Goal: Task Accomplishment & Management: Manage account settings

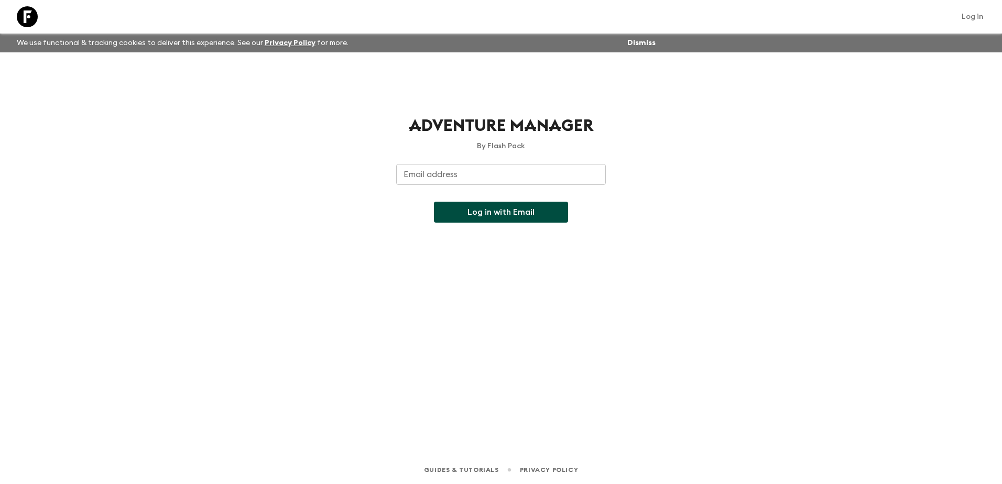
click at [495, 168] on input "Email address" at bounding box center [501, 174] width 210 height 21
type input "[EMAIL_ADDRESS][DOMAIN_NAME]"
click at [358, 241] on div "Adventure Manager By Flash Pack Email address [EMAIL_ADDRESS][DOMAIN_NAME] Emai…" at bounding box center [501, 239] width 671 height 374
click at [496, 208] on button "Log in with Email" at bounding box center [501, 212] width 134 height 21
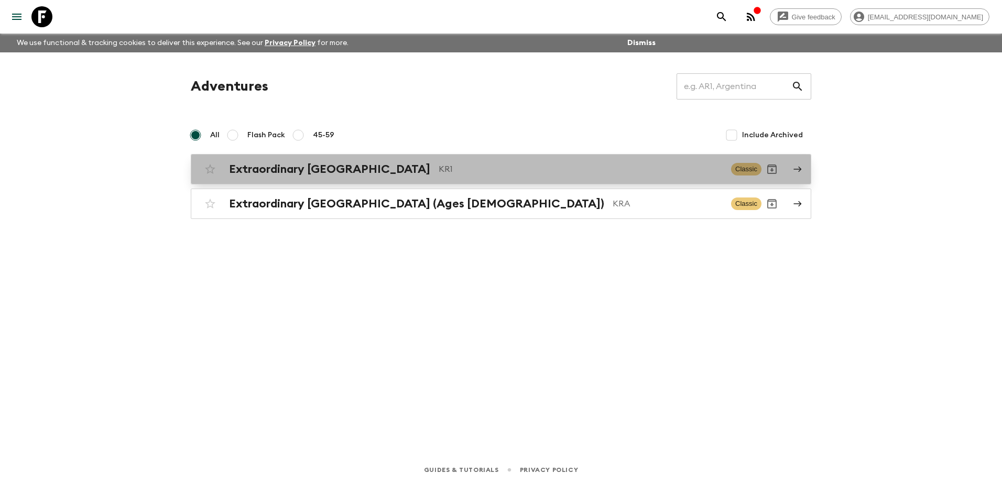
click at [379, 168] on div "Extraordinary [GEOGRAPHIC_DATA] KR1" at bounding box center [476, 170] width 494 height 14
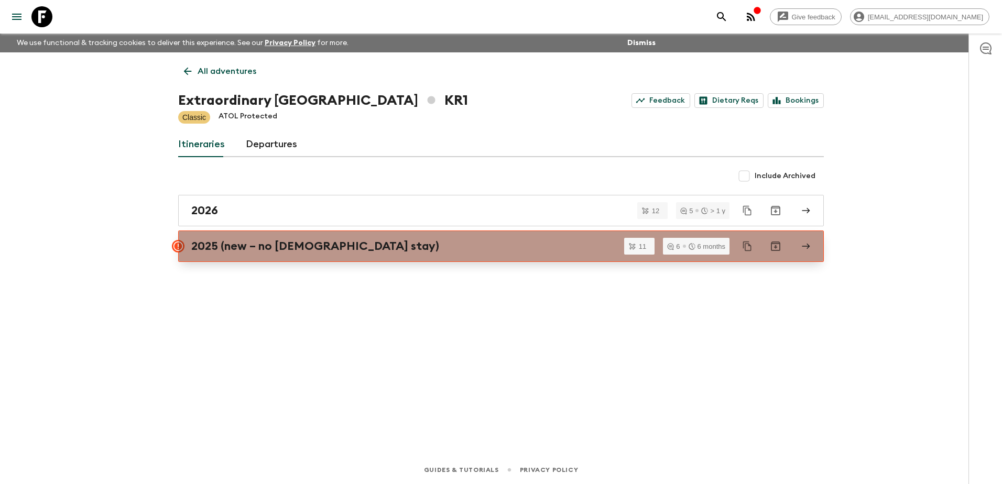
click at [363, 239] on link "2025 (new – no [DEMOGRAPHIC_DATA] stay)" at bounding box center [501, 246] width 646 height 31
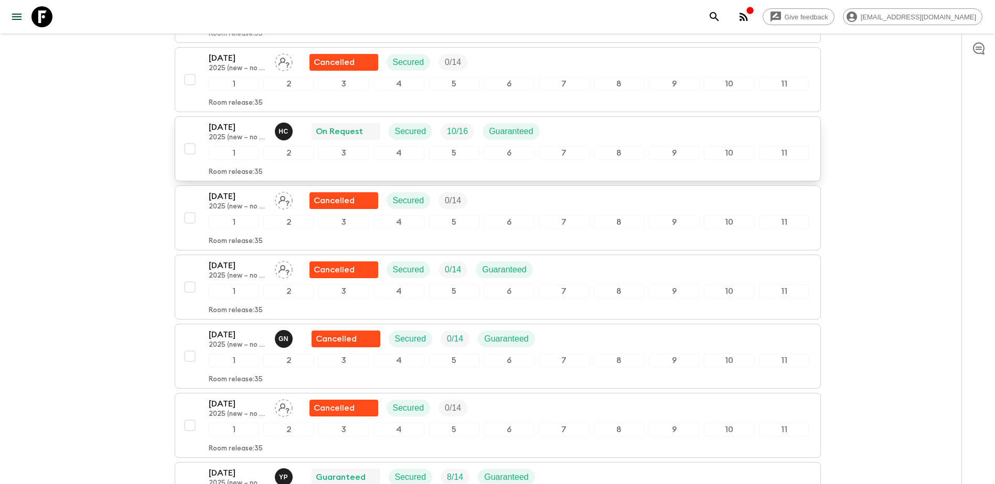
scroll to position [455, 0]
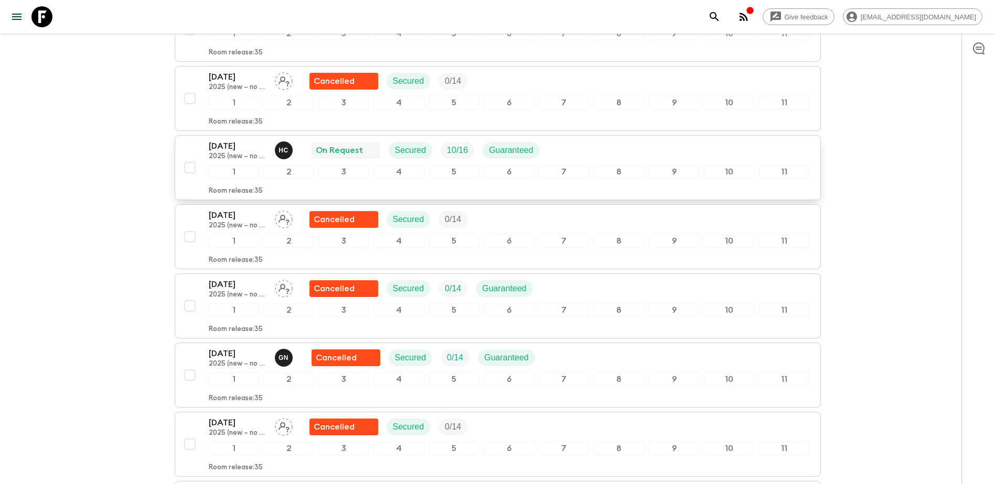
click at [537, 152] on div "[DATE] 2025 (new – no temple stay) H C On Request Secured 10 / 16 Guaranteed" at bounding box center [509, 150] width 601 height 21
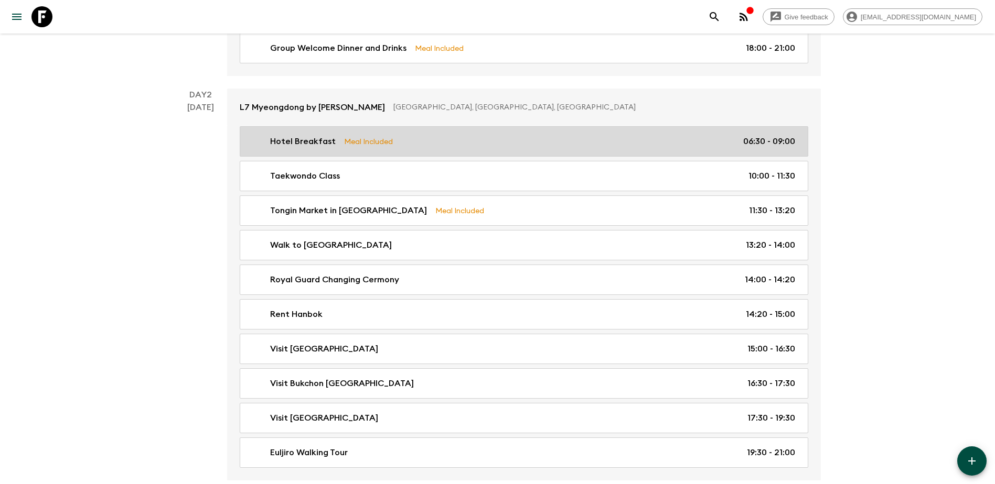
scroll to position [157, 0]
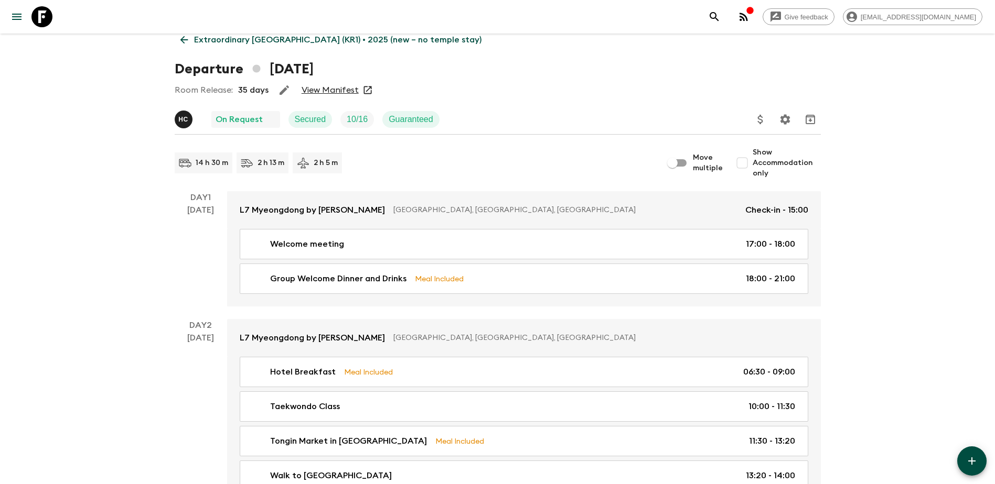
scroll to position [0, 0]
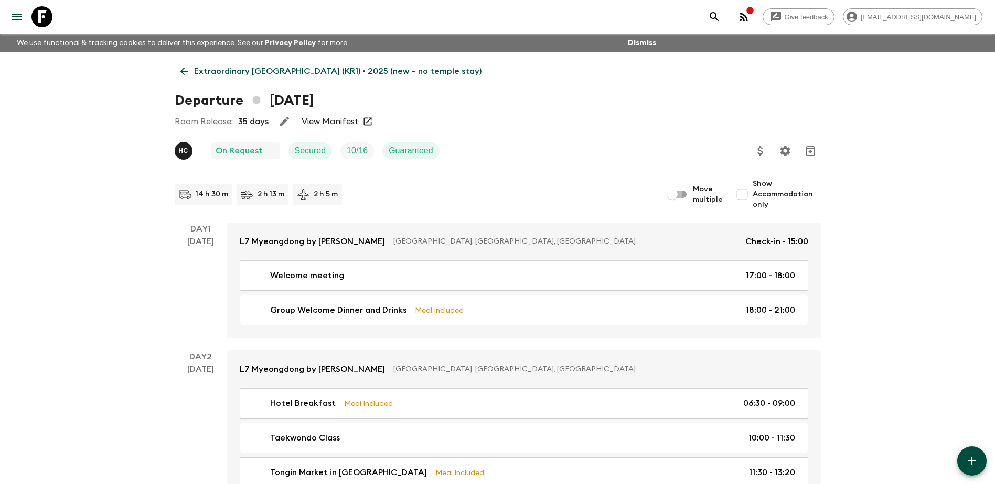
click at [537, 194] on input "Move multiple" at bounding box center [672, 195] width 60 height 20
checkbox input "true"
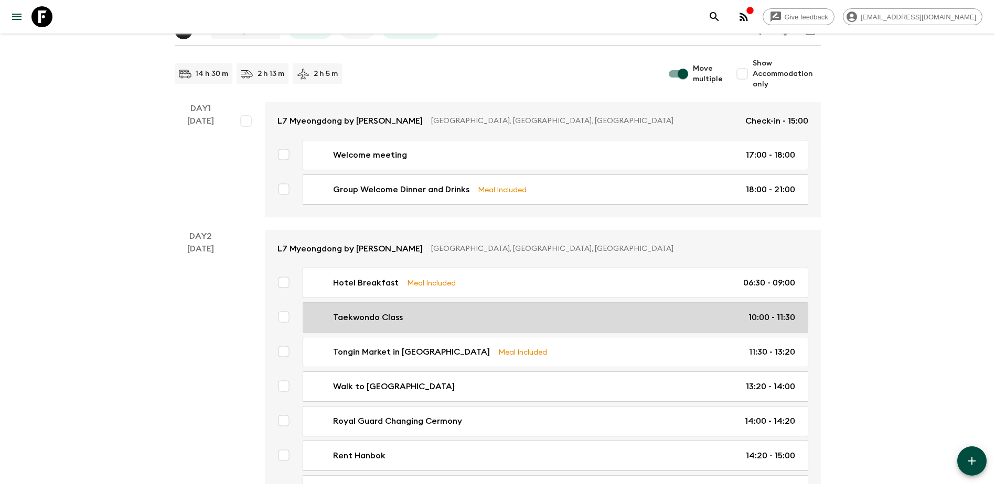
scroll to position [262, 0]
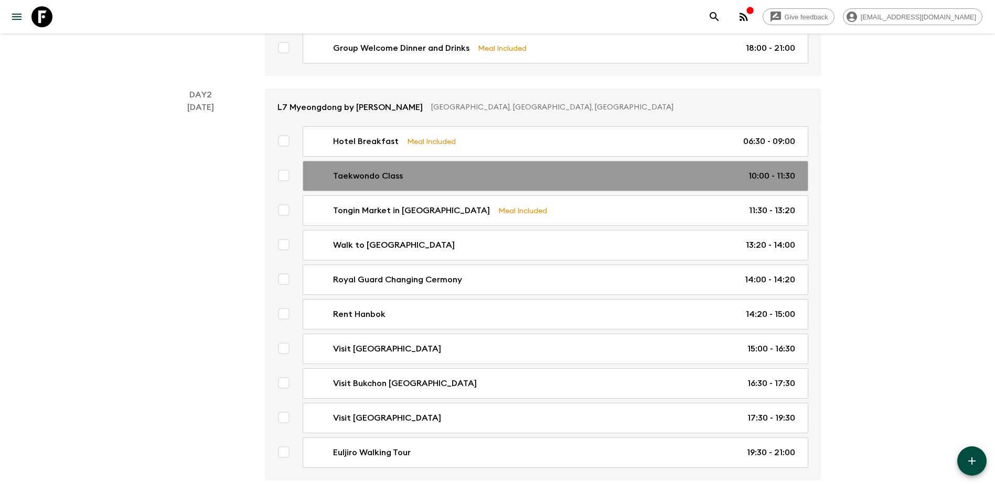
click at [537, 174] on div "Taekwondo Class 10:00 - 11:30" at bounding box center [552, 176] width 483 height 13
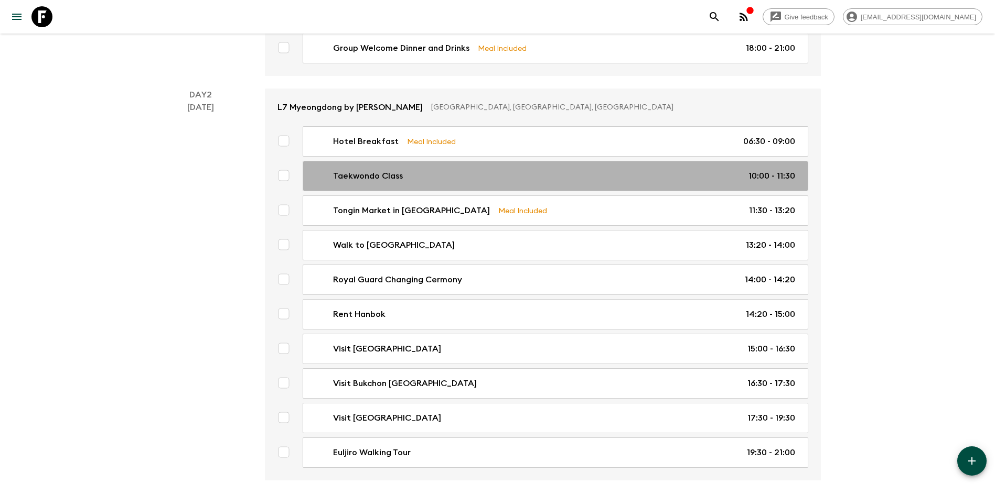
checkbox input "true"
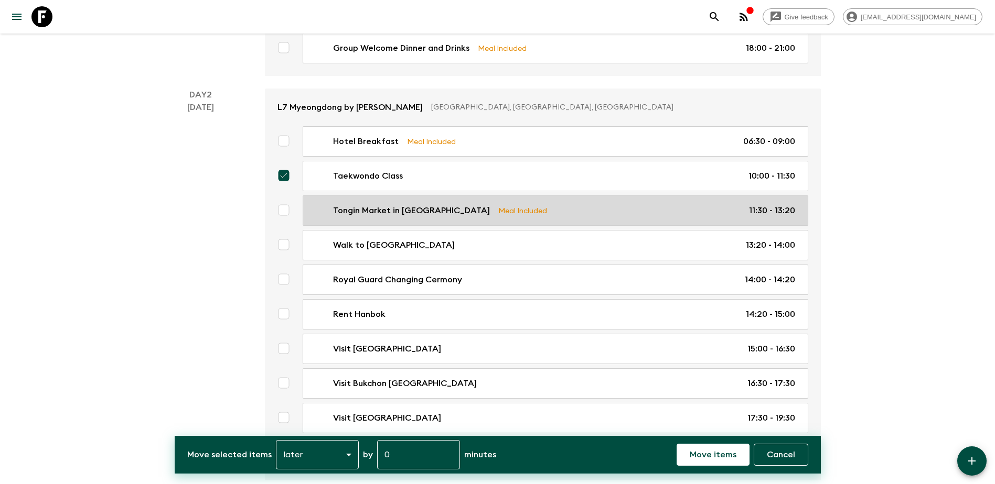
click at [537, 213] on div "Tongin Market in [GEOGRAPHIC_DATA] Meal Included 11:30 - 13:20" at bounding box center [552, 210] width 483 height 13
checkbox input "true"
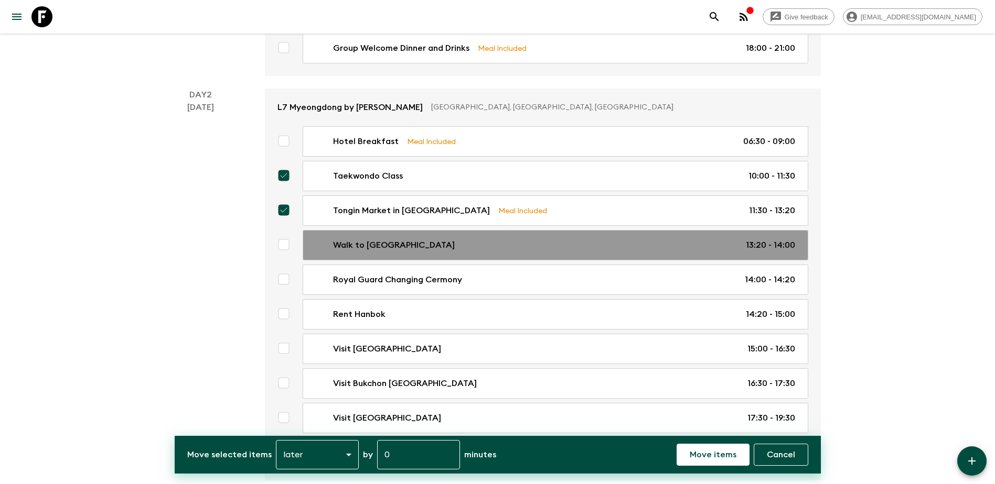
click at [537, 249] on div "Walk to [GEOGRAPHIC_DATA] 13:20 - 14:00" at bounding box center [552, 245] width 483 height 13
checkbox input "true"
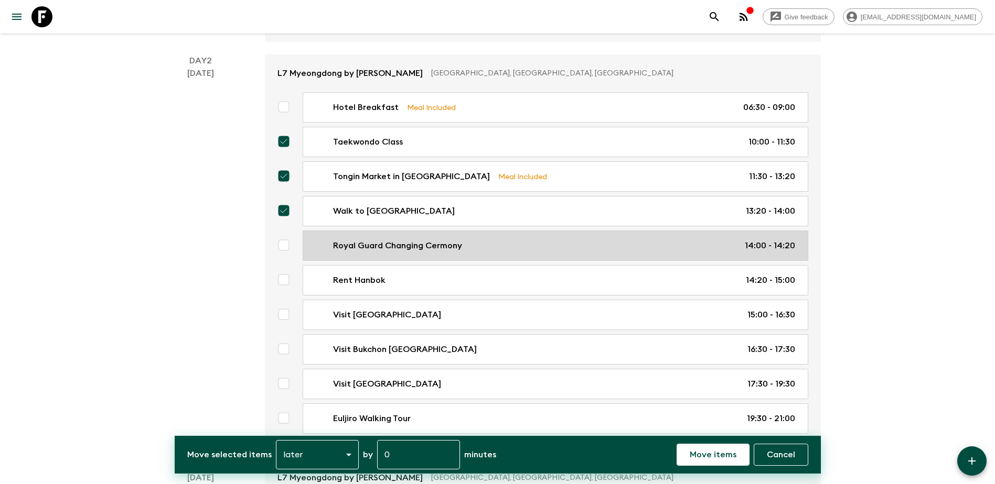
scroll to position [315, 0]
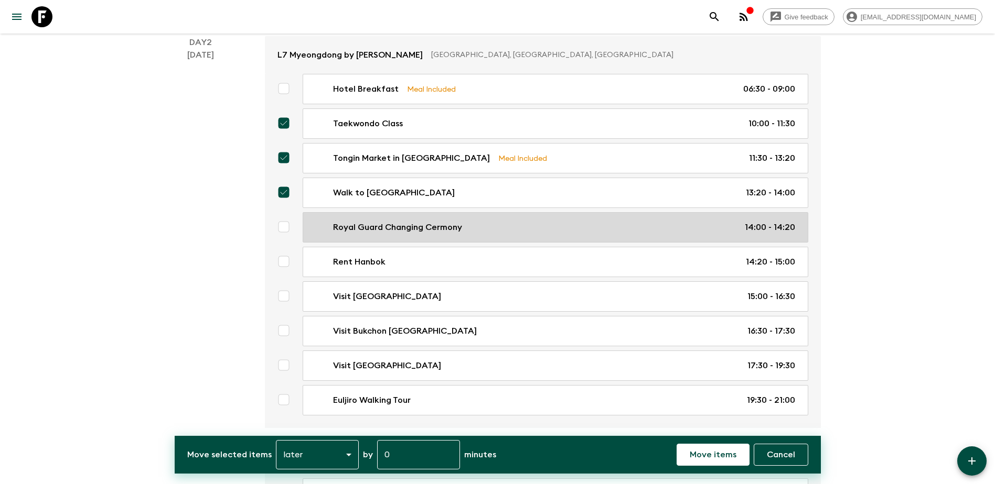
click at [537, 229] on div "Royal Guard Changing Cermony 14:00 - 14:20" at bounding box center [552, 227] width 483 height 13
checkbox input "true"
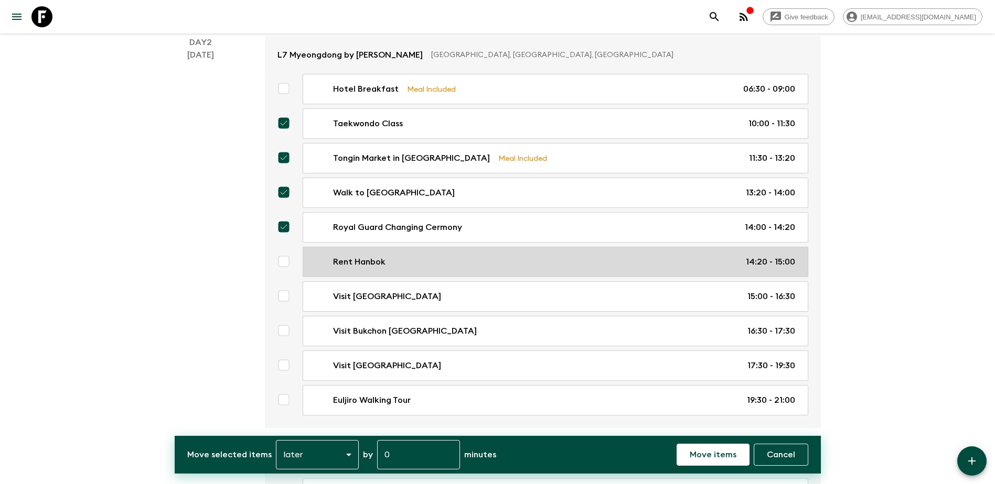
click at [537, 262] on div "Rent Hanbok 14:20 - 15:00" at bounding box center [552, 262] width 483 height 13
checkbox input "true"
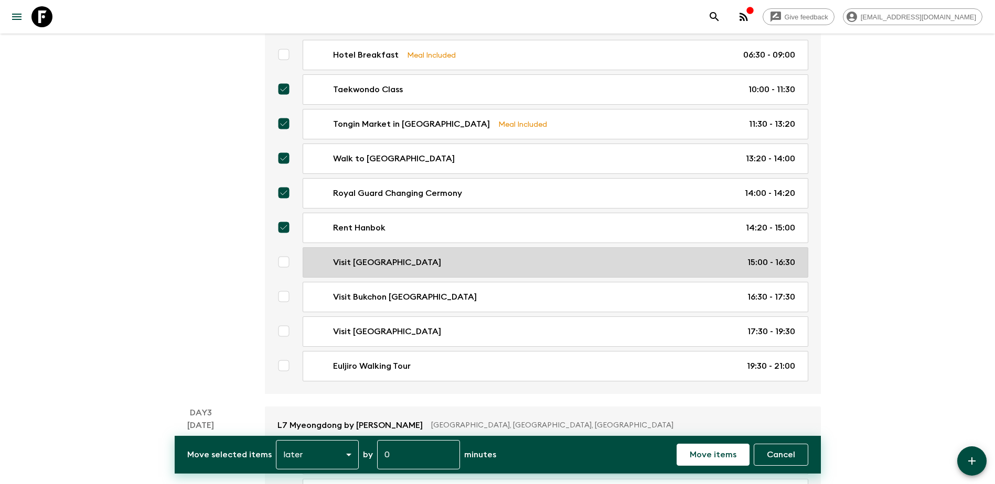
scroll to position [367, 0]
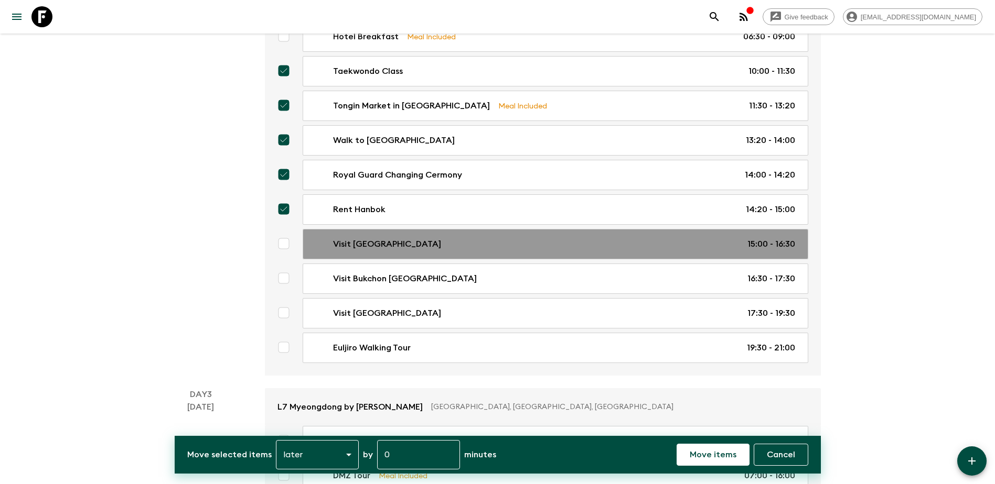
click at [537, 247] on div "Visit Gyeongbokgung Palace 15:00 - 16:30" at bounding box center [552, 244] width 483 height 13
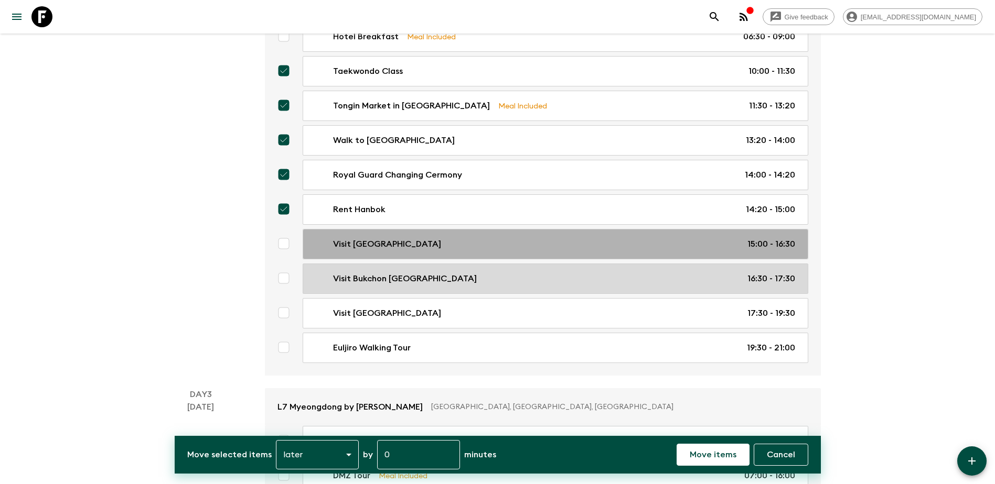
checkbox input "true"
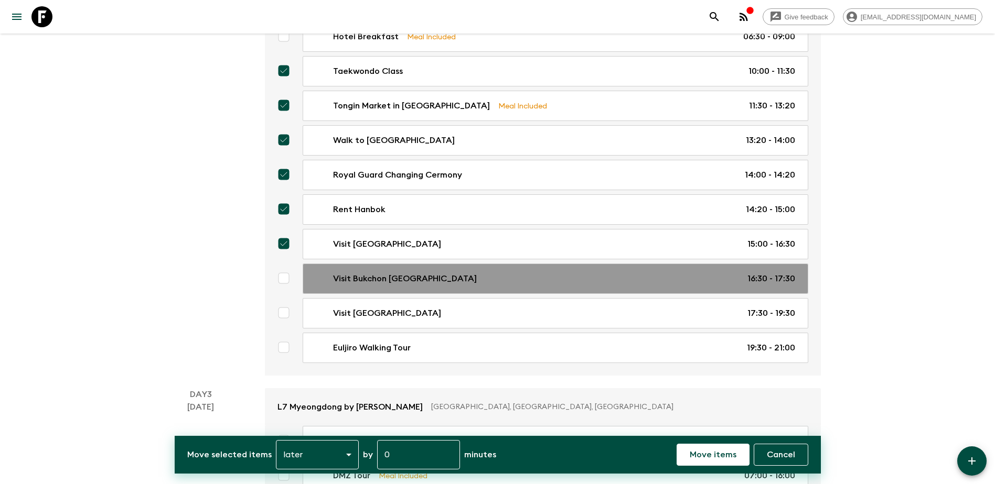
click at [537, 277] on div "Visit Bukchon [GEOGRAPHIC_DATA] 16:30 - 17:30" at bounding box center [552, 279] width 483 height 13
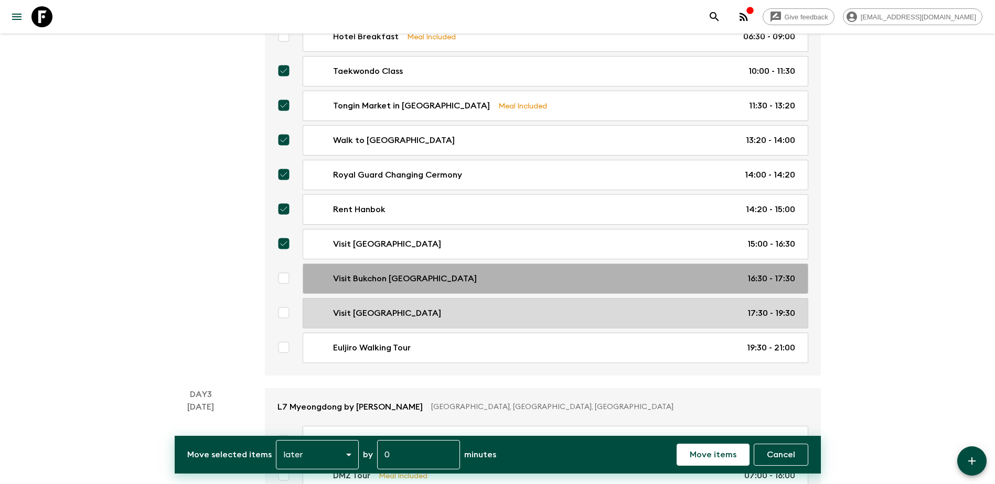
checkbox input "true"
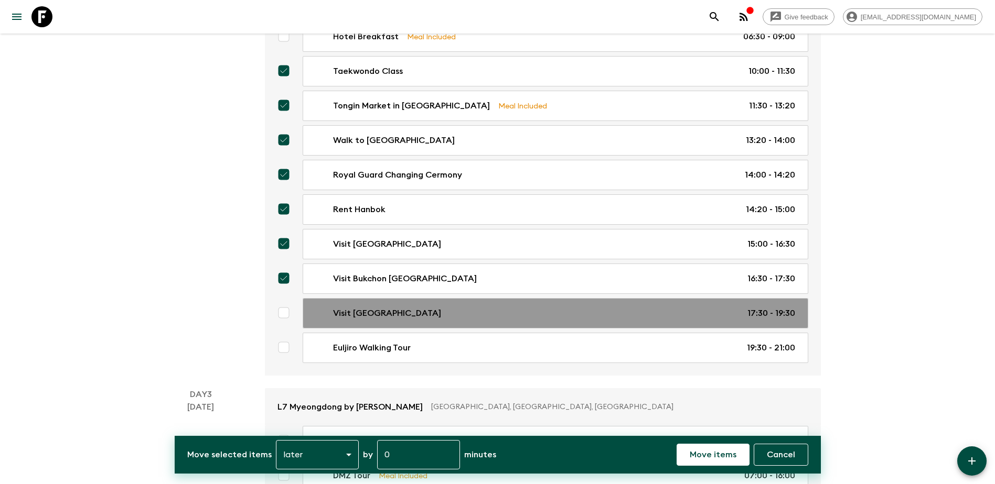
click at [537, 277] on div "Visit [GEOGRAPHIC_DATA] 17:30 - 19:30" at bounding box center [552, 313] width 483 height 13
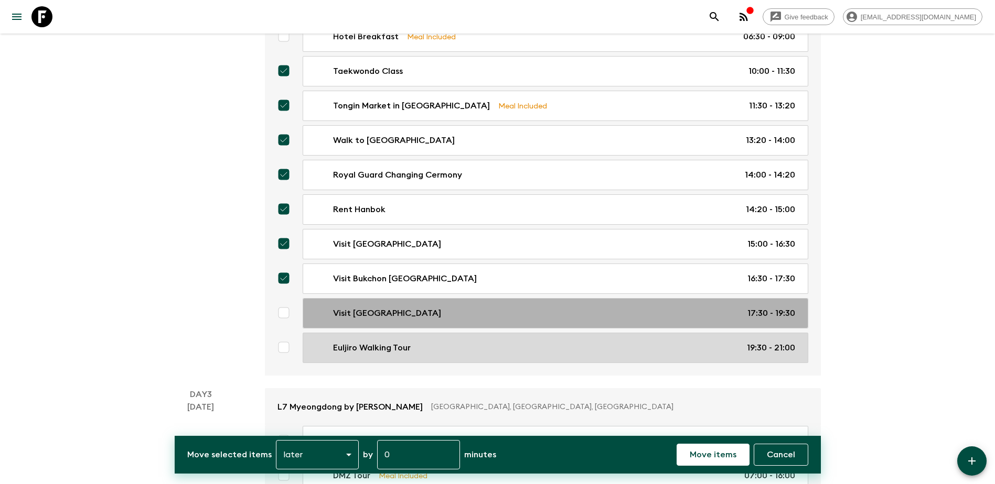
checkbox input "true"
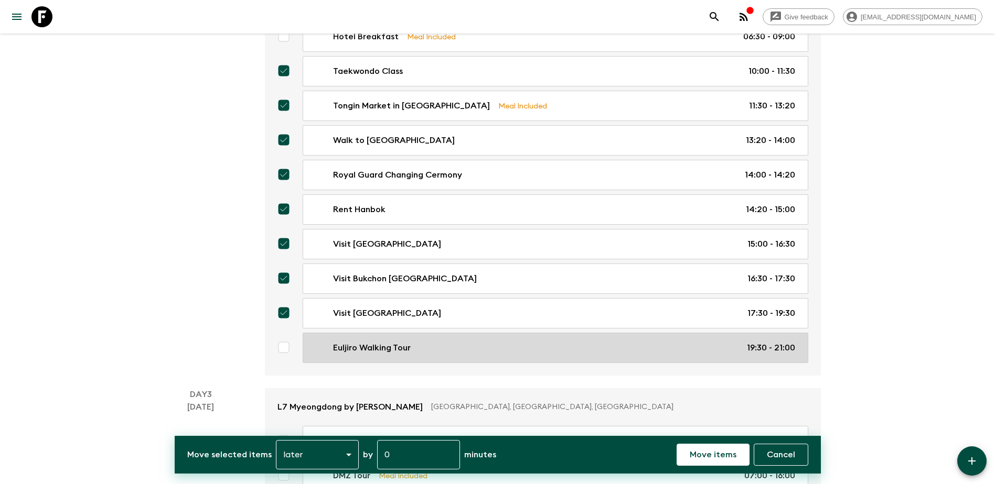
click at [537, 277] on div "Euljiro Walking Tour 19:30 - 21:00" at bounding box center [552, 348] width 483 height 13
checkbox input "true"
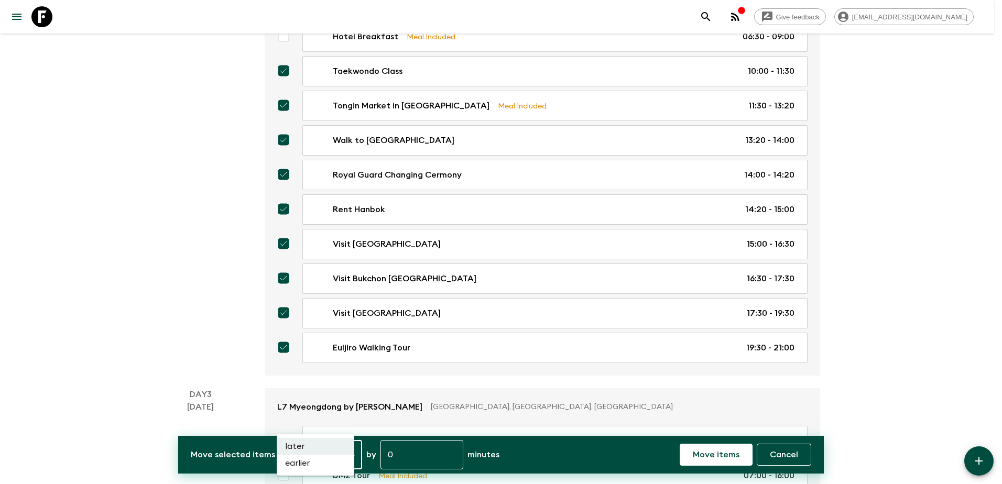
click at [307, 277] on li "earlier" at bounding box center [316, 463] width 78 height 17
type input "EARLIER"
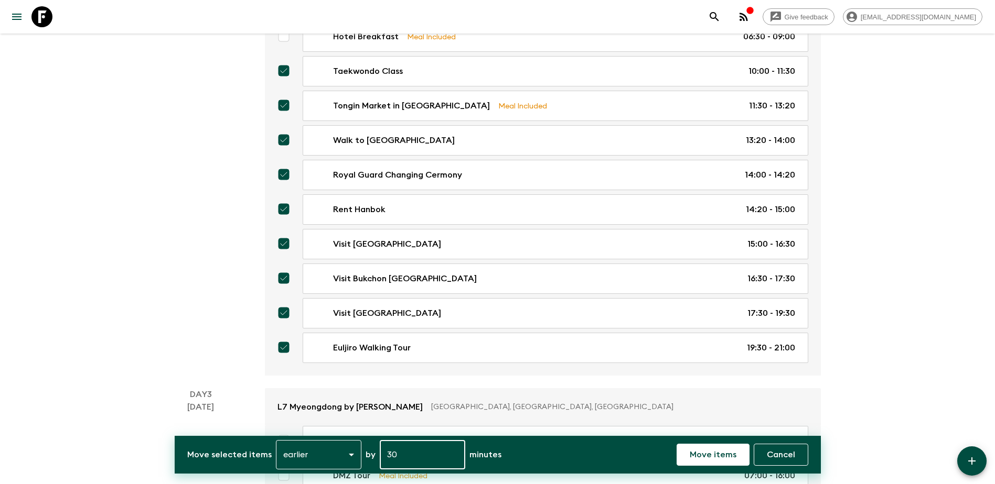
type input "30"
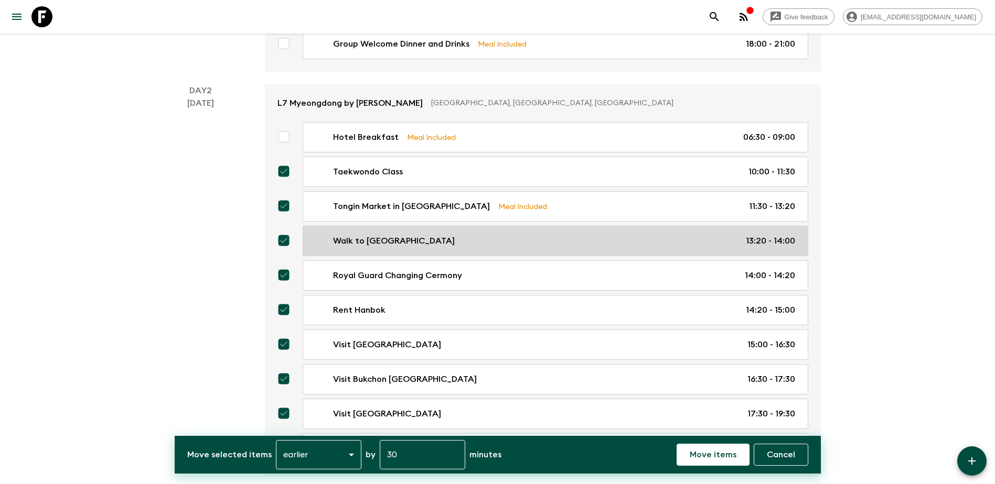
scroll to position [262, 0]
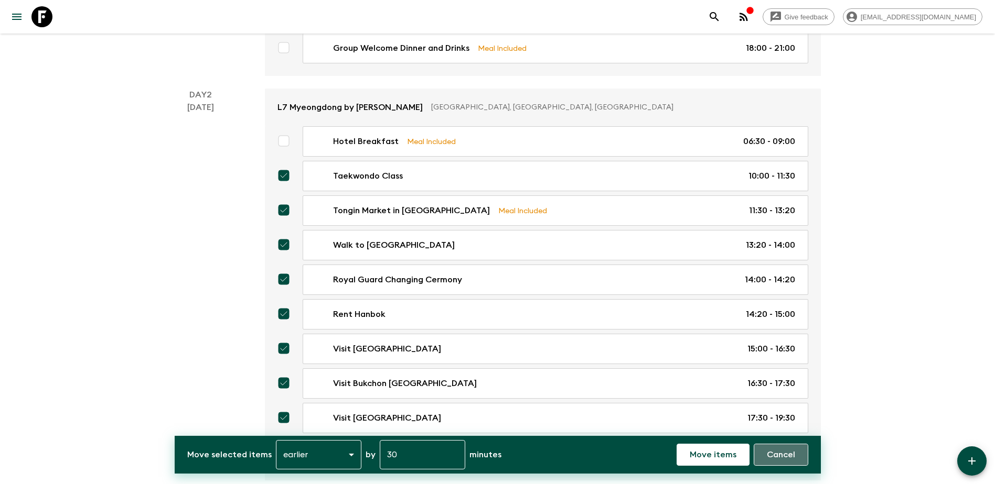
click at [537, 277] on p "Cancel" at bounding box center [781, 455] width 28 height 13
checkbox input "false"
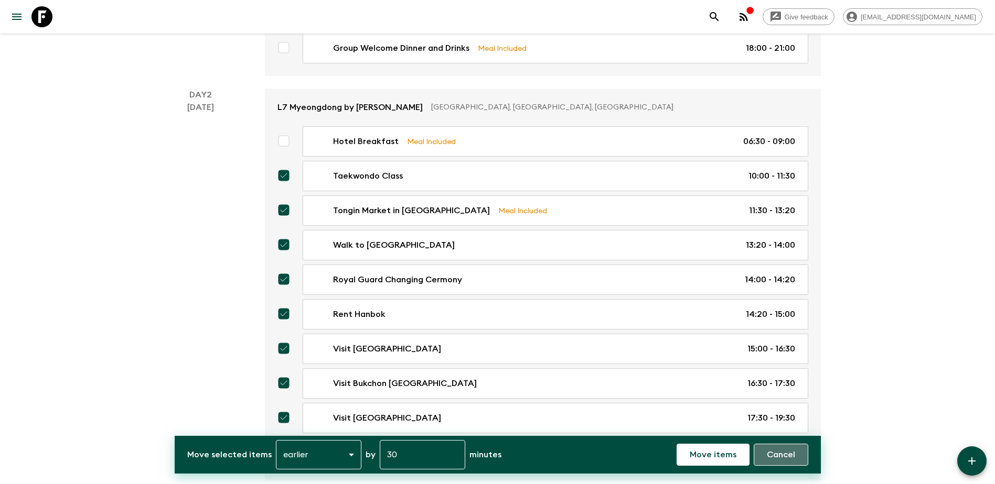
checkbox input "false"
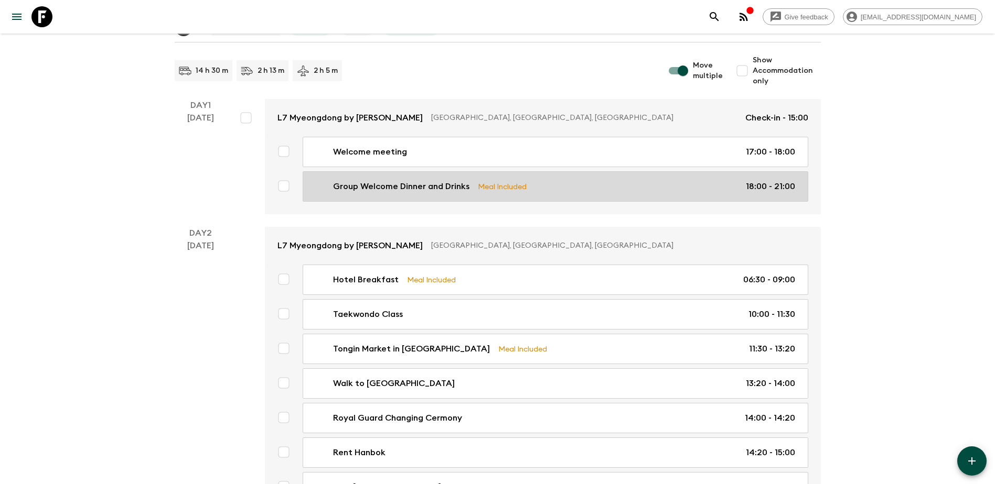
scroll to position [0, 0]
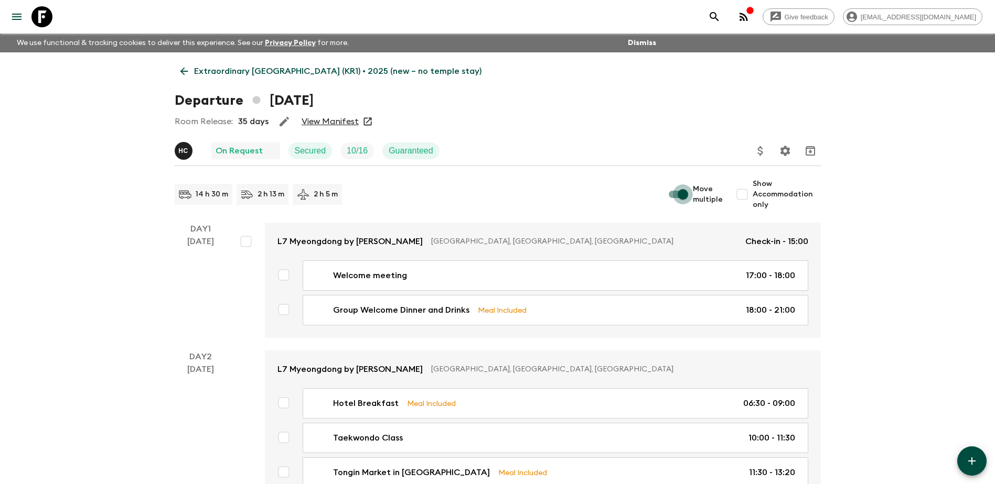
click at [537, 194] on input "Move multiple" at bounding box center [683, 195] width 60 height 20
checkbox input "false"
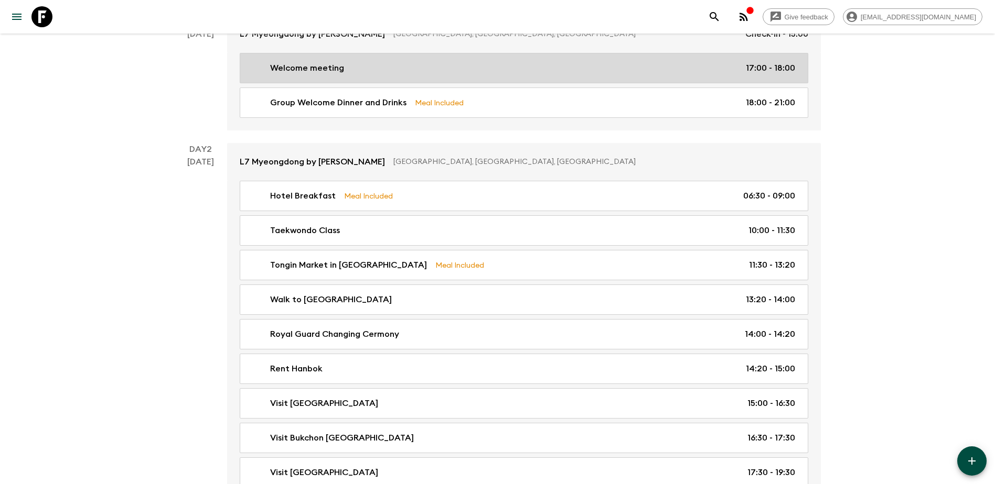
scroll to position [210, 0]
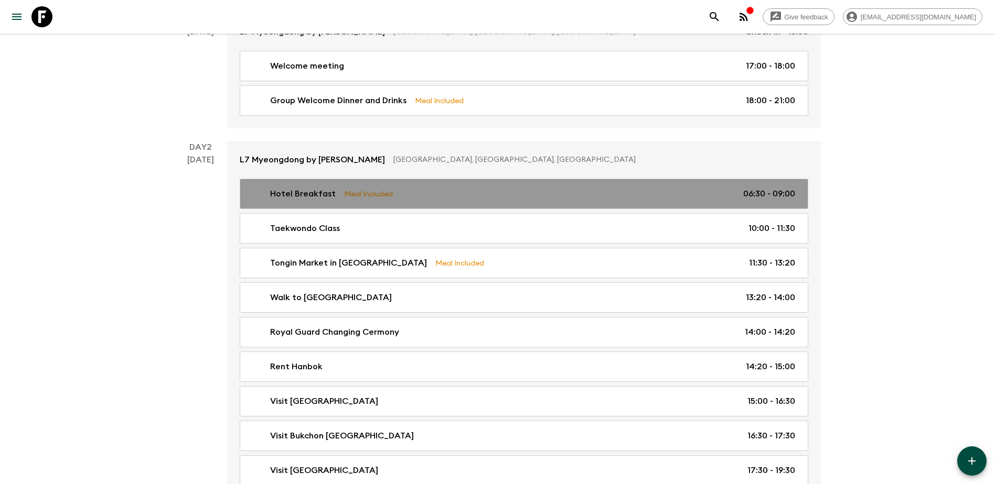
click at [537, 192] on div "Hotel Breakfast Meal Included 06:30 - 09:00" at bounding box center [522, 194] width 546 height 13
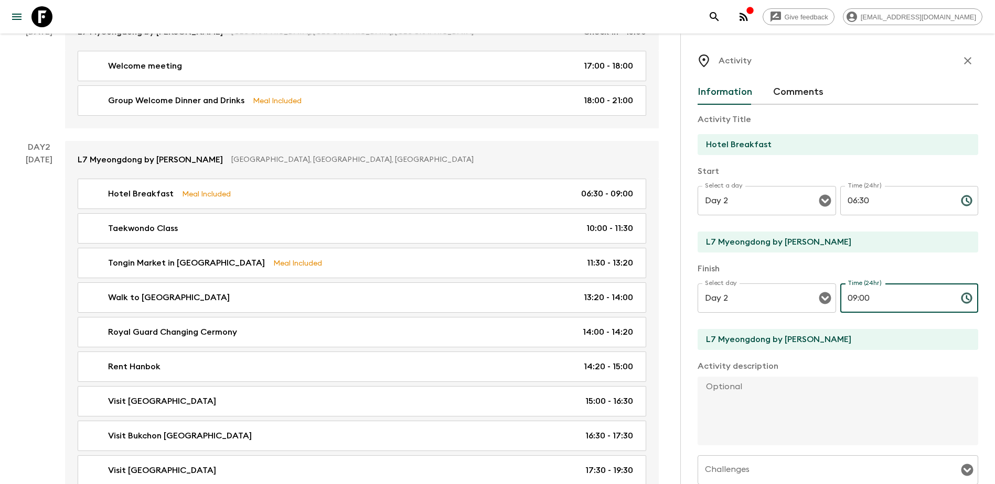
click at [537, 277] on input "09:00" at bounding box center [896, 298] width 112 height 29
drag, startPoint x: 899, startPoint y: 295, endPoint x: 856, endPoint y: 296, distance: 43.5
click at [537, 277] on input "08:00" at bounding box center [896, 298] width 112 height 29
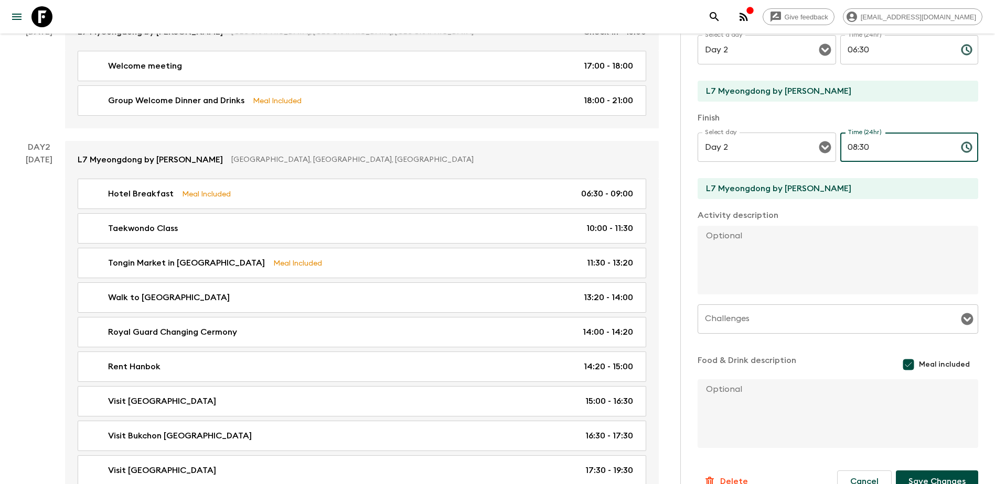
scroll to position [172, 0]
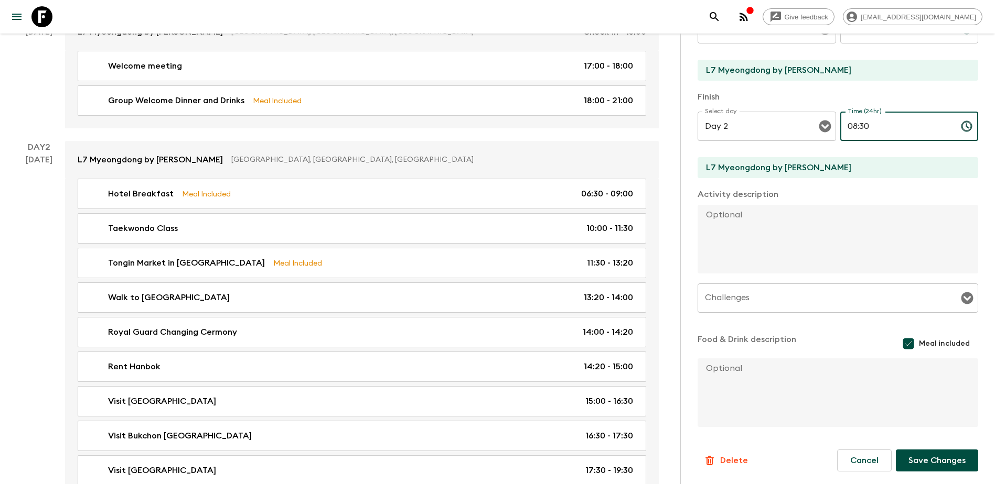
type input "08:30"
click at [537, 277] on button "Save Changes" at bounding box center [937, 461] width 82 height 22
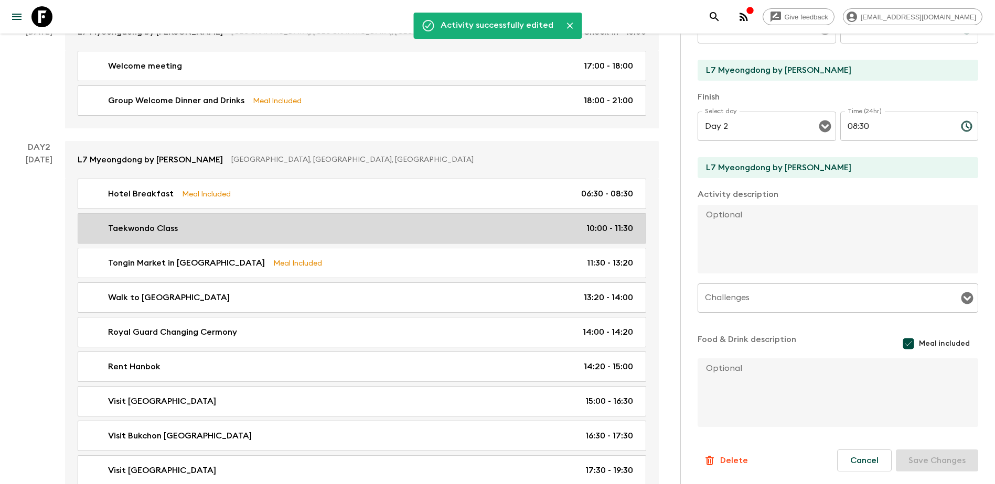
click at [526, 232] on div "Taekwondo Class 10:00 - 11:30" at bounding box center [360, 228] width 546 height 13
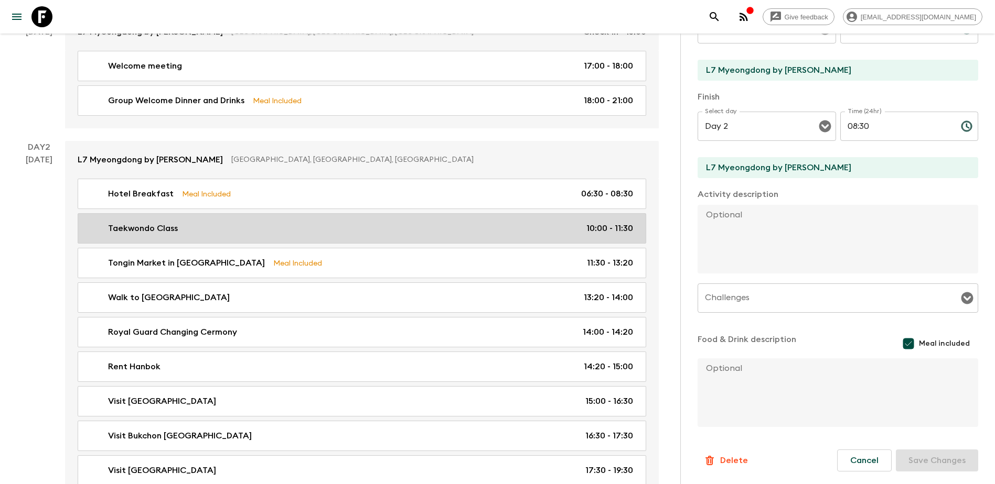
type input "Taekwondo Class"
type input "[GEOGRAPHIC_DATA]"
type textarea "Break the ice while breaking boards! Learn the basics of Taekwondo from profess…"
checkbox input "false"
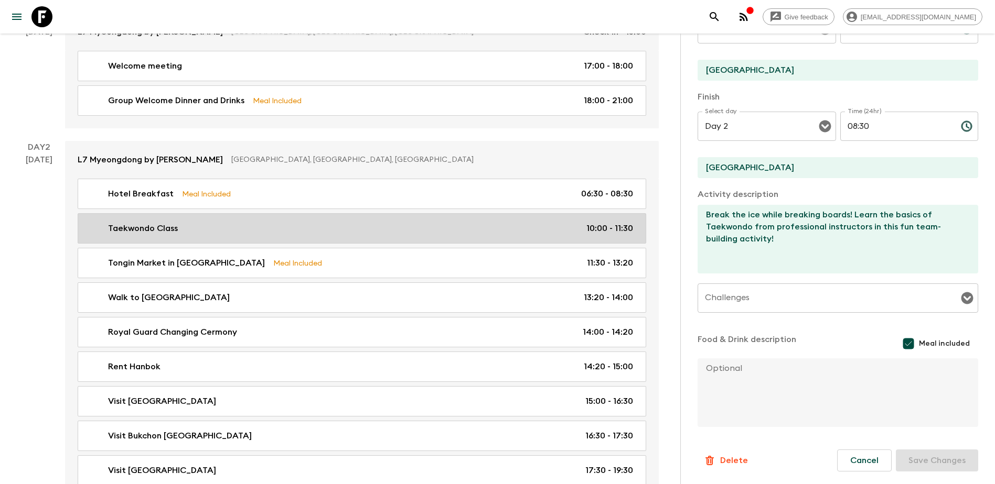
type input "10:00"
type input "11:30"
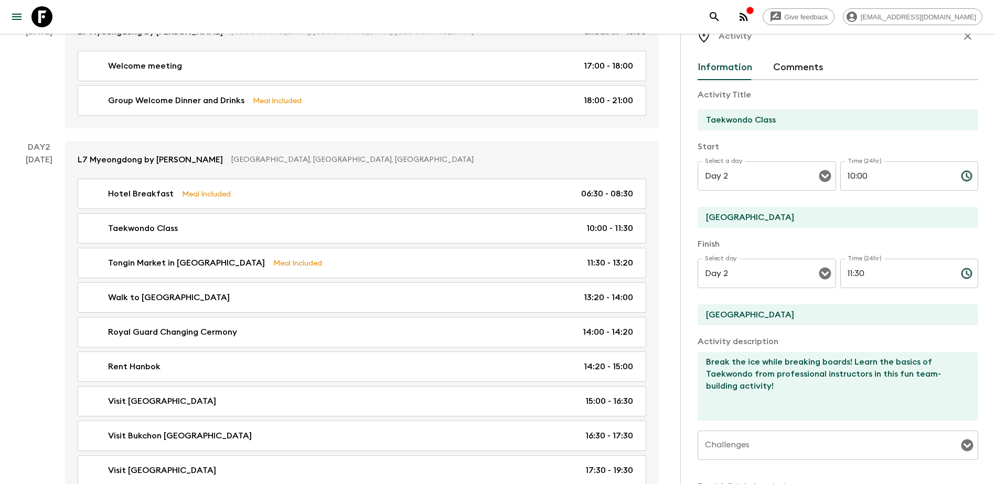
scroll to position [13, 0]
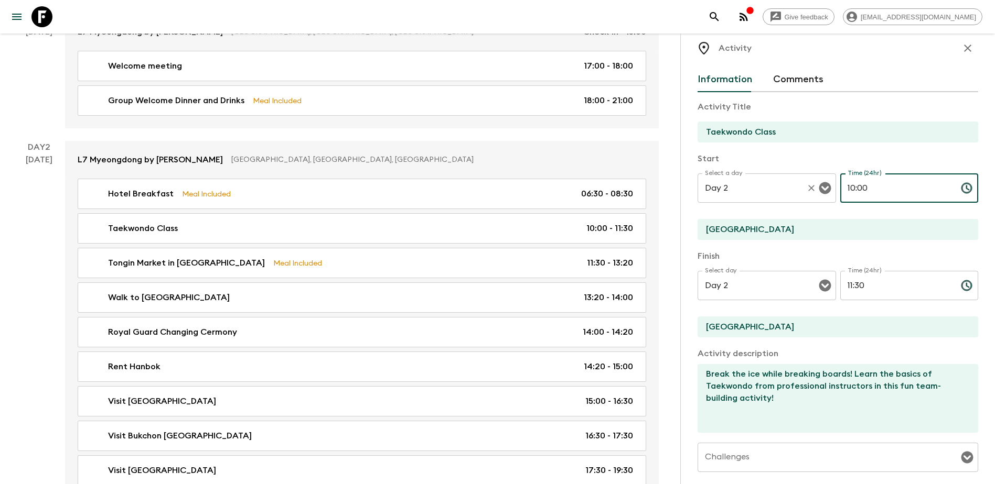
drag, startPoint x: 850, startPoint y: 181, endPoint x: 786, endPoint y: 181, distance: 64.5
click at [537, 181] on div "Select a day Day 2 Select a day ​ Time (24hr) 10:00 Time (24hr) ​" at bounding box center [837, 194] width 281 height 41
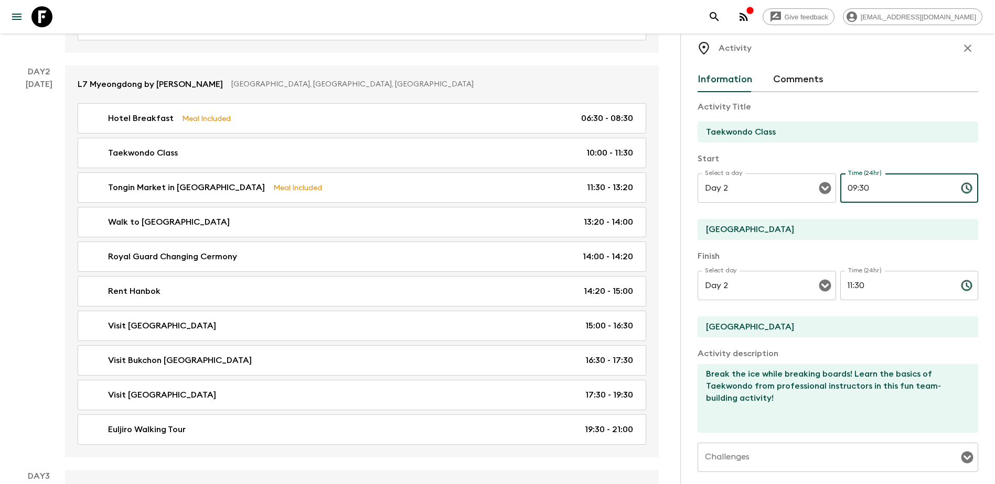
scroll to position [315, 0]
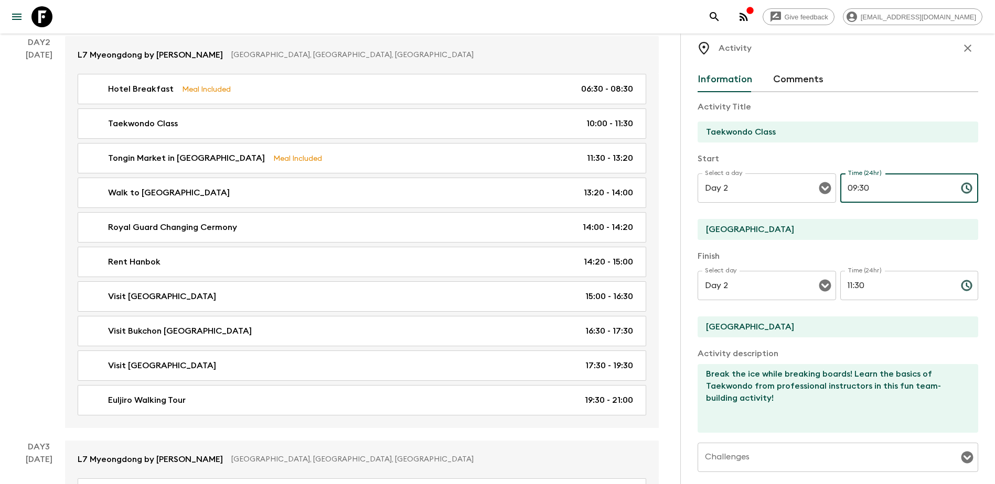
type input "09:30"
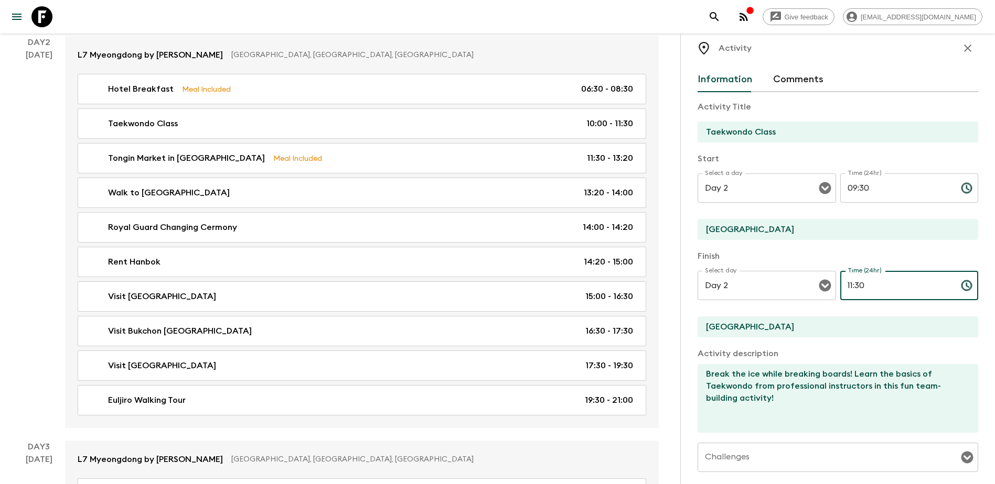
click at [537, 277] on input "11:30" at bounding box center [896, 285] width 112 height 29
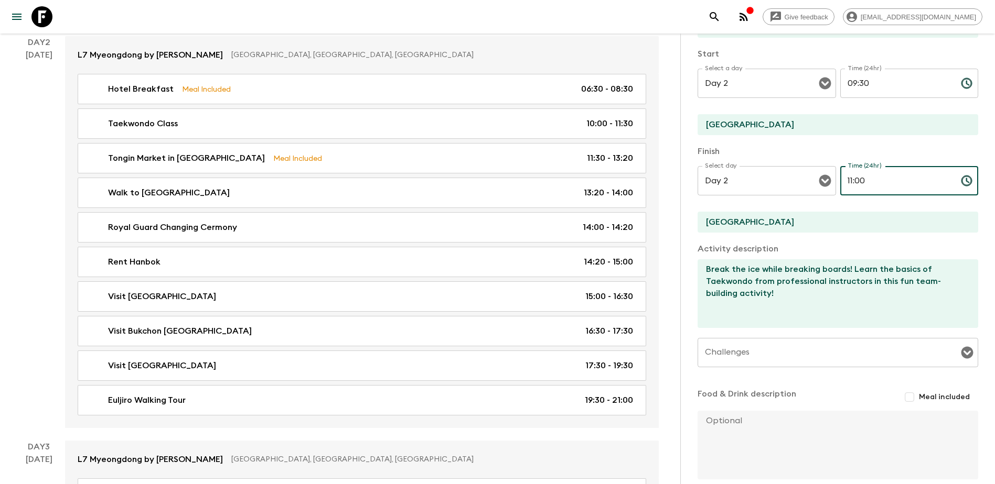
scroll to position [170, 0]
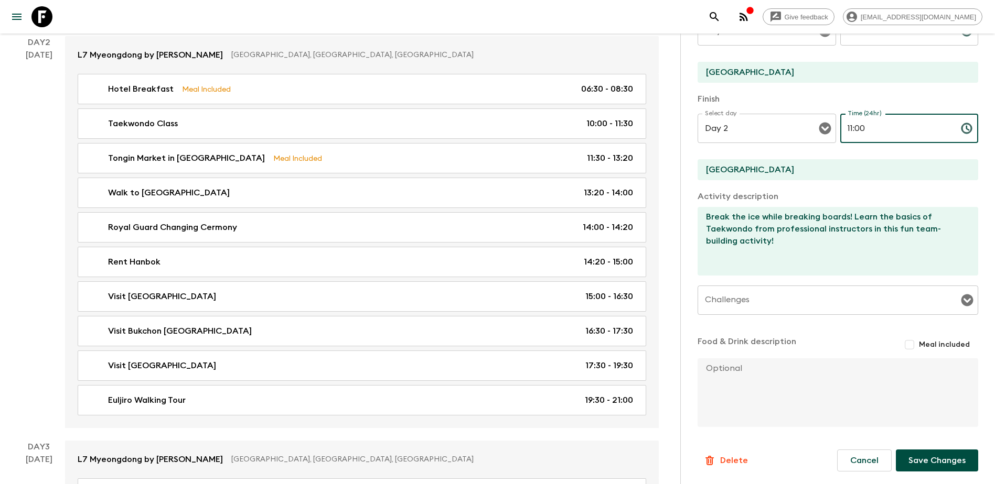
type input "11:00"
click at [537, 277] on button "Save Changes" at bounding box center [937, 461] width 82 height 22
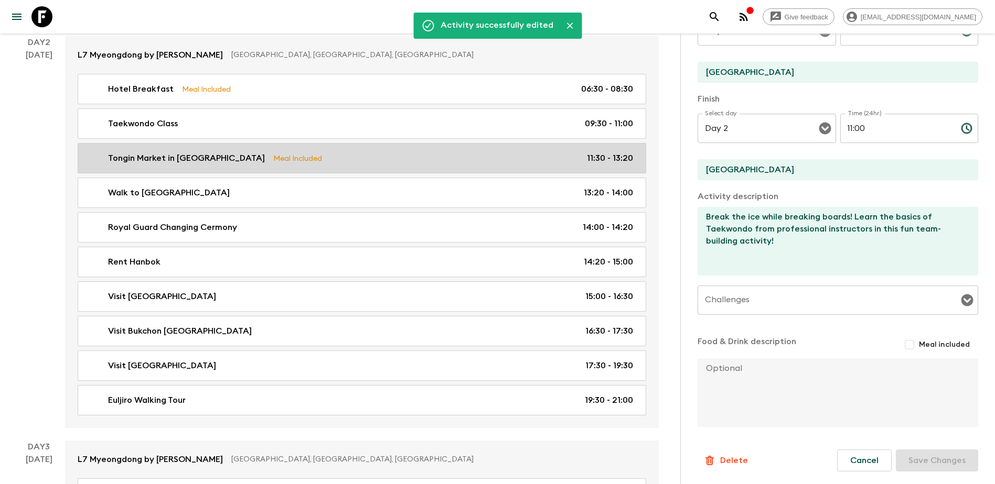
click at [537, 160] on div "Tongin Market in [GEOGRAPHIC_DATA] Meal Included 11:30 - 13:20" at bounding box center [360, 158] width 546 height 13
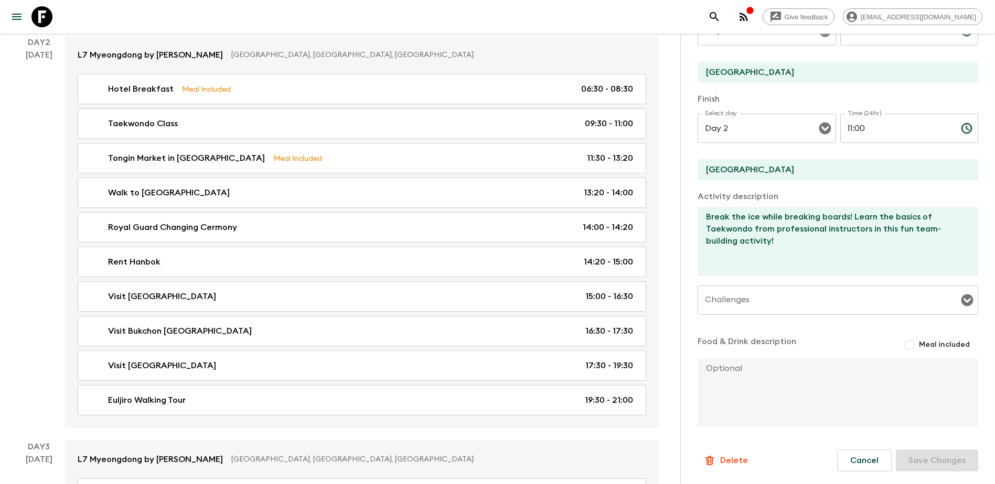
type input "Tongin Market in [GEOGRAPHIC_DATA]"
type textarea "Head to [GEOGRAPHIC_DATA] where you can wander through the many stalls and try …"
checkbox input "true"
type input "11:30"
type input "13:20"
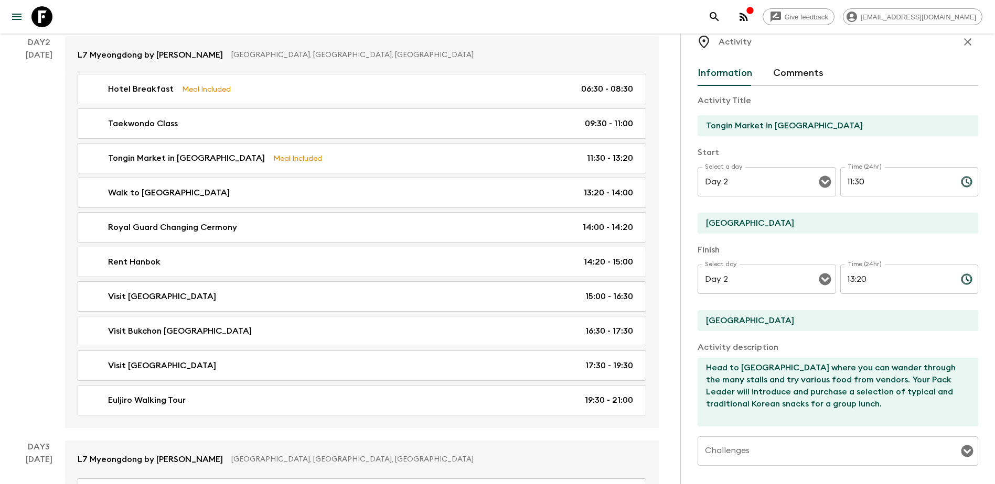
scroll to position [13, 0]
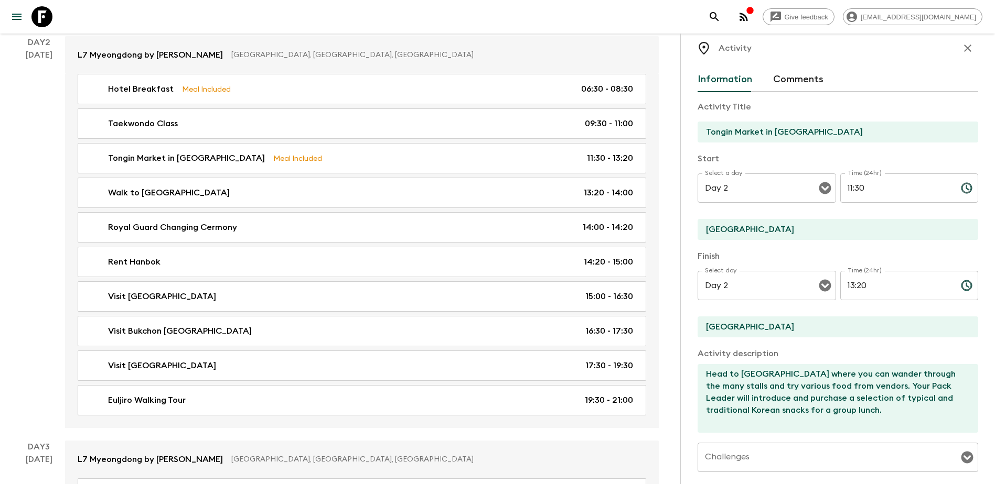
click at [537, 187] on input "11:30" at bounding box center [896, 188] width 112 height 29
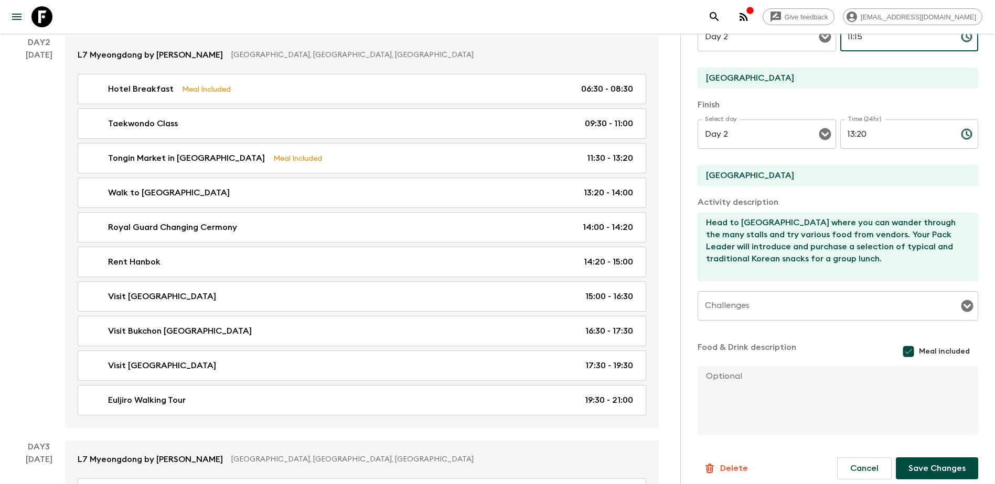
scroll to position [172, 0]
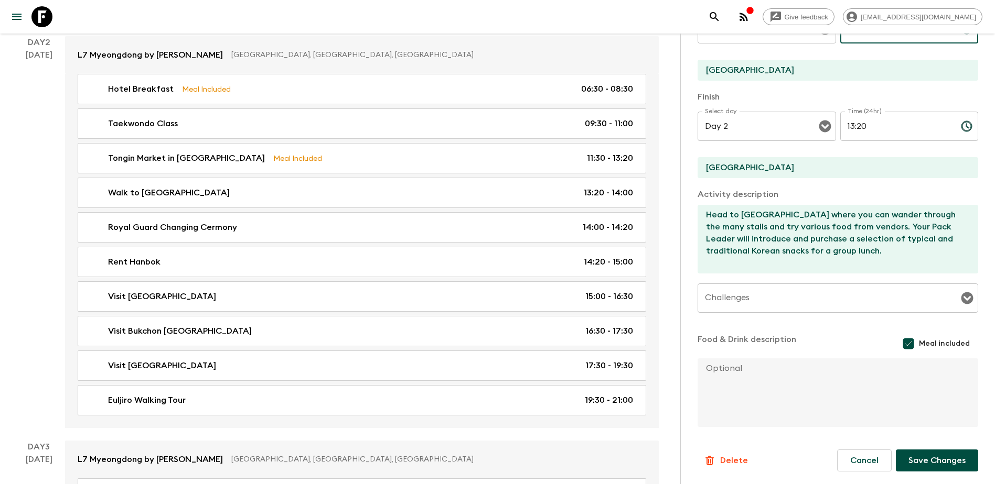
type input "11:15"
click at [537, 277] on button "Save Changes" at bounding box center [937, 461] width 82 height 22
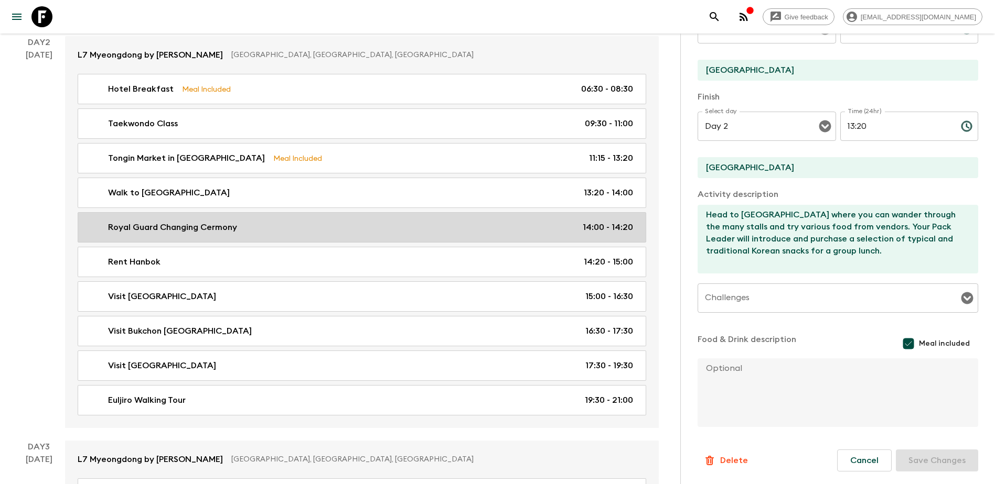
click at [525, 221] on div "Royal Guard Changing Cermony 14:00 - 14:20" at bounding box center [360, 227] width 546 height 13
type input "Royal Guard Changing Cermony"
type textarea "Watch the Royal Guard Changing Ceremony, then head to hanbok rental store. Guar…"
checkbox input "false"
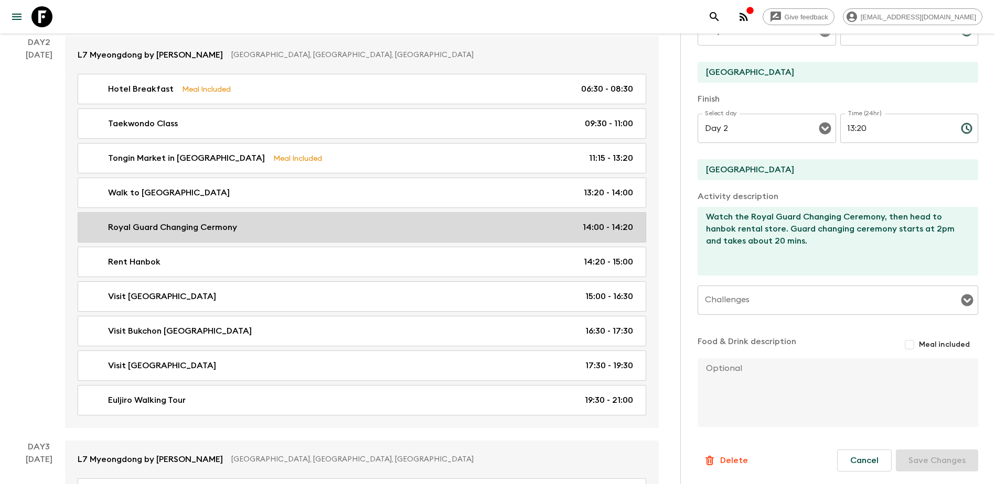
type input "14:00"
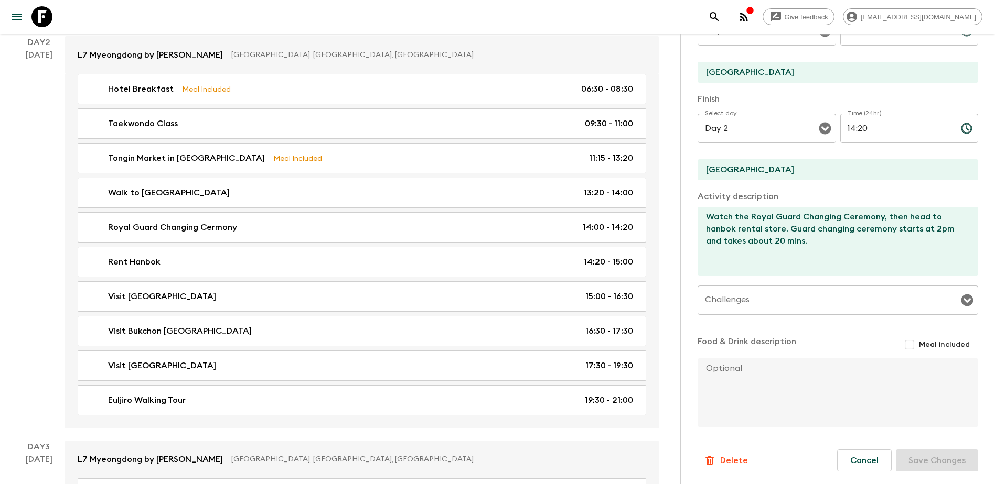
scroll to position [170, 0]
click at [537, 125] on input "14:20" at bounding box center [896, 128] width 112 height 29
type input "14:30"
click at [537, 277] on button "Save Changes" at bounding box center [937, 461] width 82 height 22
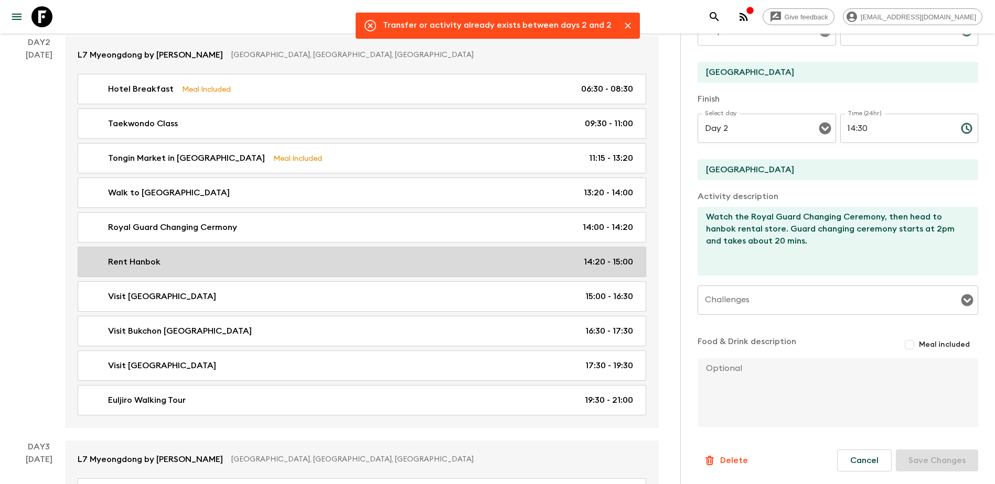
click at [537, 266] on div "Rent Hanbok 14:20 - 15:00" at bounding box center [360, 262] width 546 height 13
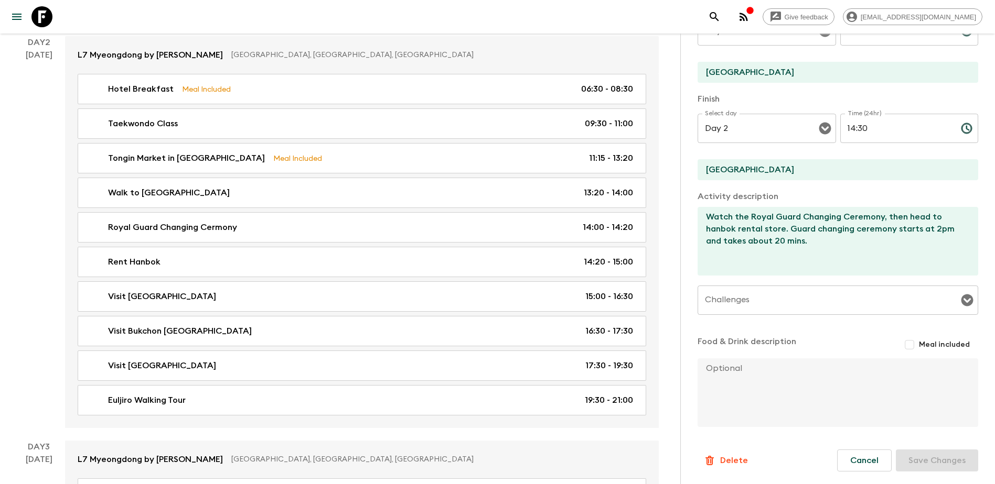
type input "Rent Hanbok"
type textarea "Look the part by renting a Hanbok (Korean traditional clothes) before entering …"
type input "14:20"
type input "15:00"
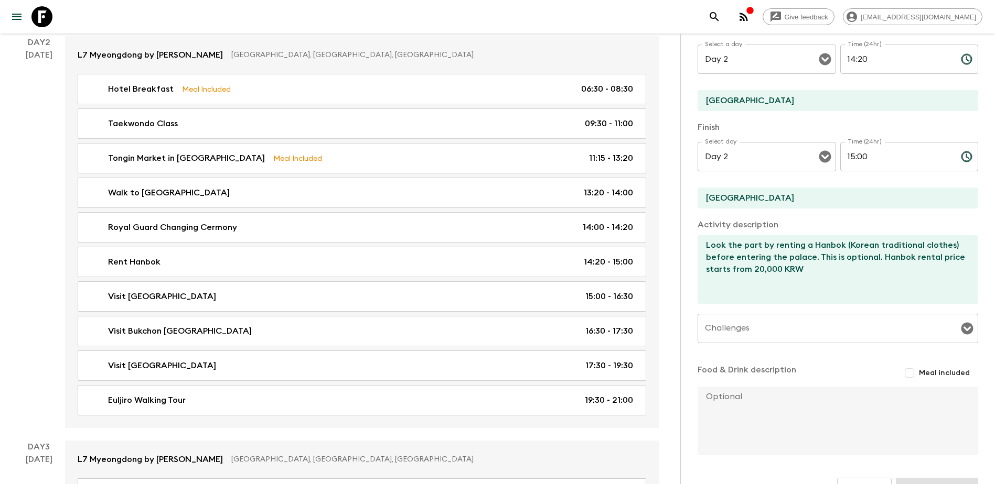
scroll to position [117, 0]
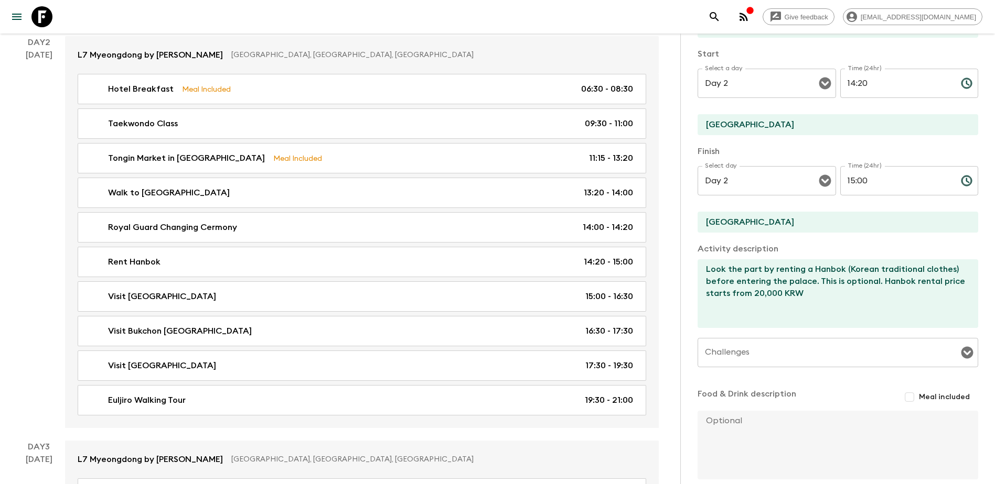
click at [537, 82] on input "14:20" at bounding box center [896, 83] width 112 height 29
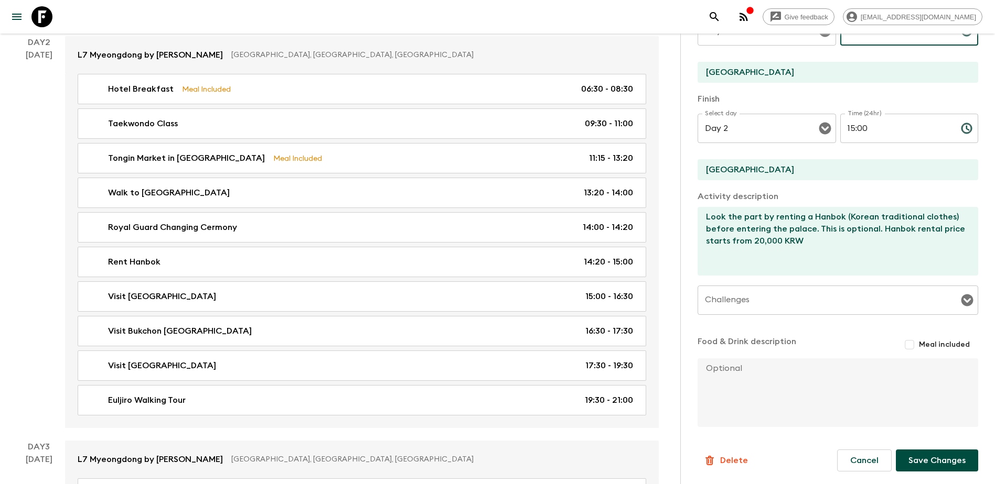
type input "14:30"
click at [537, 277] on button "Save Changes" at bounding box center [937, 461] width 82 height 22
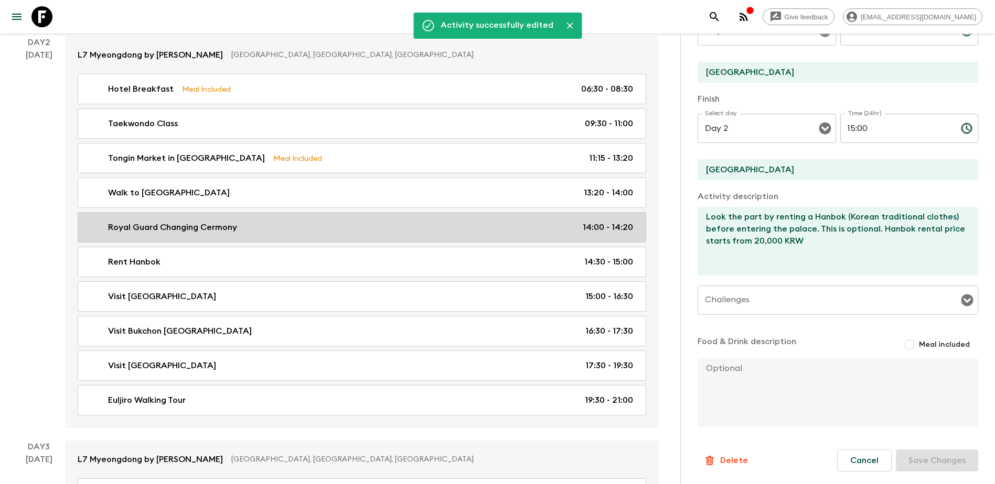
click at [537, 224] on div "Royal Guard Changing Cermony 14:00 - 14:20" at bounding box center [360, 227] width 546 height 13
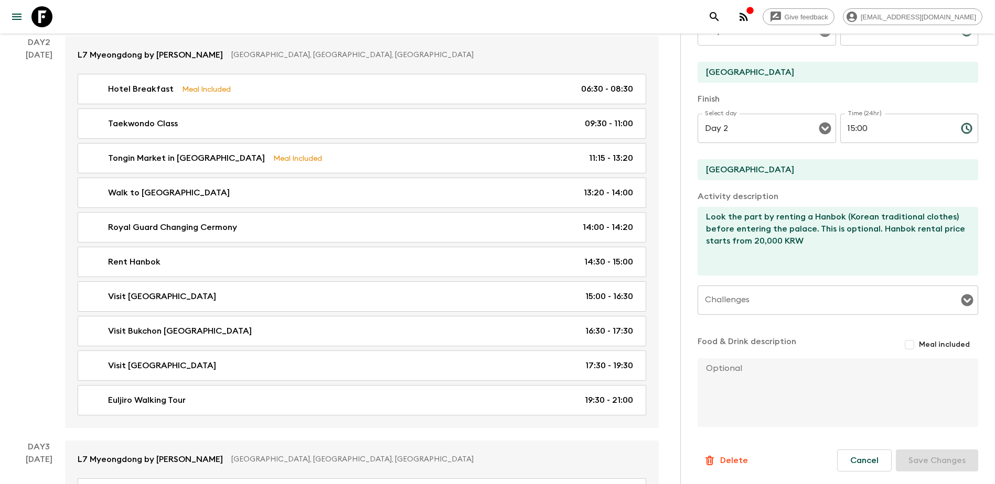
type input "Royal Guard Changing Cermony"
type textarea "Watch the Royal Guard Changing Ceremony, then head to hanbok rental store. Guar…"
type input "14:00"
click at [537, 128] on input "14:20" at bounding box center [896, 128] width 112 height 29
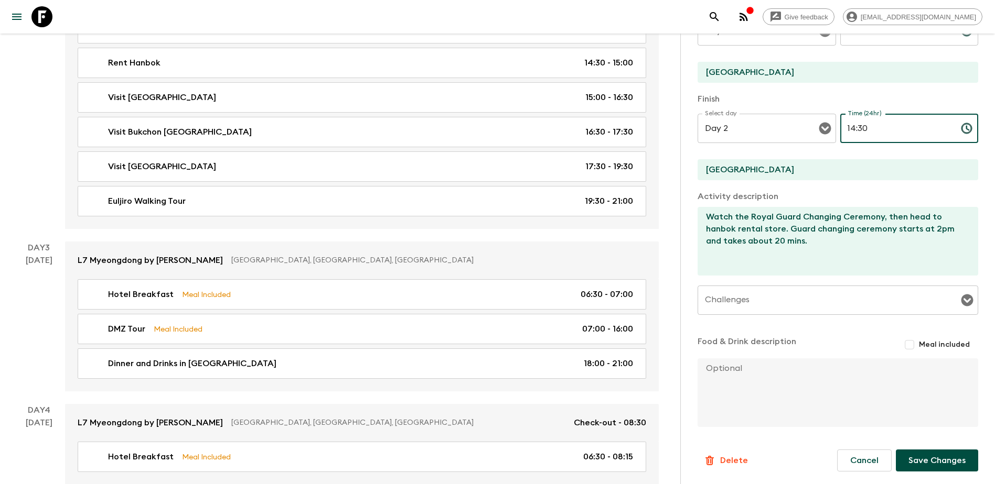
scroll to position [524, 0]
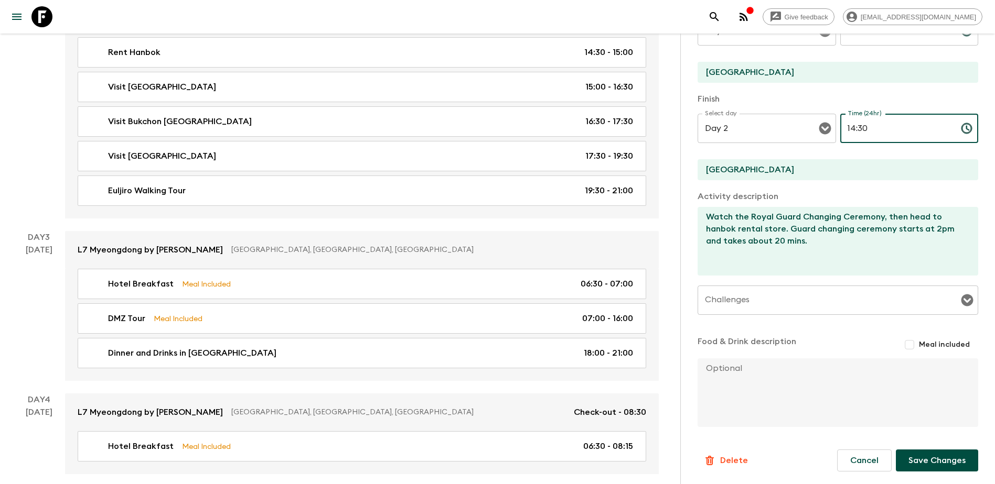
type input "14:30"
click at [537, 277] on button "Save Changes" at bounding box center [937, 461] width 82 height 22
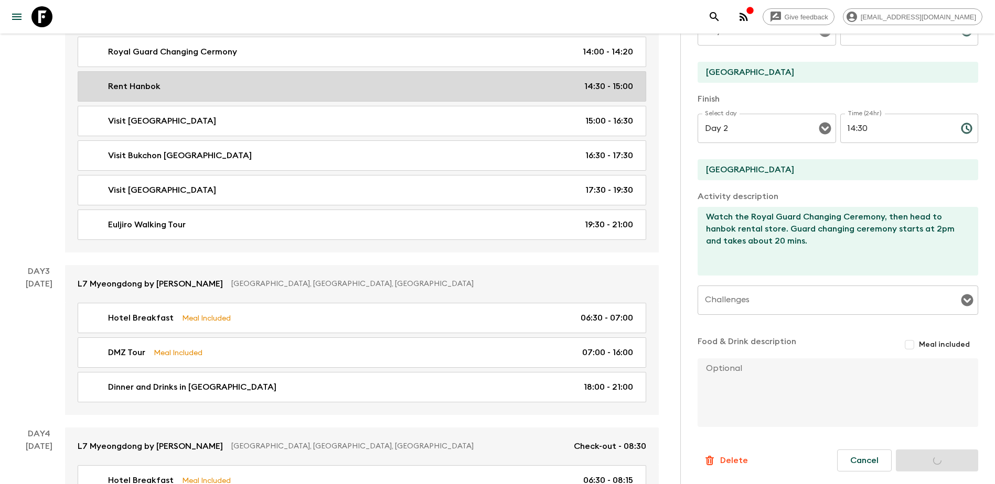
scroll to position [472, 0]
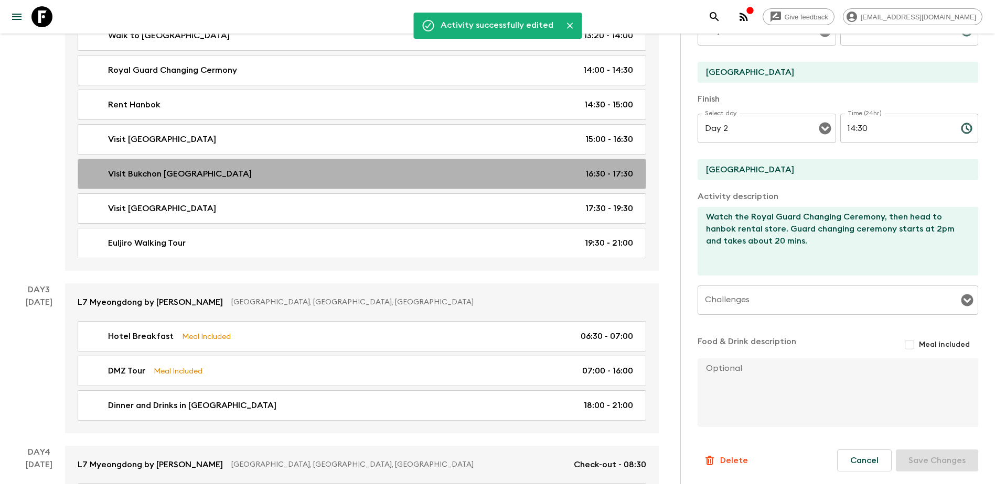
drag, startPoint x: 526, startPoint y: 175, endPoint x: 649, endPoint y: 176, distance: 122.7
click at [526, 175] on div "Visit Bukchon [GEOGRAPHIC_DATA] 16:30 - 17:30" at bounding box center [360, 174] width 546 height 13
type input "Visit Bukchon [GEOGRAPHIC_DATA]"
type input "Bukchon [GEOGRAPHIC_DATA]"
type input "Insadong [GEOGRAPHIC_DATA]"
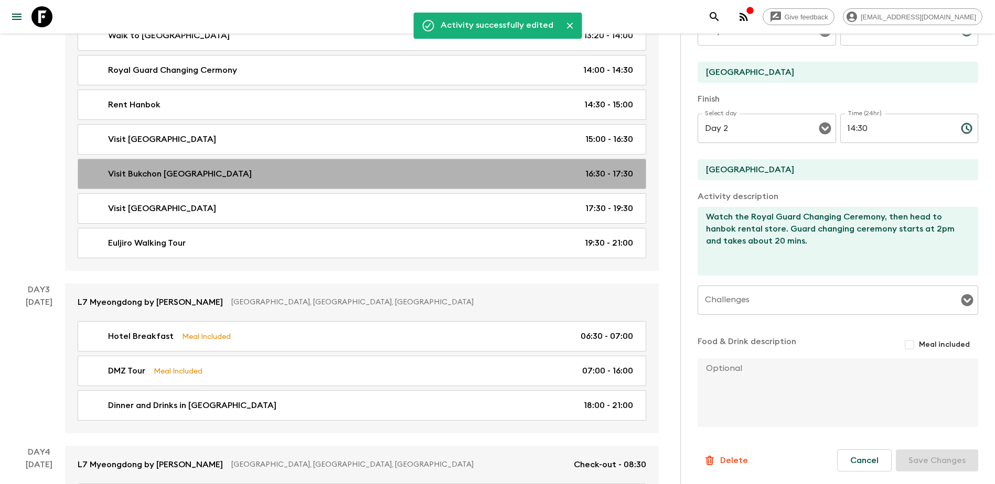
type textarea "You’ll be given around an hour of free time to walk around the village, then he…"
type input "16:30"
type input "17:30"
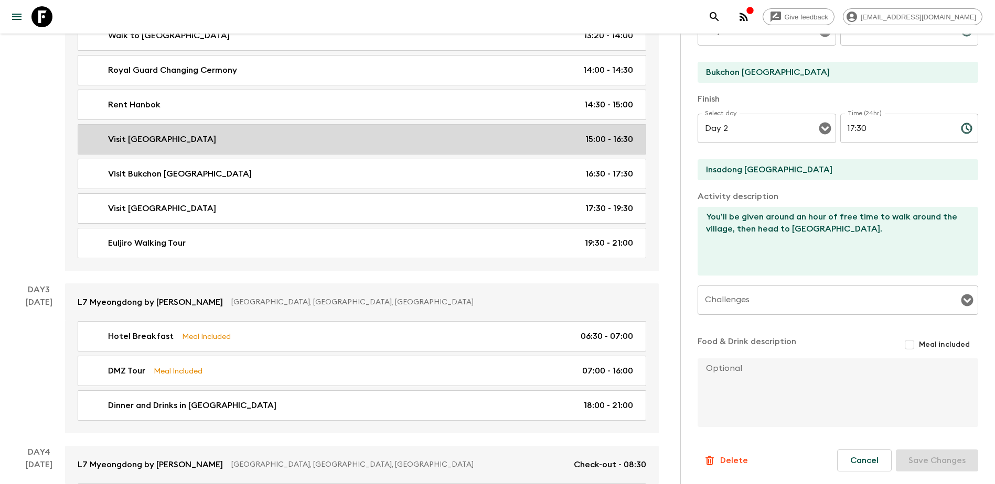
click at [537, 145] on div "Visit Gyeongbokgung Palace 15:00 - 16:30" at bounding box center [360, 139] width 546 height 13
type input "Visit [GEOGRAPHIC_DATA]"
type input "[GEOGRAPHIC_DATA]"
type textarea "Free time will be given to visit the palace independently. Please make sure to …"
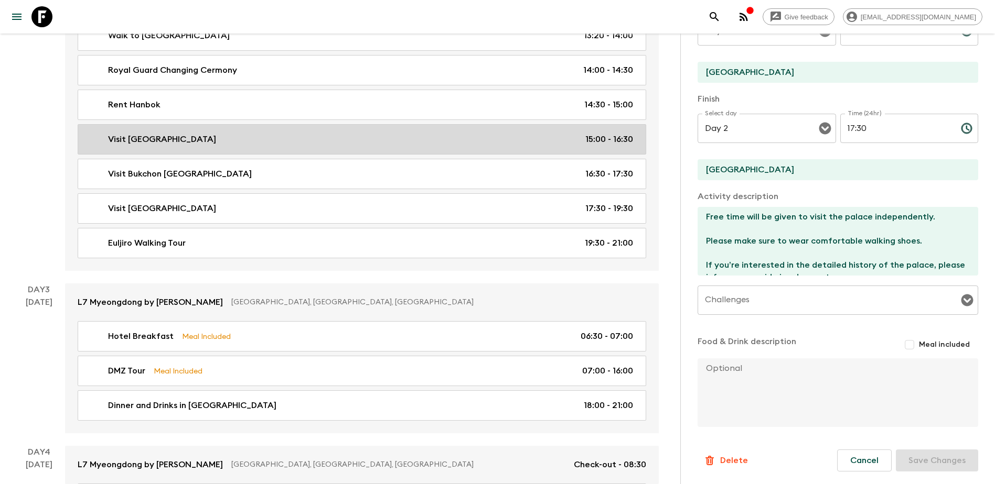
type input "15:00"
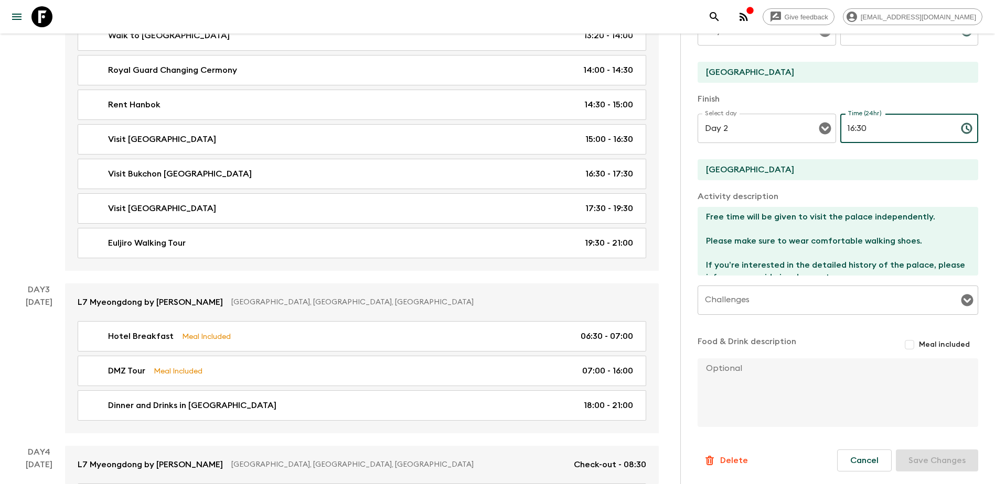
click at [537, 126] on input "16:30" at bounding box center [896, 128] width 112 height 29
type input "16:00"
click at [537, 277] on button "Save Changes" at bounding box center [937, 461] width 82 height 22
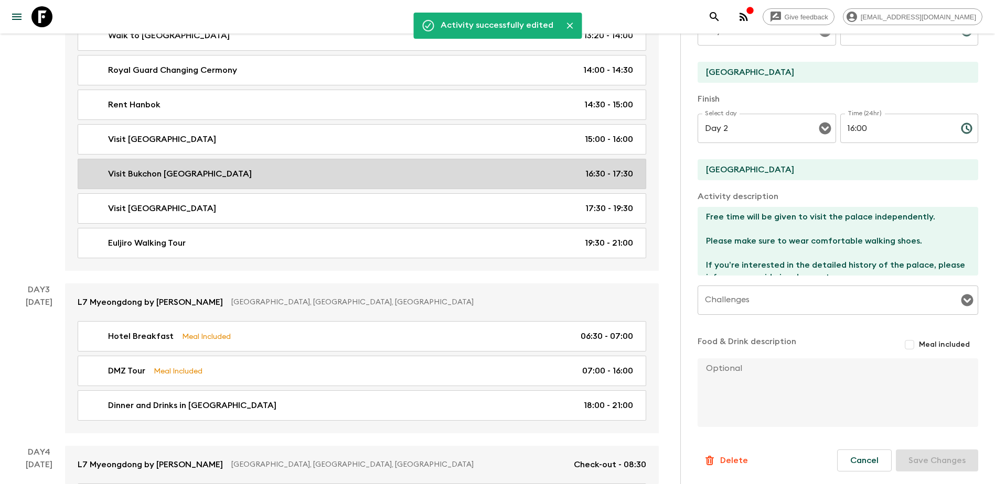
click at [537, 167] on link "Visit Bukchon [GEOGRAPHIC_DATA] 16:30 - 17:30" at bounding box center [362, 174] width 568 height 30
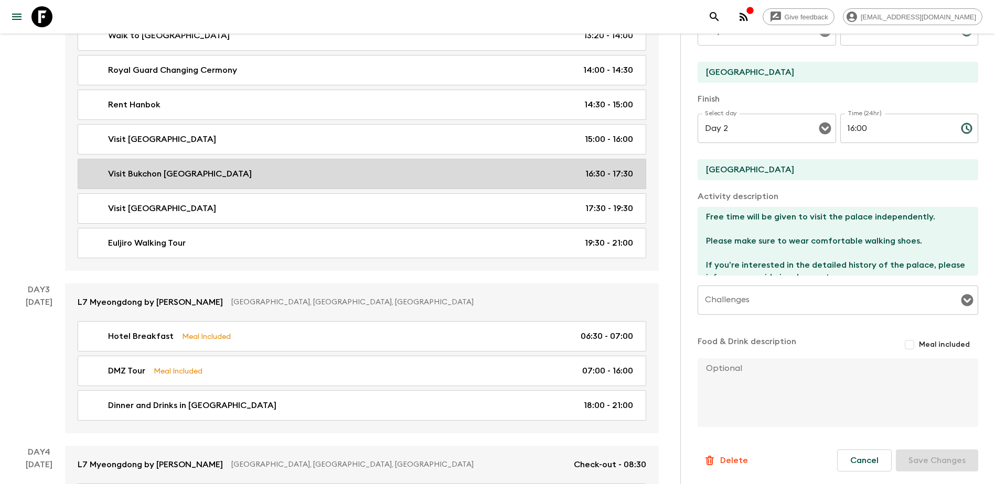
type input "Visit Bukchon [GEOGRAPHIC_DATA]"
type input "Bukchon [GEOGRAPHIC_DATA]"
type input "Insadong [GEOGRAPHIC_DATA]"
type textarea "You’ll be given around an hour of free time to walk around the village, then he…"
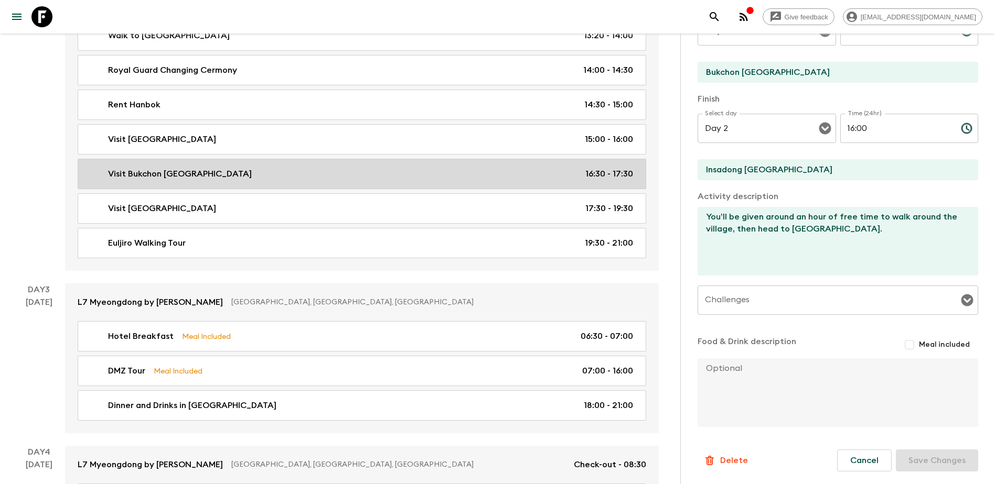
type input "16:30"
type input "17:30"
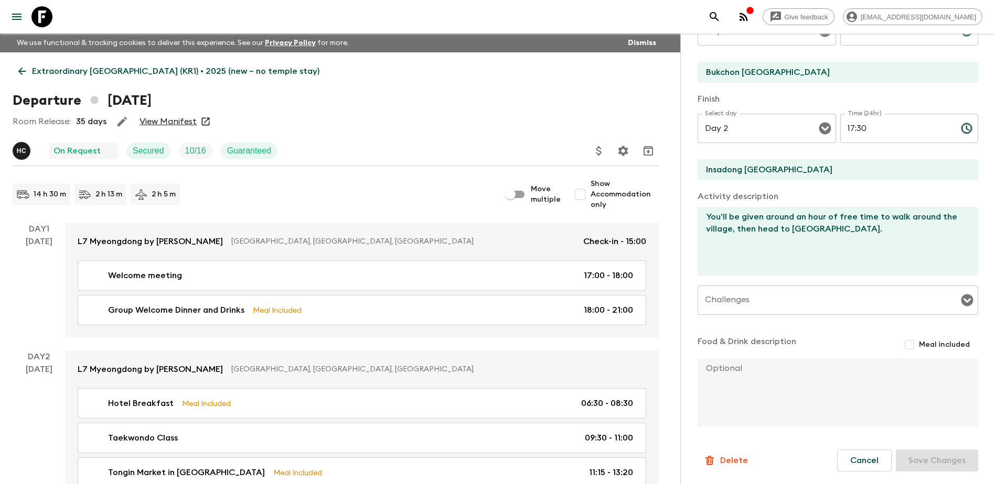
click at [519, 193] on input "Move multiple" at bounding box center [510, 195] width 60 height 20
checkbox input "true"
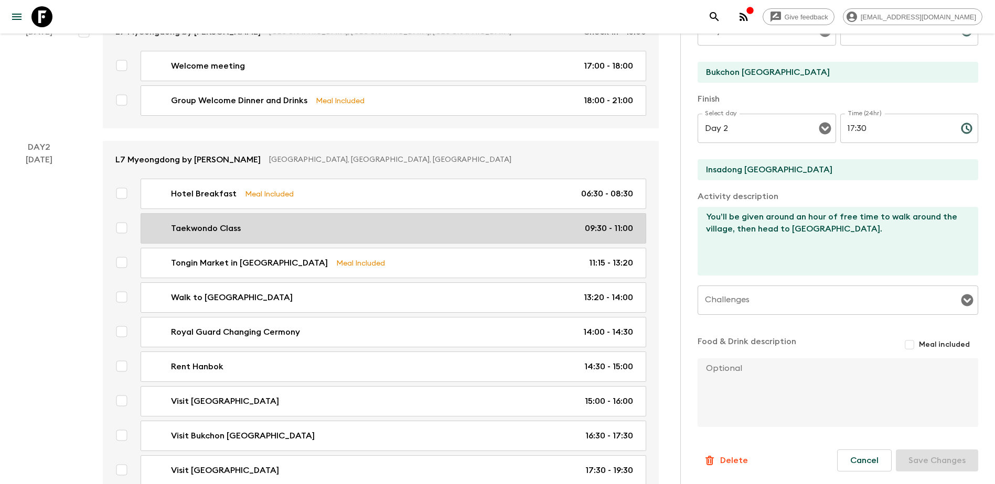
scroll to position [315, 0]
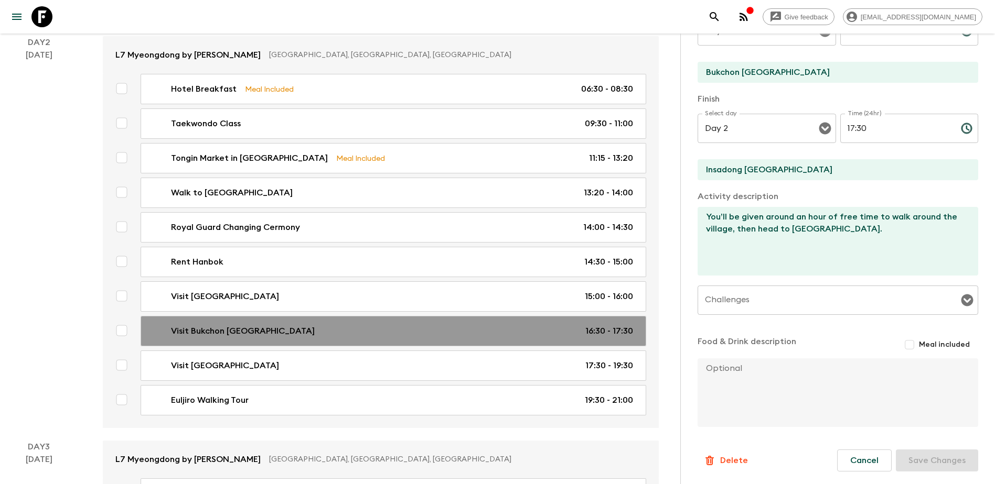
click at [530, 277] on div "Visit Bukchon [GEOGRAPHIC_DATA] 16:30 - 17:30" at bounding box center [390, 331] width 483 height 13
checkbox input "true"
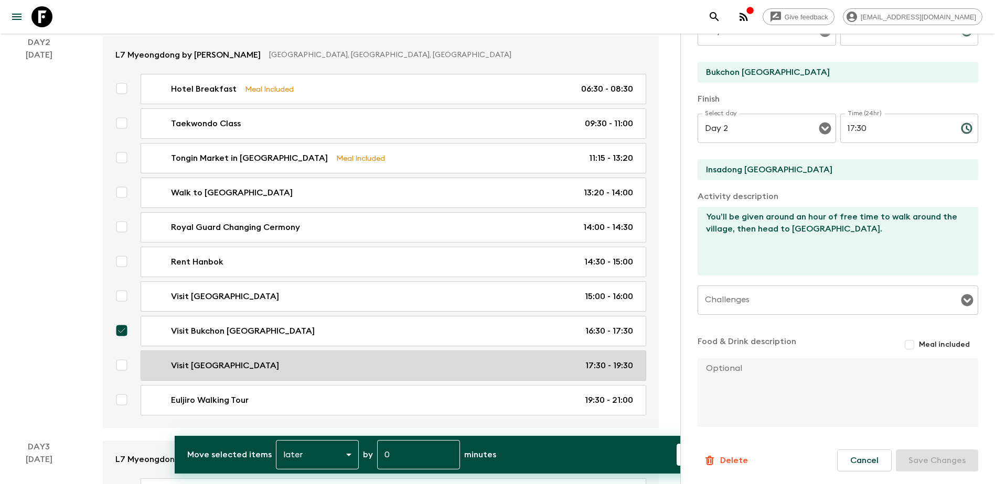
click at [520, 277] on div "Visit [GEOGRAPHIC_DATA] 17:30 - 19:30" at bounding box center [390, 366] width 483 height 13
checkbox input "true"
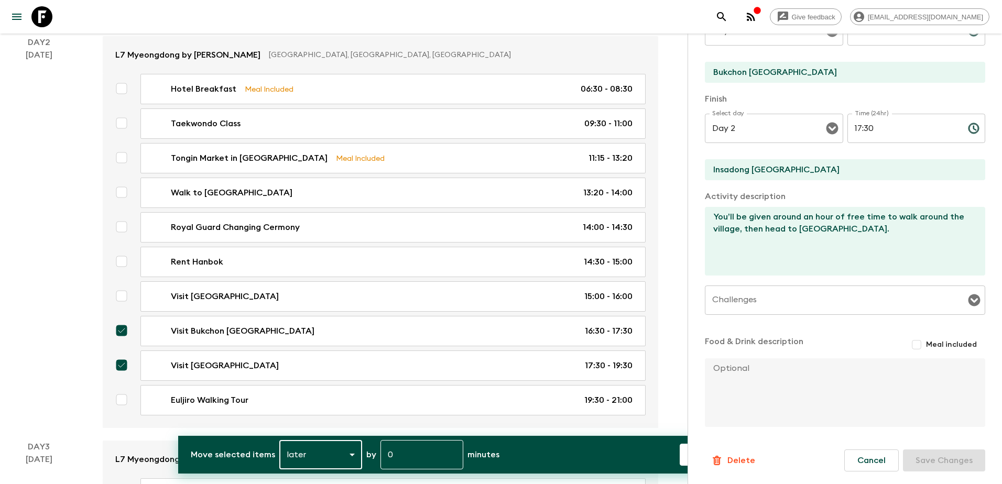
click at [319, 277] on li "earlier" at bounding box center [316, 463] width 78 height 17
type input "EARLIER"
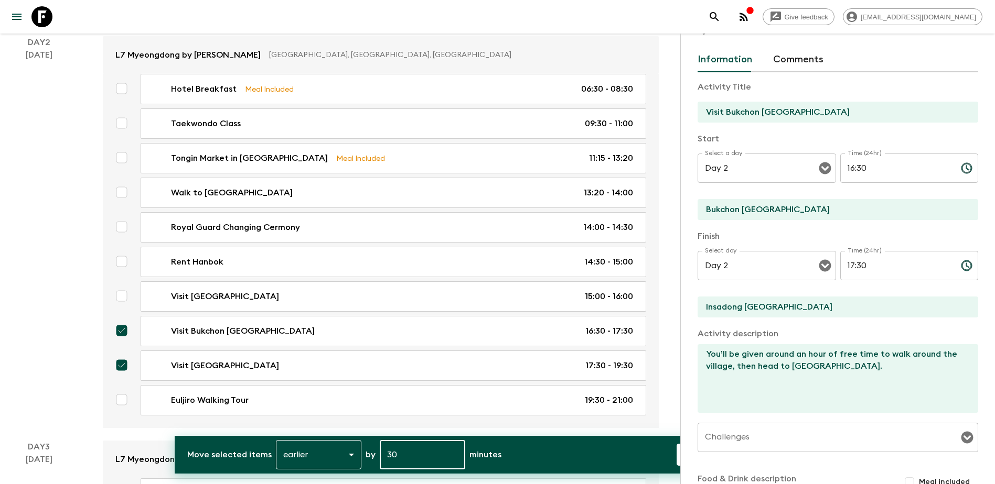
scroll to position [0, 0]
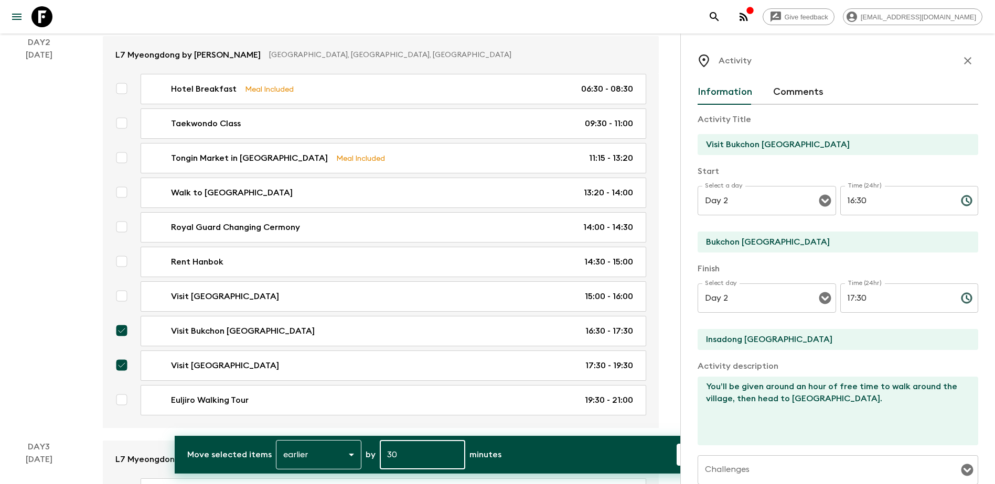
type input "30"
click at [537, 59] on icon "button" at bounding box center [967, 61] width 13 height 13
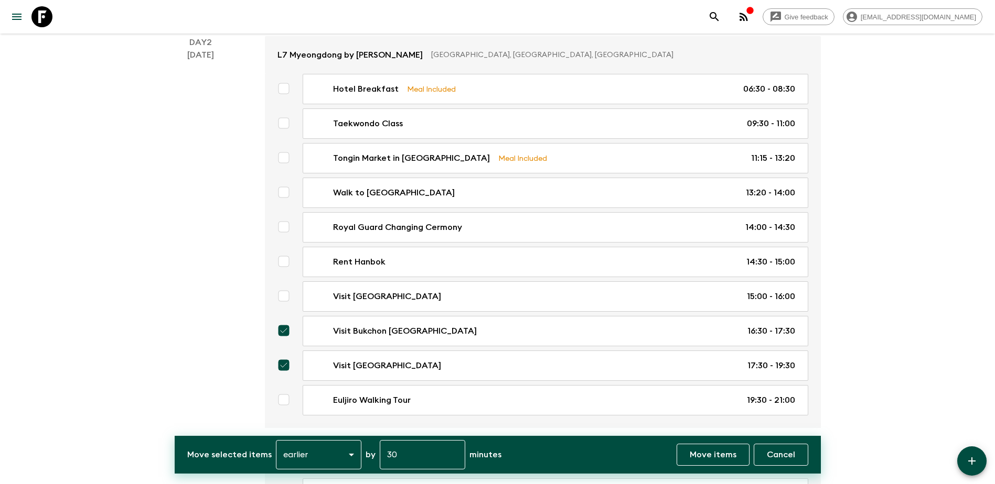
click at [537, 277] on p "Move items" at bounding box center [712, 455] width 47 height 13
checkbox input "false"
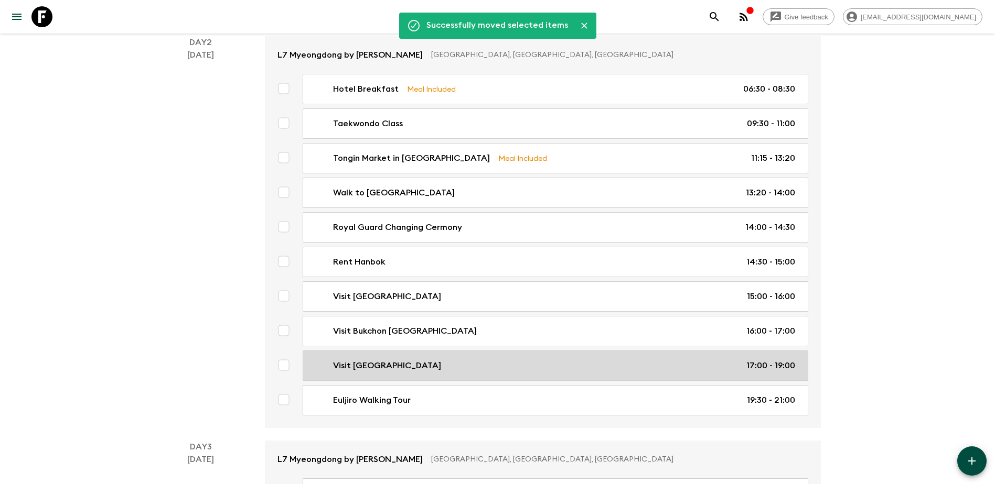
click at [537, 277] on div "Visit [GEOGRAPHIC_DATA] 17:00 - 19:00" at bounding box center [552, 366] width 483 height 13
checkbox input "true"
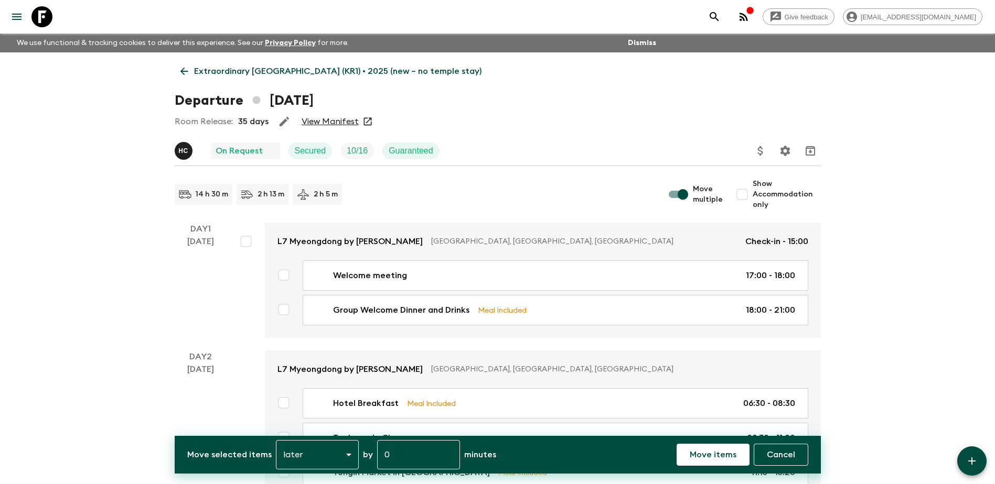
click at [537, 191] on input "Move multiple" at bounding box center [683, 195] width 60 height 20
checkbox input "false"
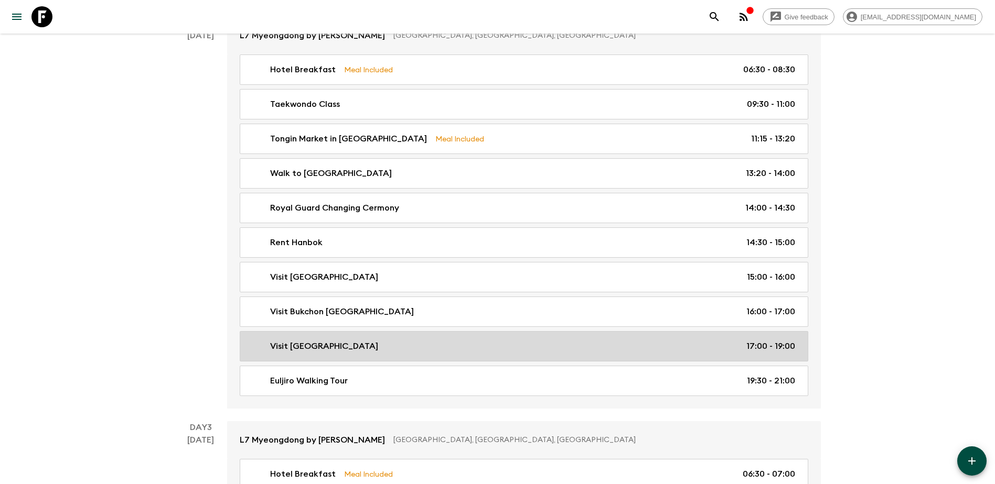
scroll to position [367, 0]
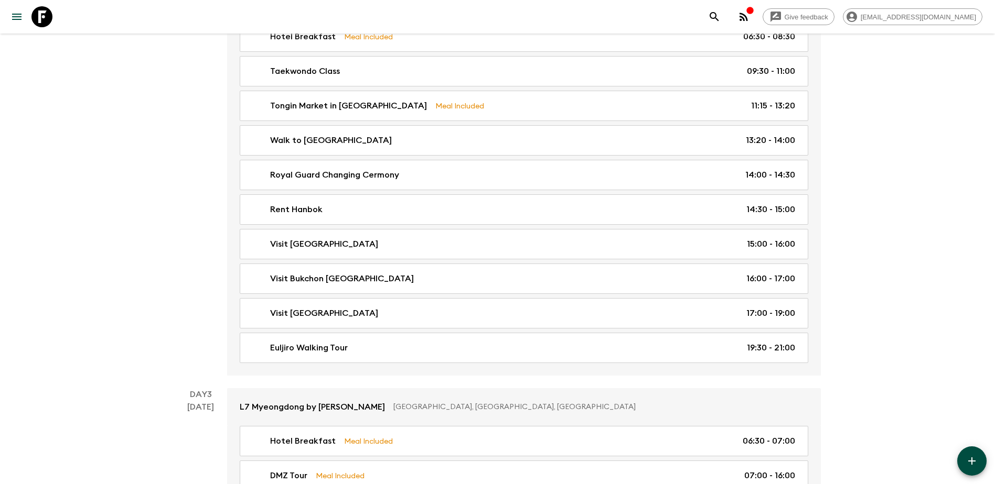
drag, startPoint x: 569, startPoint y: 317, endPoint x: 654, endPoint y: 307, distance: 86.0
click at [537, 277] on div "Visit [GEOGRAPHIC_DATA] 17:00 - 19:00" at bounding box center [522, 313] width 546 height 13
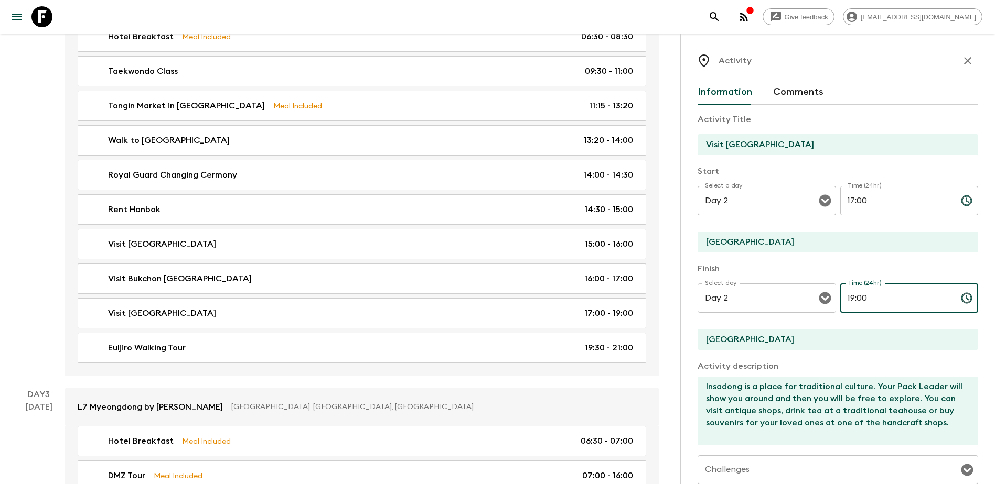
click at [537, 277] on input "19:00" at bounding box center [896, 298] width 112 height 29
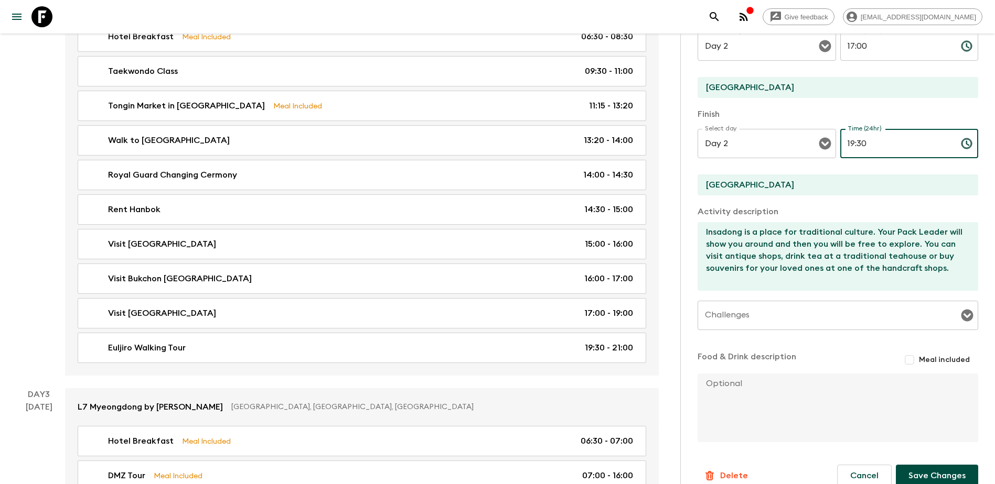
scroll to position [170, 0]
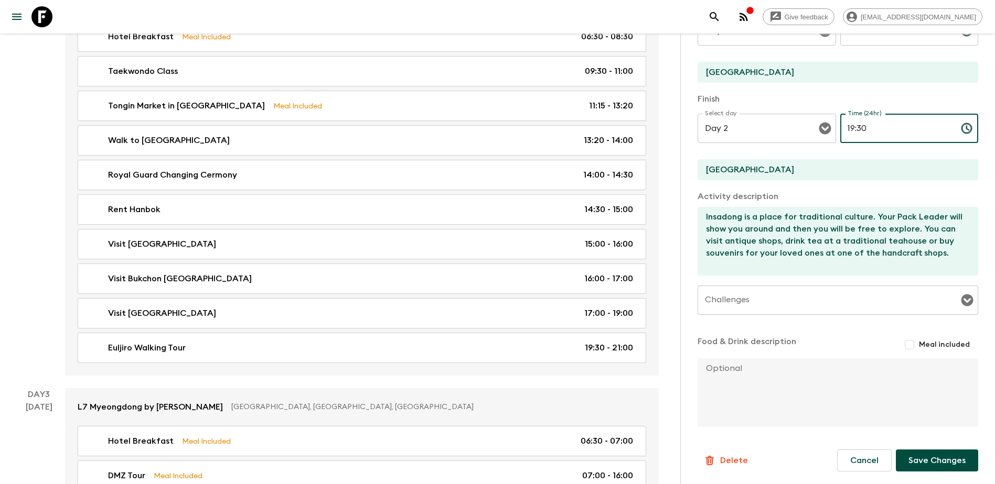
type input "19:30"
click at [537, 277] on button "Save Changes" at bounding box center [937, 461] width 82 height 22
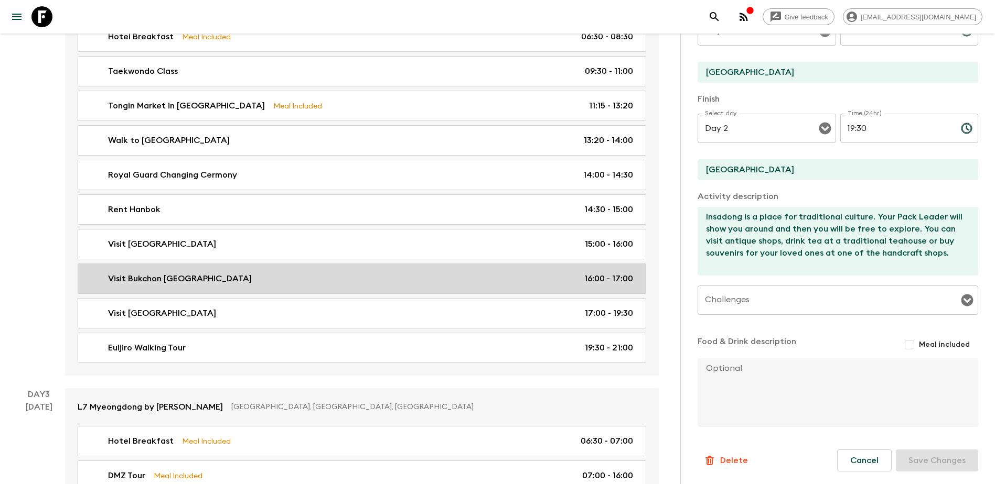
scroll to position [524, 0]
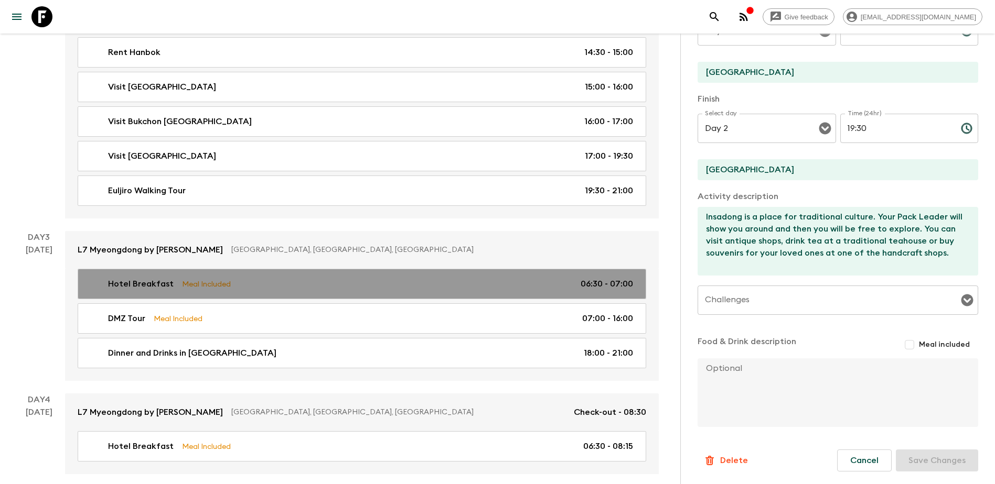
click at [433, 277] on link "Hotel Breakfast Meal Included 06:30 - 07:00" at bounding box center [362, 284] width 568 height 30
type input "Hotel Breakfast"
type input "L7 Myeongdong by [PERSON_NAME]"
checkbox input "true"
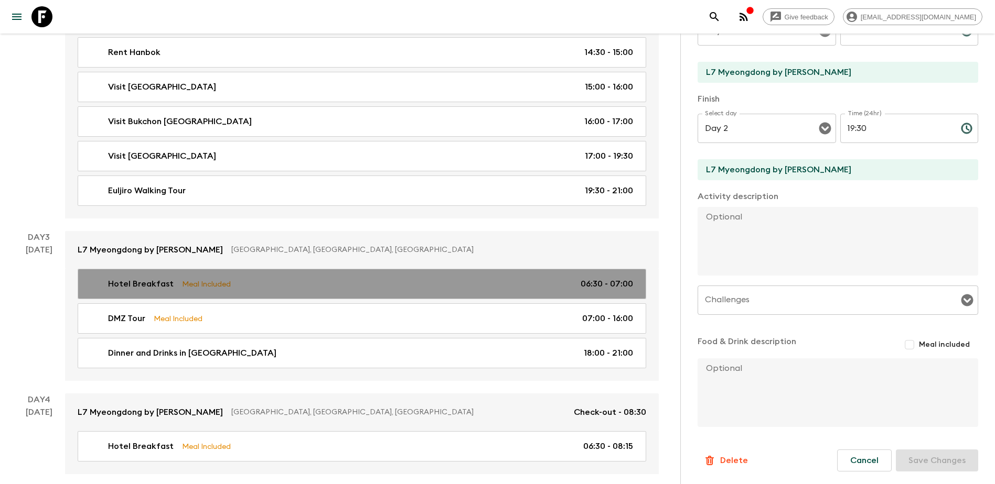
type input "Day 3"
type input "06:30"
type input "Day 3"
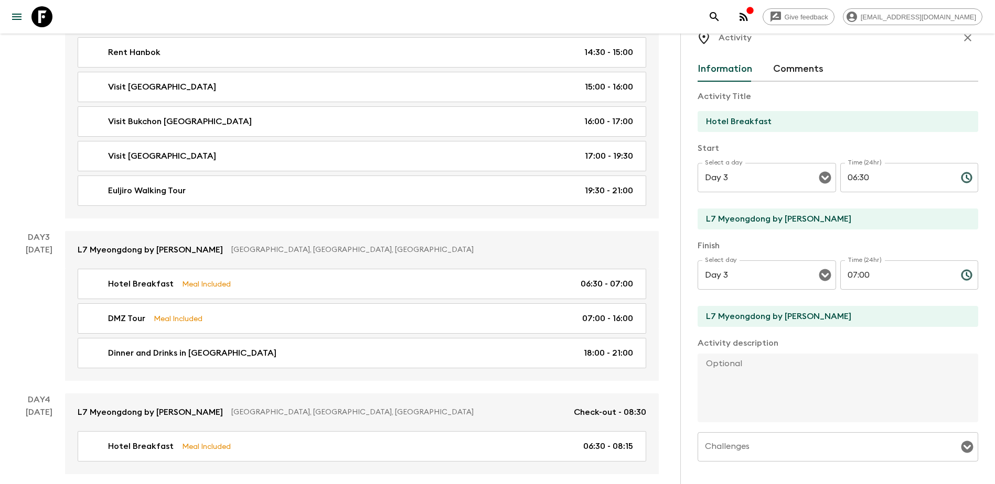
scroll to position [13, 0]
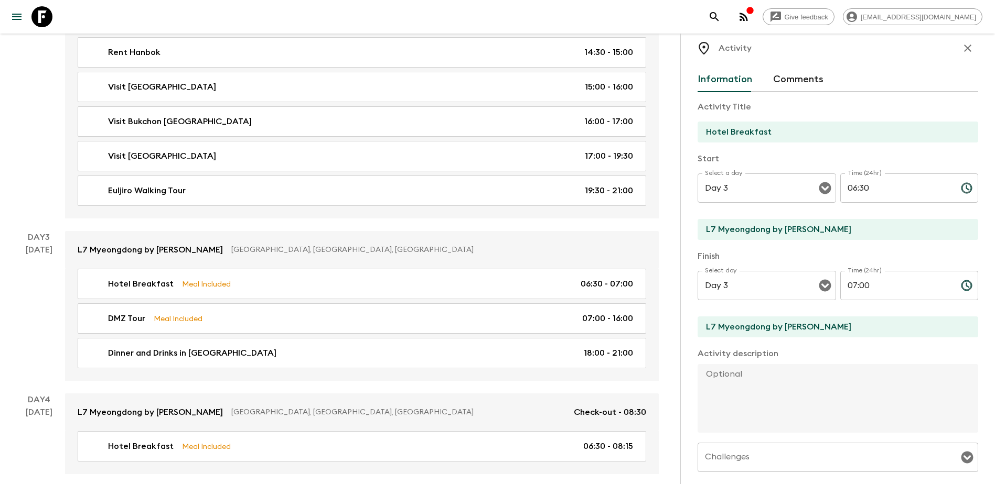
click at [537, 277] on input "07:00" at bounding box center [896, 285] width 112 height 29
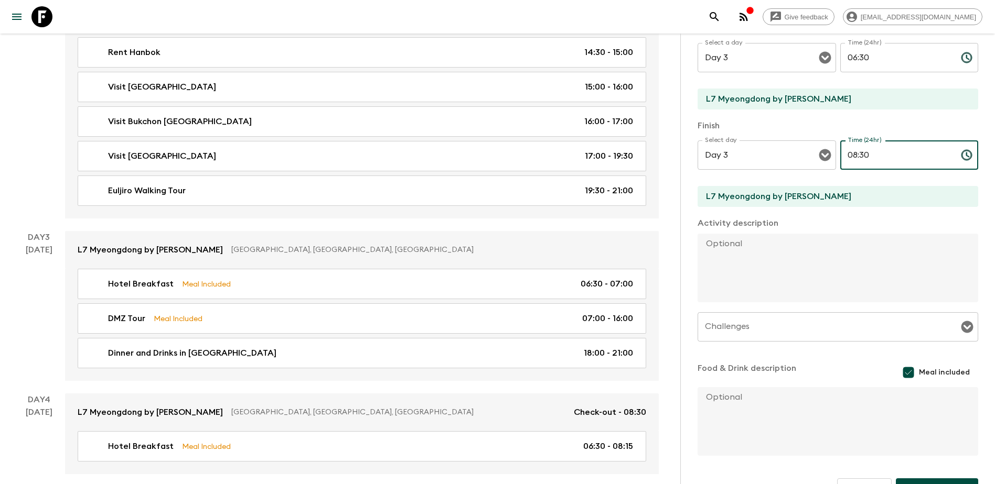
scroll to position [170, 0]
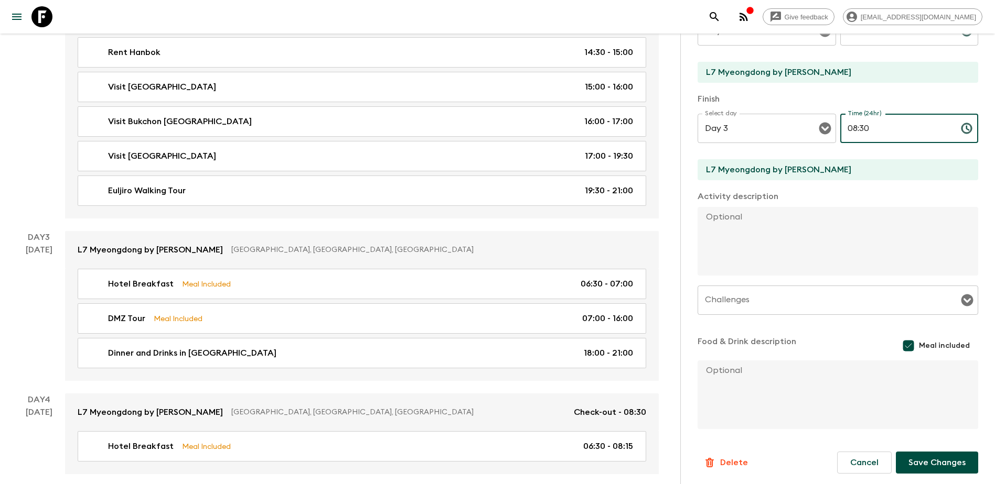
type input "08:30"
click at [537, 277] on button "Save Changes" at bounding box center [937, 463] width 82 height 22
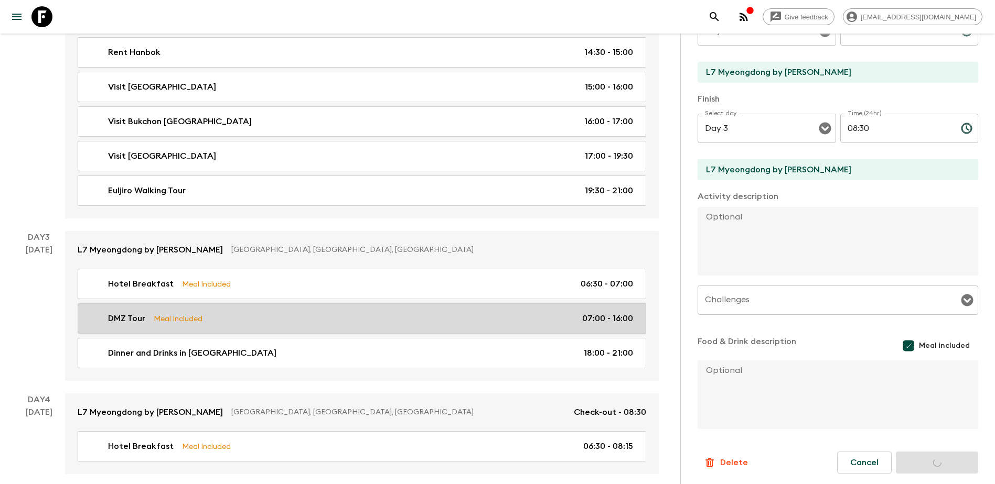
click at [537, 277] on link "DMZ Tour Meal Included 07:00 - 16:00" at bounding box center [362, 319] width 568 height 30
type input "DMZ Tour"
type input "[GEOGRAPHIC_DATA]"
type textarea "Lo'i do sitam conse adipi el sed doe tempori ut labo etdol ma 7:32al en admi ve…"
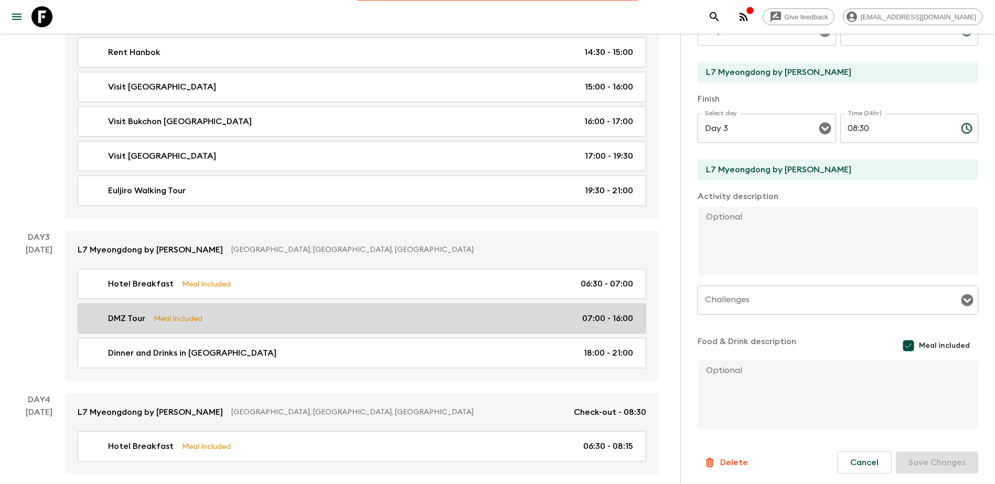
type textarea "Your Pack Leader will re-confirm the meeting time the day prior based on the cu…"
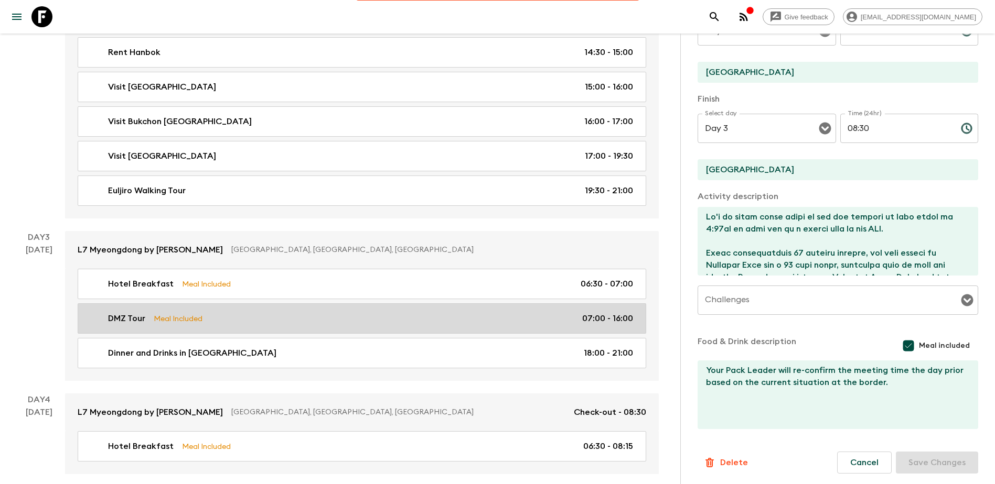
type input "07:00"
type input "16:00"
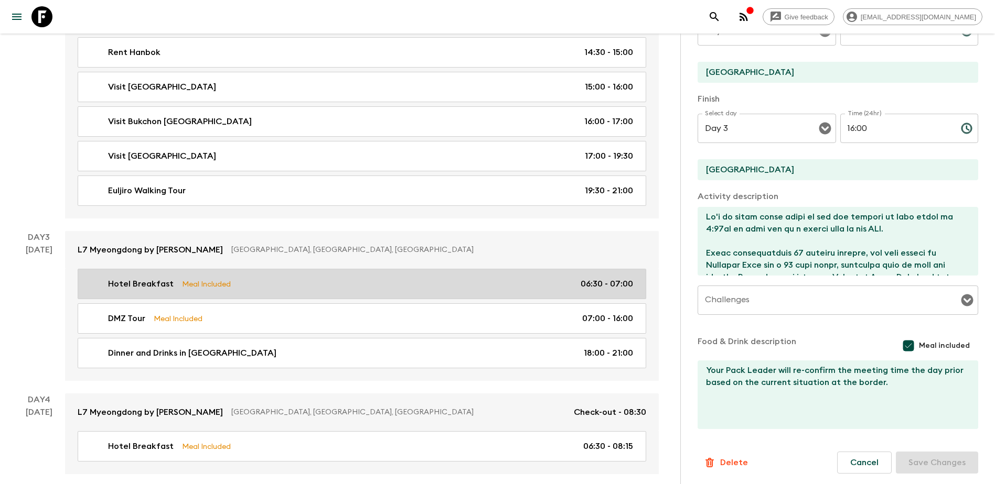
click at [537, 277] on div "Hotel Breakfast Meal Included 06:30 - 07:00" at bounding box center [360, 284] width 546 height 13
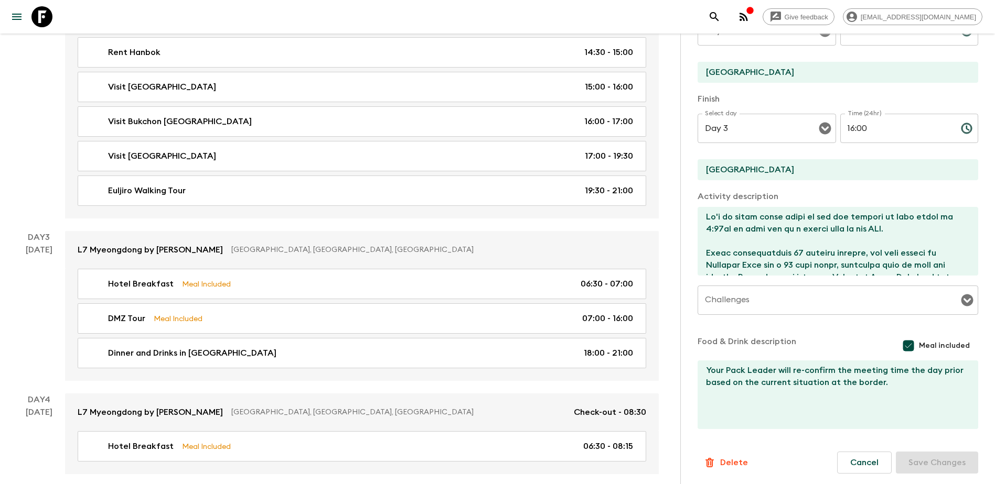
type input "Hotel Breakfast"
type input "L7 Myeongdong by [PERSON_NAME]"
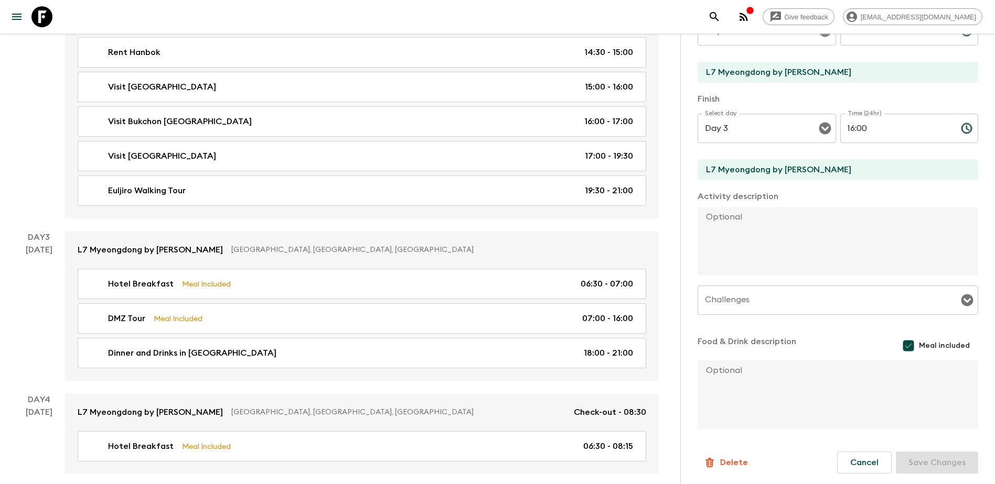
type input "06:30"
type input "07:00"
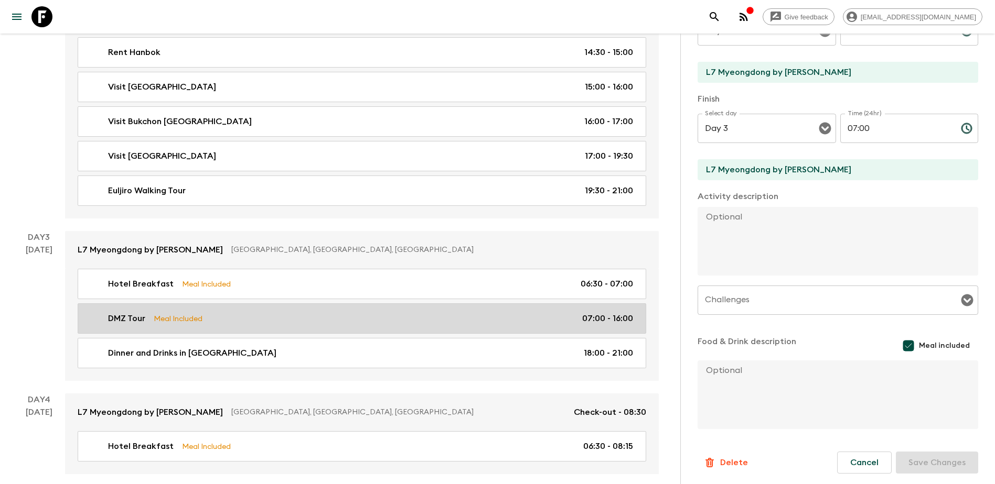
click at [537, 277] on div "DMZ Tour Meal Included 07:00 - 16:00" at bounding box center [360, 318] width 546 height 13
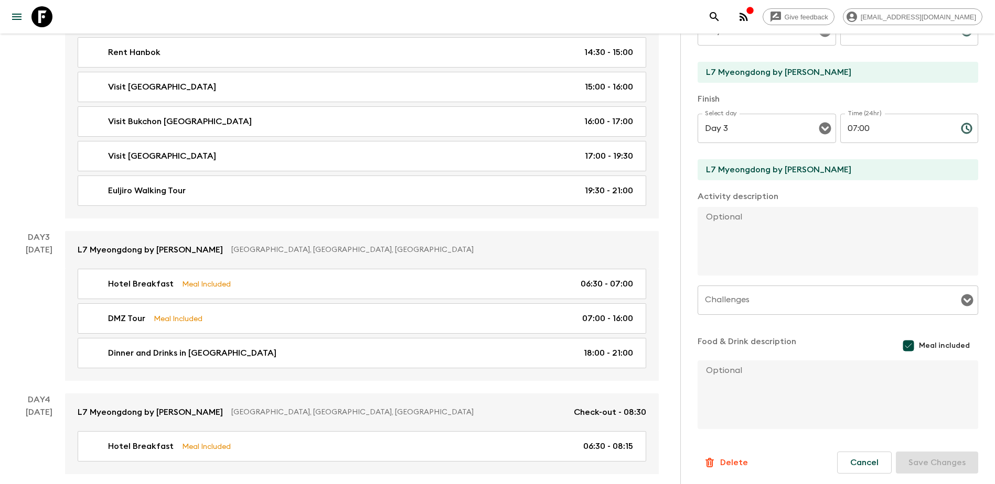
type input "DMZ Tour"
type input "[GEOGRAPHIC_DATA]"
type textarea "Lo'i do sitam conse adipi el sed doe tempori ut labo etdol ma 7:32al en admi ve…"
type textarea "Your Pack Leader will re-confirm the meeting time the day prior based on the cu…"
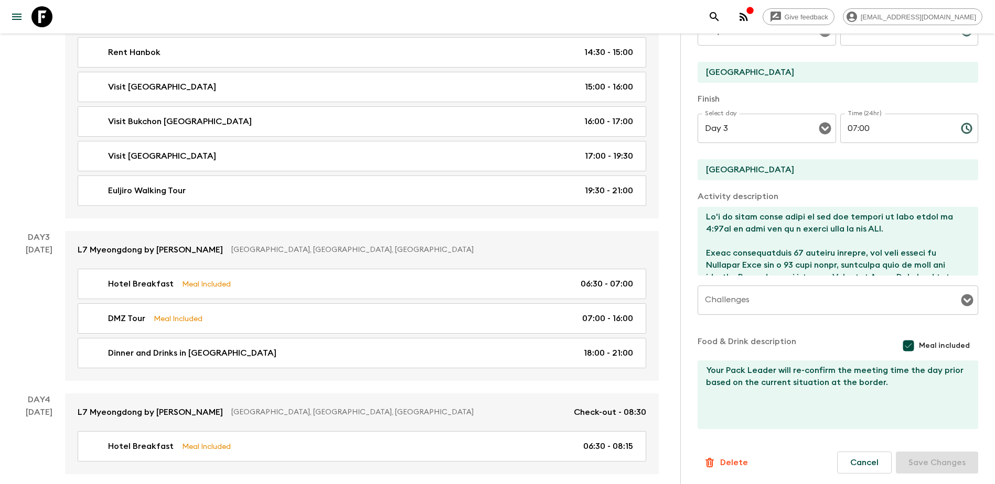
type input "07:00"
type input "16:00"
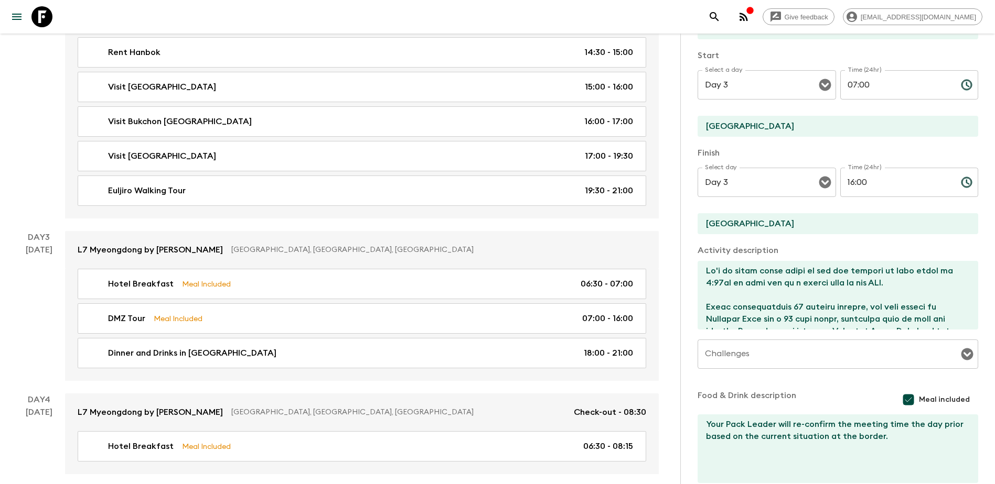
scroll to position [65, 0]
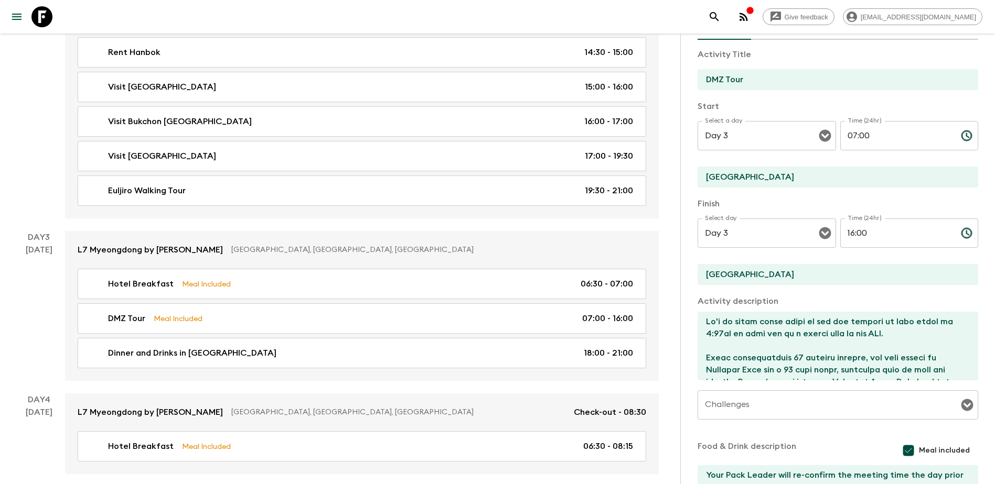
click at [537, 134] on input "07:00" at bounding box center [896, 135] width 112 height 29
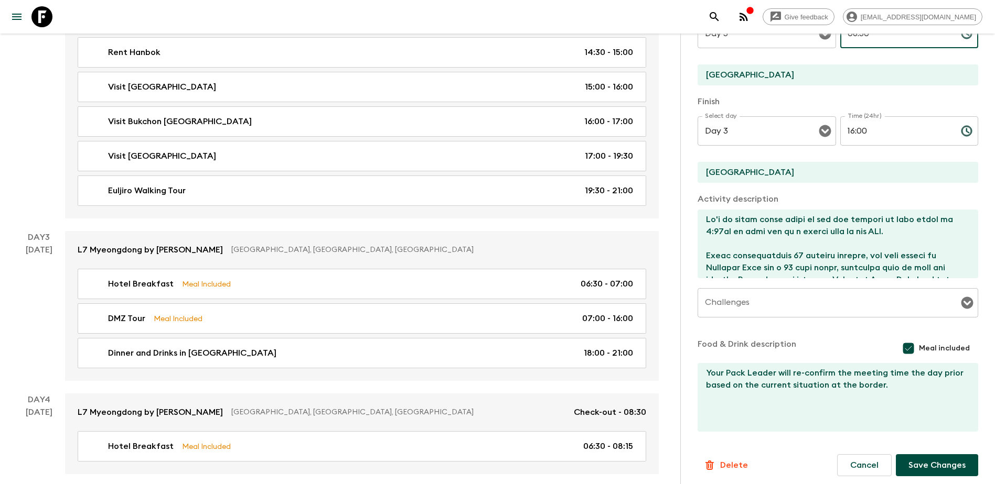
scroll to position [172, 0]
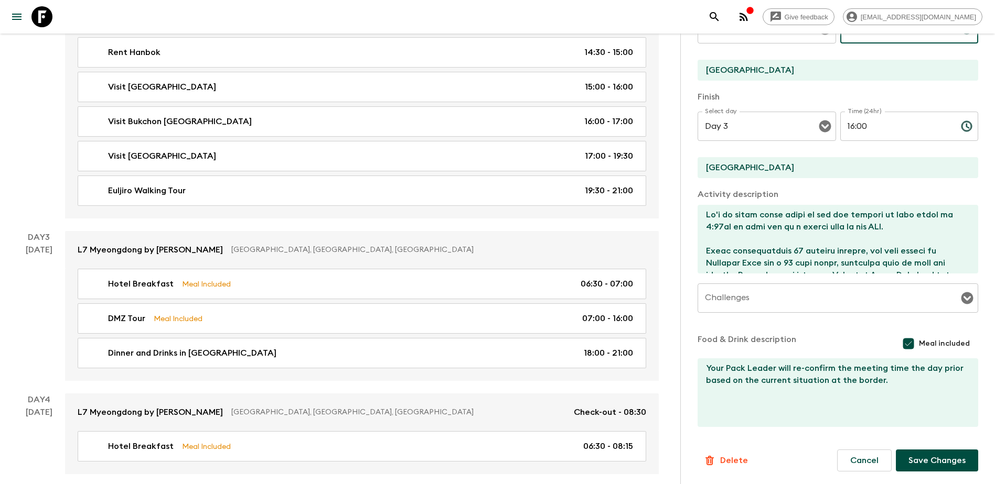
type input "08:30"
click at [537, 277] on button "Save Changes" at bounding box center [937, 461] width 82 height 22
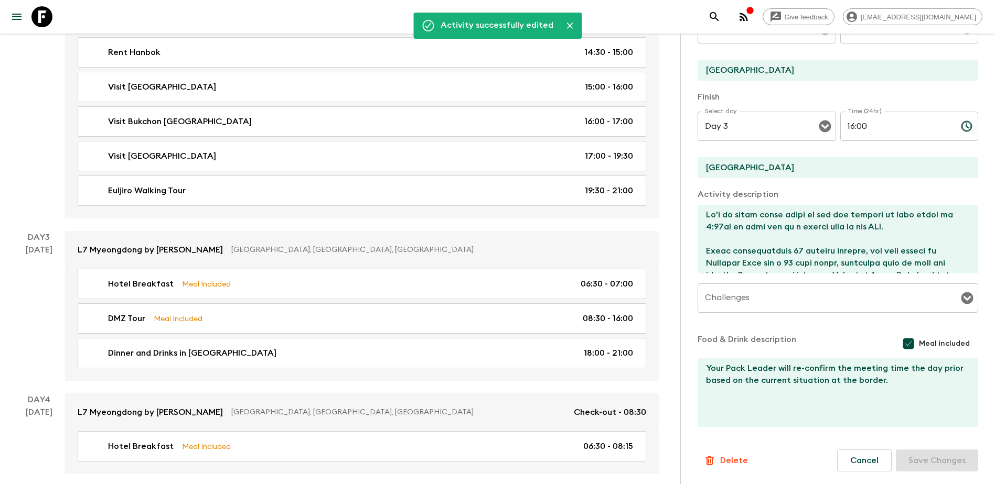
drag, startPoint x: 555, startPoint y: 278, endPoint x: 718, endPoint y: 254, distance: 164.3
click at [537, 277] on div "Hotel Breakfast Meal Included 06:30 - 07:00" at bounding box center [360, 284] width 546 height 13
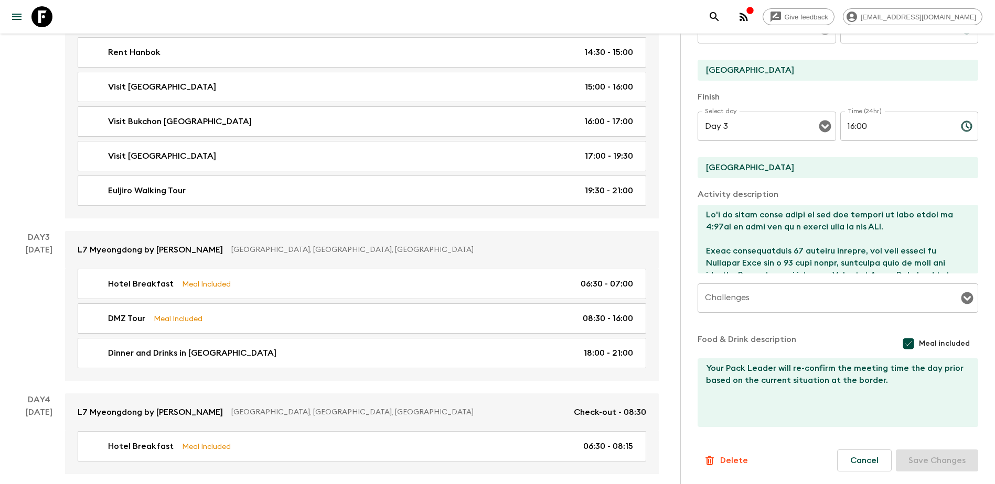
type input "Hotel Breakfast"
type input "L7 Myeongdong by [PERSON_NAME]"
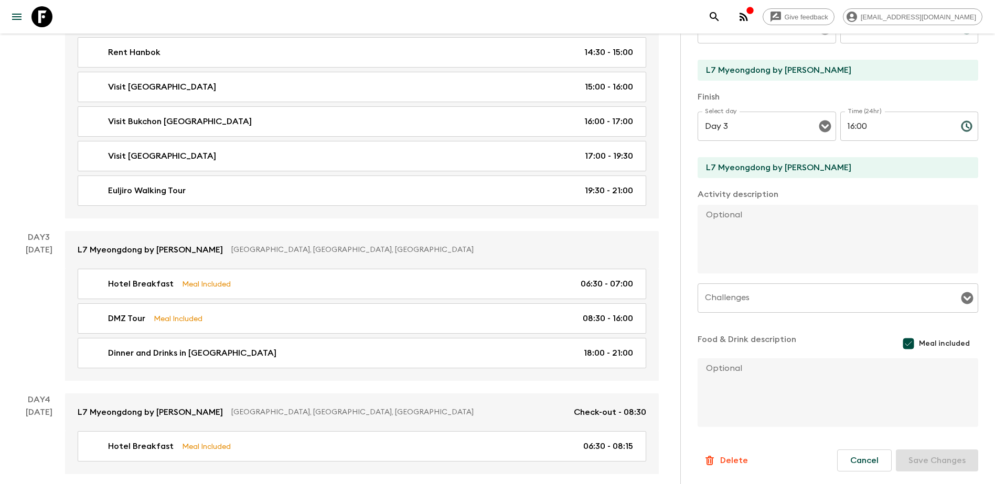
type input "06:30"
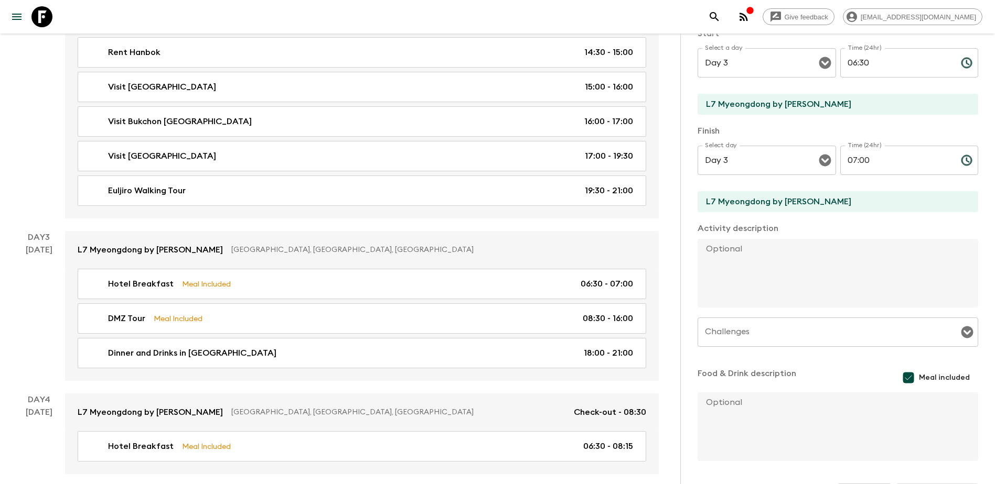
scroll to position [120, 0]
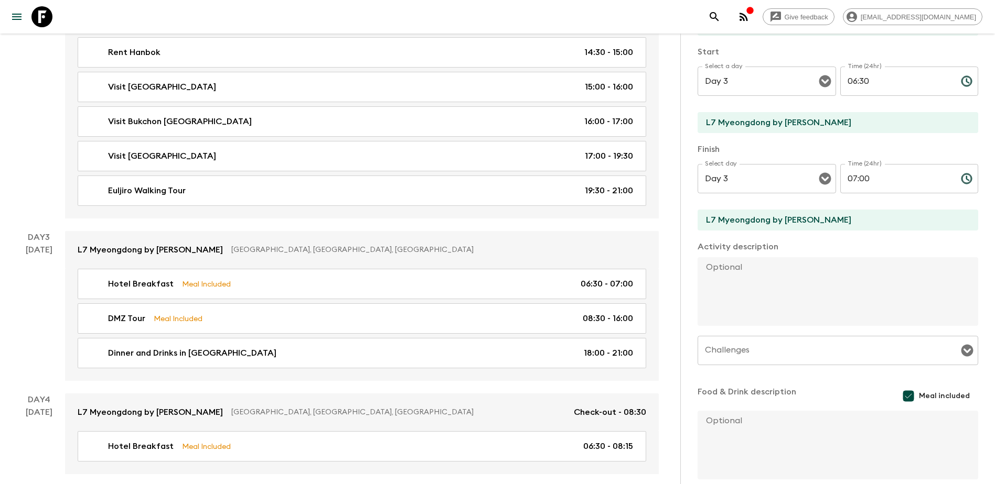
click at [537, 176] on input "07:00" at bounding box center [896, 178] width 112 height 29
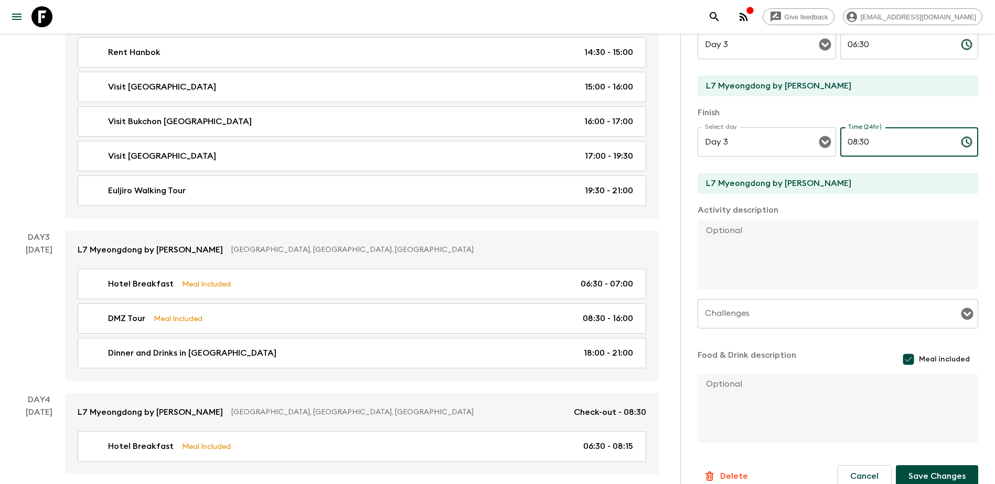
scroll to position [172, 0]
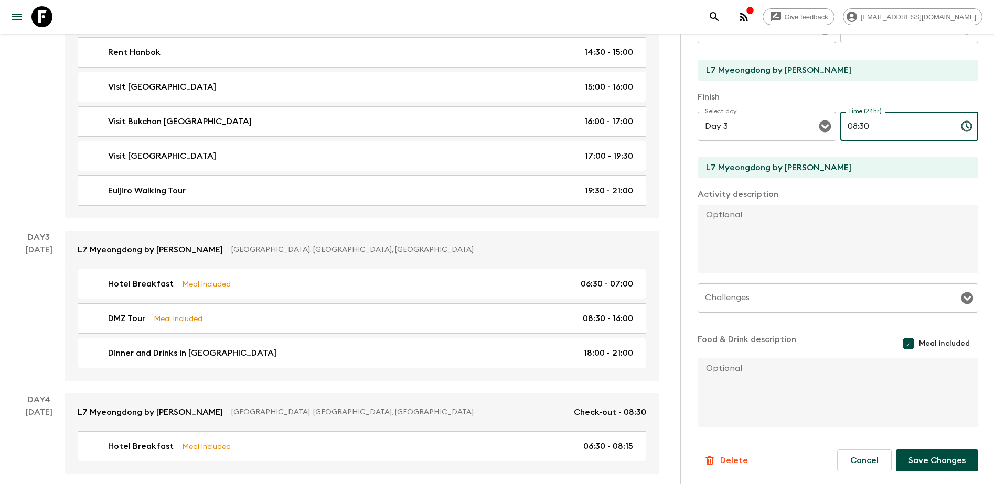
type input "08:30"
click at [537, 277] on button "Save Changes" at bounding box center [937, 461] width 82 height 22
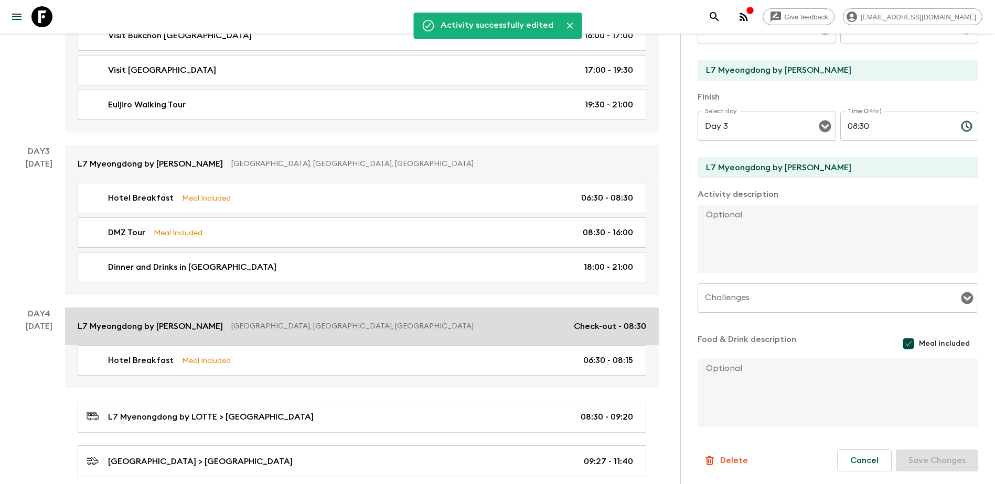
scroll to position [629, 0]
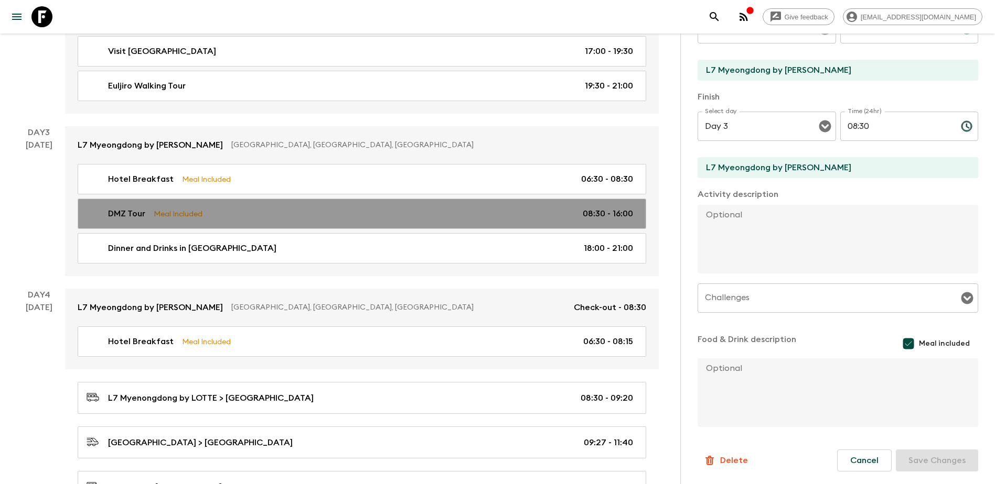
click at [496, 206] on link "DMZ Tour Meal Included 08:30 - 16:00" at bounding box center [362, 214] width 568 height 30
type input "DMZ Tour"
type input "[GEOGRAPHIC_DATA]"
type textarea "Lo'i do sitam conse adipi el sed doe tempori ut labo etdol ma 7:32al en admi ve…"
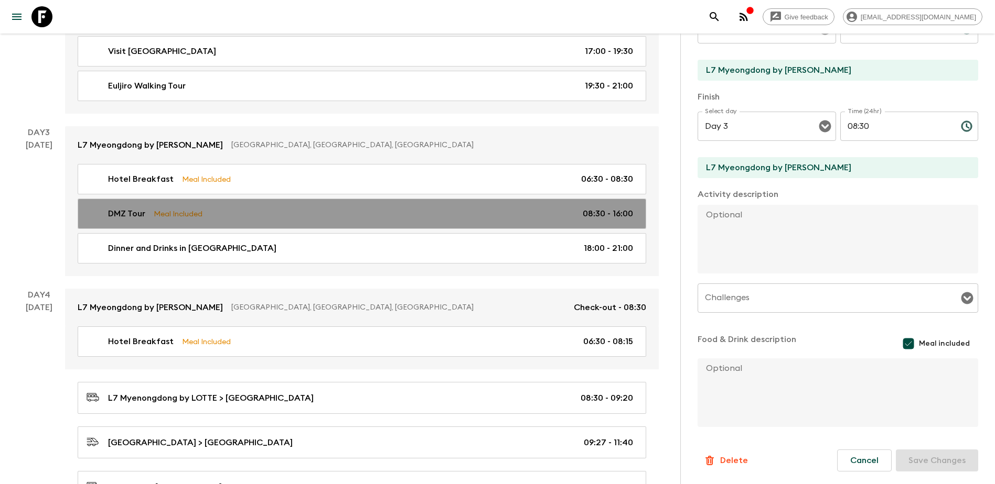
type textarea "Your Pack Leader will re-confirm the meeting time the day prior based on the cu…"
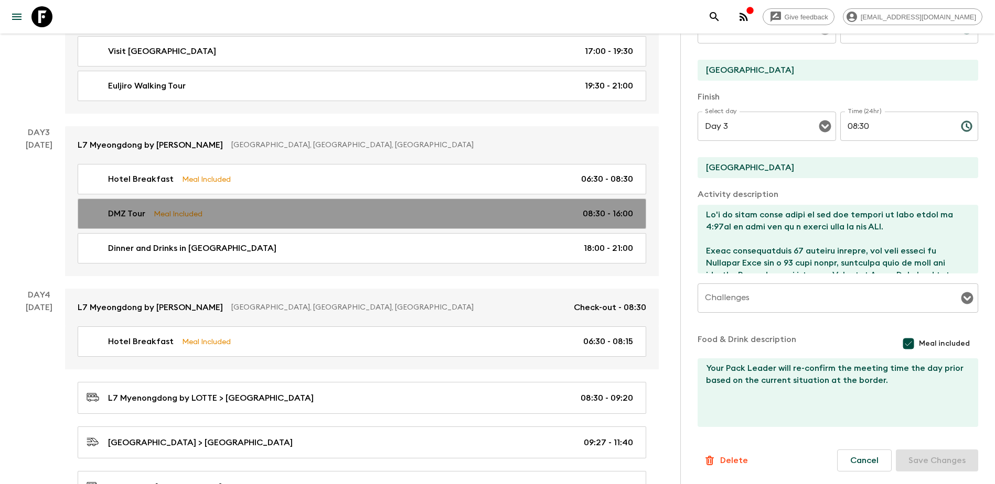
type input "08:30"
type input "16:00"
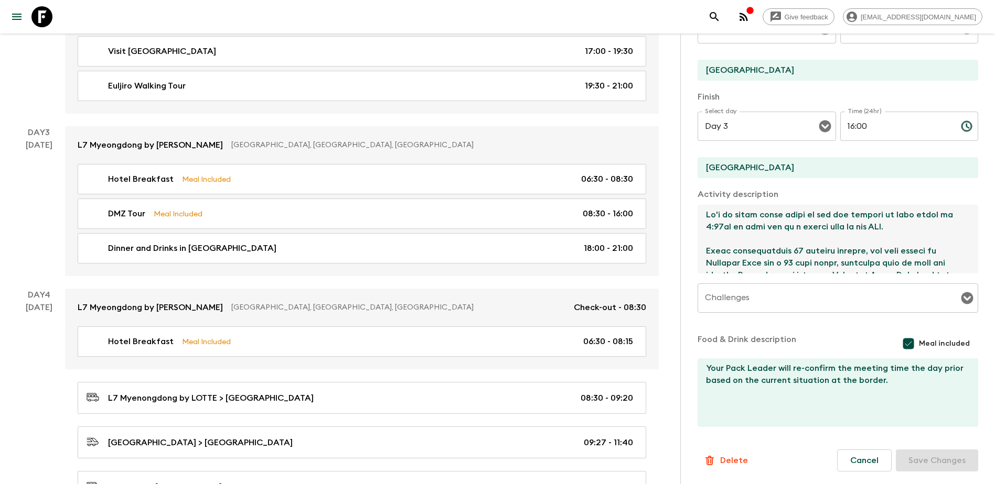
drag, startPoint x: 709, startPoint y: 225, endPoint x: 702, endPoint y: 225, distance: 7.9
click at [537, 225] on textarea at bounding box center [833, 239] width 272 height 69
click at [537, 227] on textarea at bounding box center [833, 239] width 272 height 69
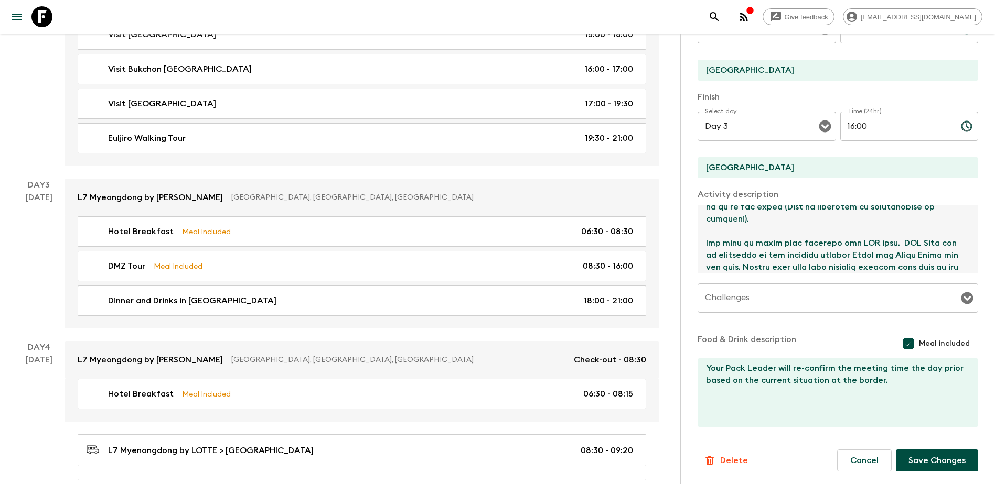
scroll to position [301, 0]
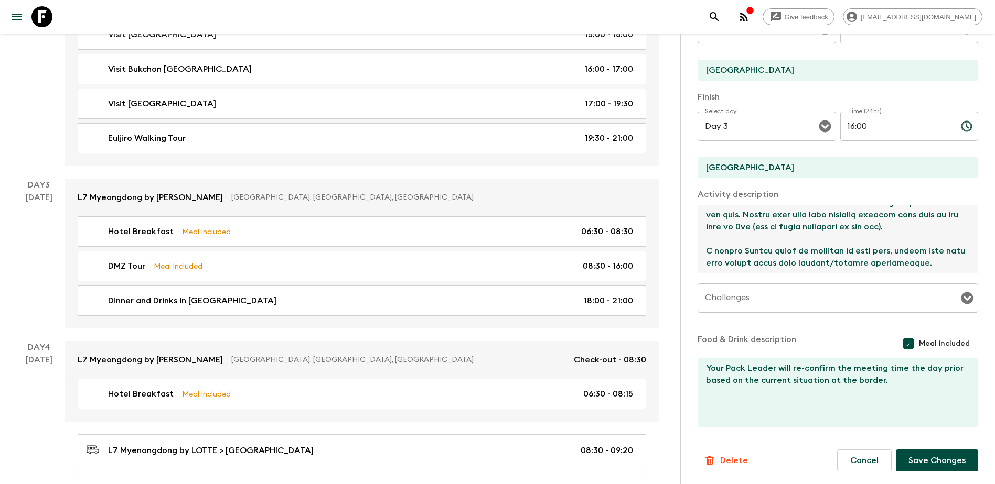
type textarea "Lo'i do sitam conse adipi el sed doe tempori ut labo etdol ma 10:13al en admi v…"
click at [537, 277] on button "Save Changes" at bounding box center [937, 461] width 82 height 22
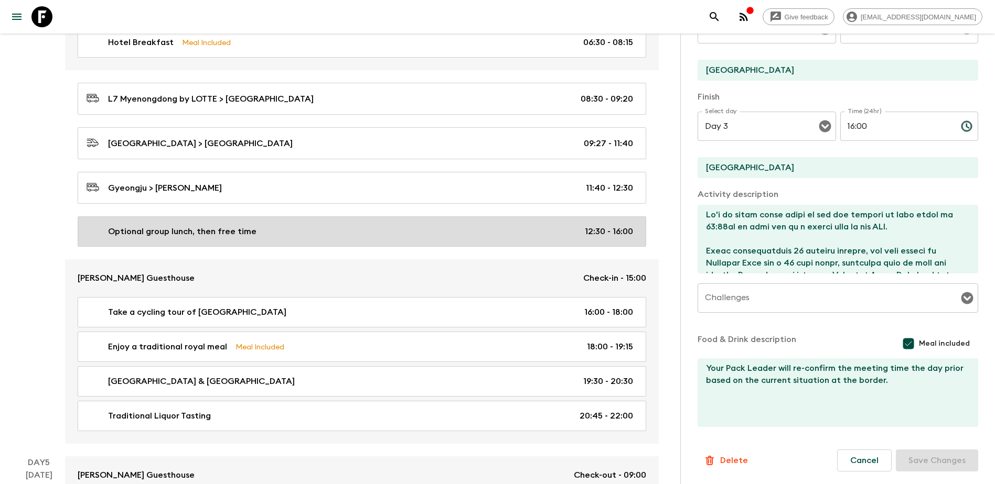
scroll to position [786, 0]
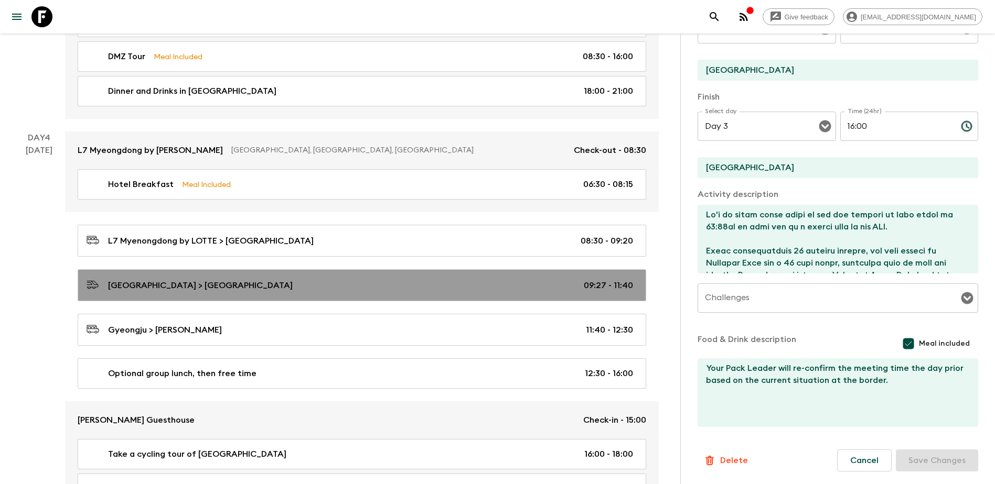
click at [537, 277] on link "[GEOGRAPHIC_DATA] > [GEOGRAPHIC_DATA] 09:27 - 11:40" at bounding box center [362, 285] width 568 height 32
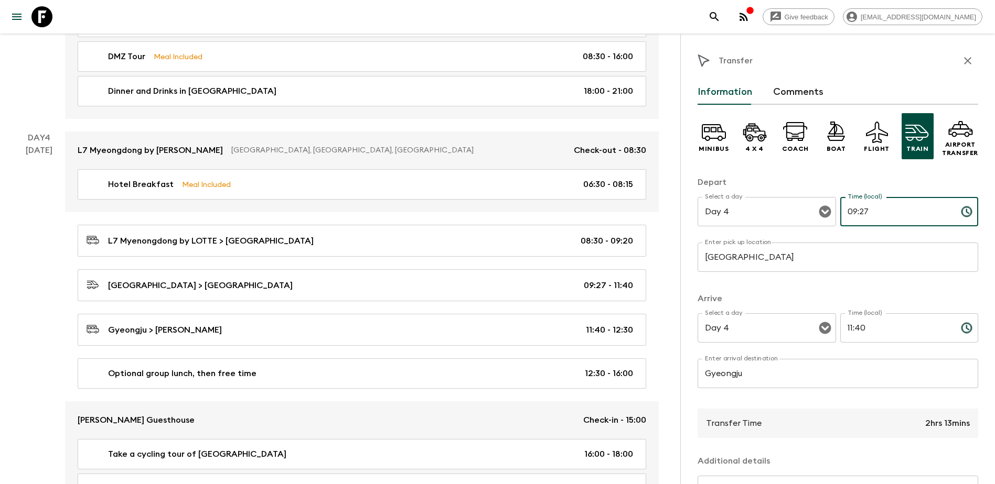
drag, startPoint x: 868, startPoint y: 217, endPoint x: 861, endPoint y: 214, distance: 7.8
click at [537, 214] on input "09:27" at bounding box center [896, 211] width 112 height 29
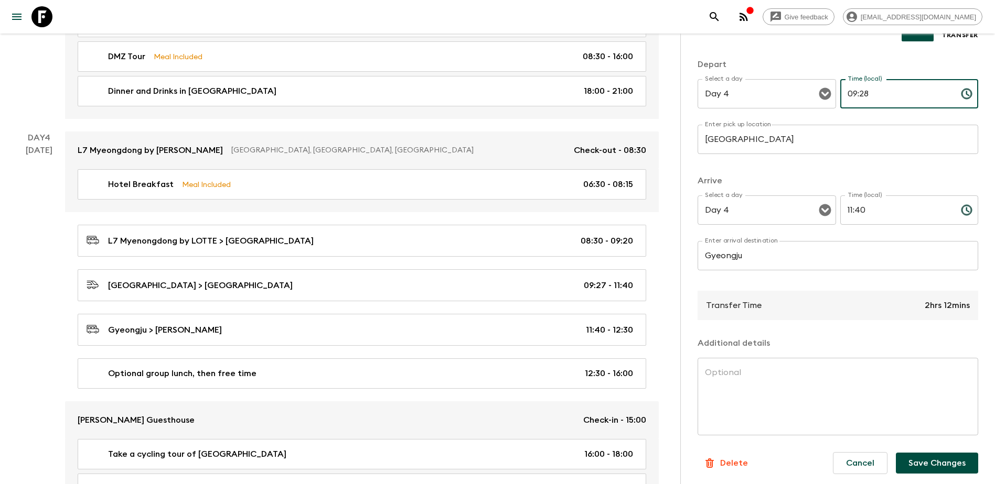
scroll to position [121, 0]
type input "09:28"
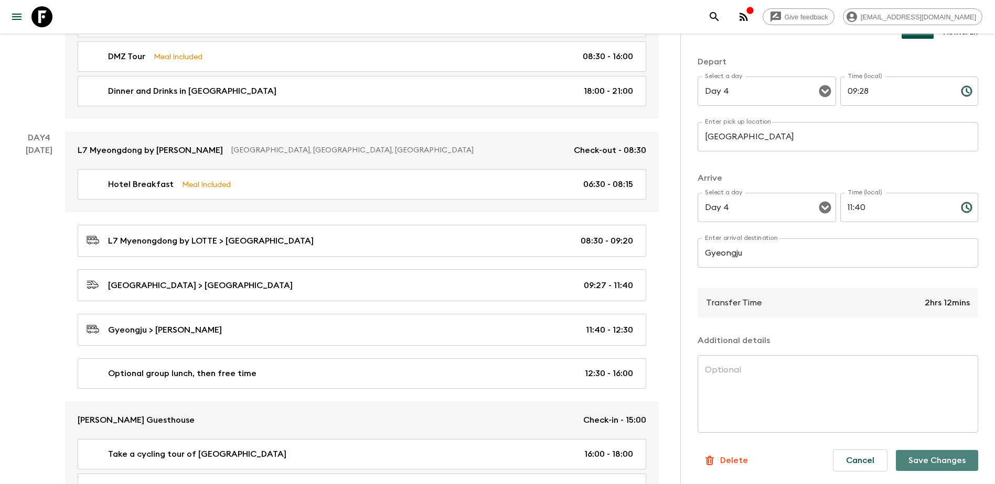
click at [537, 277] on button "Save Changes" at bounding box center [937, 460] width 82 height 21
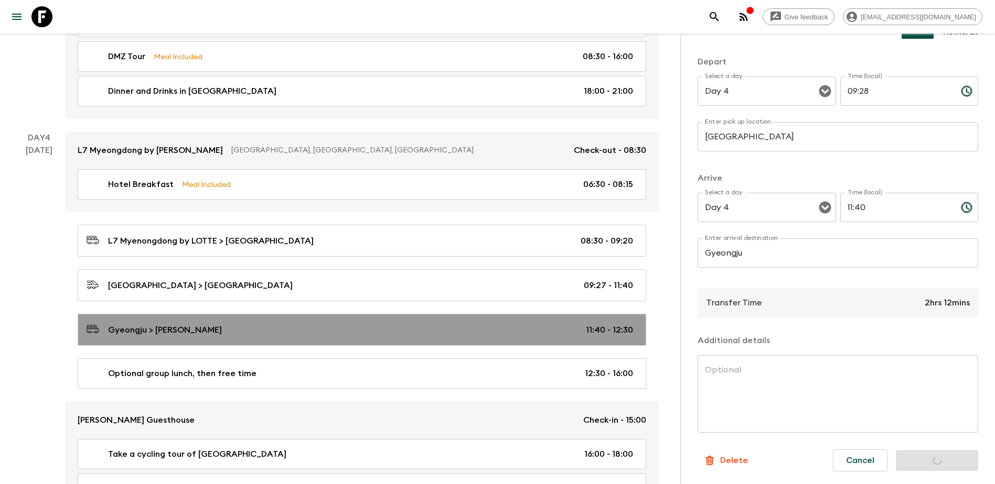
click at [537, 277] on p "11:40 - 12:30" at bounding box center [609, 330] width 47 height 13
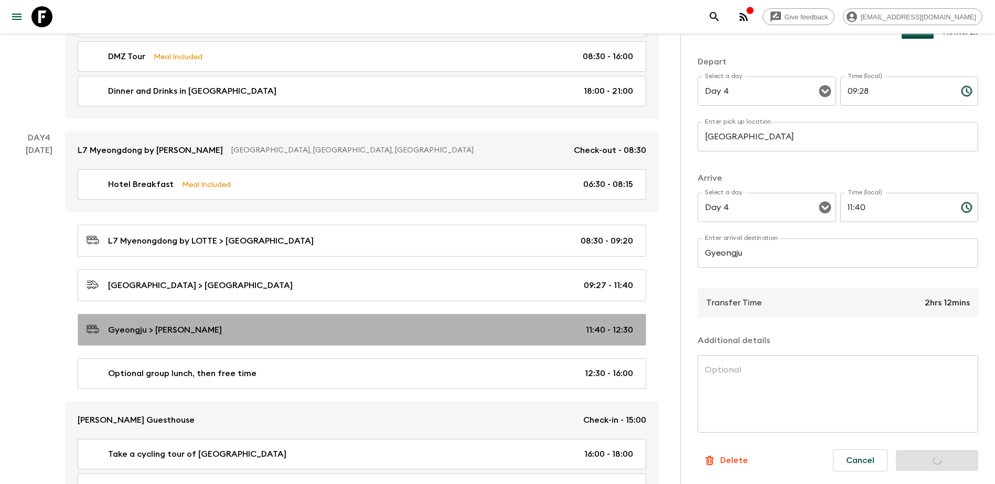
type input "Gyeongju"
type input "[PERSON_NAME] Guesthouse"
type textarea "You will be able to drop your luggage at the accommodation for now. Check-in wi…"
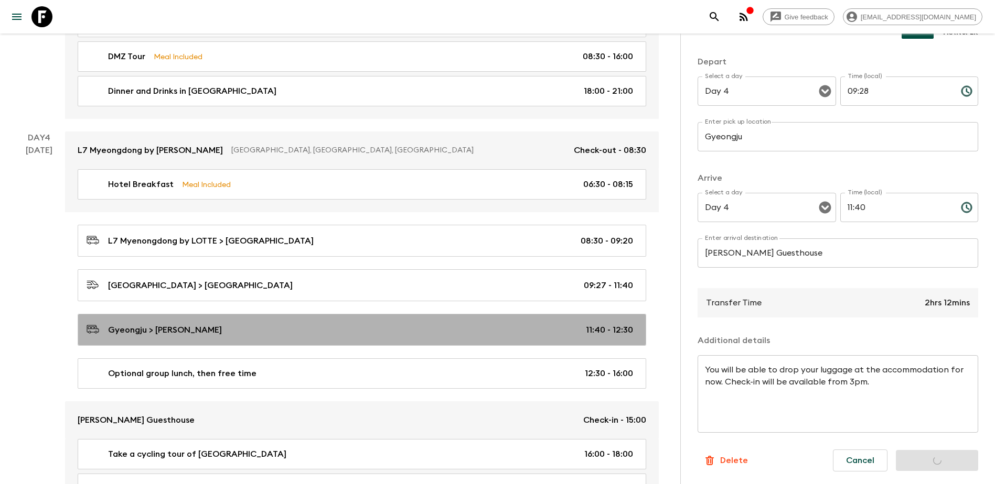
type input "11:40"
type input "12:30"
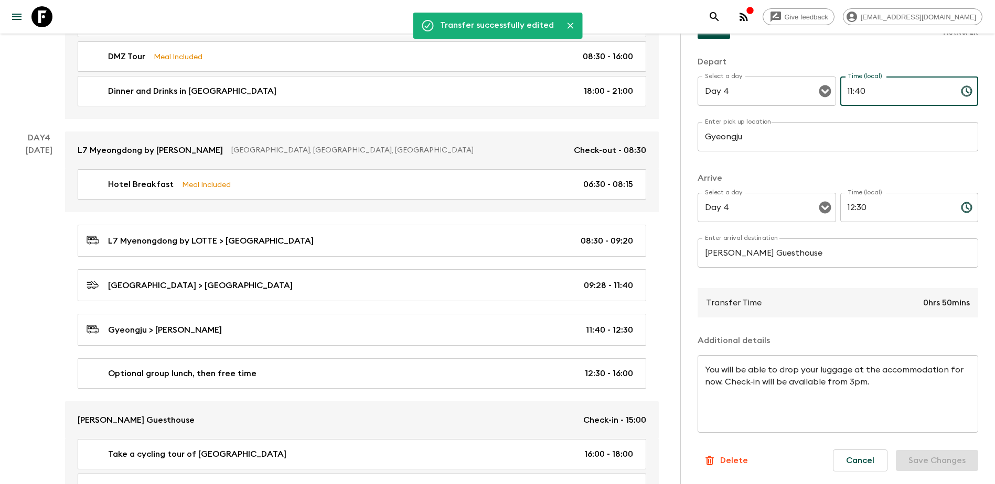
drag, startPoint x: 857, startPoint y: 92, endPoint x: 881, endPoint y: 135, distance: 49.3
click at [537, 93] on input "11:40" at bounding box center [896, 91] width 112 height 29
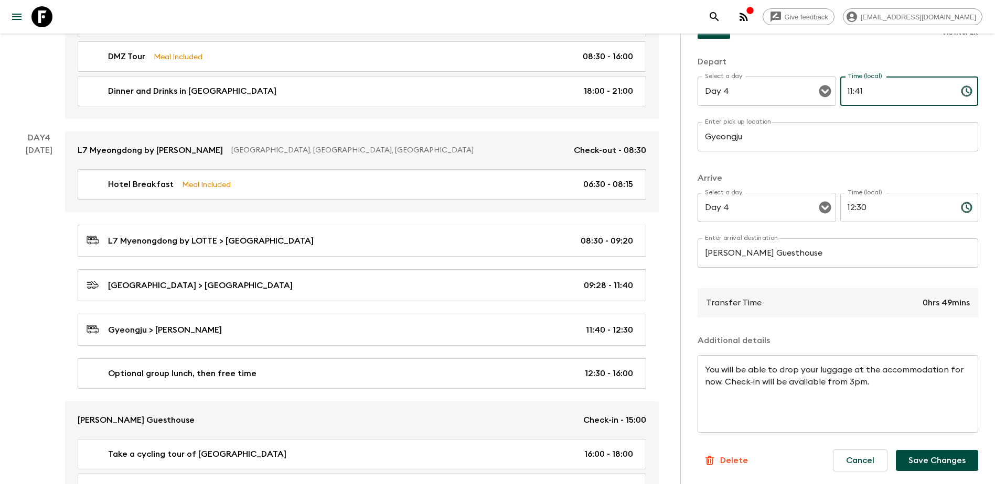
type input "11:41"
click at [537, 277] on button "Save Changes" at bounding box center [937, 460] width 82 height 21
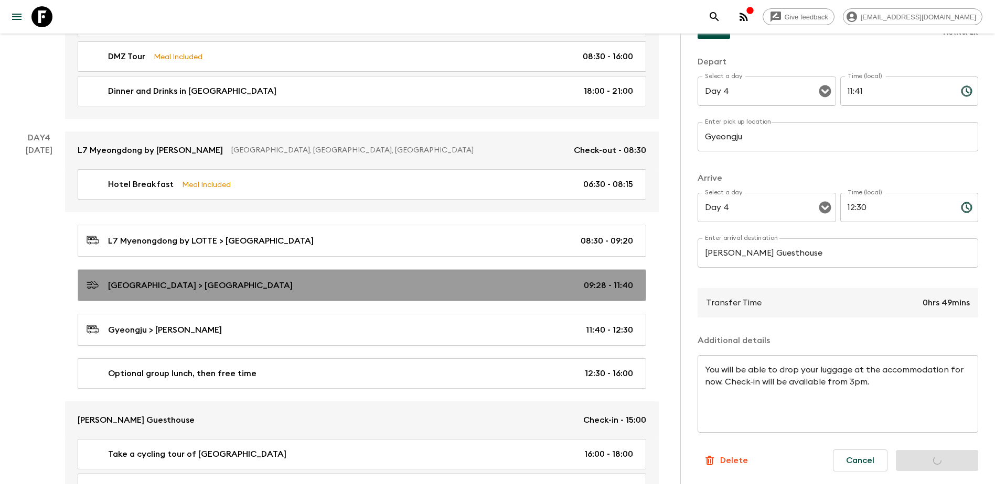
click at [537, 277] on p "09:28 - 11:40" at bounding box center [608, 285] width 49 height 13
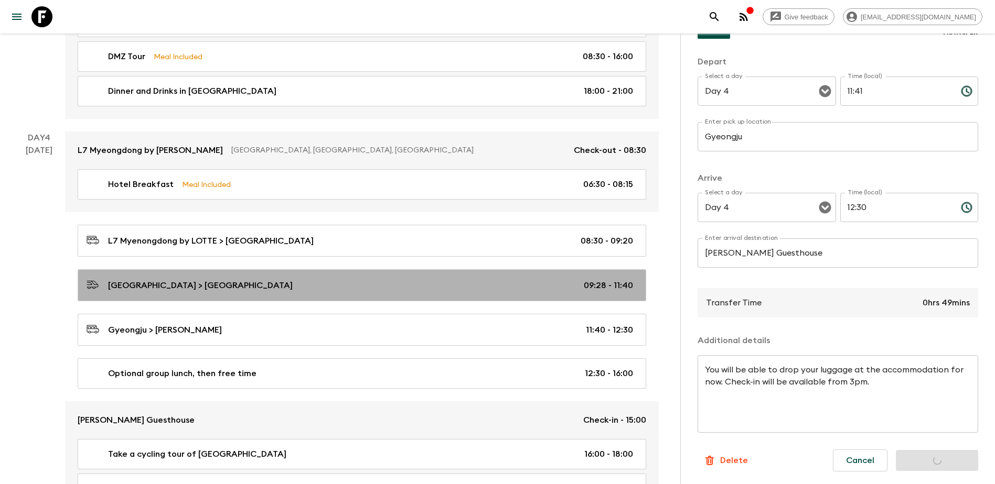
type input "[GEOGRAPHIC_DATA]"
type input "Gyeongju"
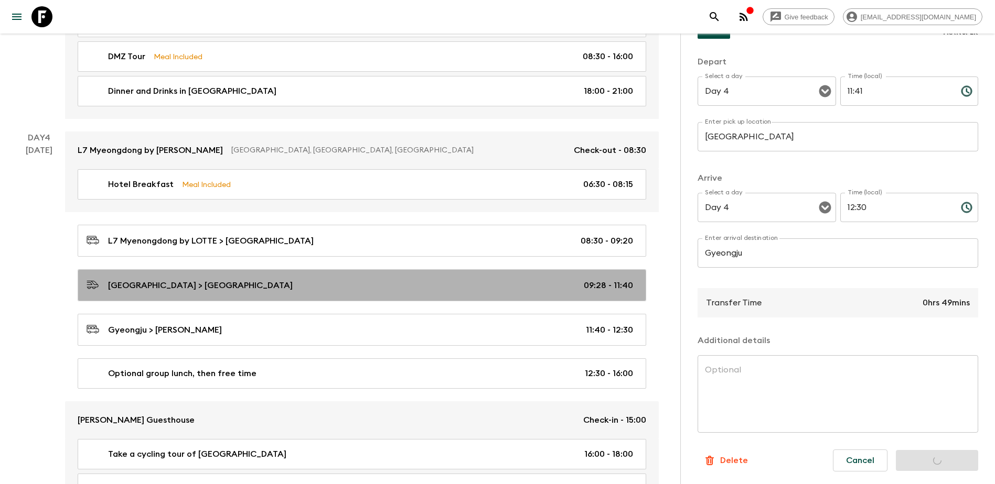
type input "09:28"
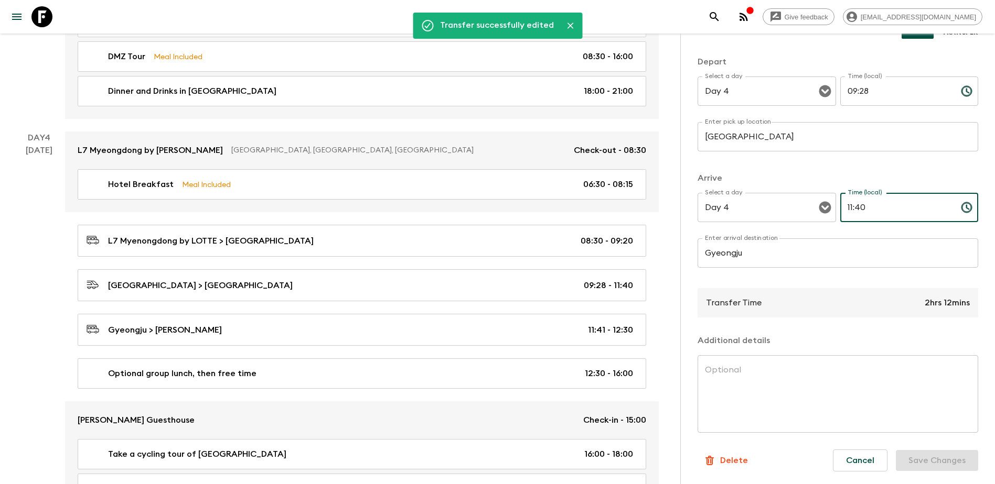
drag, startPoint x: 854, startPoint y: 206, endPoint x: 898, endPoint y: 217, distance: 45.4
click at [537, 209] on input "11:40" at bounding box center [896, 207] width 112 height 29
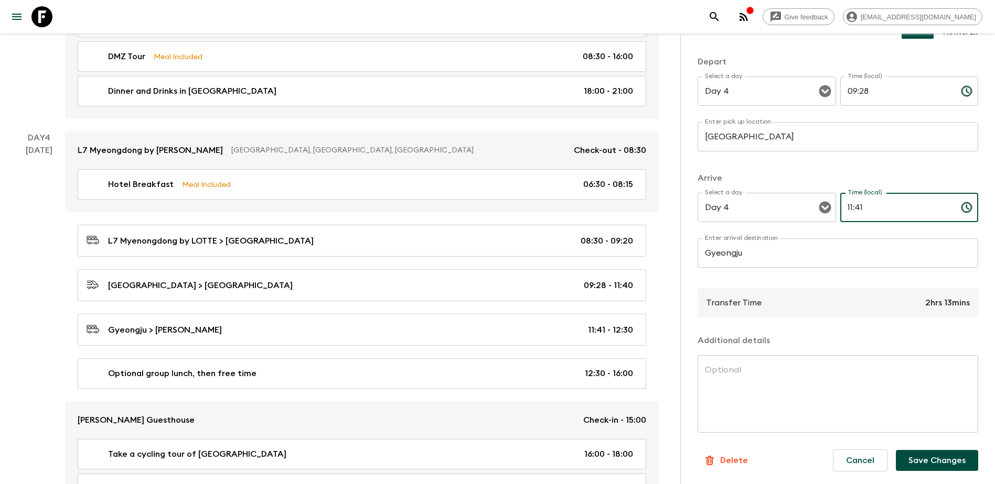
type input "11:41"
click at [537, 277] on button "Save Changes" at bounding box center [937, 460] width 82 height 21
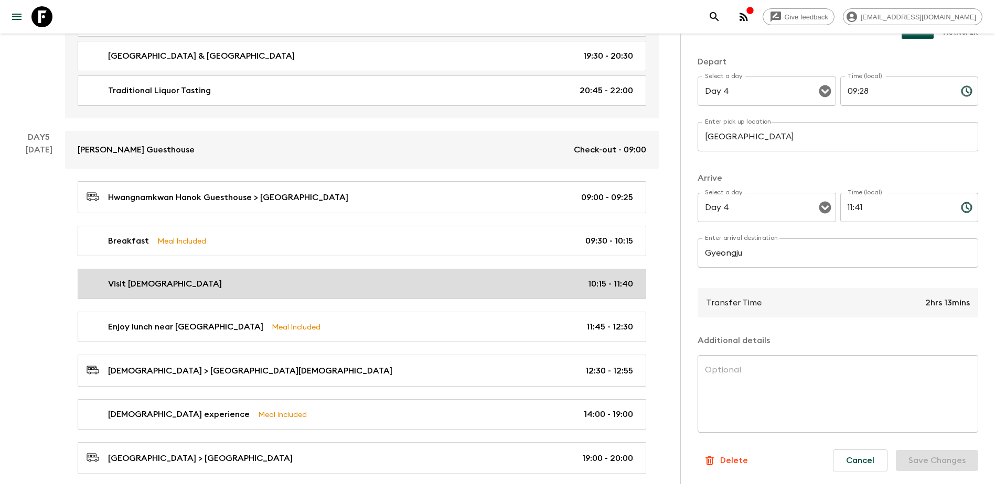
scroll to position [1258, 0]
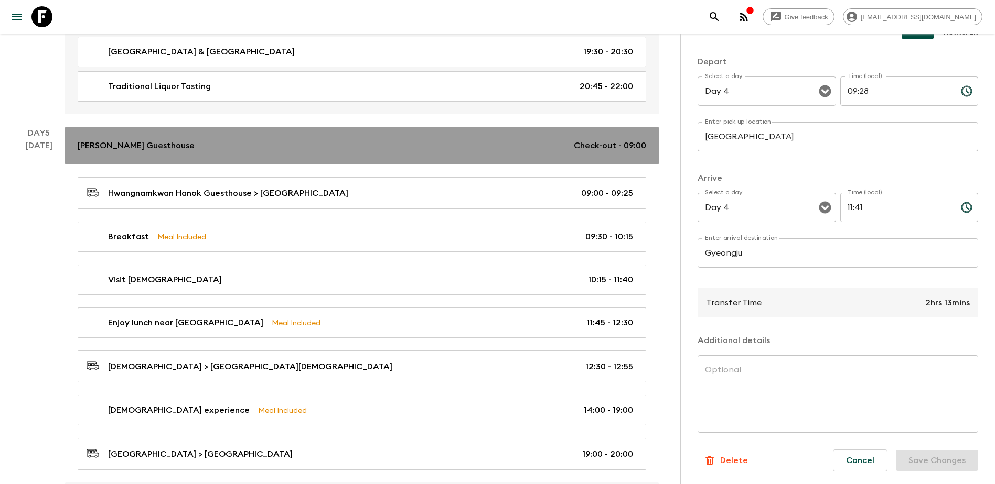
click at [489, 144] on div "[PERSON_NAME] Guesthouse Check-out - 09:00" at bounding box center [362, 145] width 568 height 13
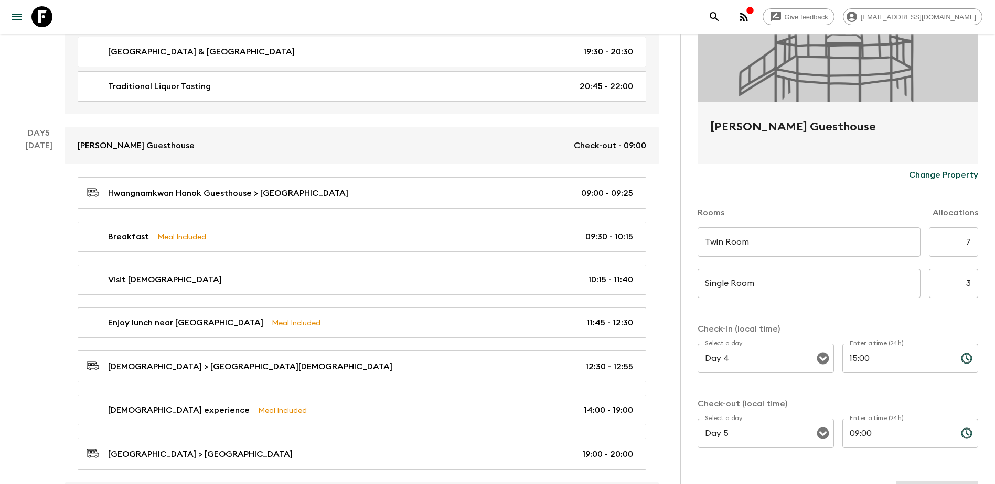
scroll to position [178, 0]
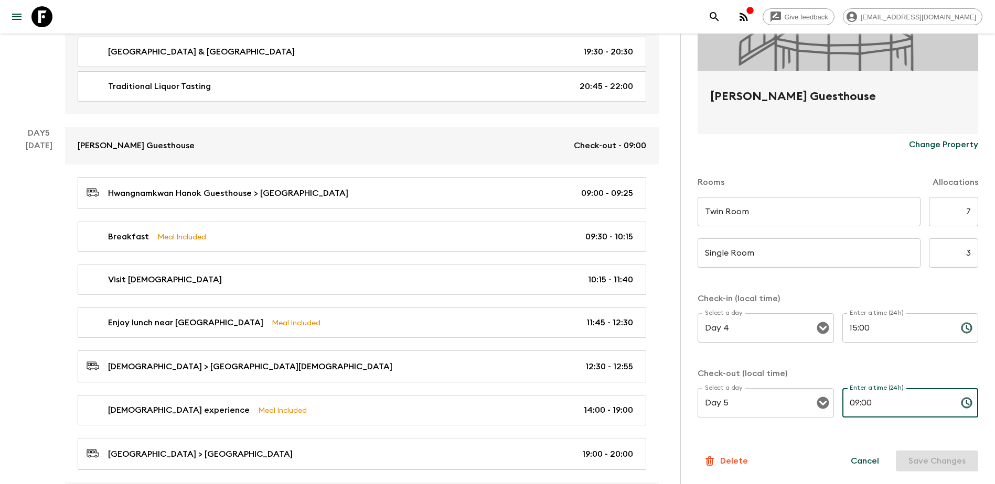
click at [537, 277] on input "09:00" at bounding box center [897, 403] width 110 height 29
type input "08:30"
click at [537, 277] on button "Save Changes" at bounding box center [937, 461] width 82 height 21
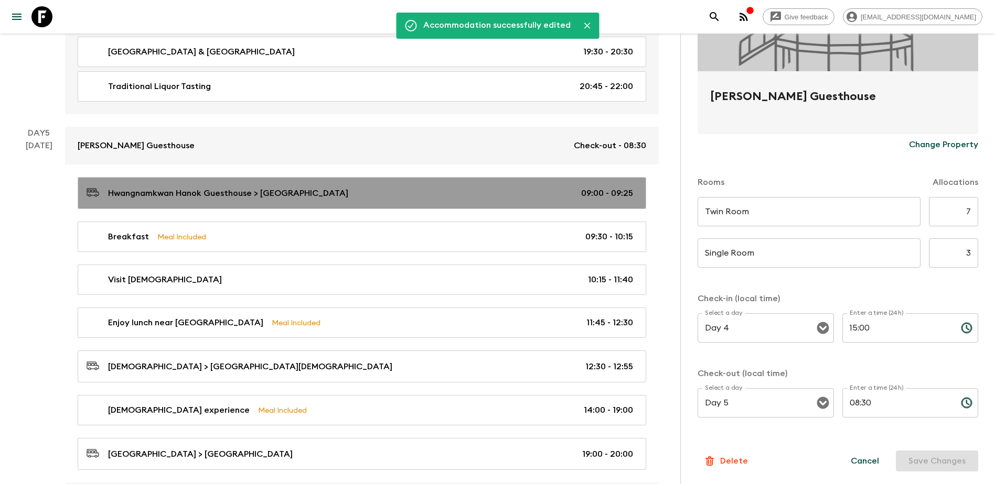
click at [537, 199] on div "Hwangnamkwan Hanok Guesthouse > [GEOGRAPHIC_DATA] 09:00 - 09:25" at bounding box center [360, 193] width 546 height 14
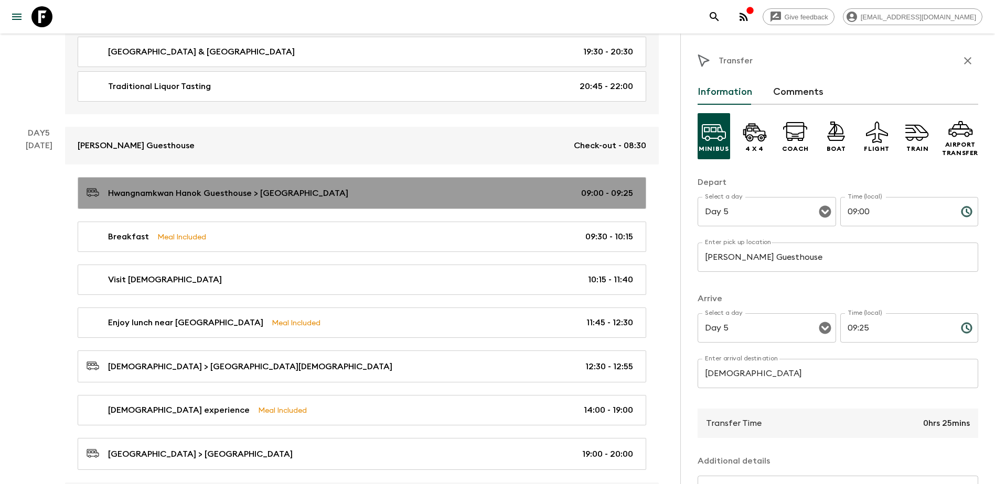
click at [537, 192] on p "09:00 - 09:25" at bounding box center [607, 193] width 52 height 13
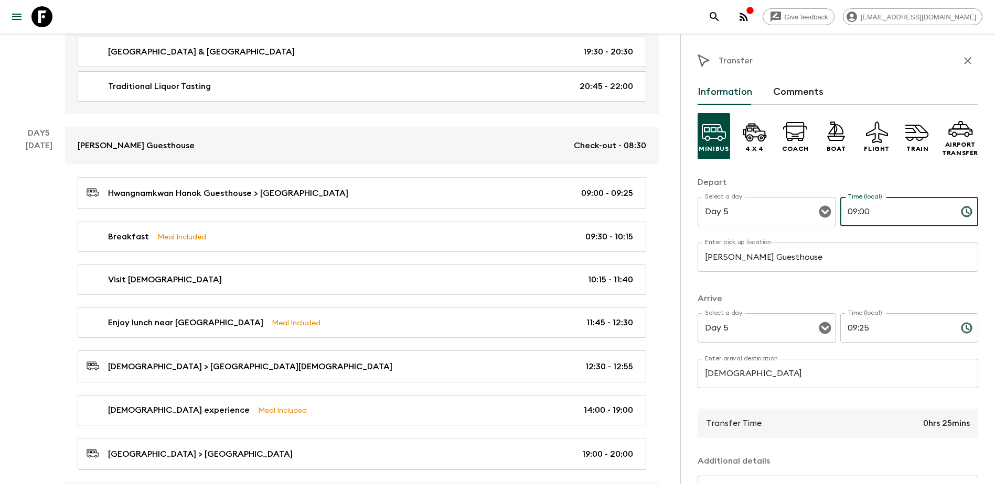
click at [537, 211] on input "09:00" at bounding box center [896, 211] width 112 height 29
type input "08:30"
drag, startPoint x: 856, startPoint y: 327, endPoint x: 866, endPoint y: 327, distance: 10.5
click at [537, 277] on input "09:25" at bounding box center [896, 328] width 112 height 29
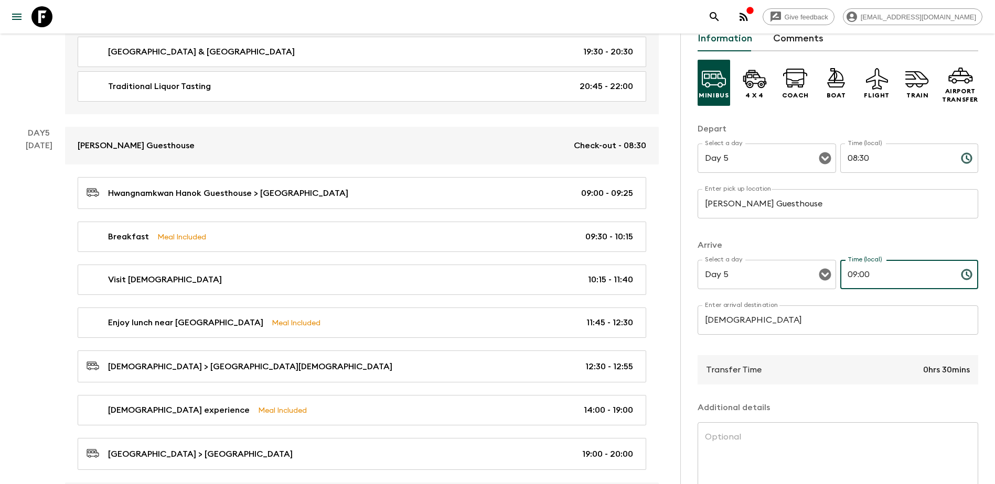
scroll to position [121, 0]
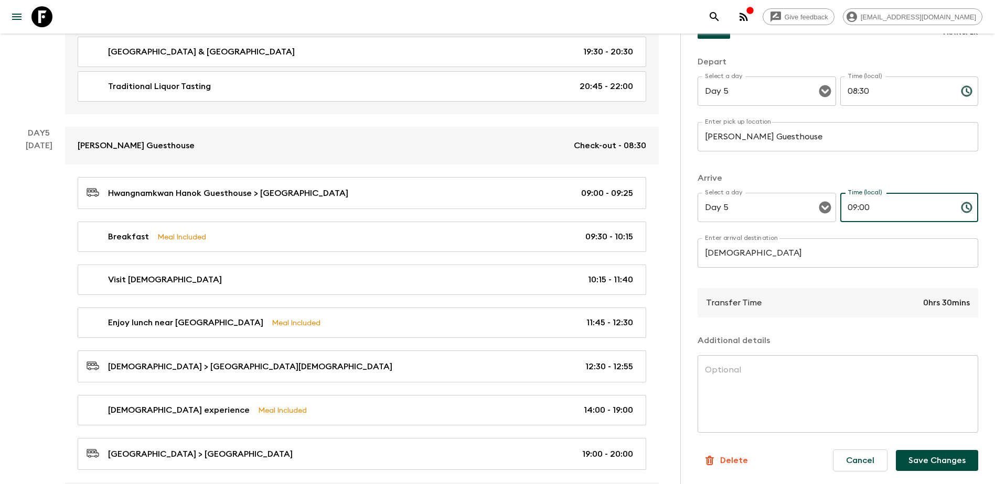
type input "09:00"
click at [537, 277] on button "Save Changes" at bounding box center [937, 460] width 82 height 21
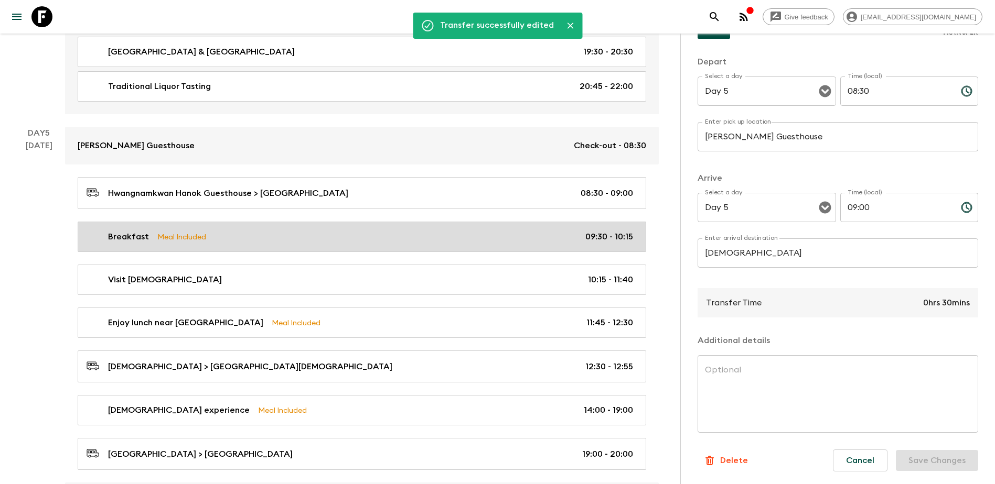
click at [443, 231] on div "Breakfast Meal Included 09:30 - 10:15" at bounding box center [360, 237] width 546 height 13
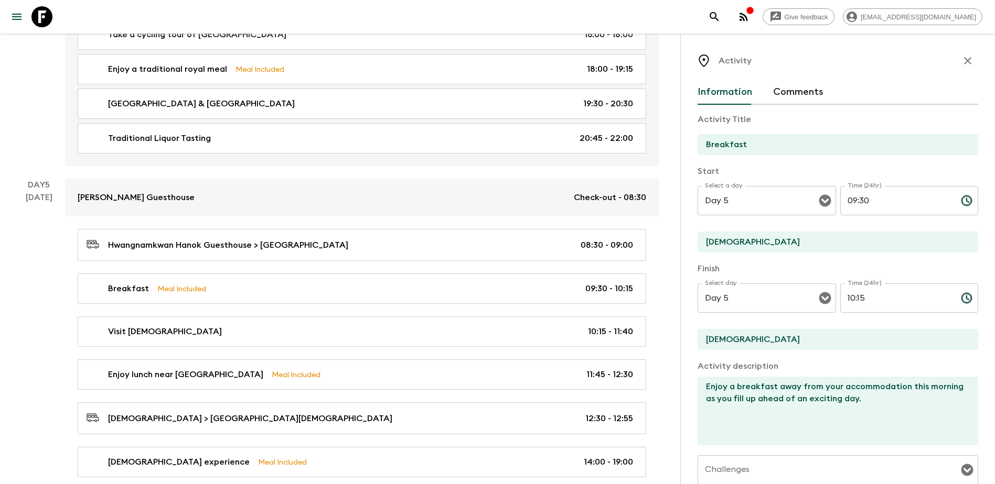
scroll to position [1206, 0]
drag, startPoint x: 856, startPoint y: 204, endPoint x: 874, endPoint y: 201, distance: 18.2
click at [537, 201] on input "09:30" at bounding box center [896, 200] width 112 height 29
type input "09:00"
drag, startPoint x: 842, startPoint y: 297, endPoint x: 895, endPoint y: 299, distance: 53.5
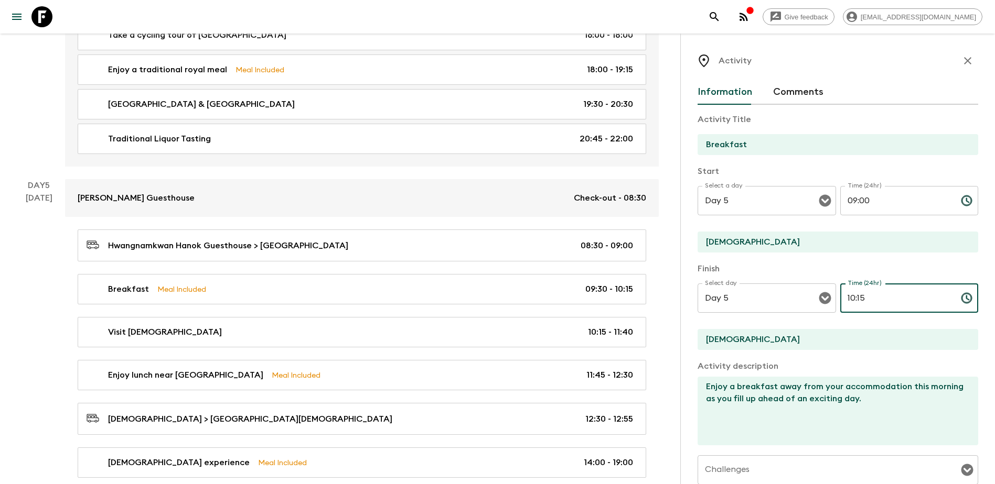
click at [537, 277] on input "10:15" at bounding box center [896, 298] width 112 height 29
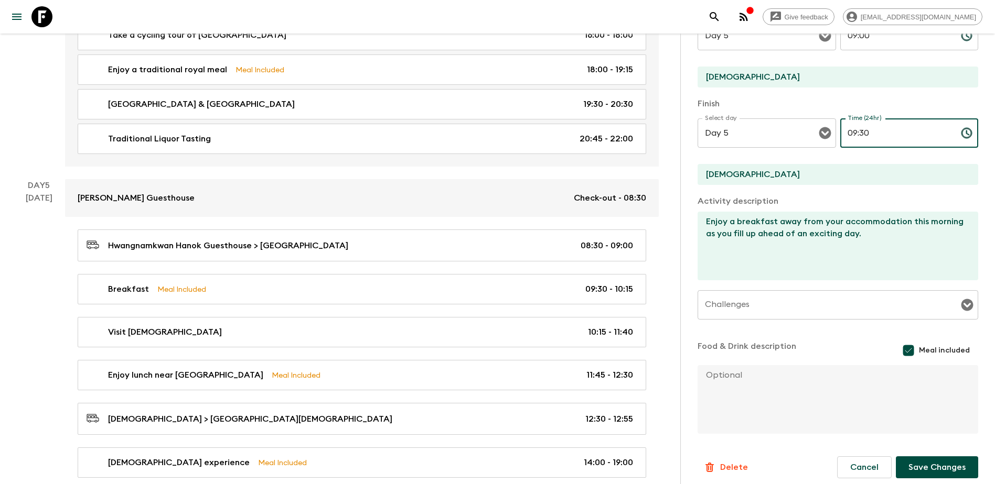
scroll to position [172, 0]
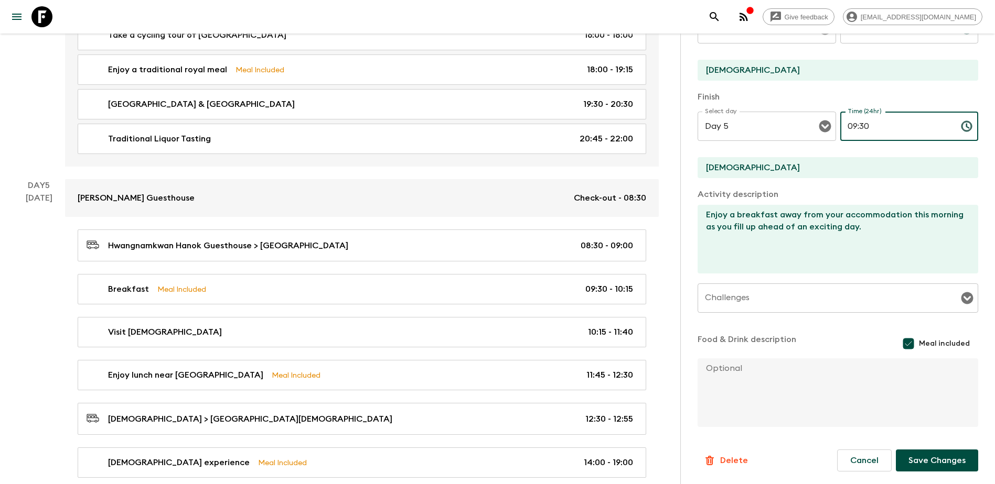
type input "09:30"
click at [537, 277] on button "Save Changes" at bounding box center [937, 461] width 82 height 22
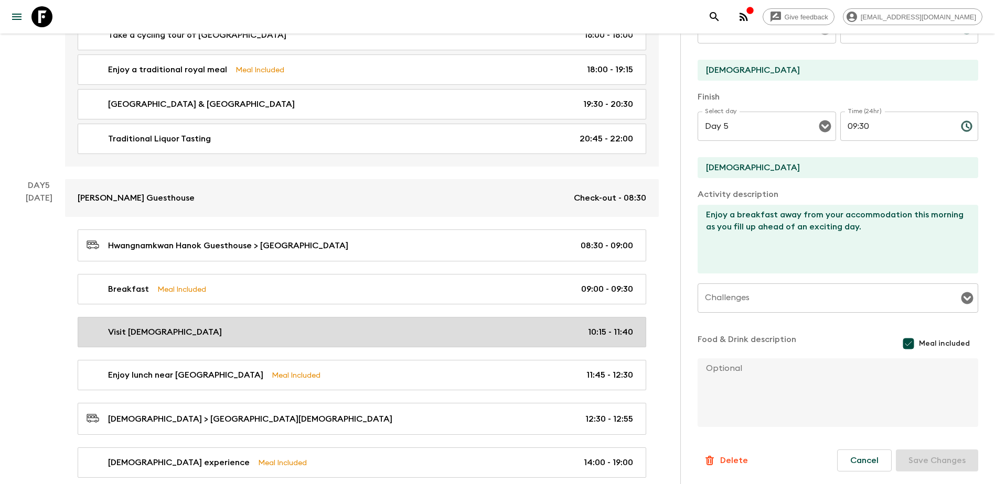
click at [537, 277] on div "Visit [DEMOGRAPHIC_DATA] 10:15 - 11:40" at bounding box center [360, 332] width 546 height 13
type input "Visit [DEMOGRAPHIC_DATA]"
type input "Gyeongju"
checkbox input "false"
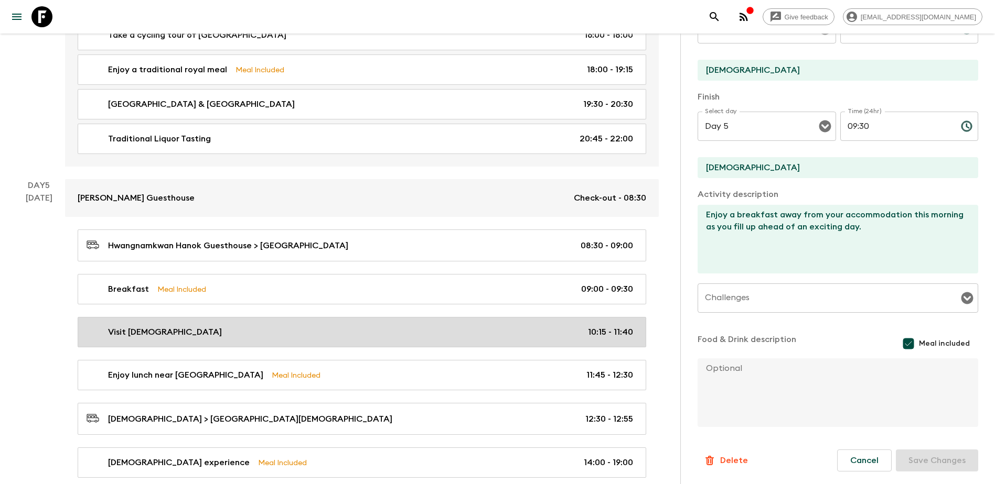
type textarea "This morning, pay a visit to the famous [GEOGRAPHIC_DATA], a designated UNESCO …"
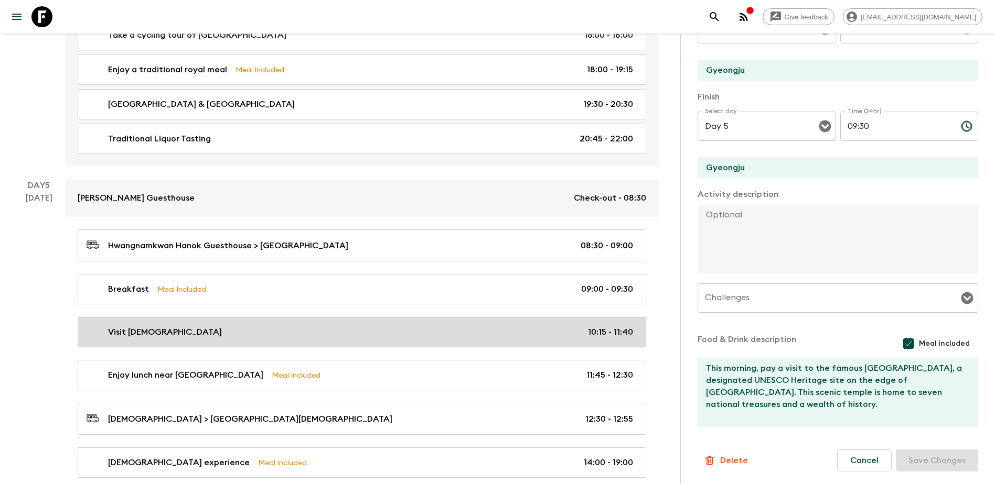
type input "10:15"
type input "11:40"
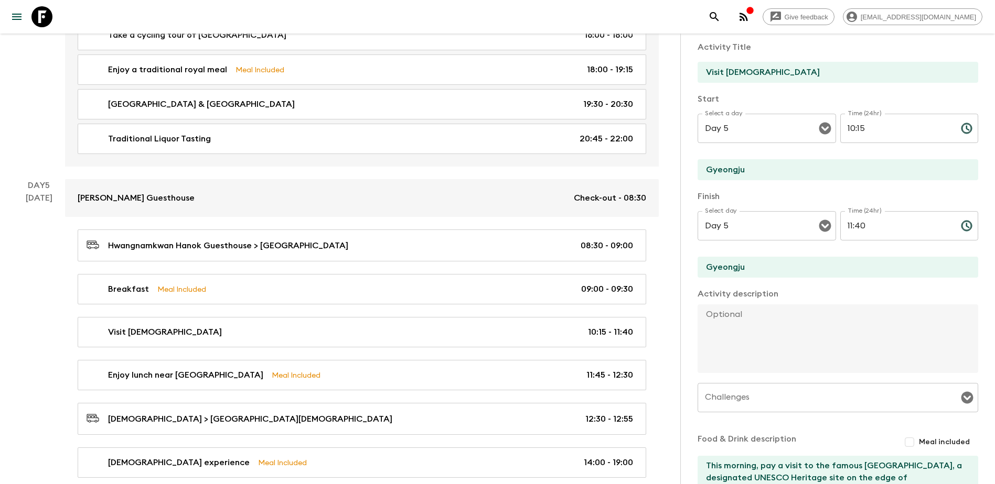
scroll to position [65, 0]
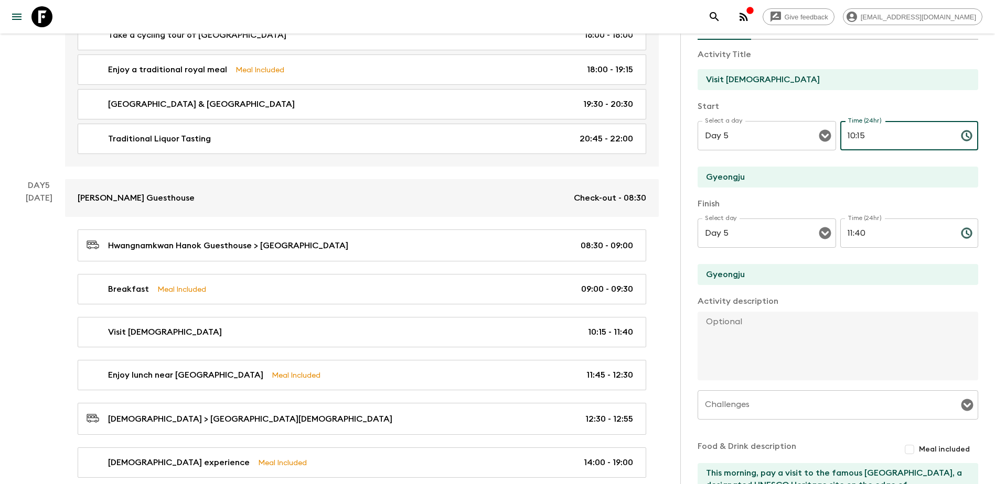
drag, startPoint x: 843, startPoint y: 132, endPoint x: 915, endPoint y: 131, distance: 72.4
click at [537, 131] on input "10:15" at bounding box center [896, 135] width 112 height 29
type input "09:30"
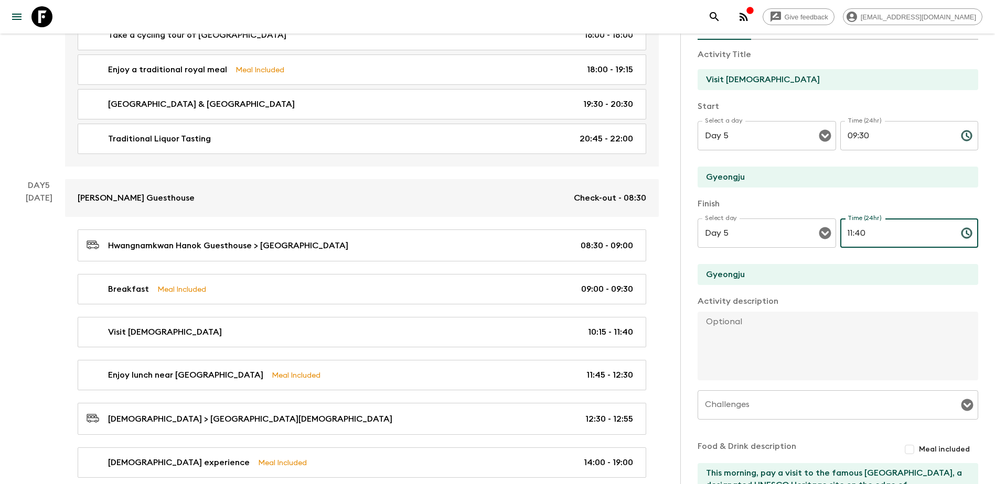
drag, startPoint x: 842, startPoint y: 234, endPoint x: 885, endPoint y: 232, distance: 43.0
click at [537, 232] on input "11:40" at bounding box center [896, 233] width 112 height 29
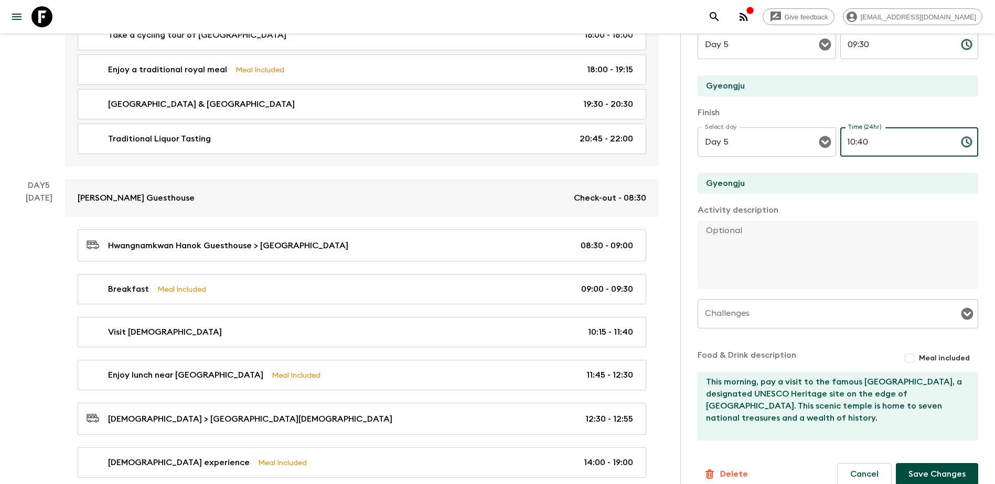
scroll to position [157, 0]
type input "10:40"
click at [537, 277] on button "Save Changes" at bounding box center [937, 473] width 82 height 22
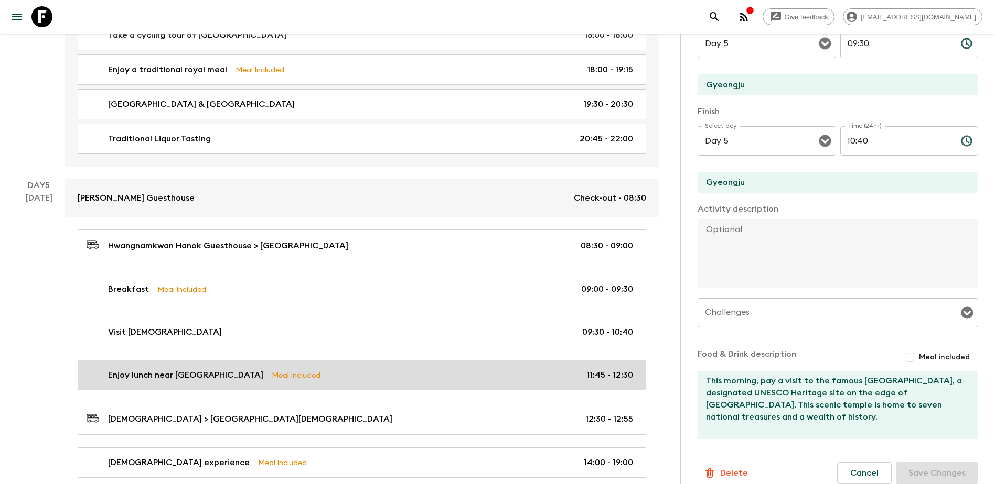
click at [394, 277] on link "Enjoy lunch near [GEOGRAPHIC_DATA] Meal Included 11:45 - 12:30" at bounding box center [362, 375] width 568 height 30
type input "Enjoy lunch near [GEOGRAPHIC_DATA]"
type input "[DEMOGRAPHIC_DATA]"
checkbox input "true"
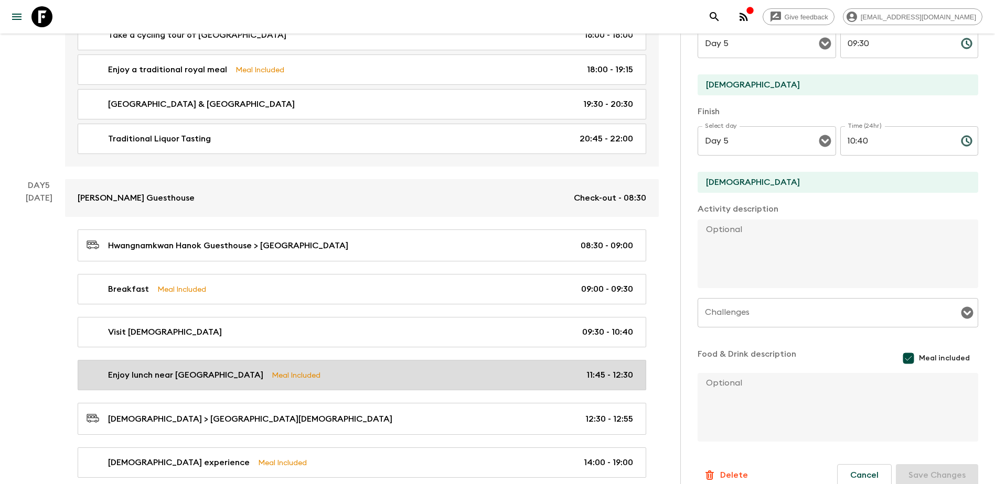
type input "11:45"
type input "12:30"
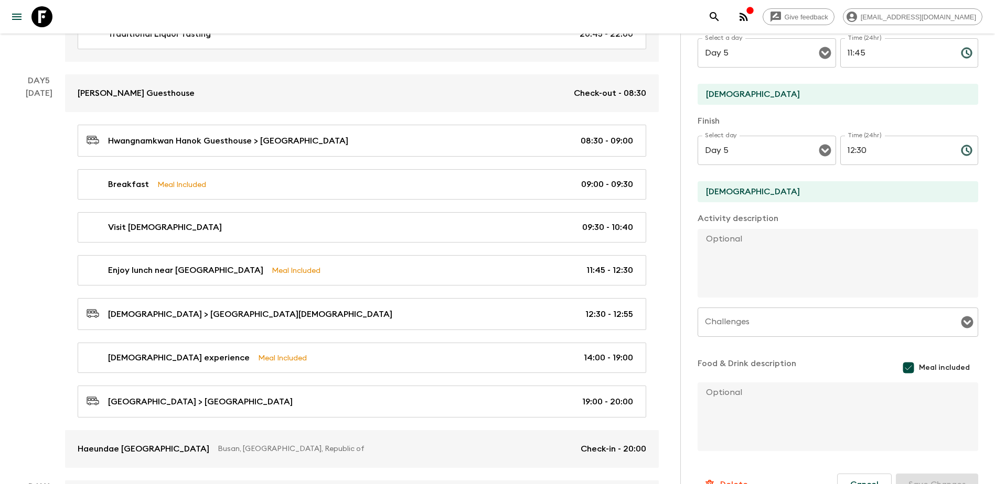
scroll to position [172, 0]
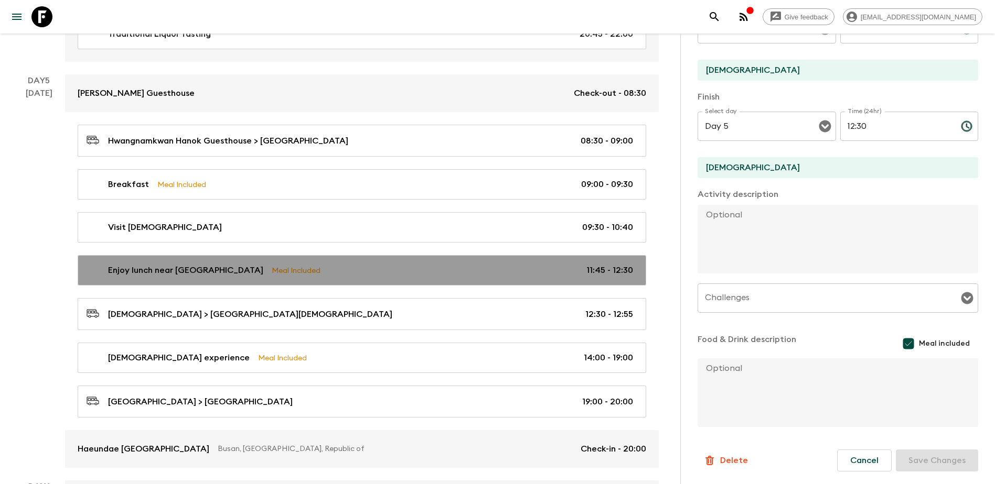
click at [382, 272] on div "Enjoy lunch near [GEOGRAPHIC_DATA] Meal Included 11:45 - 12:30" at bounding box center [360, 270] width 546 height 13
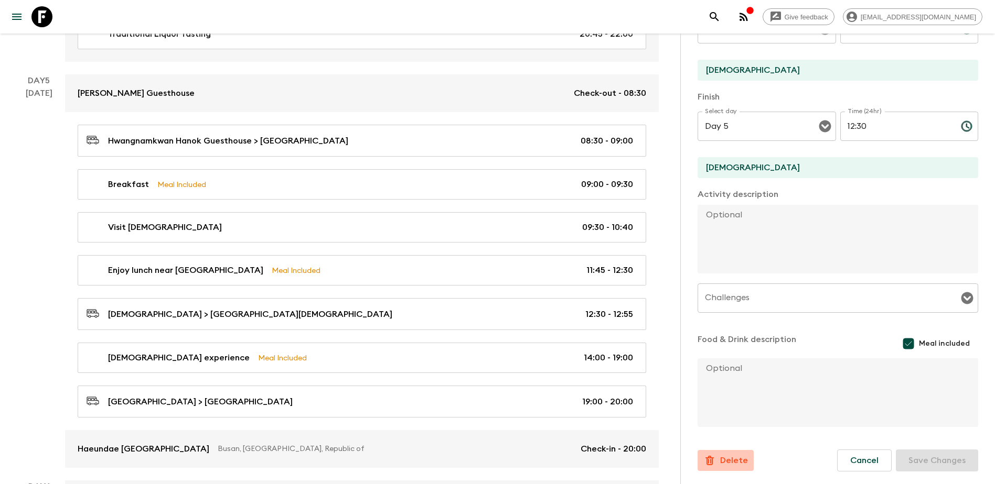
click at [537, 277] on p "Delete" at bounding box center [734, 461] width 28 height 13
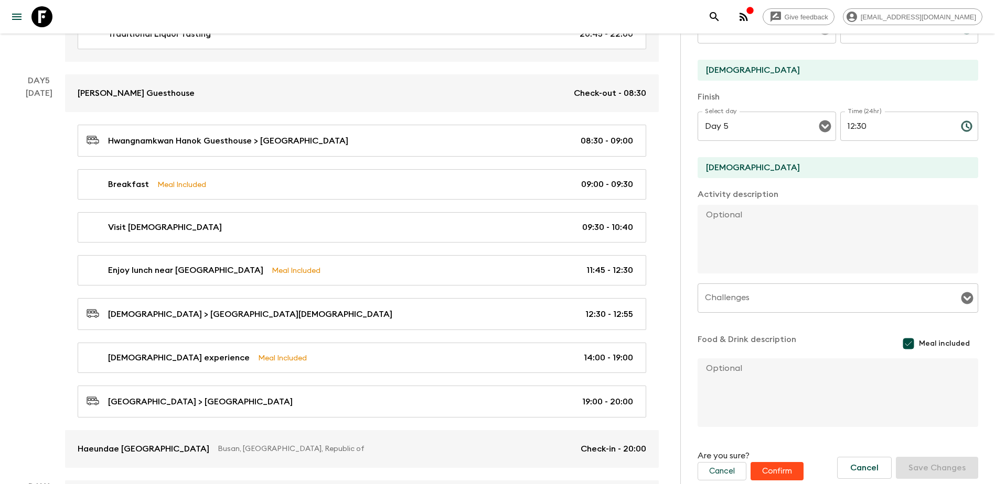
click at [537, 277] on button "Confirm" at bounding box center [776, 471] width 53 height 18
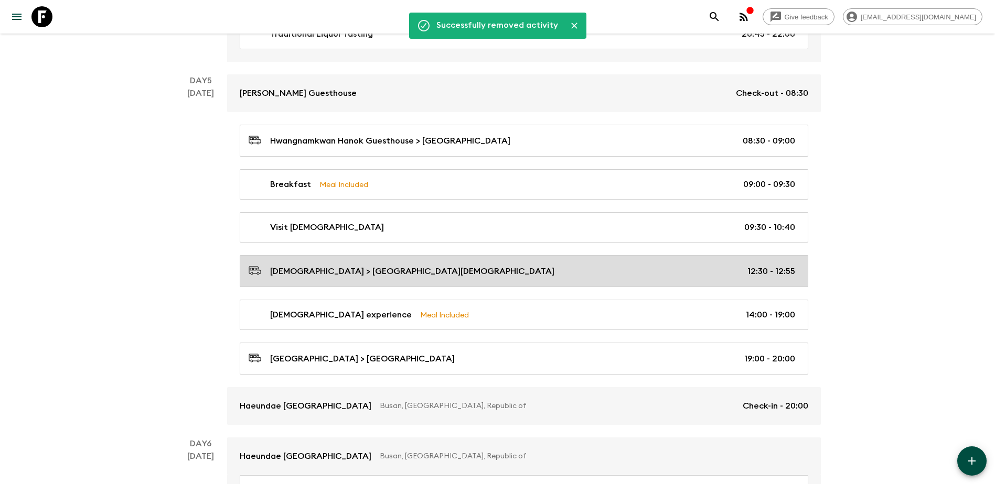
click at [471, 269] on div "[DEMOGRAPHIC_DATA] > [GEOGRAPHIC_DATA][DEMOGRAPHIC_DATA] 12:30 - 12:55" at bounding box center [522, 271] width 546 height 14
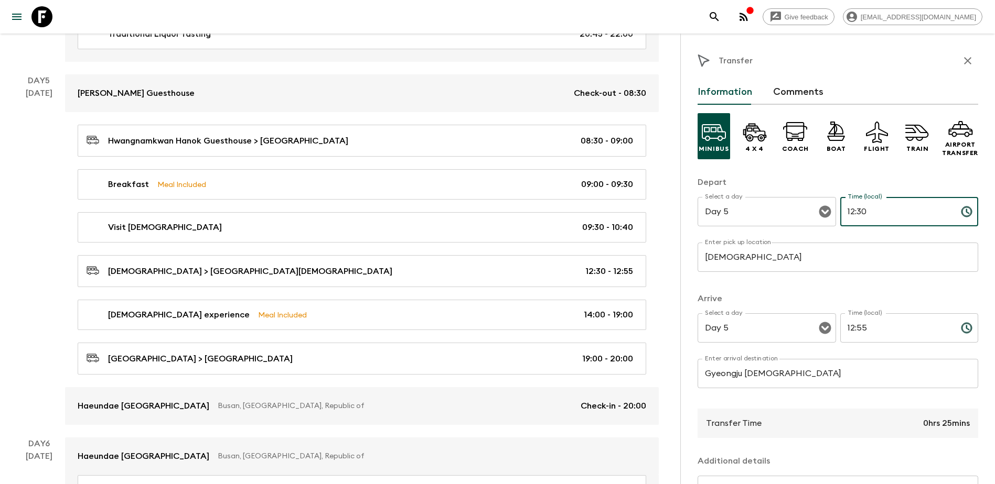
drag, startPoint x: 845, startPoint y: 211, endPoint x: 900, endPoint y: 208, distance: 54.7
click at [537, 208] on input "12:30" at bounding box center [896, 211] width 112 height 29
type input "10:40"
drag, startPoint x: 844, startPoint y: 326, endPoint x: 907, endPoint y: 323, distance: 63.5
click at [537, 277] on input "12:55" at bounding box center [896, 328] width 112 height 29
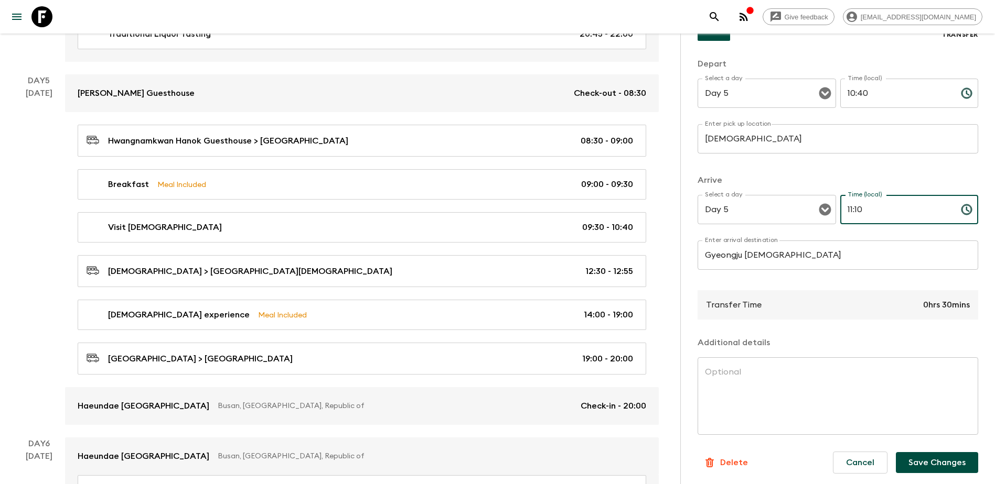
scroll to position [121, 0]
type input "11:10"
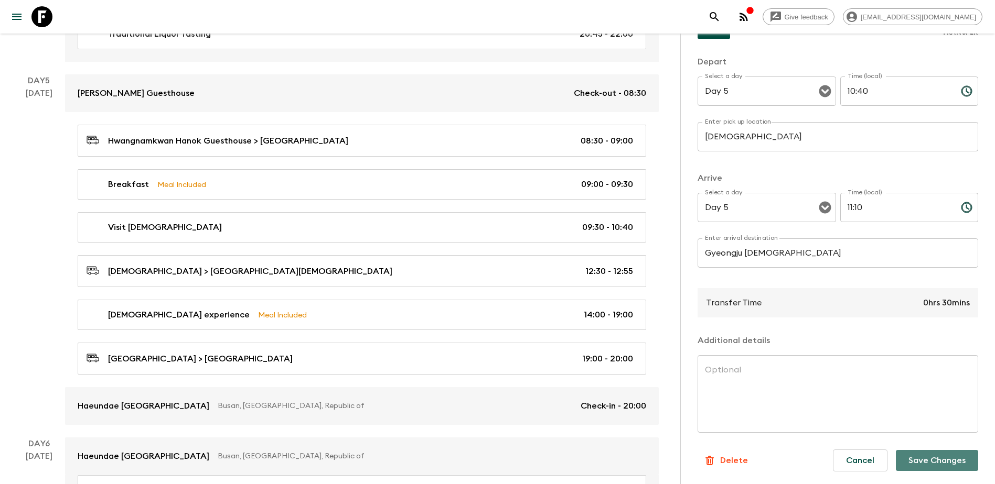
click at [537, 277] on button "Save Changes" at bounding box center [937, 460] width 82 height 21
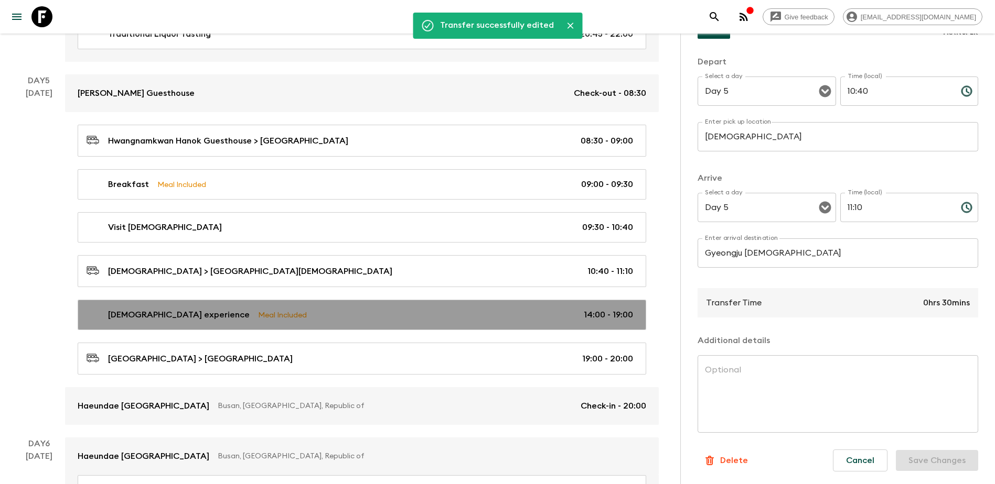
click at [333, 277] on div "[DEMOGRAPHIC_DATA] experience Meal Included 14:00 - 19:00" at bounding box center [360, 315] width 546 height 13
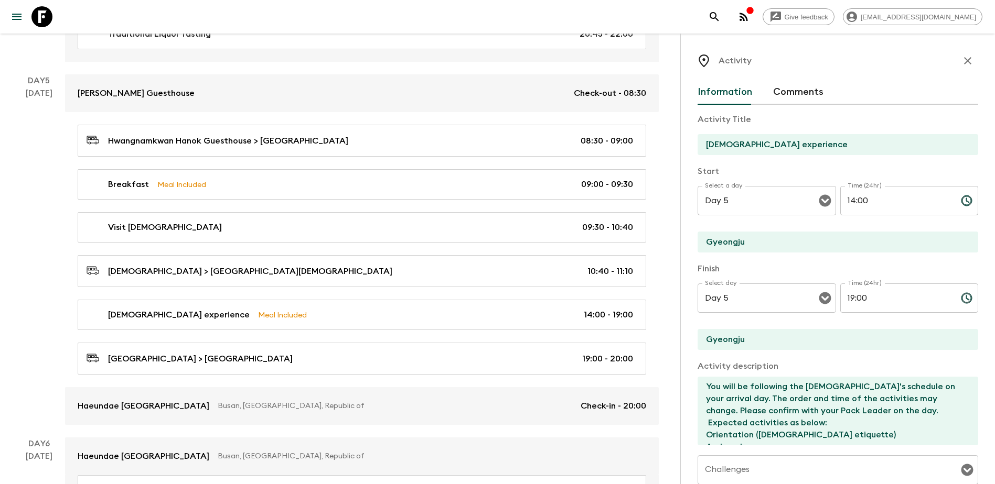
click at [537, 203] on input "14:00" at bounding box center [896, 200] width 112 height 29
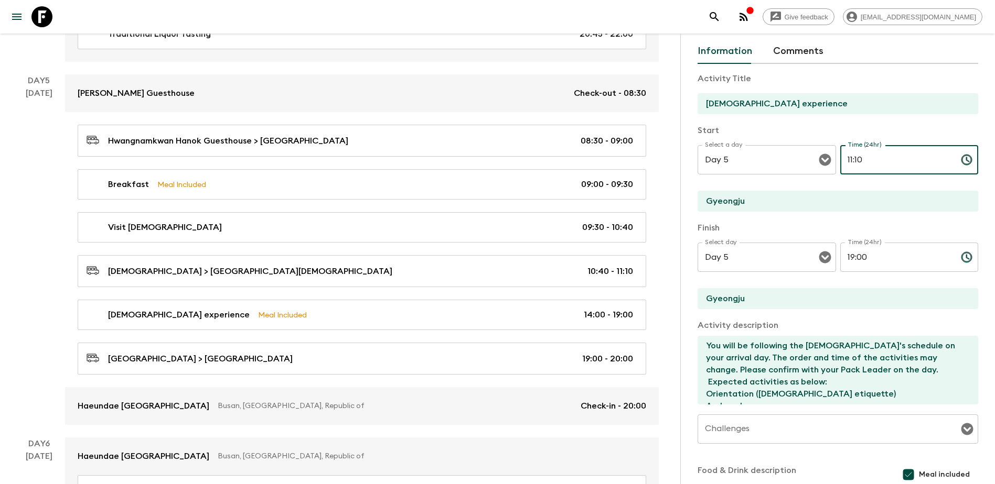
scroll to position [52, 0]
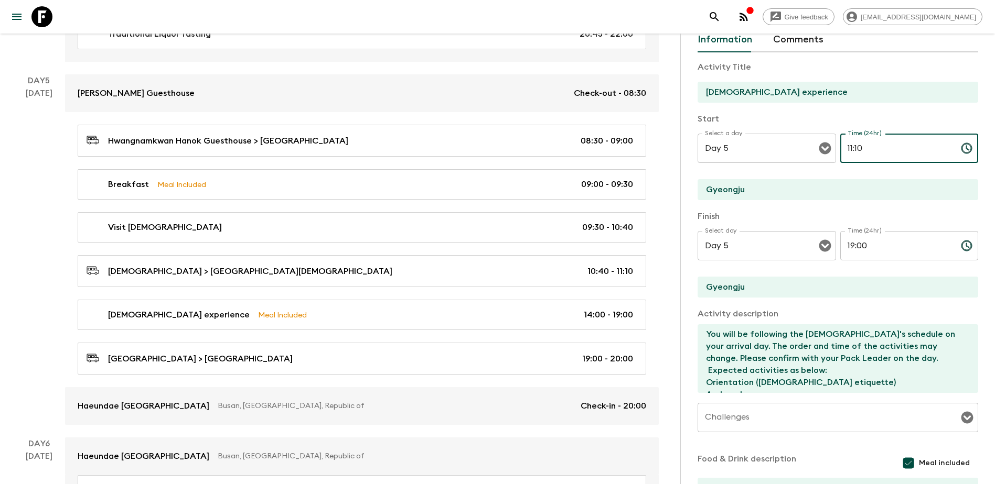
type input "11:10"
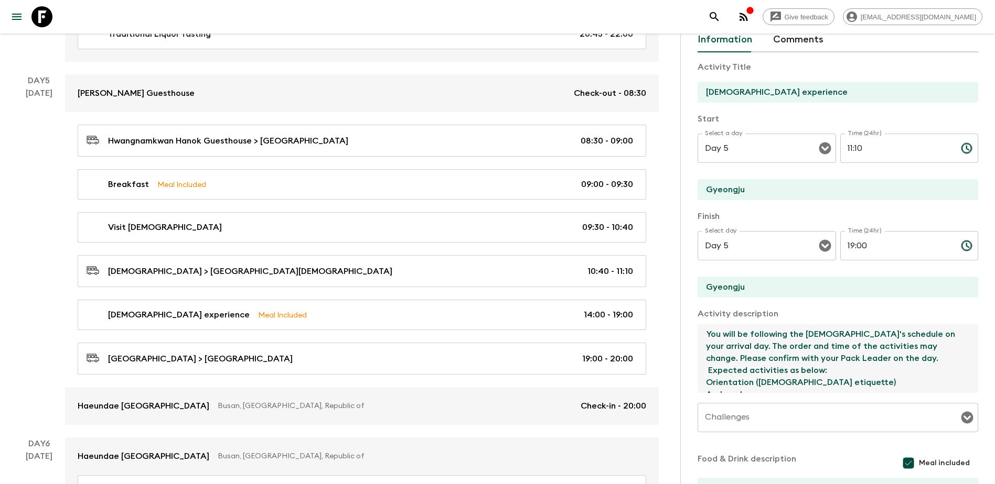
click at [537, 277] on textarea "You will be following the [DEMOGRAPHIC_DATA]'s schedule on your arrival day. Th…" at bounding box center [833, 359] width 272 height 69
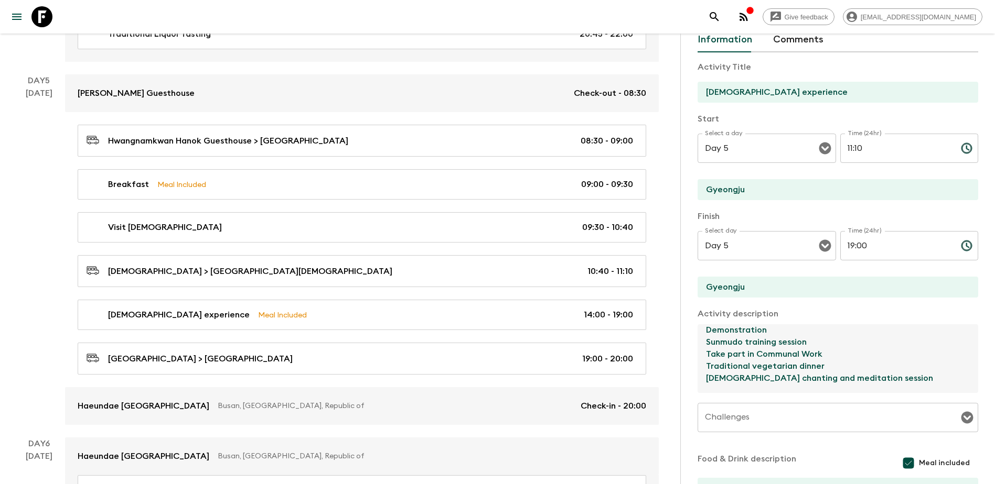
scroll to position [105, 0]
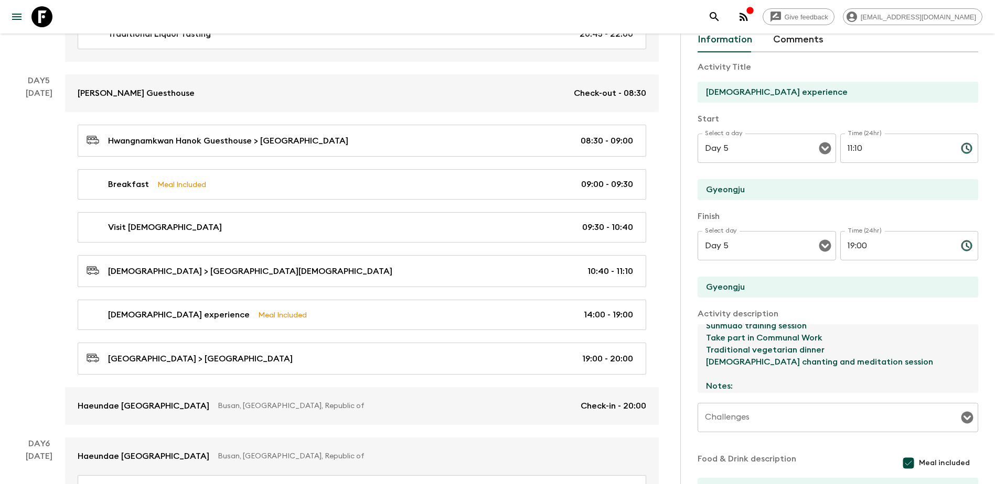
drag, startPoint x: 835, startPoint y: 348, endPoint x: 693, endPoint y: 350, distance: 141.6
click at [537, 277] on div "Activity Information Comments Activity Title [DEMOGRAPHIC_DATA] experience Star…" at bounding box center [837, 276] width 315 height 484
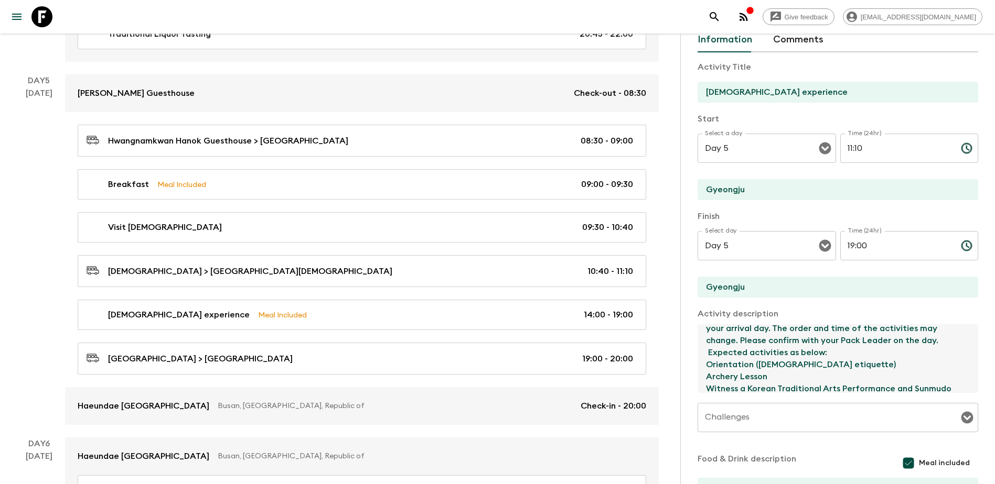
scroll to position [0, 0]
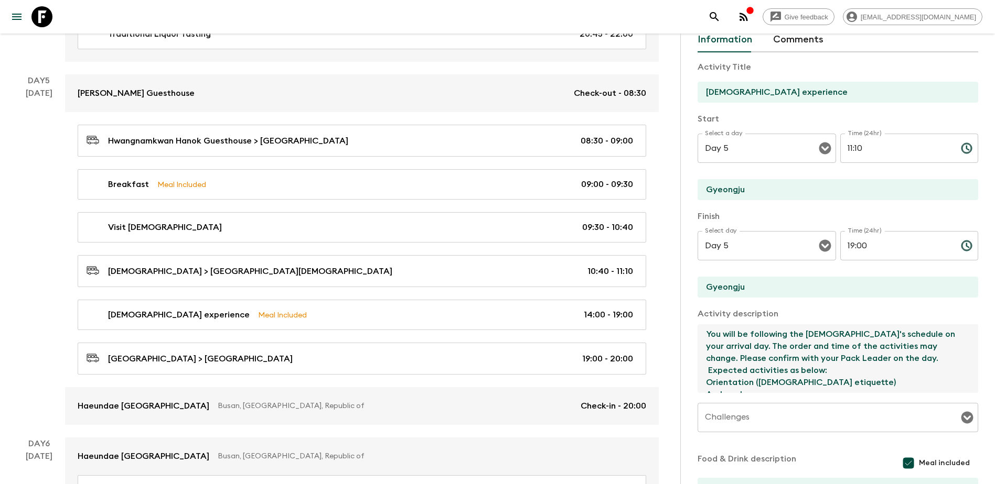
click at [537, 277] on textarea "You will be following the [DEMOGRAPHIC_DATA]'s schedule on your arrival day. Th…" at bounding box center [833, 359] width 272 height 69
paste textarea "Traditional vegetarian dinner"
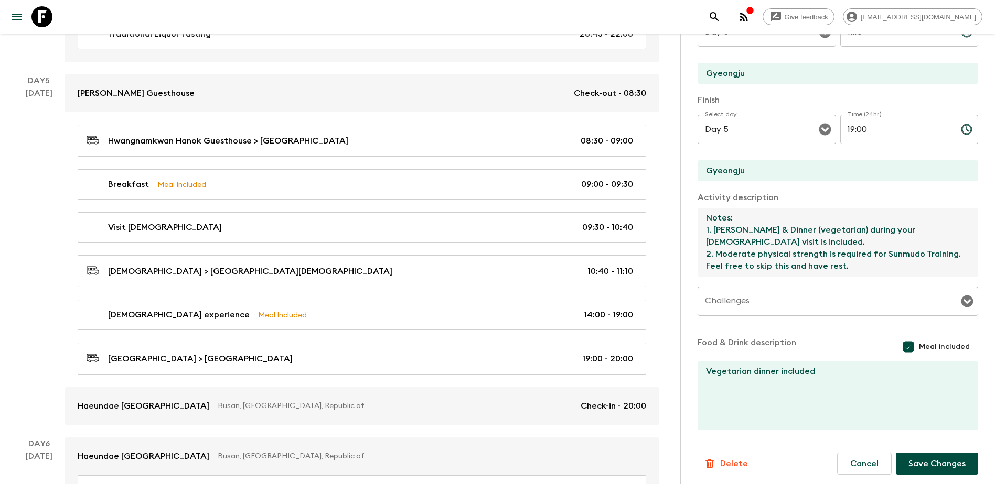
scroll to position [172, 0]
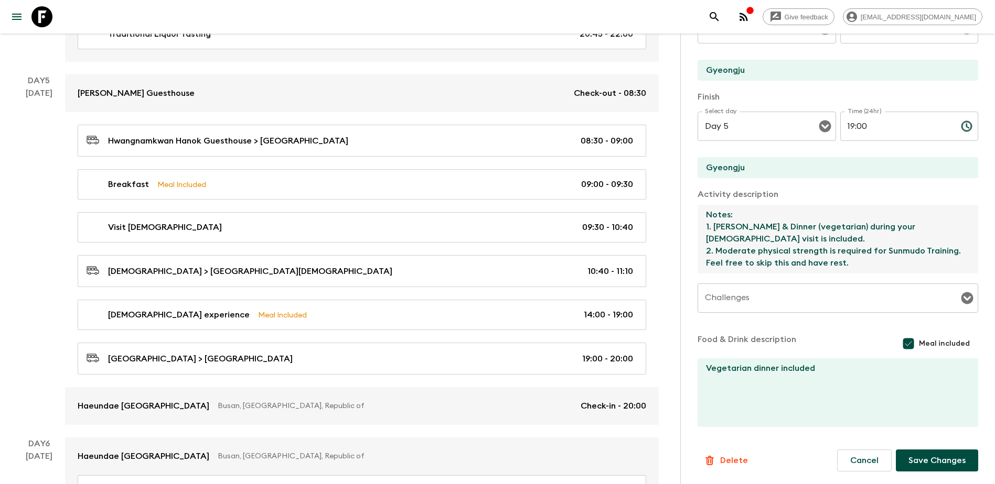
type textarea "You will be following the [DEMOGRAPHIC_DATA]'s schedule on your arrival day. Th…"
click at [537, 277] on textarea "Vegetarian dinner included" at bounding box center [833, 393] width 272 height 69
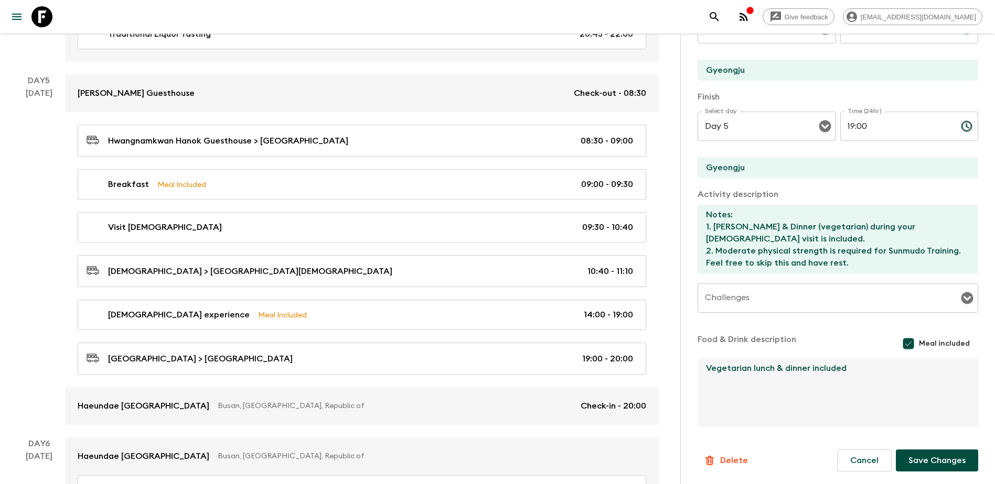
type textarea "Vegetarian lunch & dinner included"
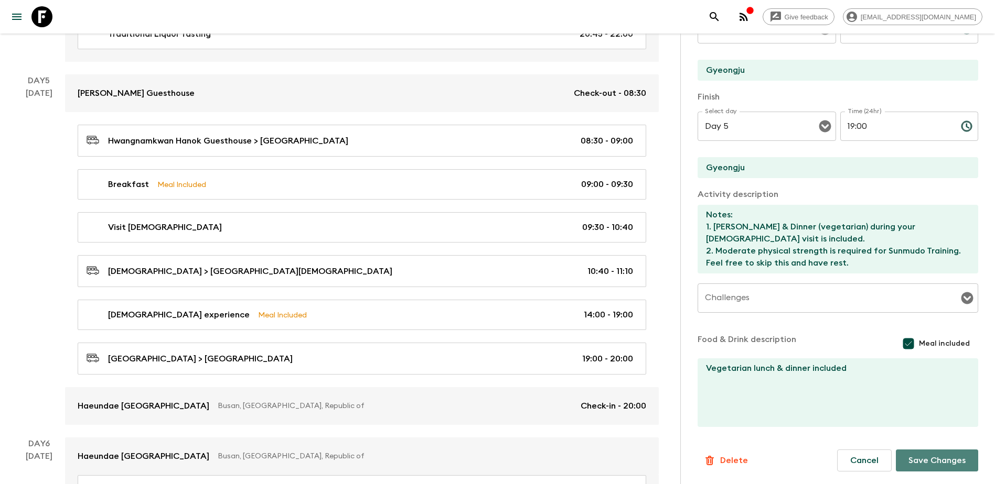
click at [537, 277] on button "Save Changes" at bounding box center [937, 461] width 82 height 22
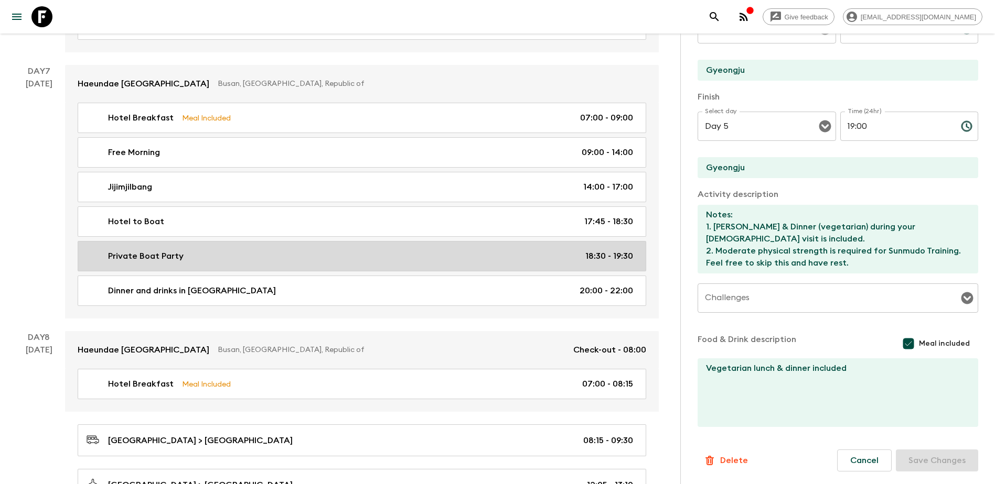
scroll to position [2202, 0]
click at [537, 250] on p "18:30 - 19:30" at bounding box center [609, 256] width 48 height 13
type input "Private Boat Party"
type input "Busan"
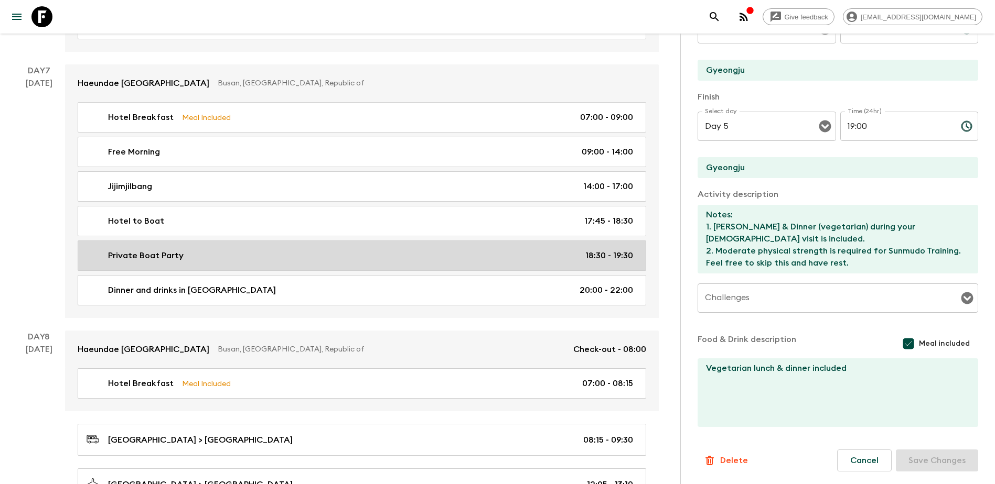
checkbox input "false"
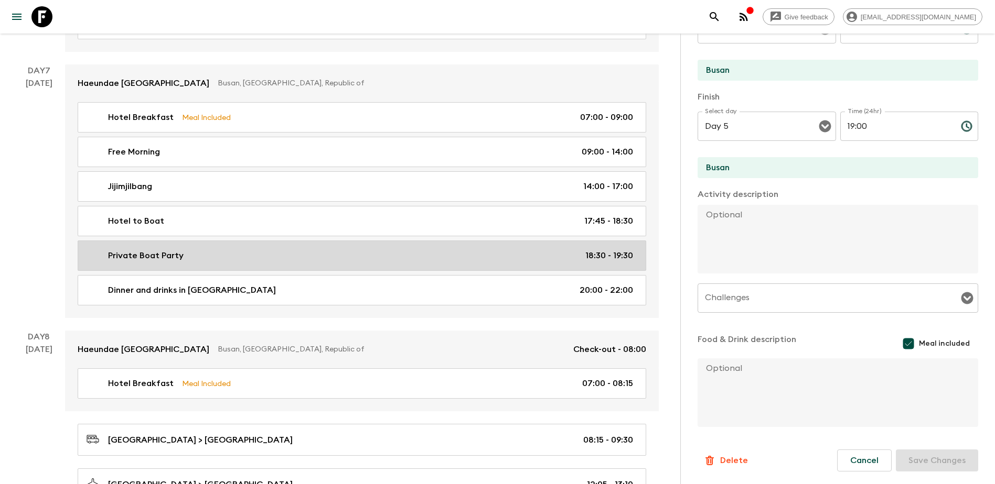
type input "Day 7"
type input "18:30"
type input "Day 7"
type input "19:30"
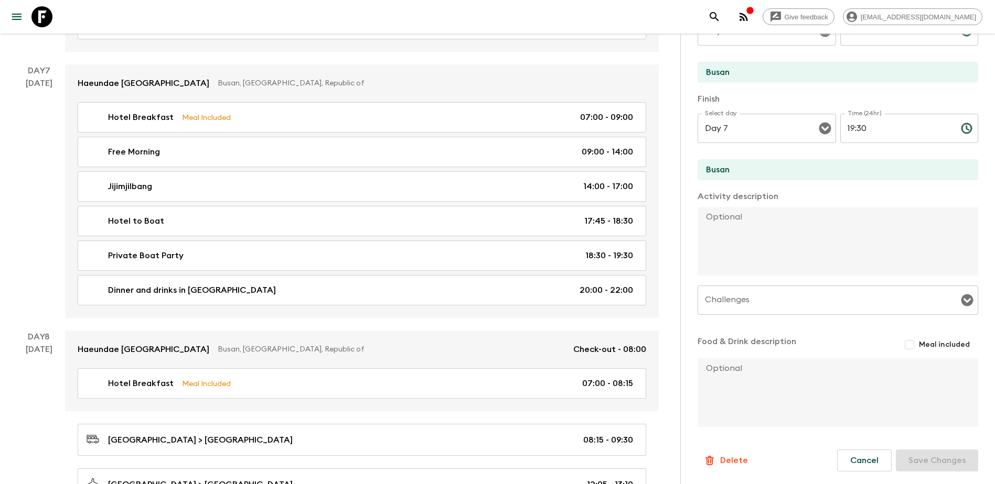
drag, startPoint x: 567, startPoint y: 212, endPoint x: 678, endPoint y: 193, distance: 113.3
click at [537, 212] on link "Hotel to Boat 17:45 - 18:30" at bounding box center [362, 221] width 568 height 30
type input "Hotel to Boat"
type input "17:45"
type input "18:30"
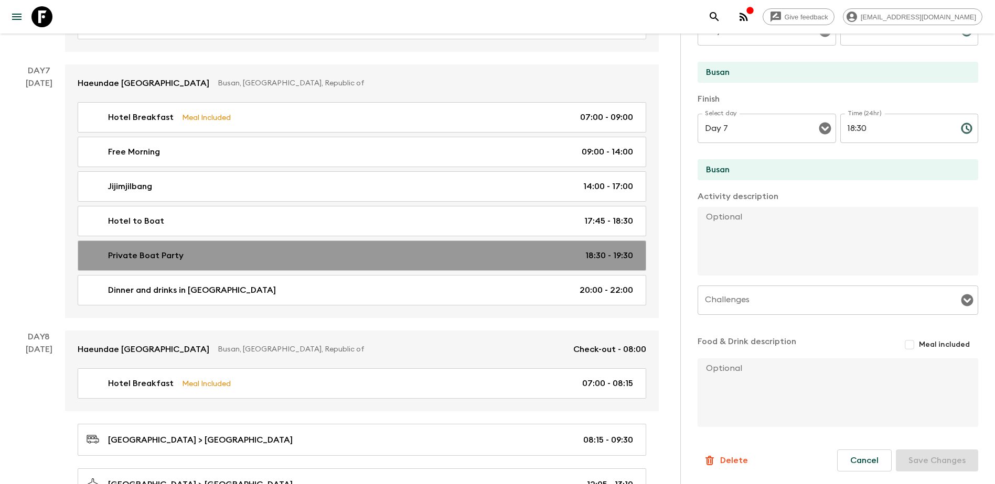
click at [537, 254] on p "18:30 - 19:30" at bounding box center [609, 256] width 48 height 13
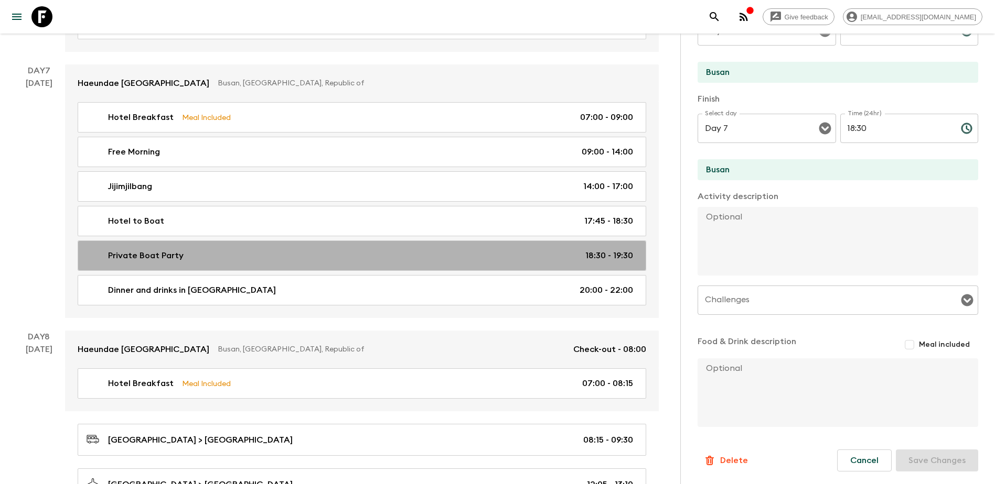
type input "Private Boat Party"
type input "18:30"
type input "19:30"
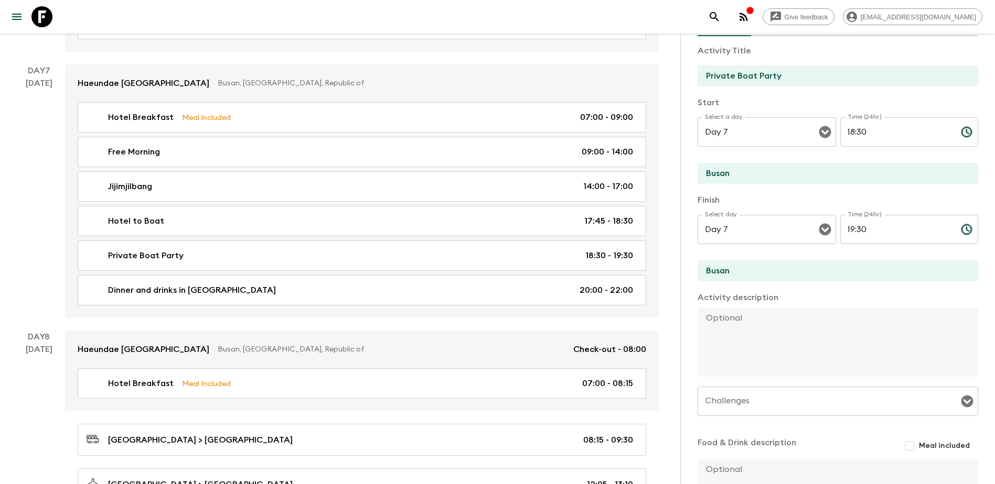
scroll to position [65, 0]
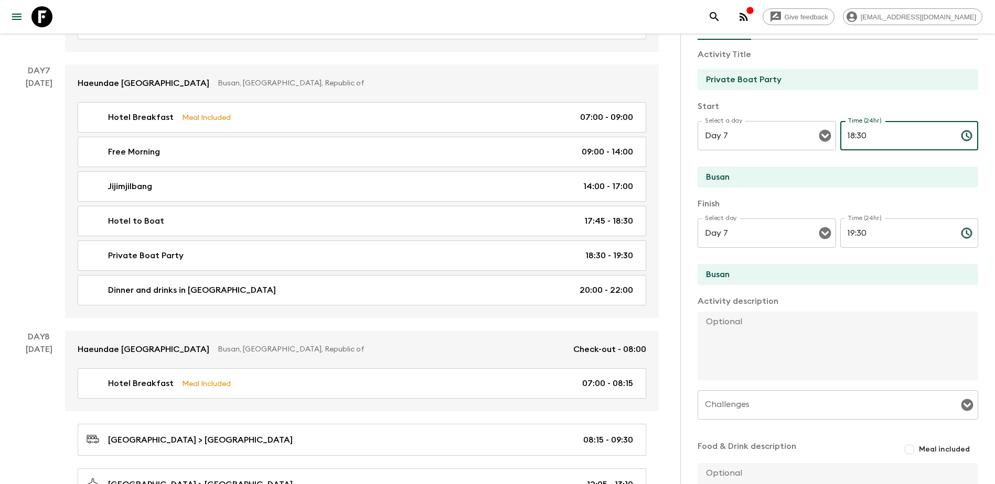
click at [537, 134] on input "18:30" at bounding box center [896, 135] width 112 height 29
type input "19:30"
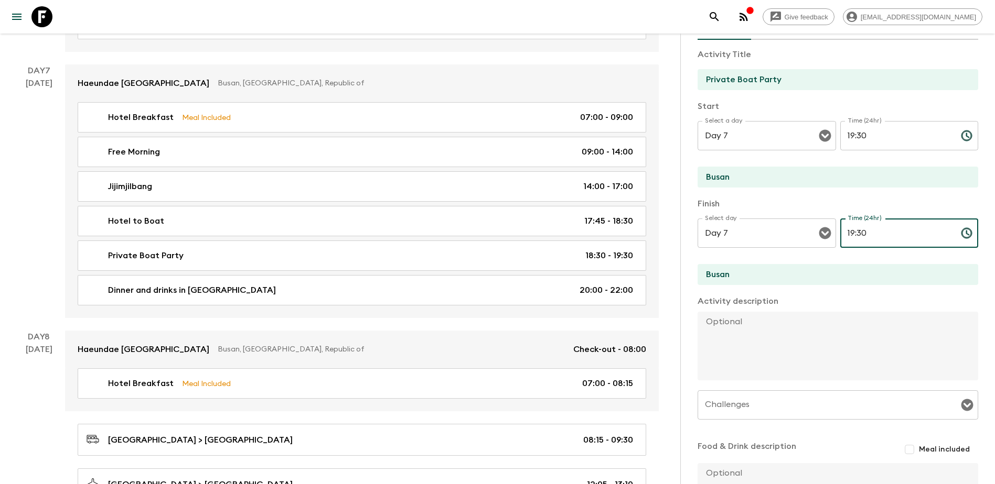
drag, startPoint x: 850, startPoint y: 234, endPoint x: 836, endPoint y: 233, distance: 13.7
click at [537, 233] on input "19:30" at bounding box center [896, 233] width 112 height 29
drag, startPoint x: 877, startPoint y: 235, endPoint x: 854, endPoint y: 230, distance: 23.7
click at [537, 230] on input "21:30" at bounding box center [896, 233] width 112 height 29
click at [537, 231] on input "21:30" at bounding box center [896, 233] width 112 height 29
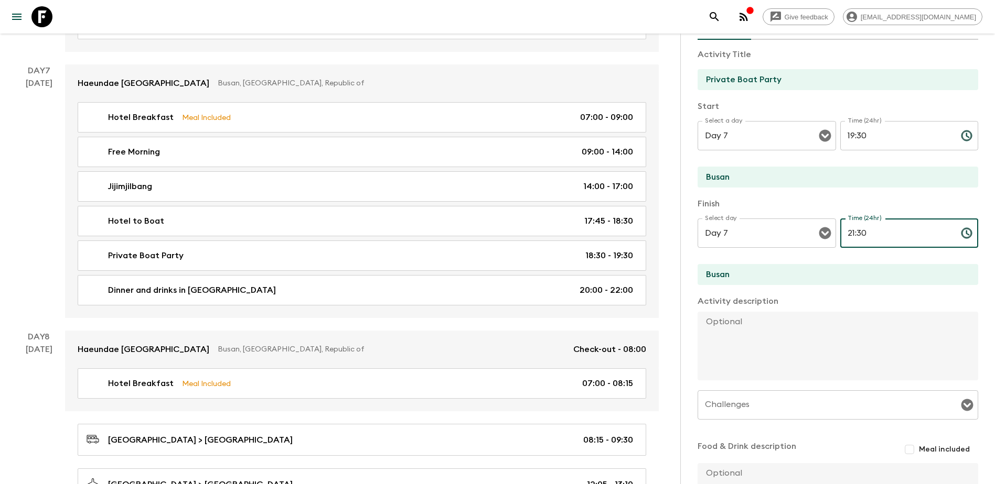
drag, startPoint x: 861, startPoint y: 232, endPoint x: 853, endPoint y: 231, distance: 8.4
click at [537, 231] on input "21:30" at bounding box center [896, 233] width 112 height 29
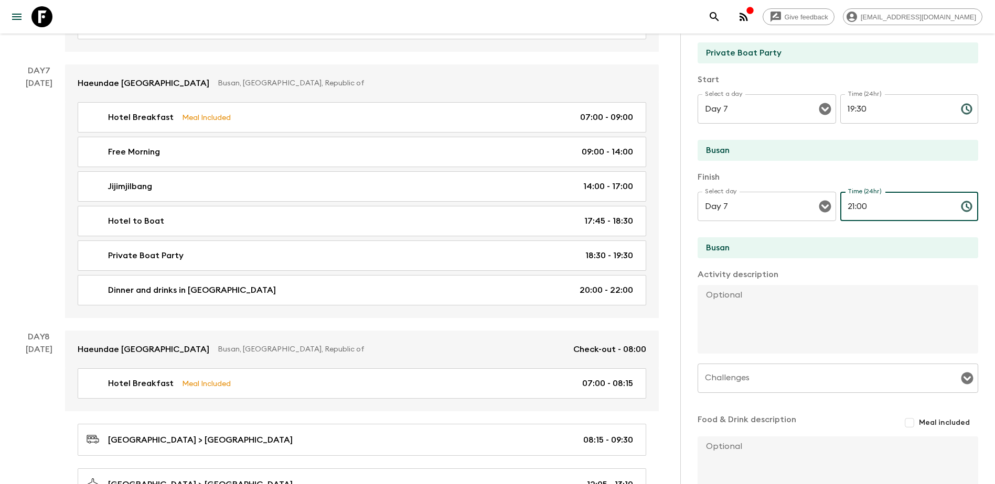
scroll to position [117, 0]
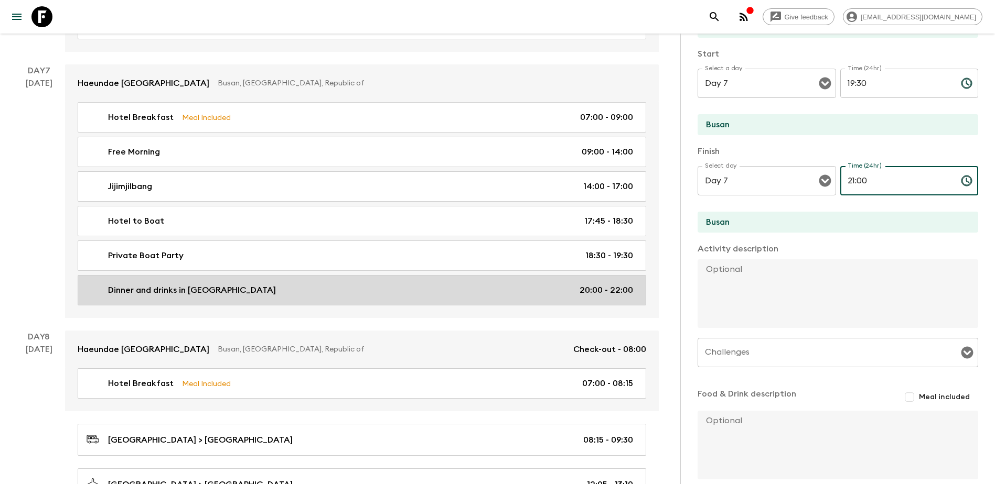
type input "21:00"
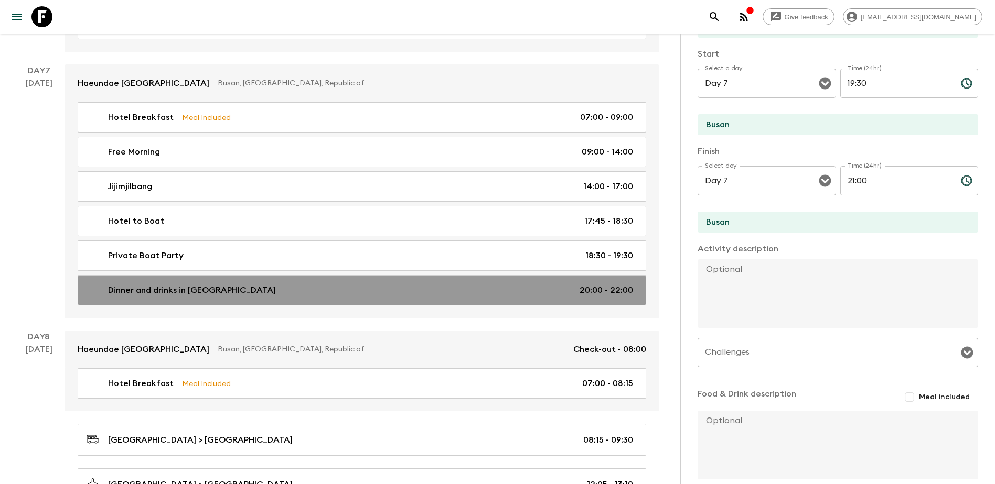
click at [537, 277] on link "Dinner and drinks in [GEOGRAPHIC_DATA] 20:00 - 22:00" at bounding box center [362, 290] width 568 height 30
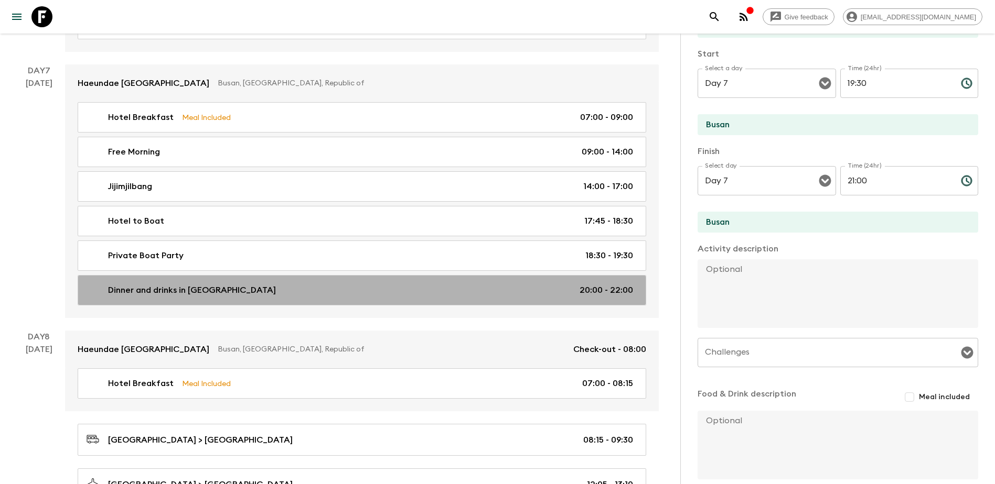
type input "Dinner and drinks in [GEOGRAPHIC_DATA]"
type textarea "This activity is optional. Please ask your Pack Leader for suggestions."
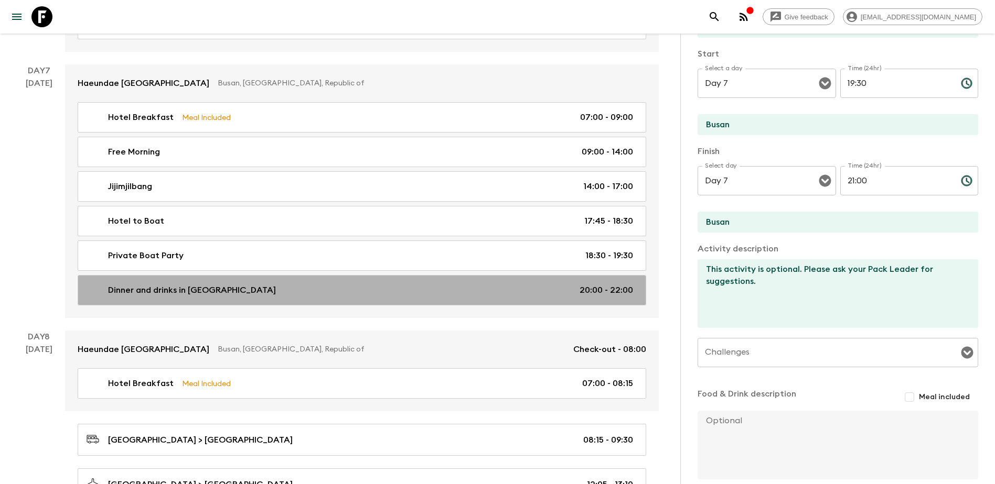
type input "20:00"
type input "22:00"
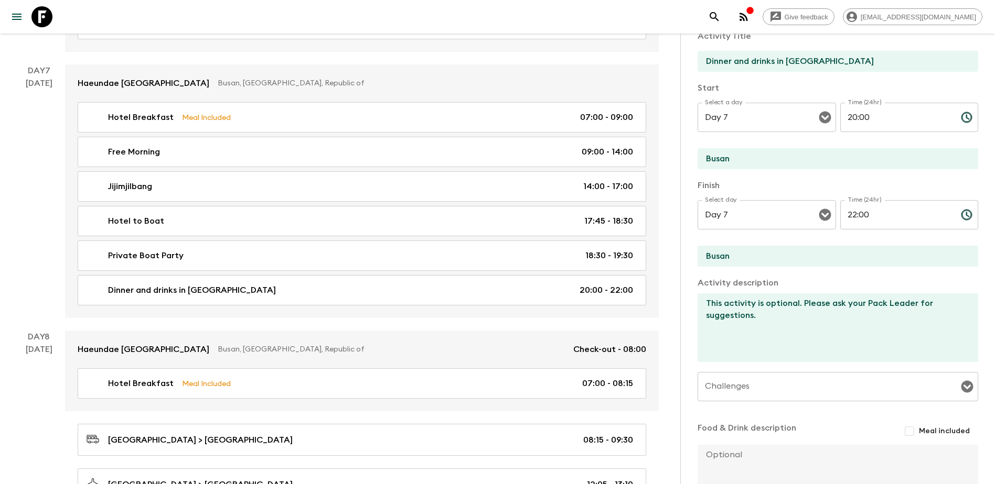
scroll to position [65, 0]
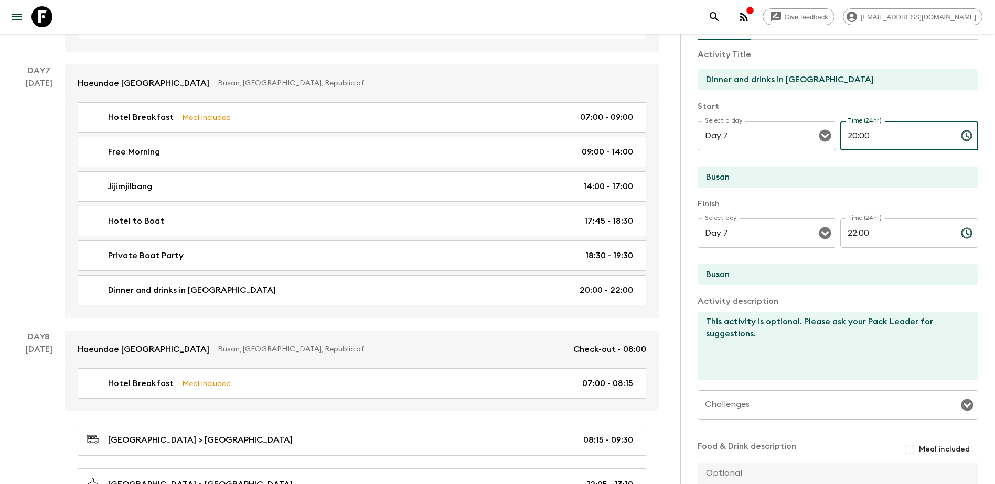
click at [537, 134] on input "20:00" at bounding box center [896, 135] width 112 height 29
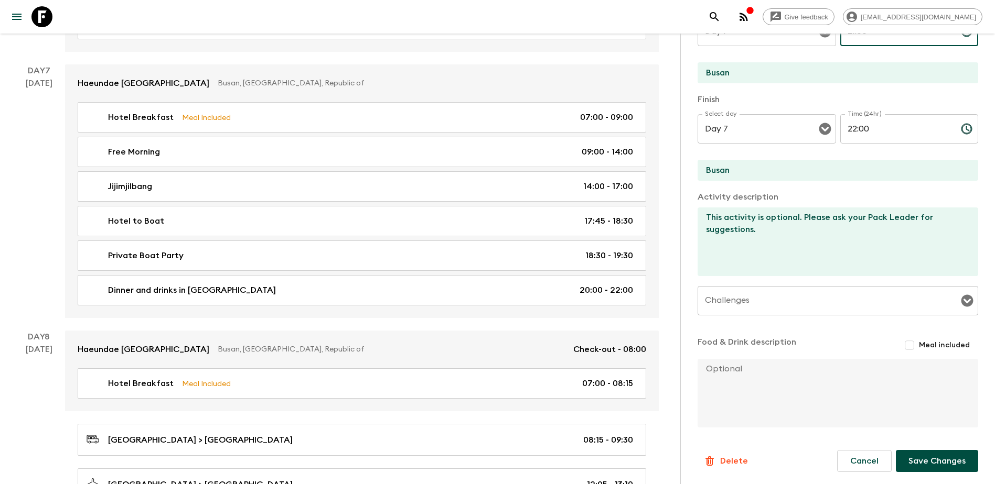
scroll to position [170, 0]
type input "21:00"
click at [537, 277] on button "Save Changes" at bounding box center [937, 461] width 82 height 22
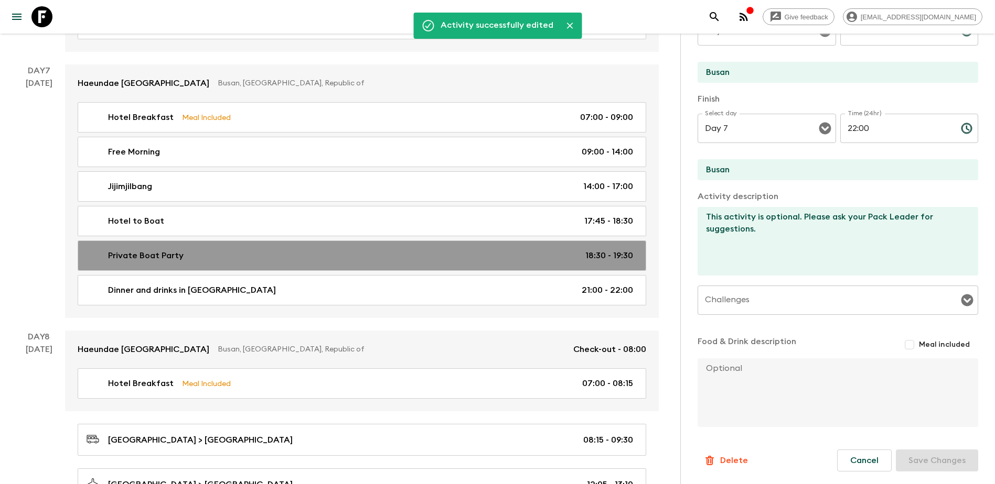
click at [537, 250] on div "Private Boat Party 18:30 - 19:30" at bounding box center [360, 256] width 546 height 13
type input "Private Boat Party"
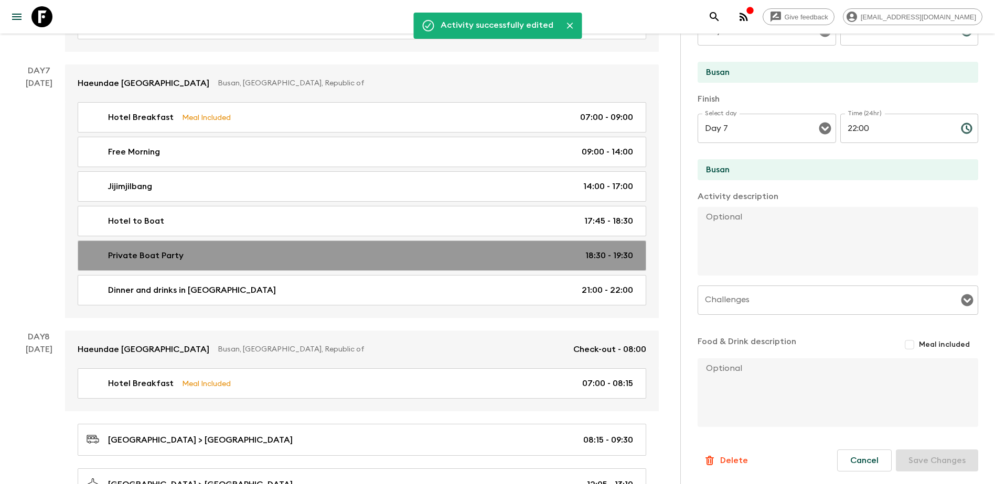
type input "18:30"
type input "19:30"
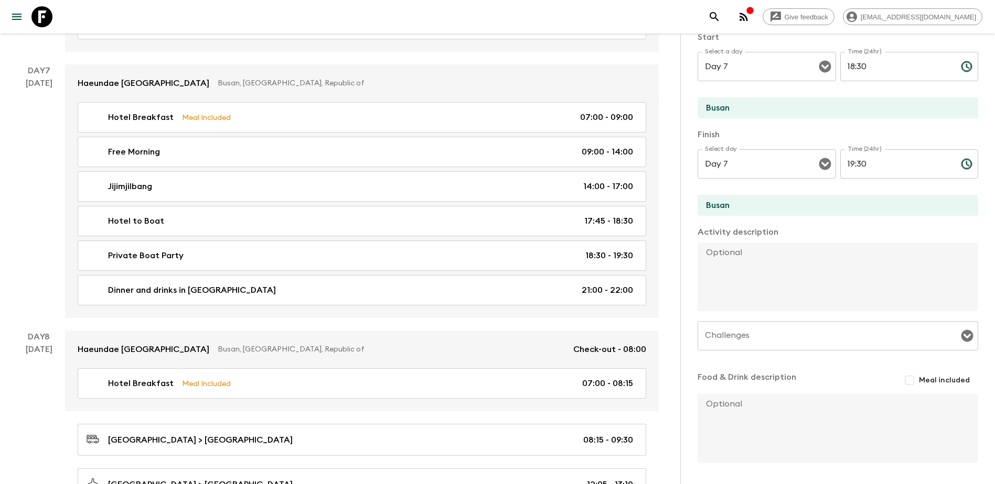
scroll to position [117, 0]
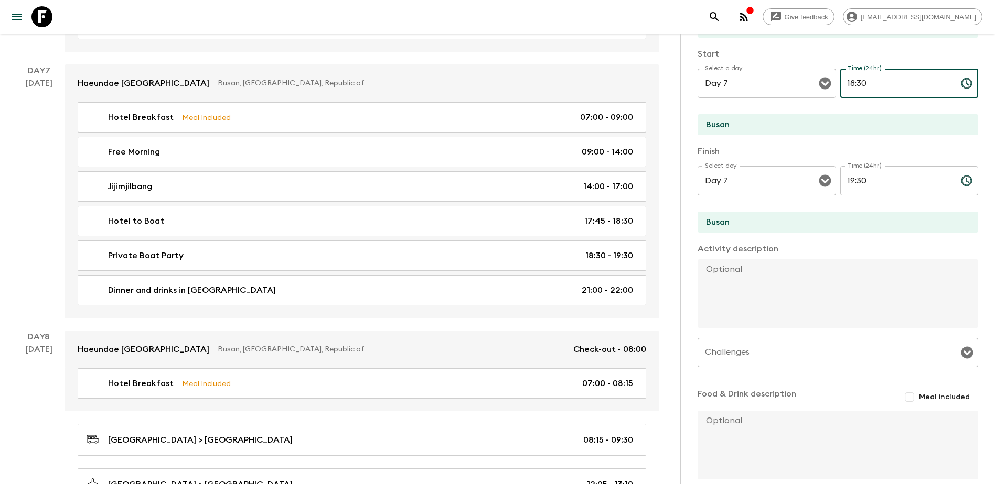
click at [537, 77] on input "18:30" at bounding box center [896, 83] width 112 height 29
drag, startPoint x: 852, startPoint y: 83, endPoint x: 876, endPoint y: 80, distance: 24.3
click at [537, 80] on input "19:30" at bounding box center [896, 83] width 112 height 29
type input "19:30"
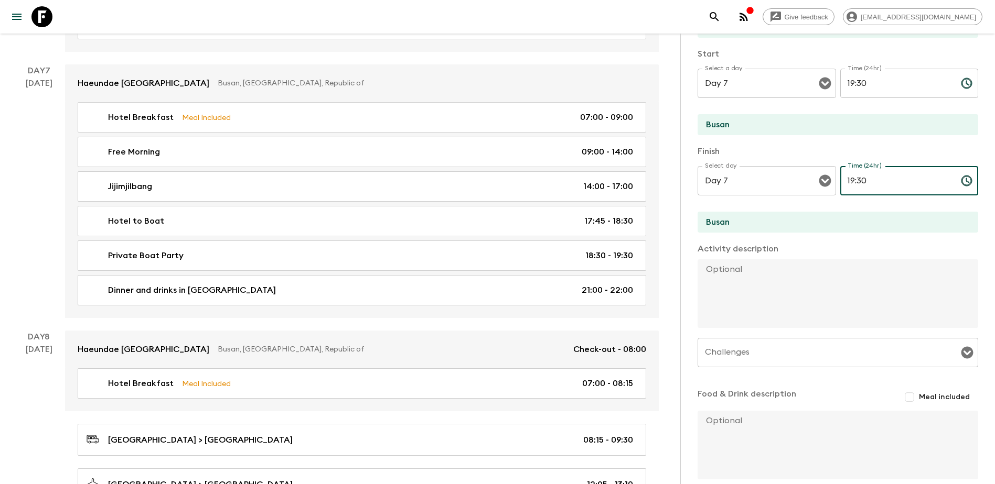
drag, startPoint x: 850, startPoint y: 180, endPoint x: 843, endPoint y: 176, distance: 8.5
click at [537, 176] on input "19:30" at bounding box center [896, 180] width 112 height 29
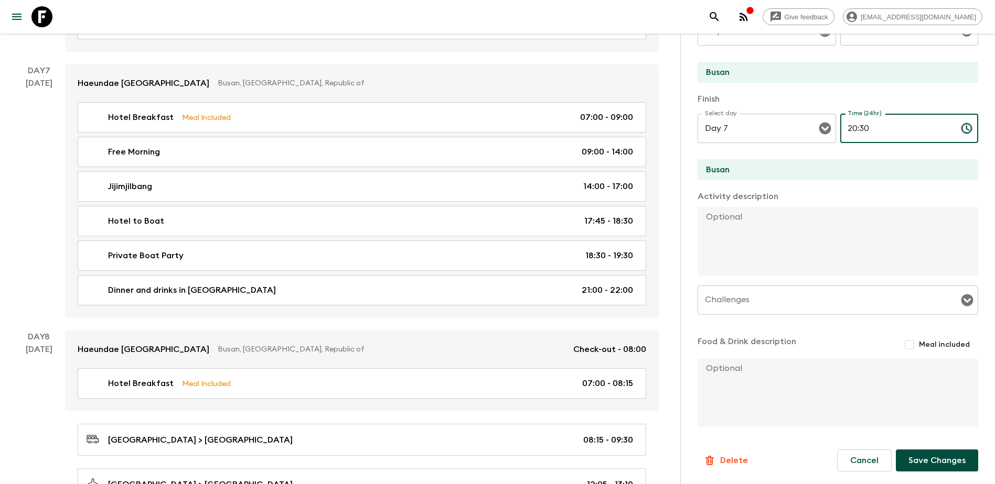
type input "20:30"
click at [537, 277] on button "Save Changes" at bounding box center [937, 461] width 82 height 22
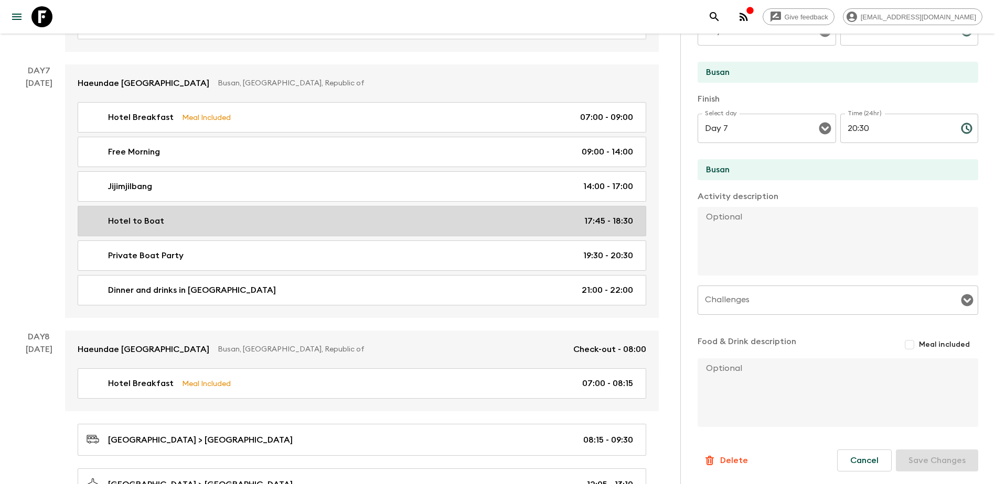
drag, startPoint x: 601, startPoint y: 217, endPoint x: 635, endPoint y: 208, distance: 35.2
click at [537, 217] on p "17:45 - 18:30" at bounding box center [608, 221] width 49 height 13
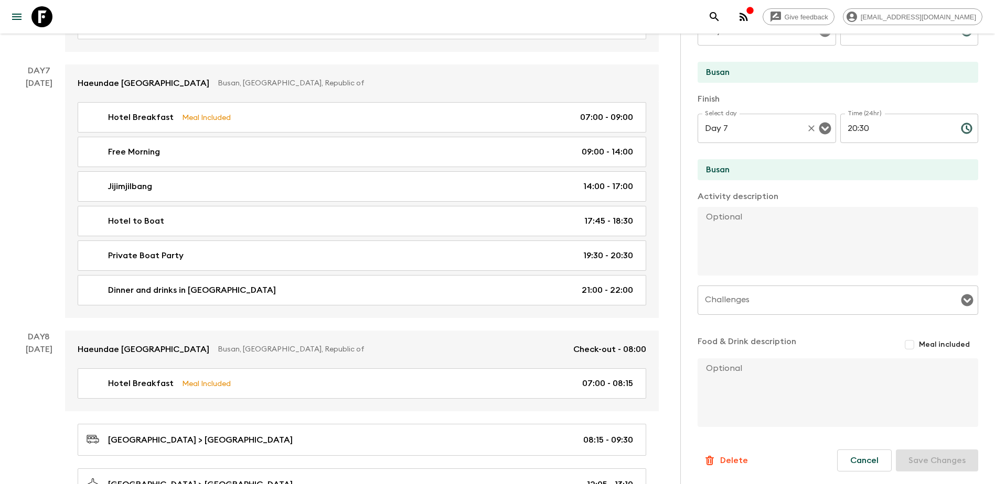
type input "Hotel to Boat"
type input "17:45"
type input "18:30"
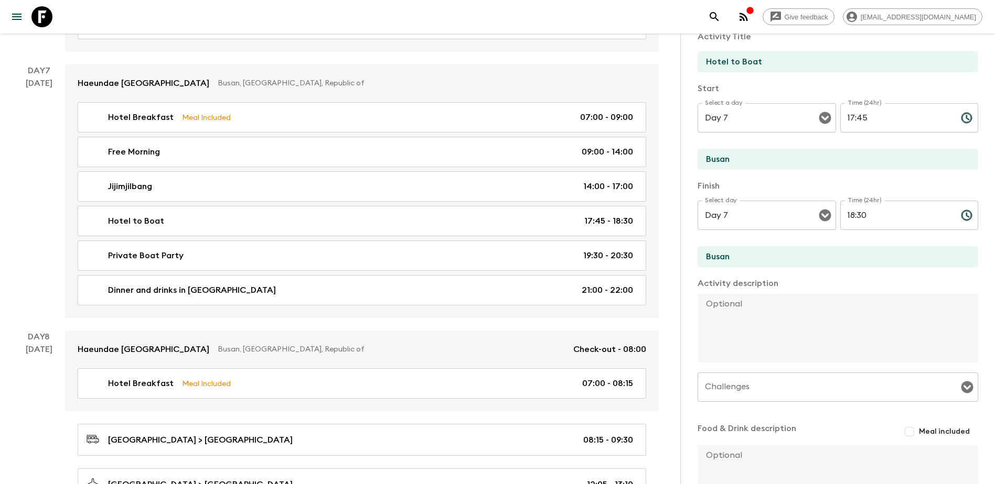
scroll to position [65, 0]
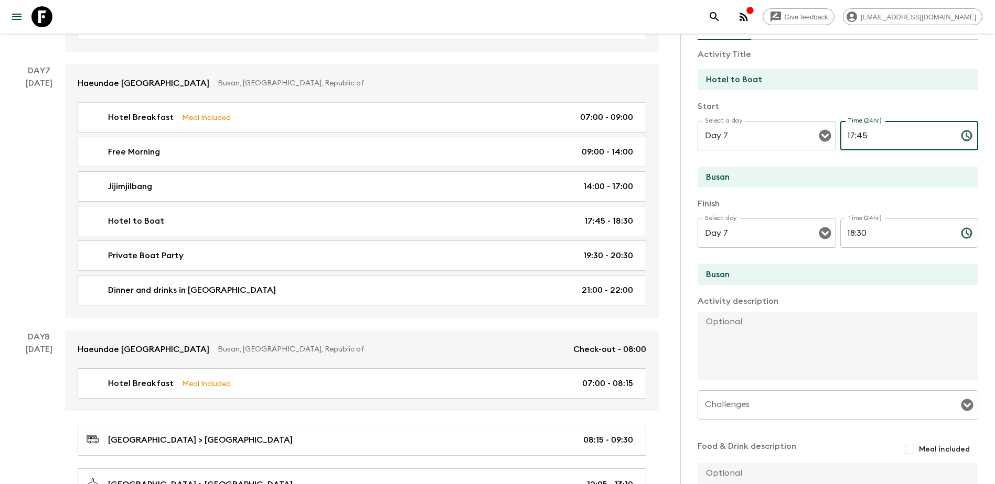
click at [537, 134] on input "17:45" at bounding box center [896, 135] width 112 height 29
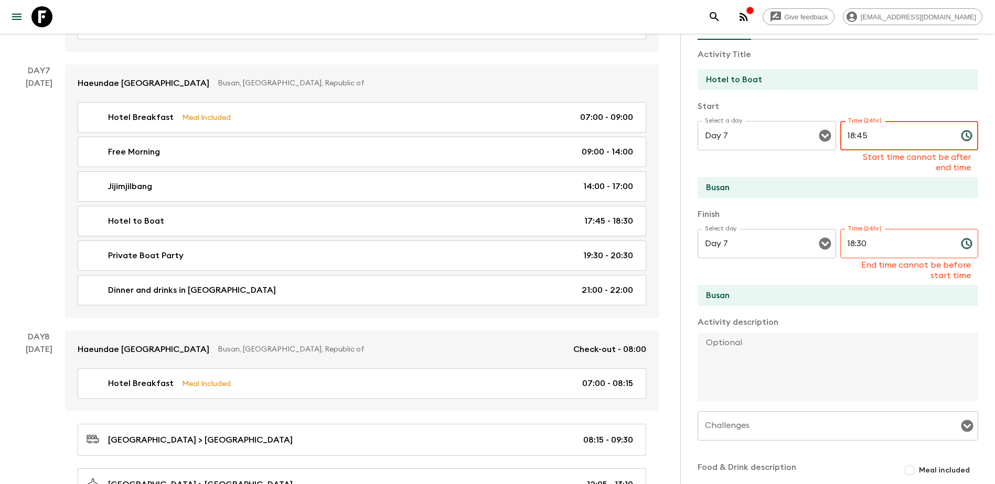
type input "18:45"
click at [537, 242] on input "18:30" at bounding box center [896, 243] width 112 height 29
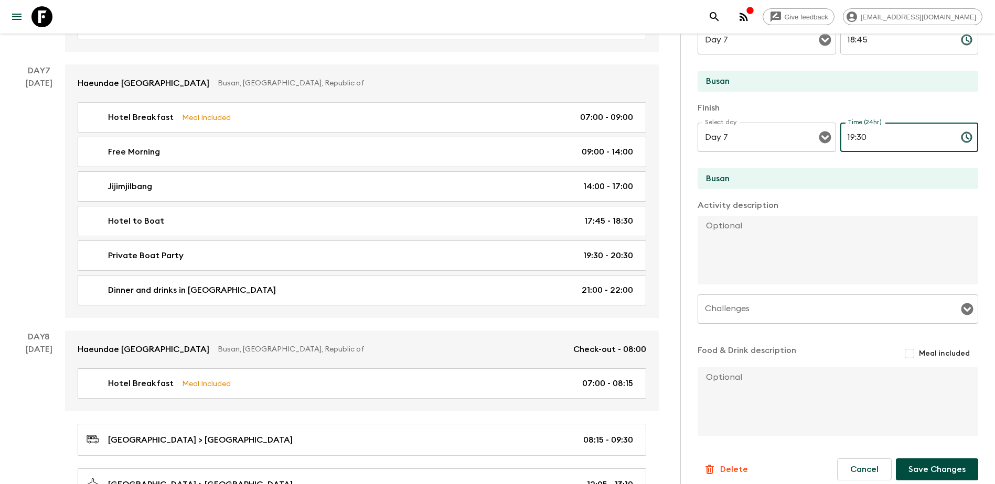
scroll to position [170, 0]
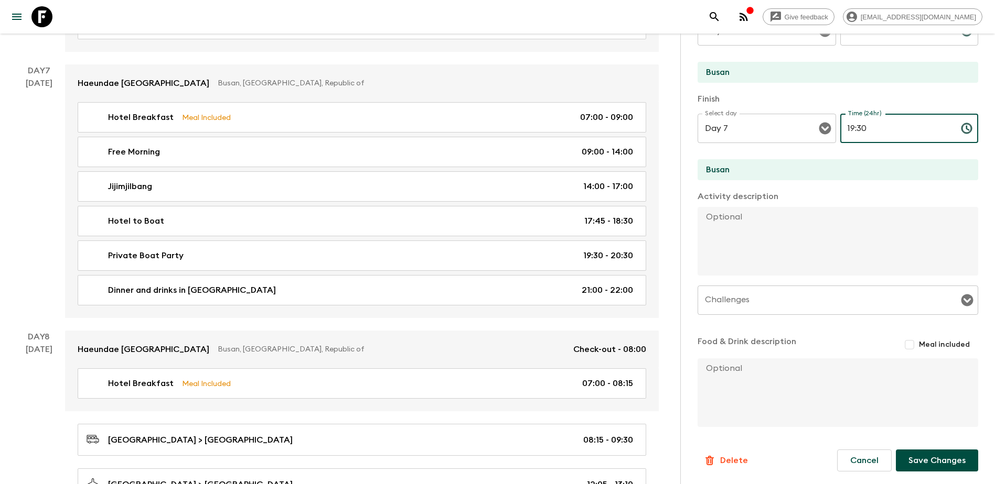
type input "19:30"
click at [537, 277] on button "Save Changes" at bounding box center [937, 461] width 82 height 22
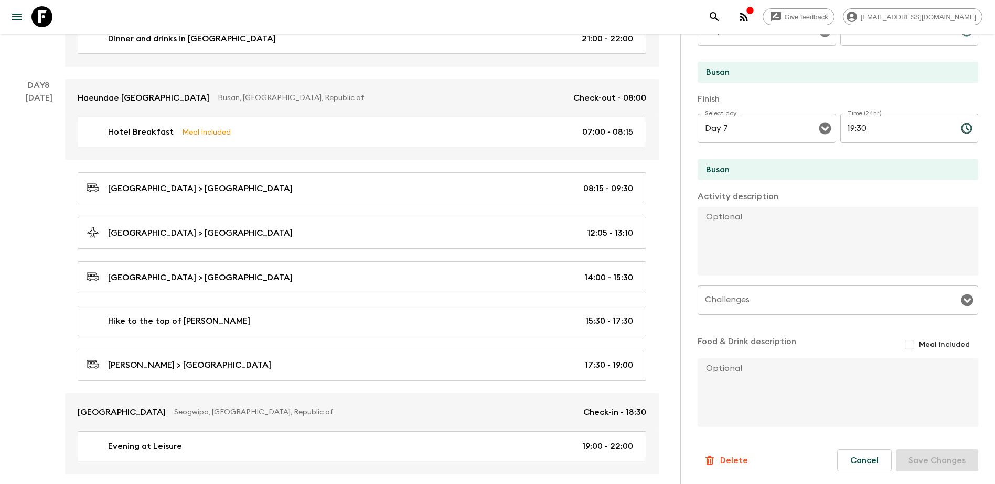
scroll to position [2464, 0]
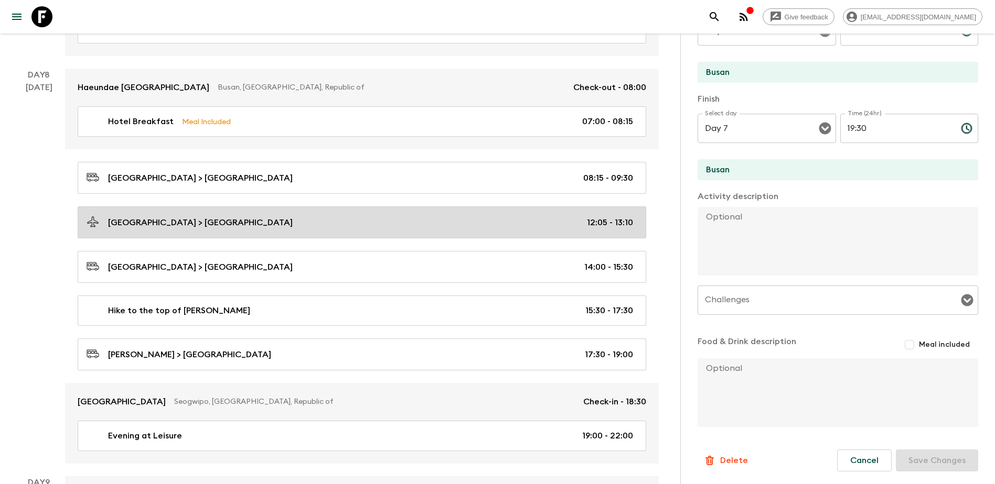
click at [537, 227] on p "12:05 - 13:10" at bounding box center [610, 223] width 46 height 13
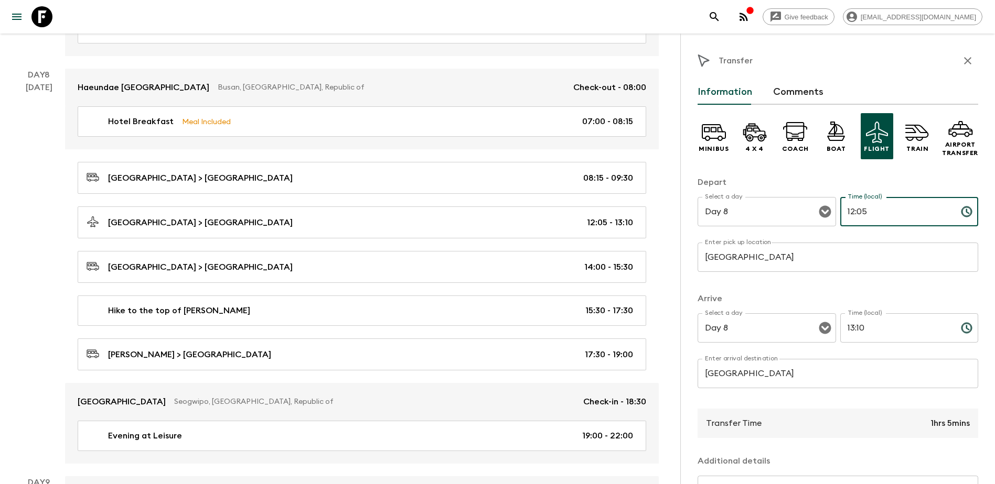
click at [537, 209] on input "12:05" at bounding box center [896, 211] width 112 height 29
type input "12:15"
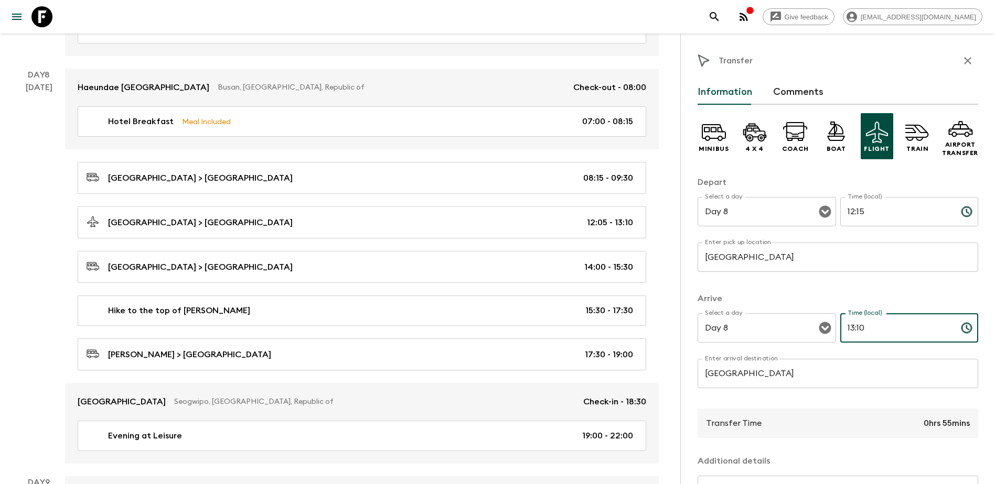
drag, startPoint x: 861, startPoint y: 324, endPoint x: 856, endPoint y: 324, distance: 5.8
click at [537, 277] on input "13:10" at bounding box center [896, 328] width 112 height 29
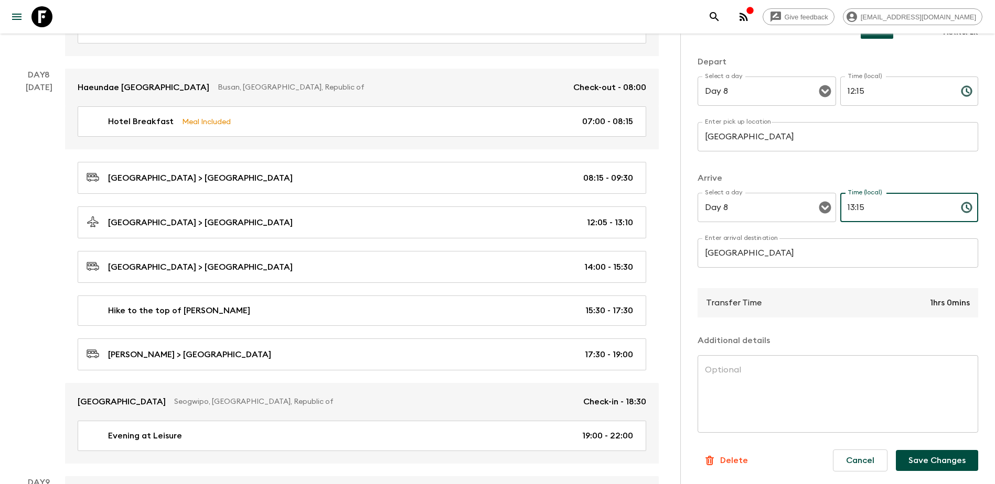
type input "13:15"
click at [537, 277] on button "Save Changes" at bounding box center [937, 460] width 82 height 21
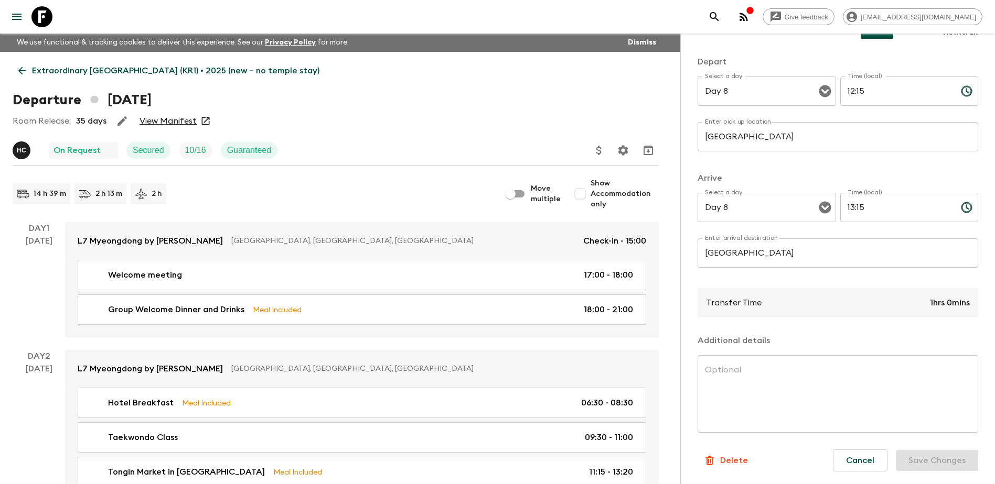
scroll to position [0, 0]
click at [528, 196] on input "Move multiple" at bounding box center [510, 195] width 60 height 20
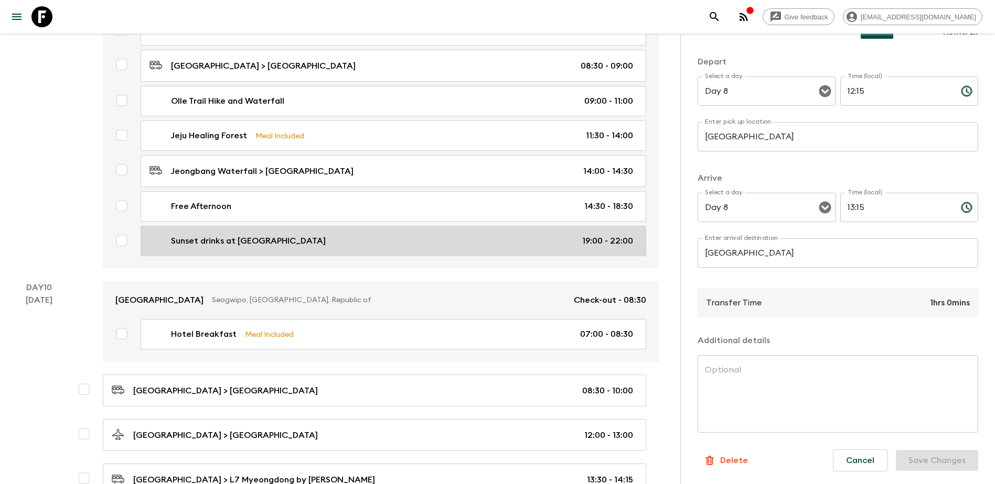
scroll to position [3068, 0]
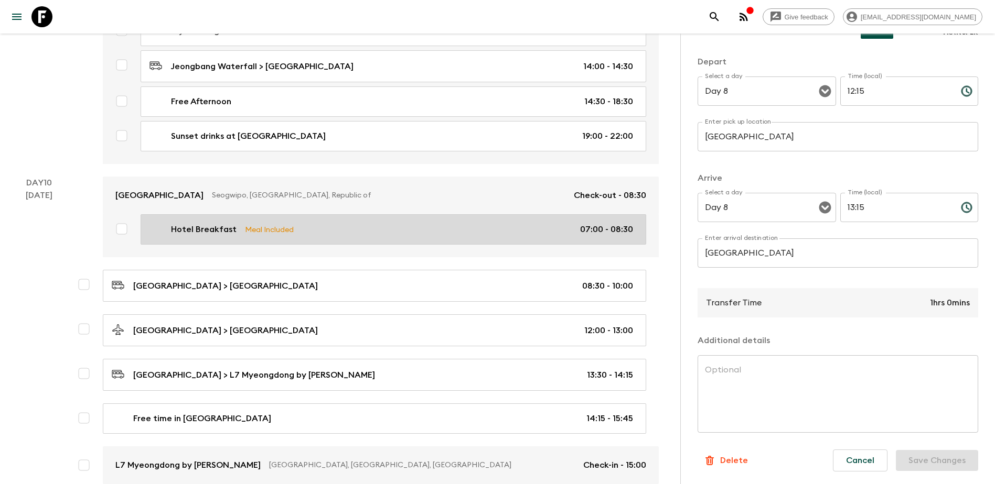
click at [537, 230] on p "07:00 - 08:30" at bounding box center [606, 229] width 53 height 13
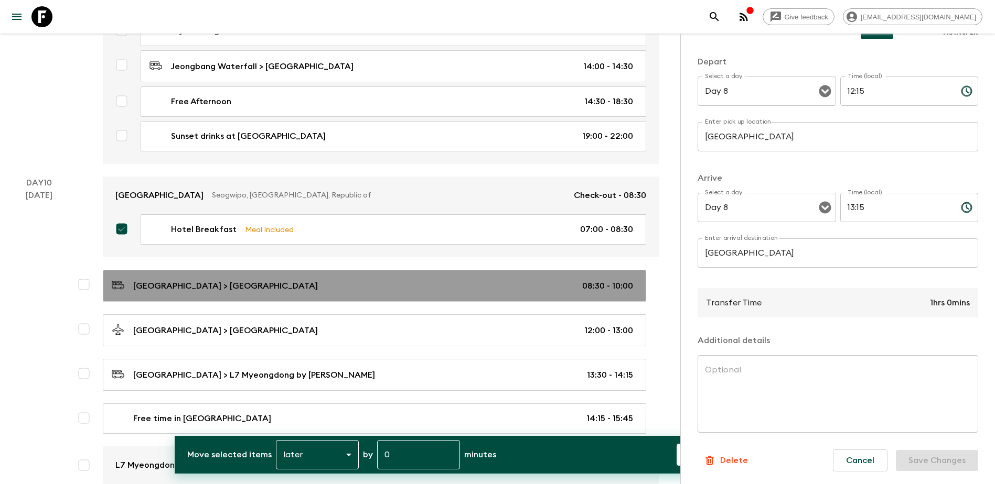
click at [537, 277] on p "08:30 - 10:00" at bounding box center [607, 286] width 51 height 13
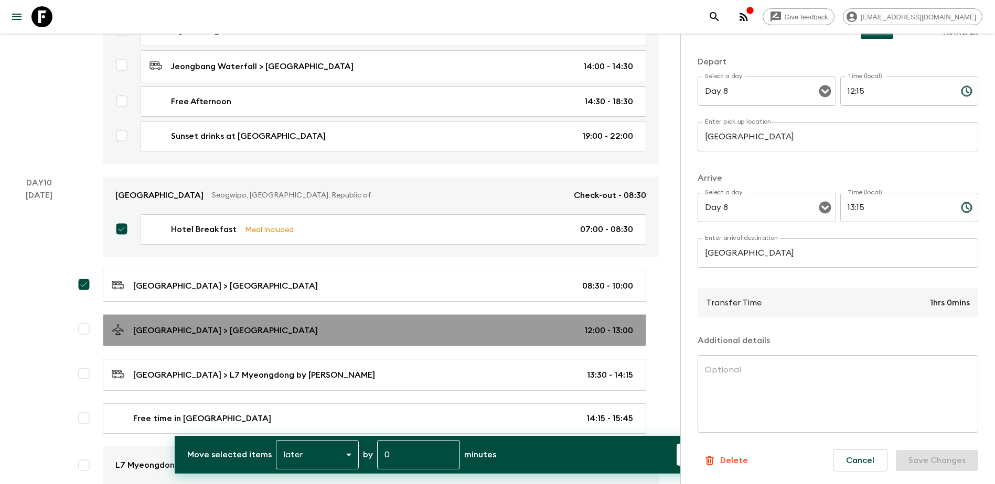
click at [537, 277] on p "12:00 - 13:00" at bounding box center [608, 331] width 49 height 13
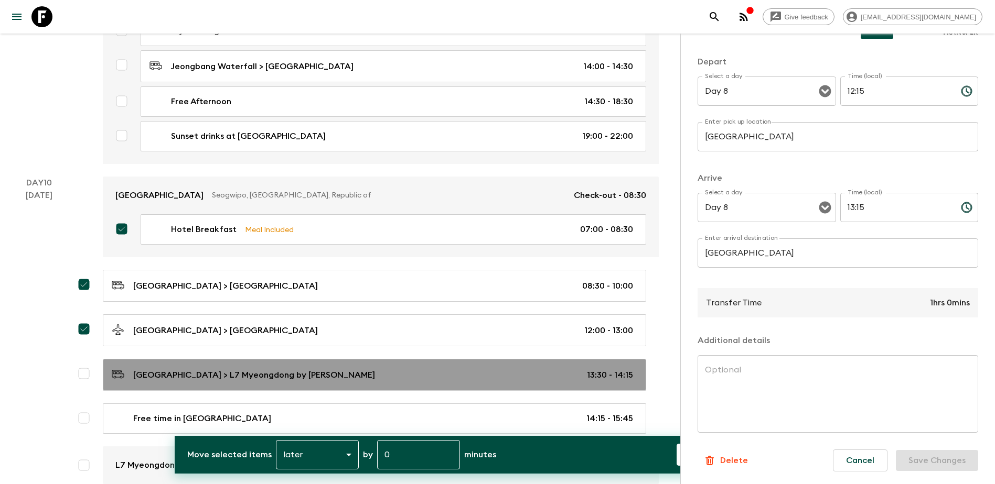
click at [537, 277] on button "[GEOGRAPHIC_DATA] > L7 Myeongdong by LOTTE 13:30 - 14:15" at bounding box center [374, 375] width 543 height 32
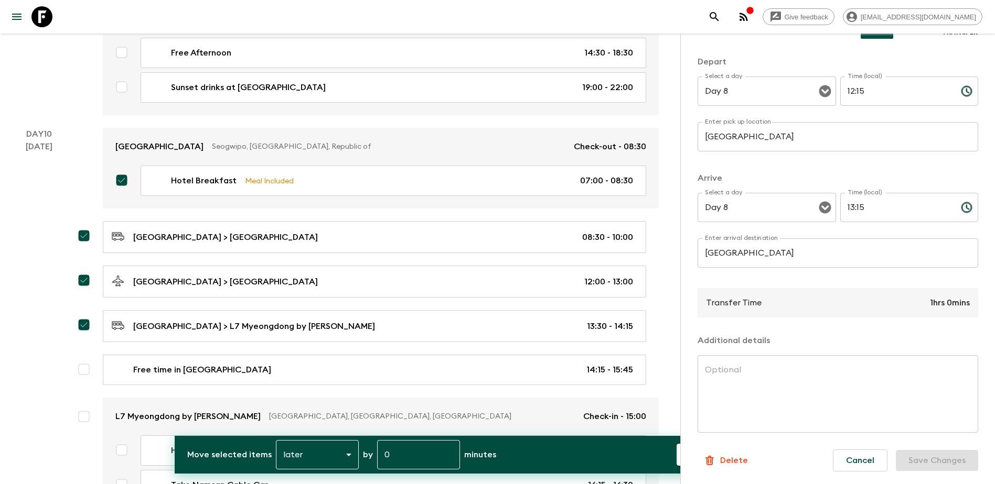
scroll to position [3173, 0]
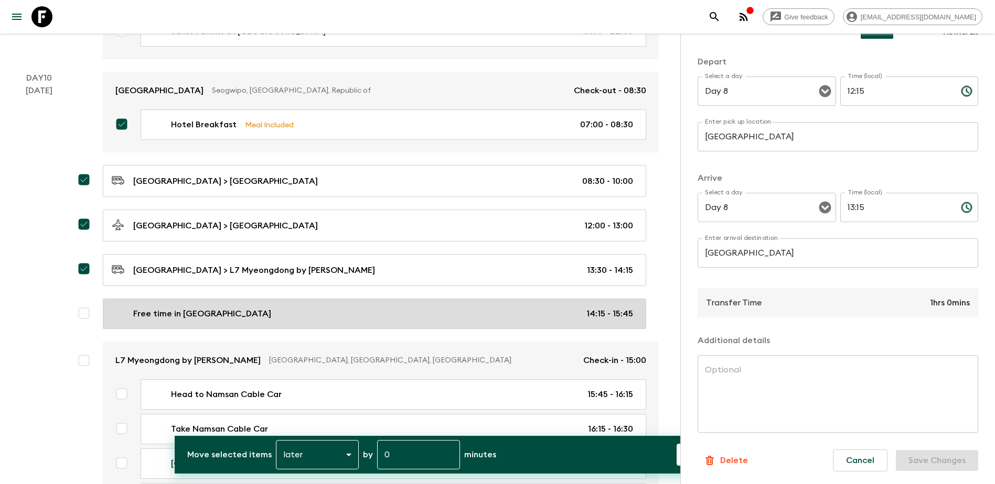
click at [537, 277] on button "Free time in [GEOGRAPHIC_DATA] 14:15 - 15:45" at bounding box center [374, 314] width 543 height 30
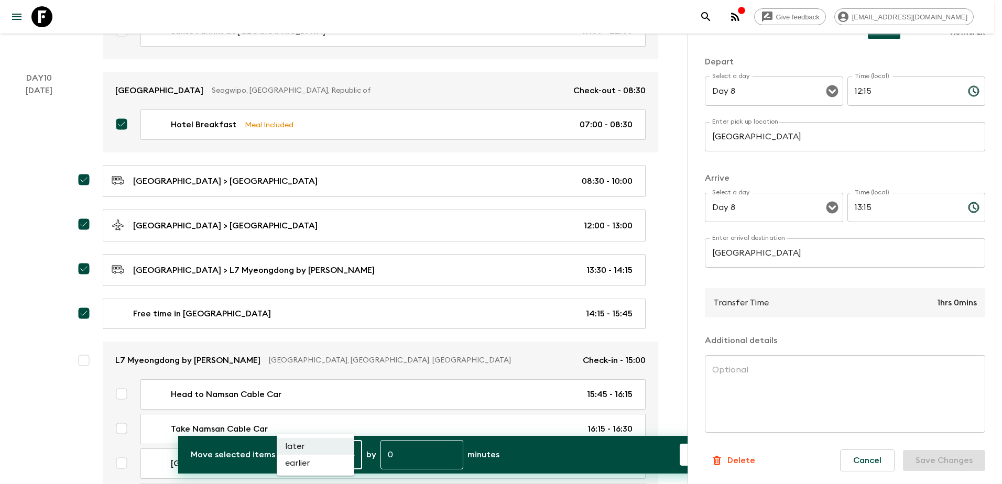
click at [306, 277] on li "earlier" at bounding box center [316, 463] width 78 height 17
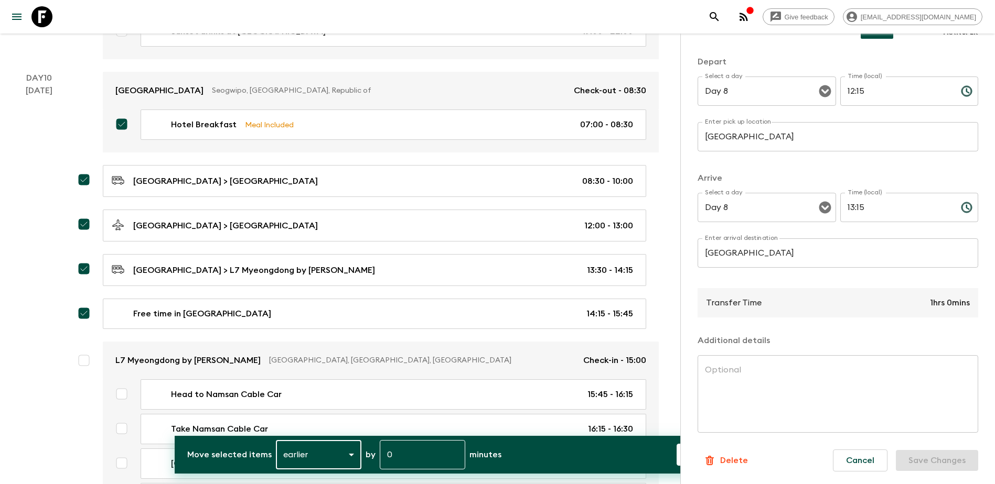
click at [399, 277] on input "0" at bounding box center [422, 454] width 85 height 29
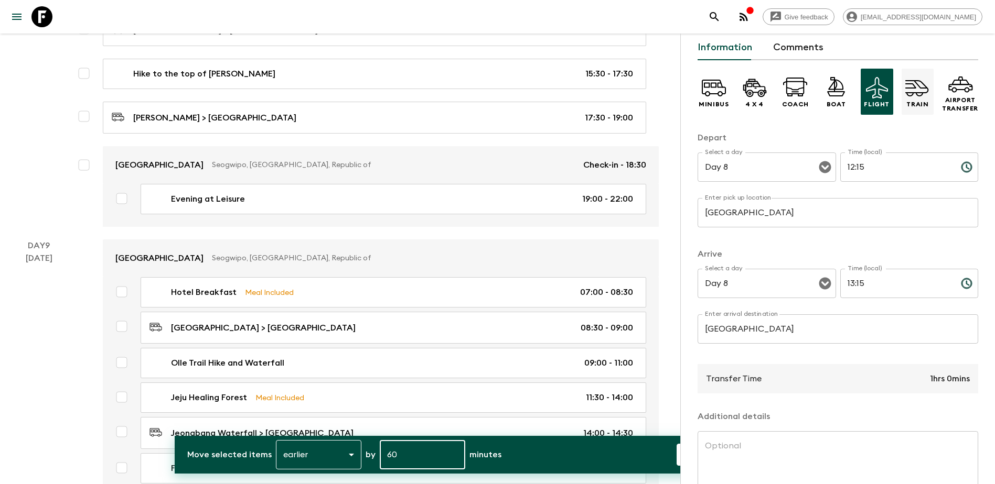
scroll to position [0, 0]
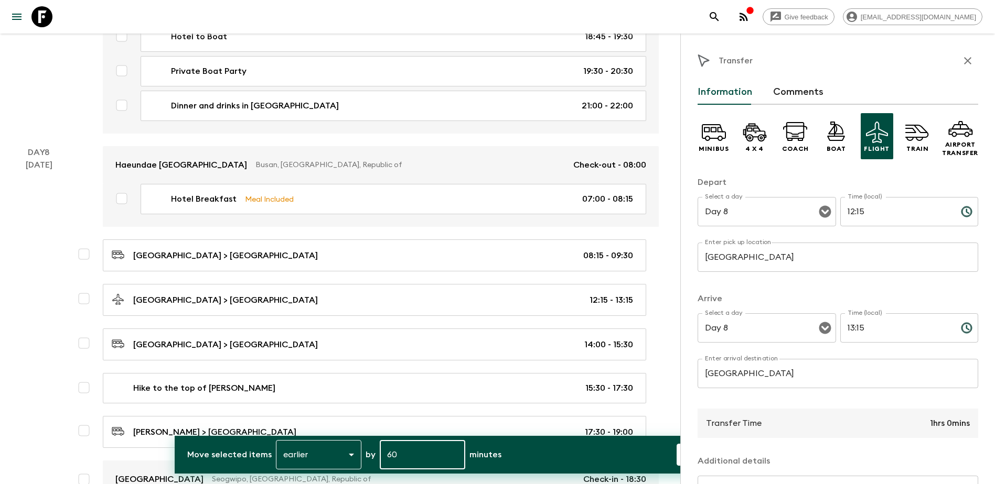
click at [537, 61] on icon "button" at bounding box center [967, 60] width 7 height 7
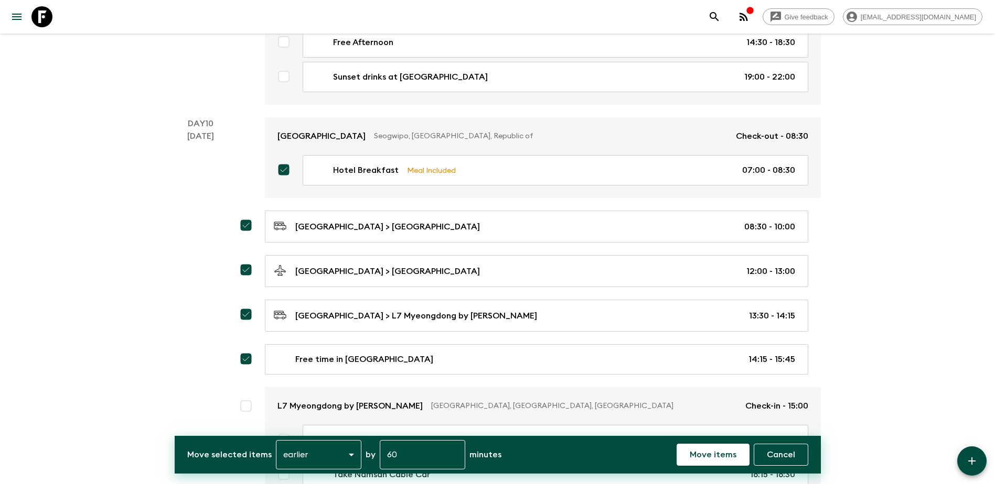
scroll to position [3226, 0]
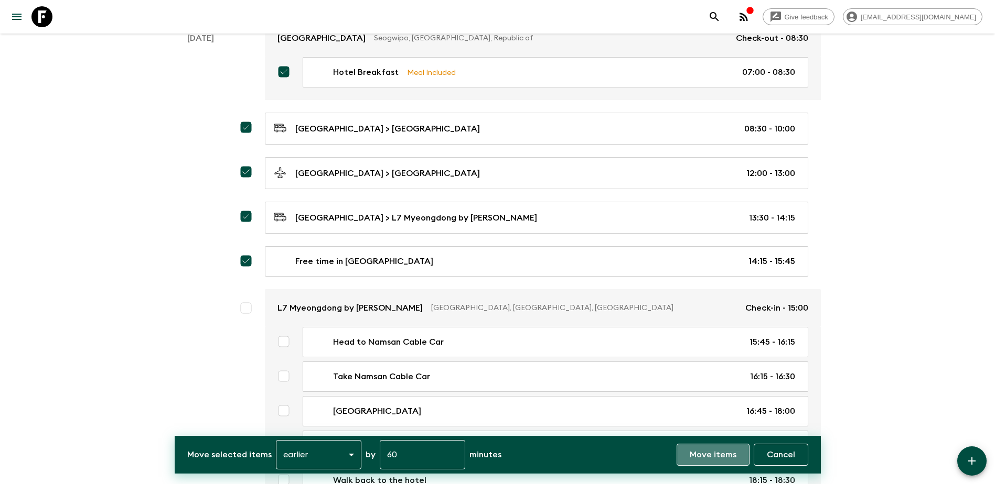
click at [537, 277] on p "Move items" at bounding box center [712, 455] width 47 height 13
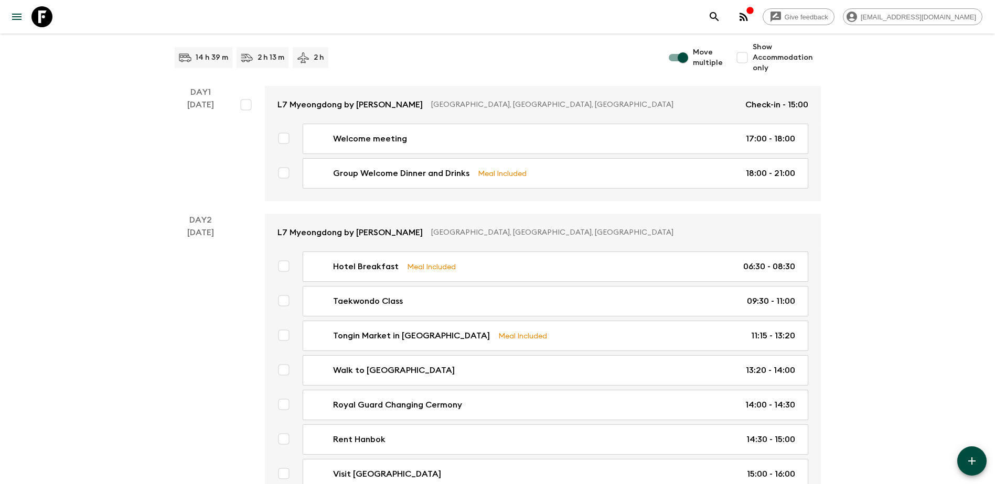
scroll to position [0, 0]
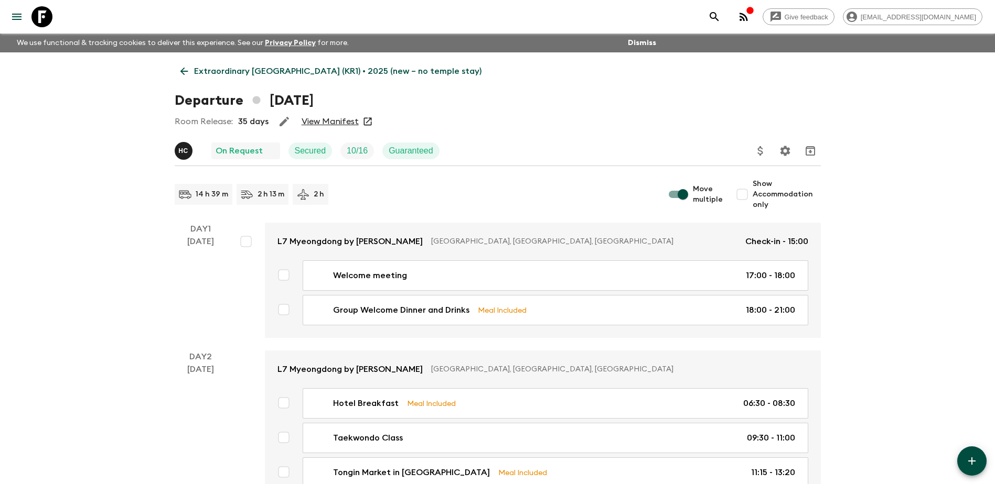
click at [537, 192] on input "Move multiple" at bounding box center [683, 195] width 60 height 20
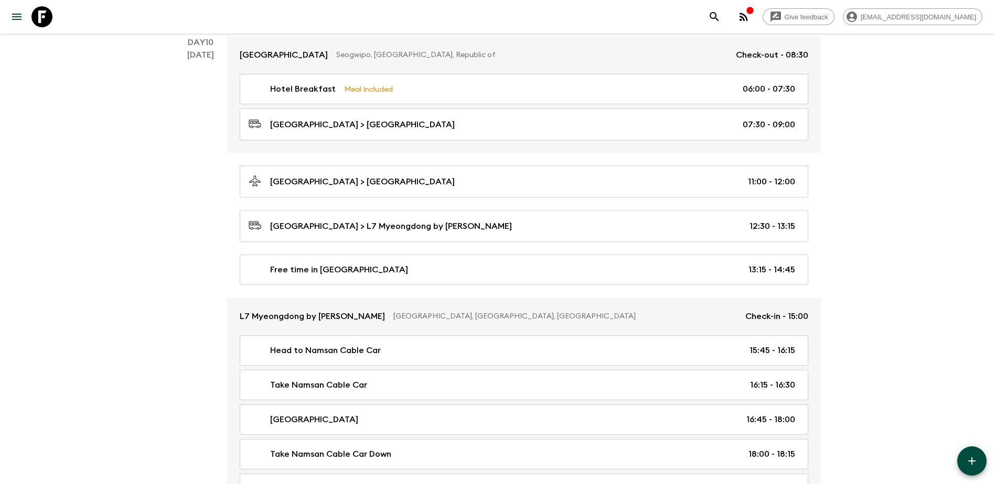
scroll to position [3210, 0]
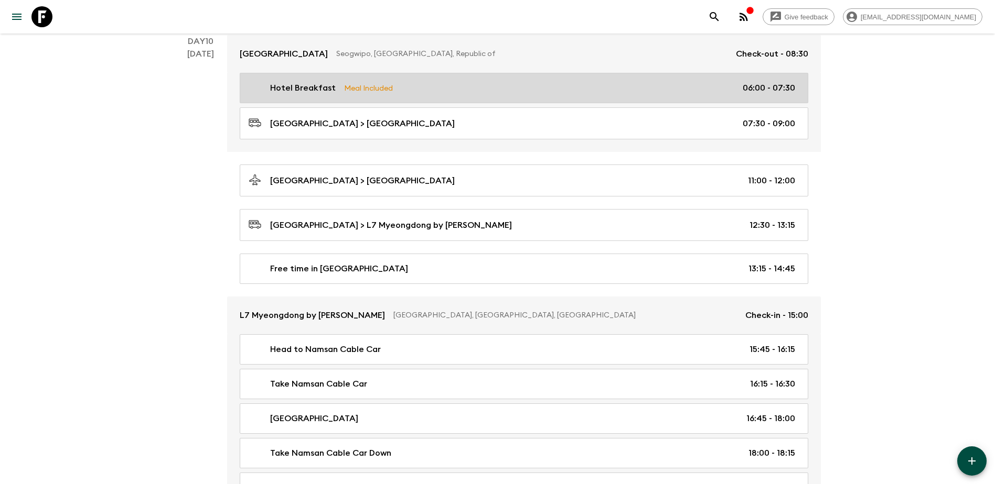
click at [537, 92] on div "Hotel Breakfast Meal Included 06:00 - 07:30" at bounding box center [522, 88] width 546 height 13
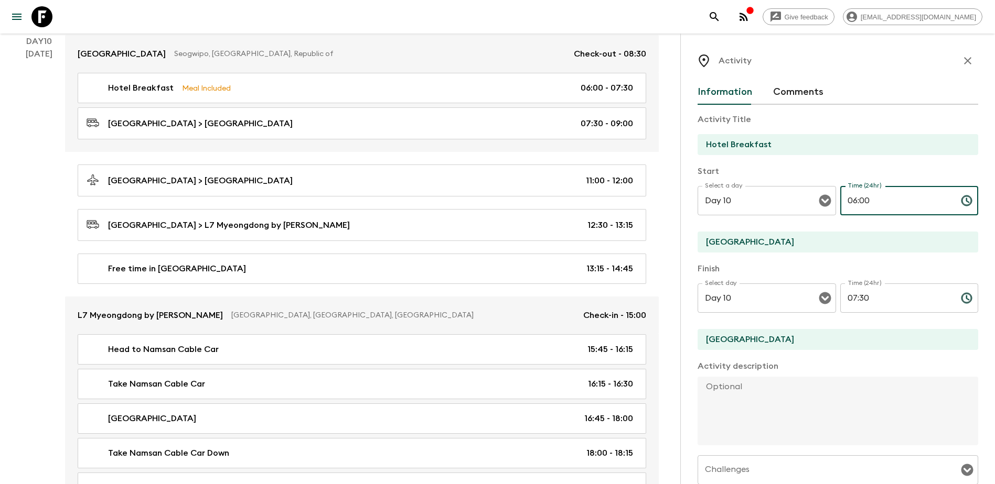
click at [537, 200] on input "06:00" at bounding box center [896, 200] width 112 height 29
click at [537, 277] on input "07:30" at bounding box center [896, 298] width 112 height 29
drag, startPoint x: 867, startPoint y: 295, endPoint x: 849, endPoint y: 295, distance: 17.3
click at [537, 277] on input "07:30" at bounding box center [896, 298] width 112 height 29
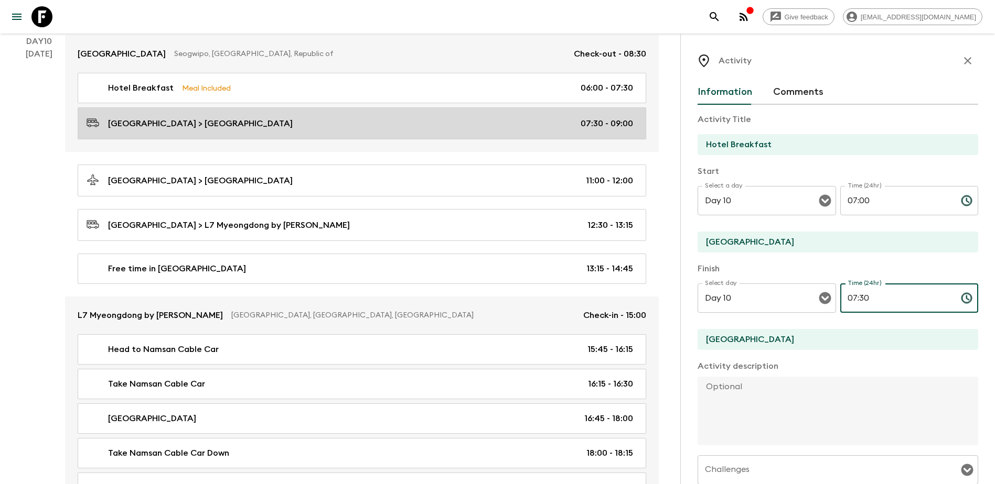
click at [537, 121] on p "07:30 - 09:00" at bounding box center [606, 123] width 52 height 13
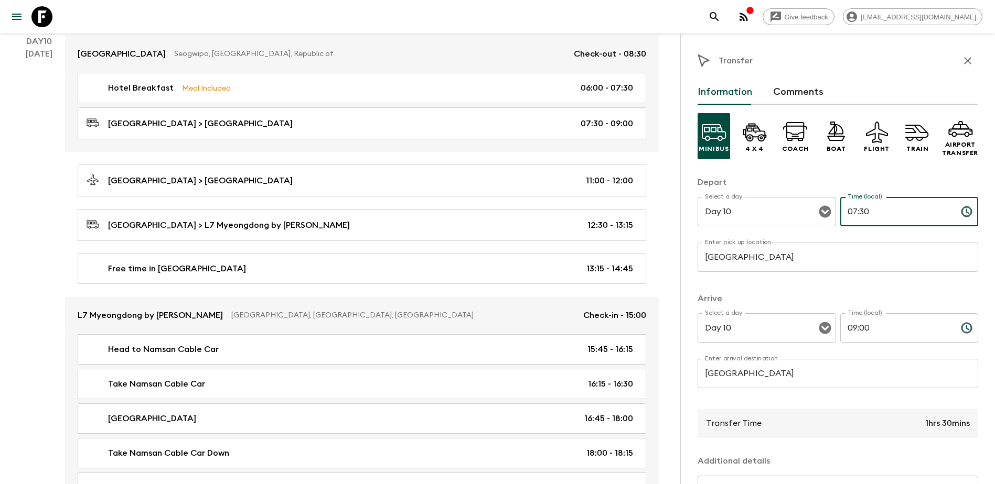
click at [537, 214] on input "07:30" at bounding box center [896, 211] width 112 height 29
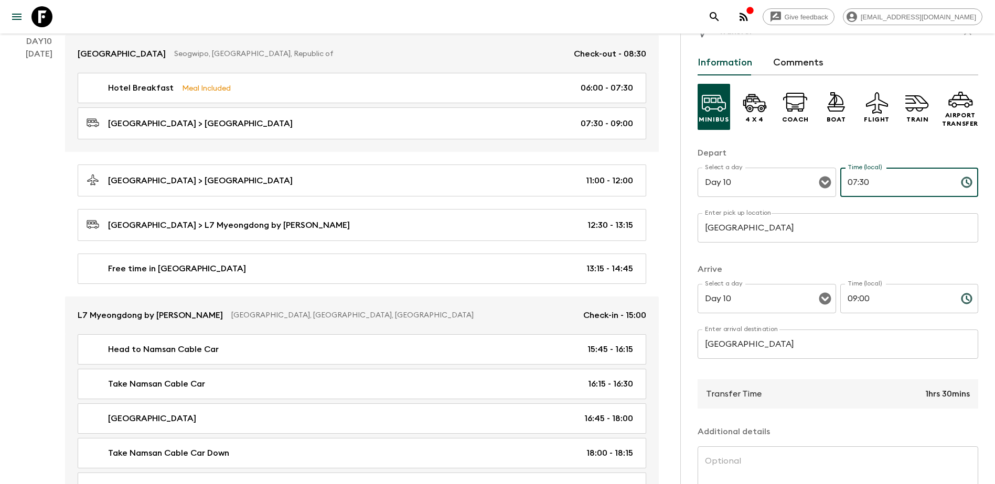
scroll to position [52, 0]
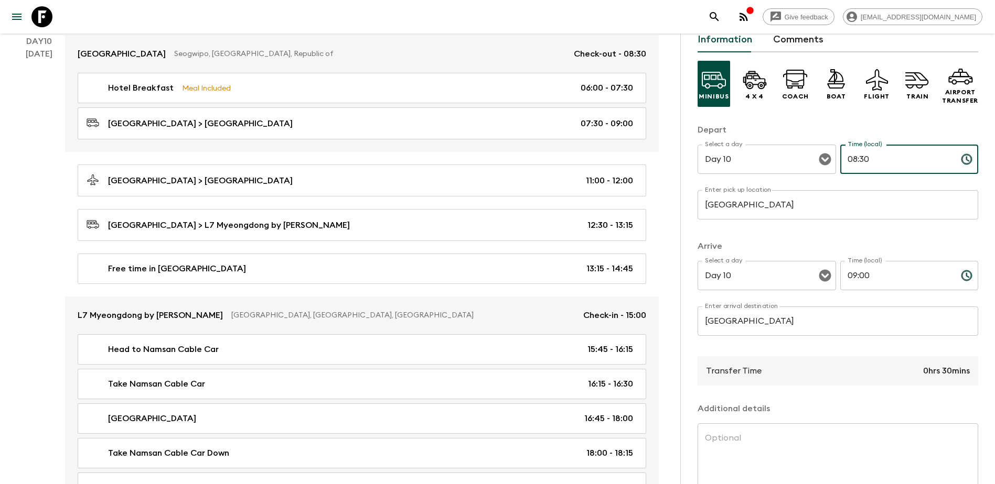
drag, startPoint x: 865, startPoint y: 156, endPoint x: 857, endPoint y: 156, distance: 7.9
click at [537, 156] on input "08:30" at bounding box center [896, 159] width 112 height 29
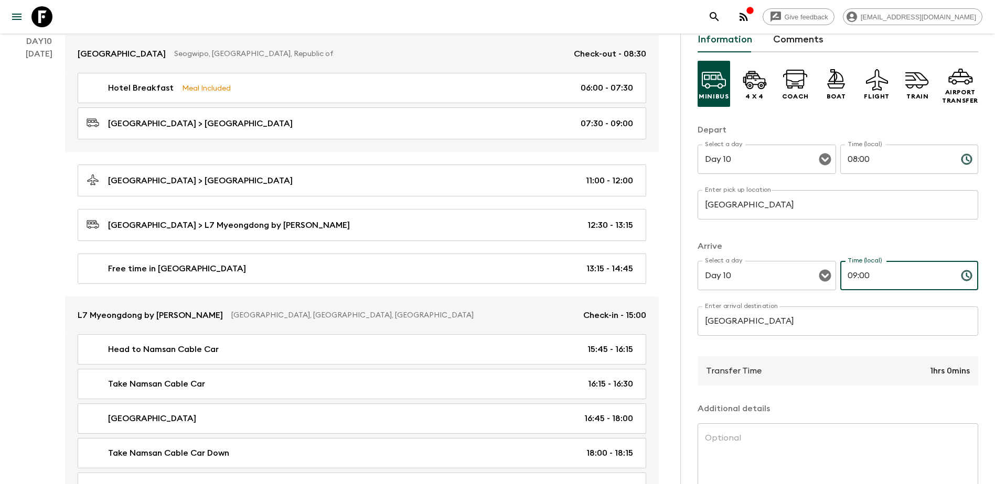
click at [537, 275] on input "09:00" at bounding box center [896, 275] width 112 height 29
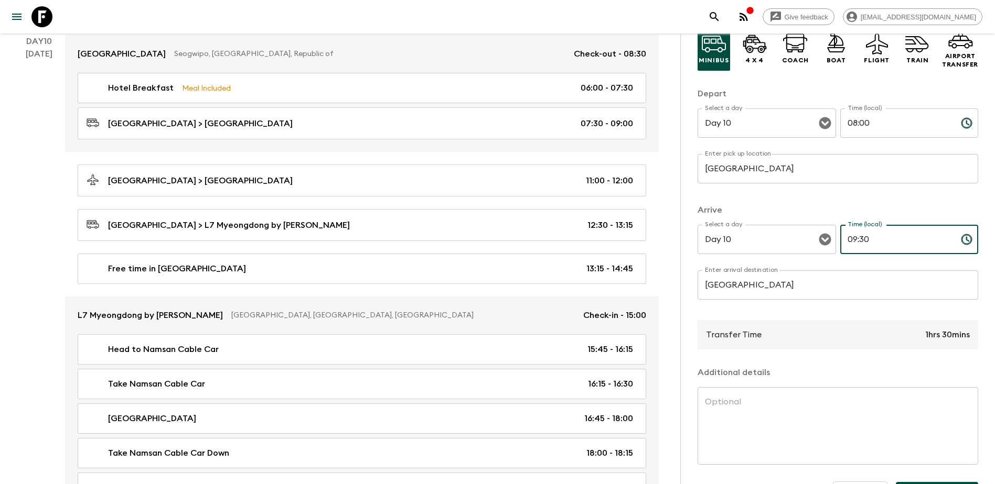
scroll to position [121, 0]
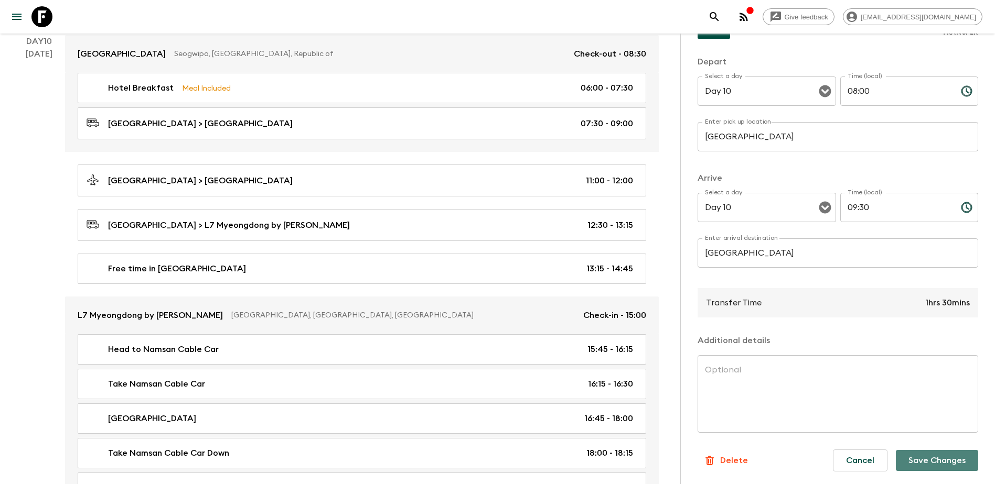
click at [537, 277] on button "Save Changes" at bounding box center [937, 460] width 82 height 21
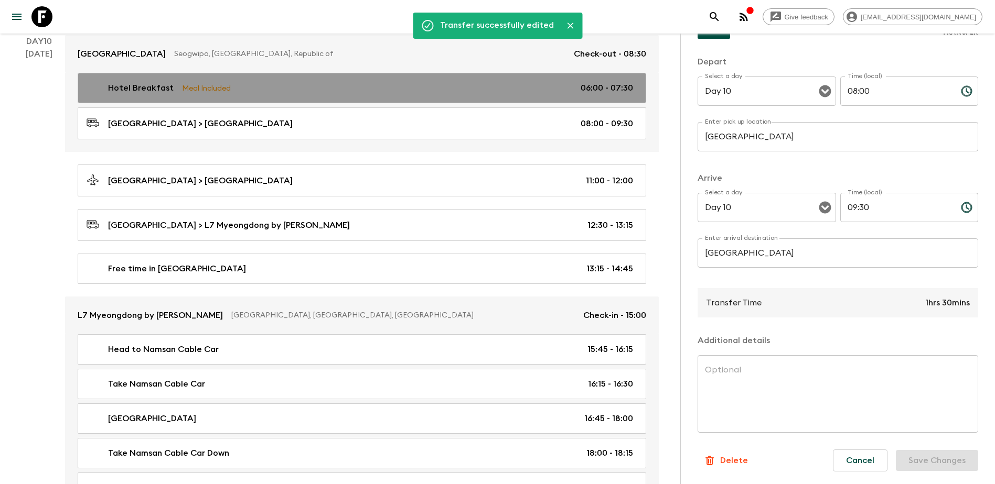
click at [537, 88] on p "06:00 - 07:30" at bounding box center [606, 88] width 52 height 13
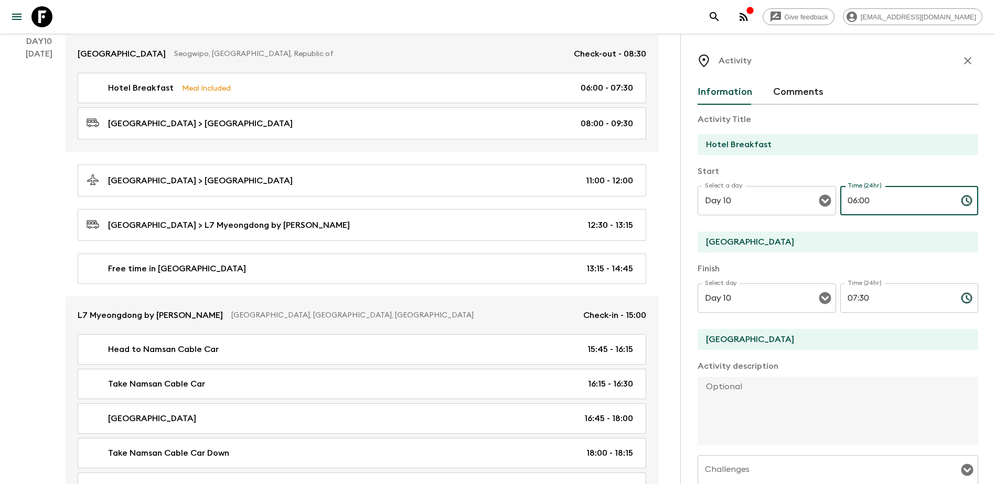
click at [537, 198] on input "06:00" at bounding box center [896, 200] width 112 height 29
drag, startPoint x: 848, startPoint y: 298, endPoint x: 869, endPoint y: 299, distance: 21.0
click at [537, 277] on input "07:30" at bounding box center [896, 298] width 112 height 29
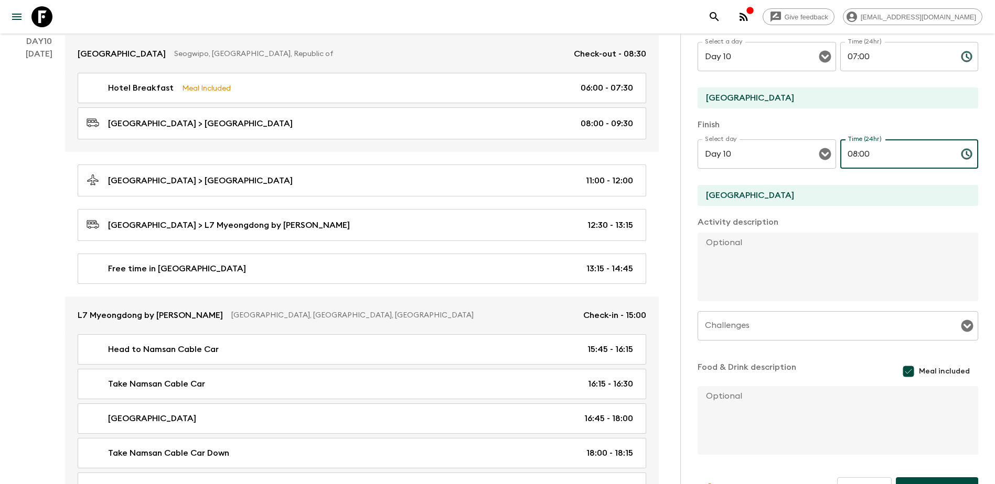
scroll to position [157, 0]
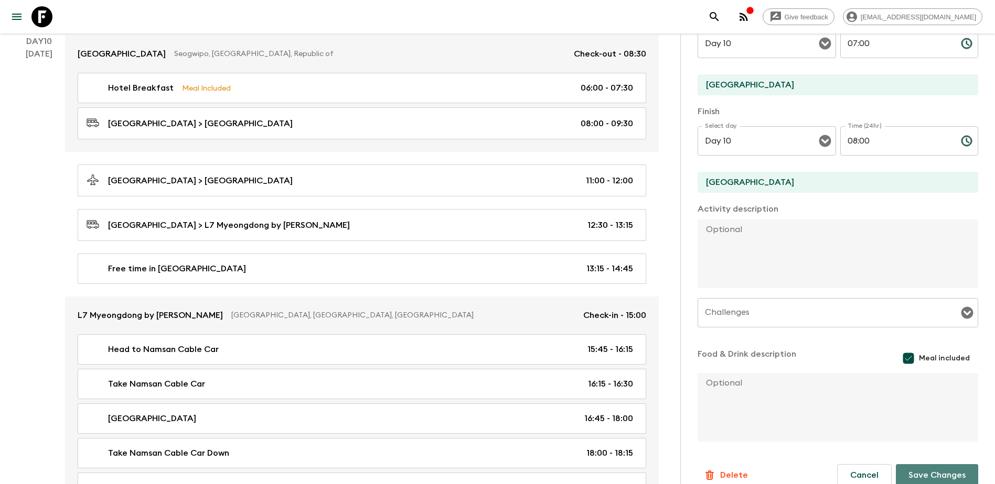
click at [537, 277] on button "Save Changes" at bounding box center [937, 476] width 82 height 22
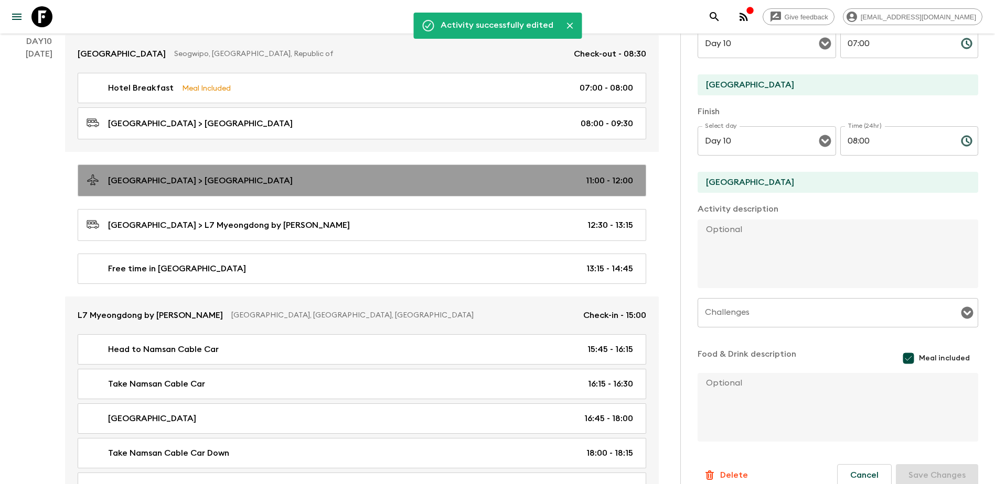
click at [537, 184] on p "11:00 - 12:00" at bounding box center [609, 181] width 47 height 13
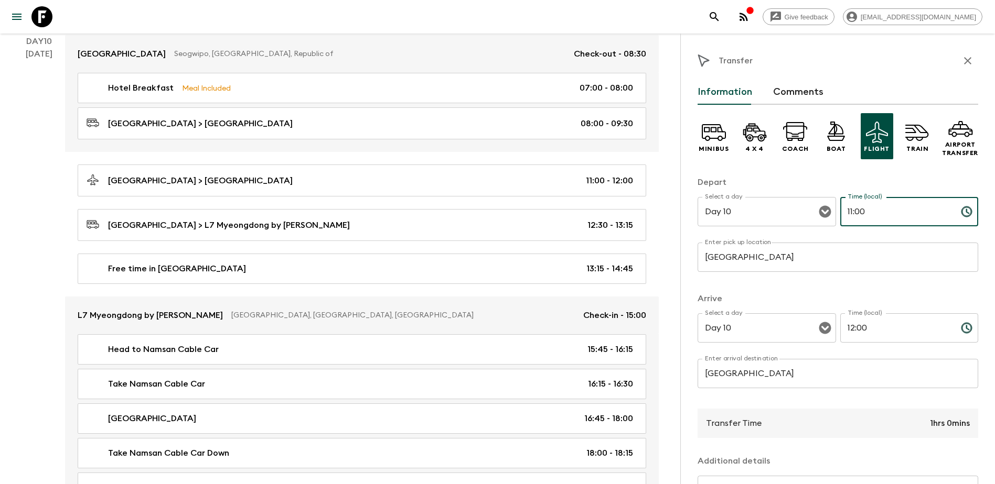
drag, startPoint x: 856, startPoint y: 210, endPoint x: 872, endPoint y: 210, distance: 16.3
click at [537, 210] on input "11:00" at bounding box center [896, 211] width 112 height 29
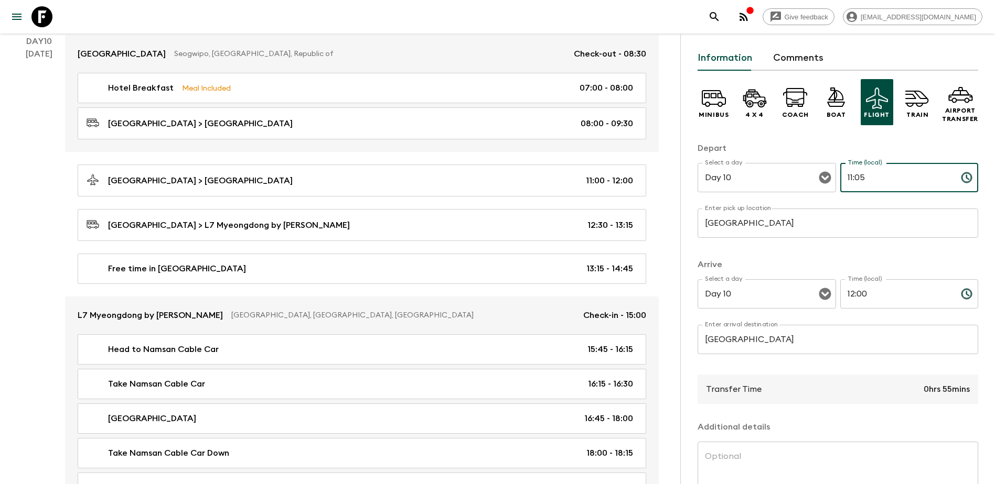
scroll to position [52, 0]
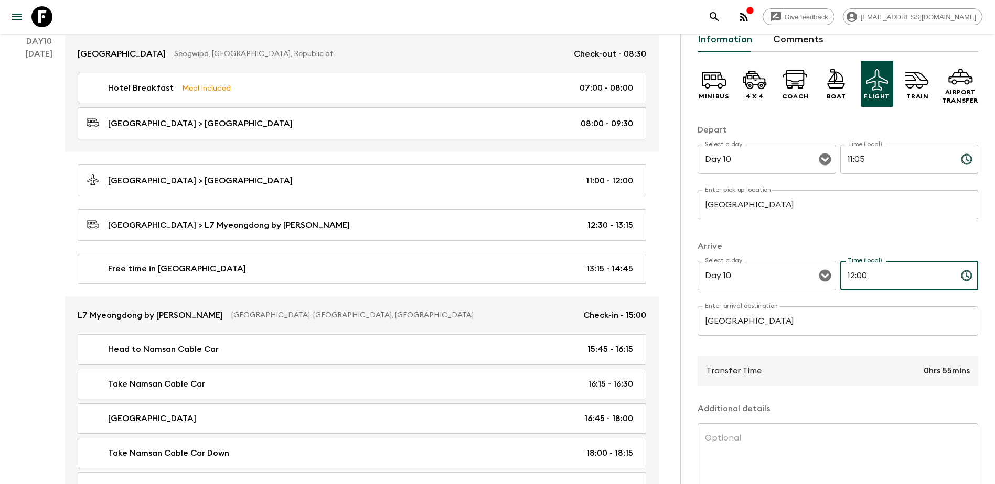
drag, startPoint x: 854, startPoint y: 274, endPoint x: 877, endPoint y: 271, distance: 23.4
click at [537, 271] on input "12:00" at bounding box center [896, 275] width 112 height 29
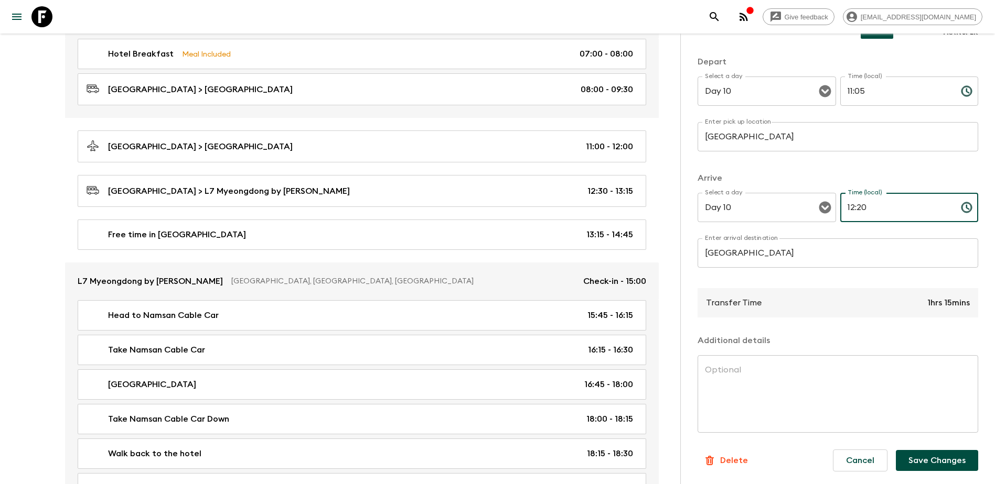
scroll to position [3262, 0]
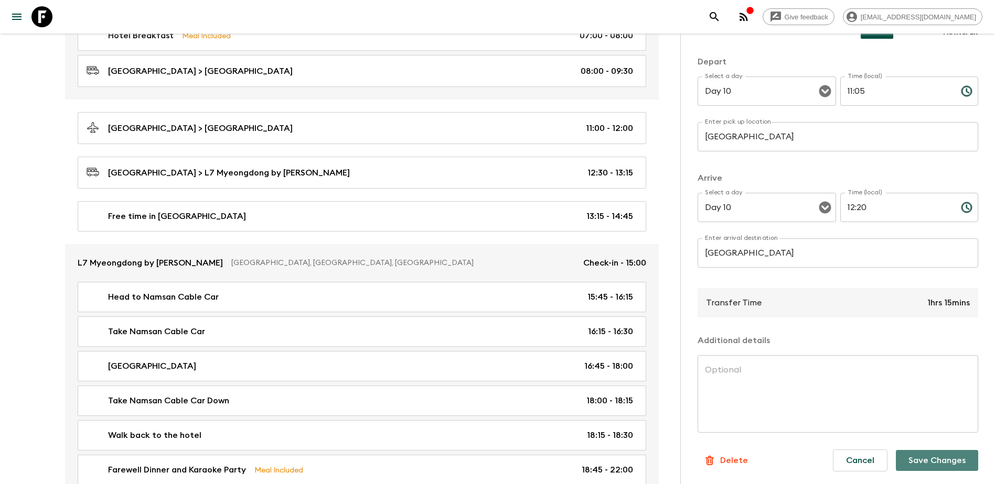
click at [537, 277] on button "Save Changes" at bounding box center [937, 460] width 82 height 21
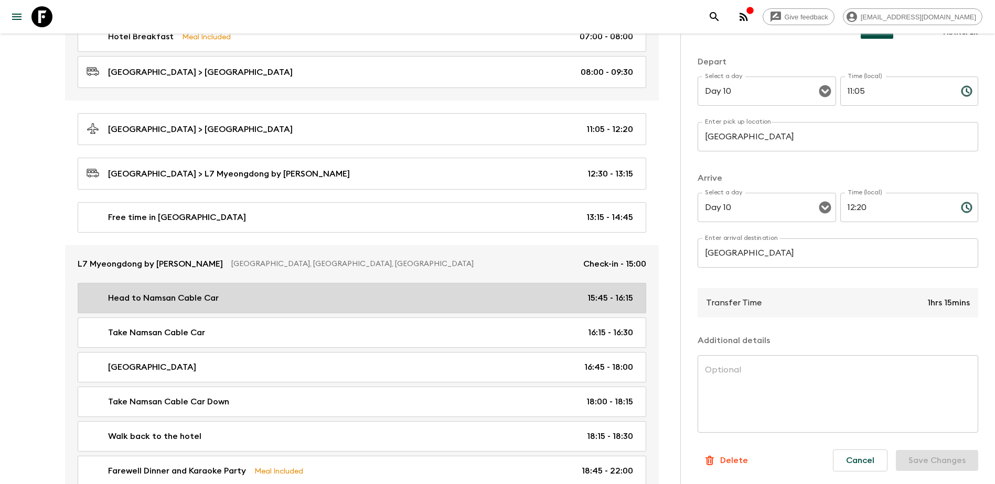
scroll to position [3157, 0]
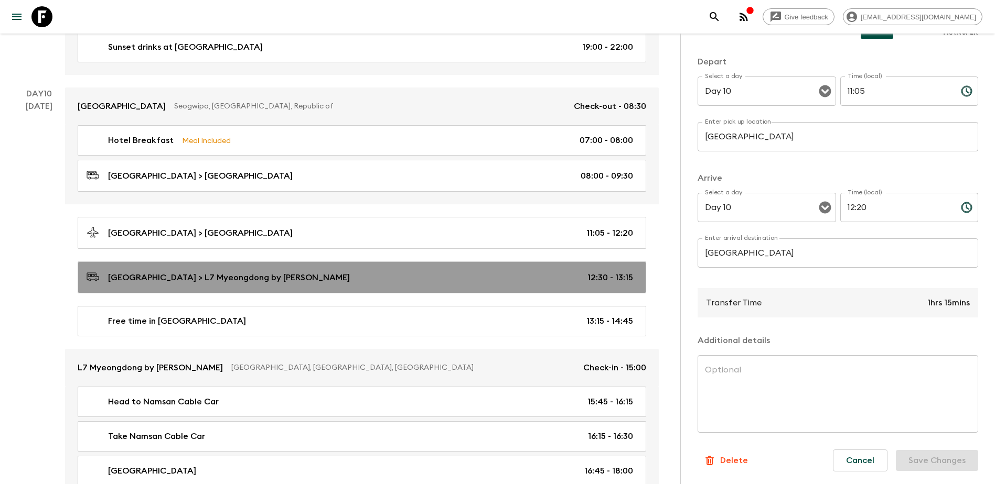
click at [537, 277] on link "[GEOGRAPHIC_DATA] > L7 Myeongdong by LOTTE 12:30 - 13:15" at bounding box center [362, 278] width 568 height 32
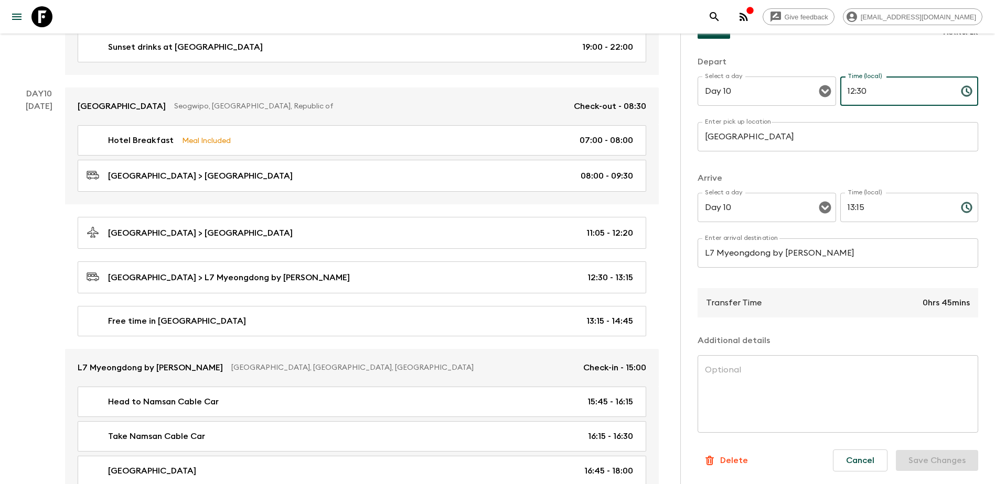
click at [537, 88] on input "12:30" at bounding box center [896, 91] width 112 height 29
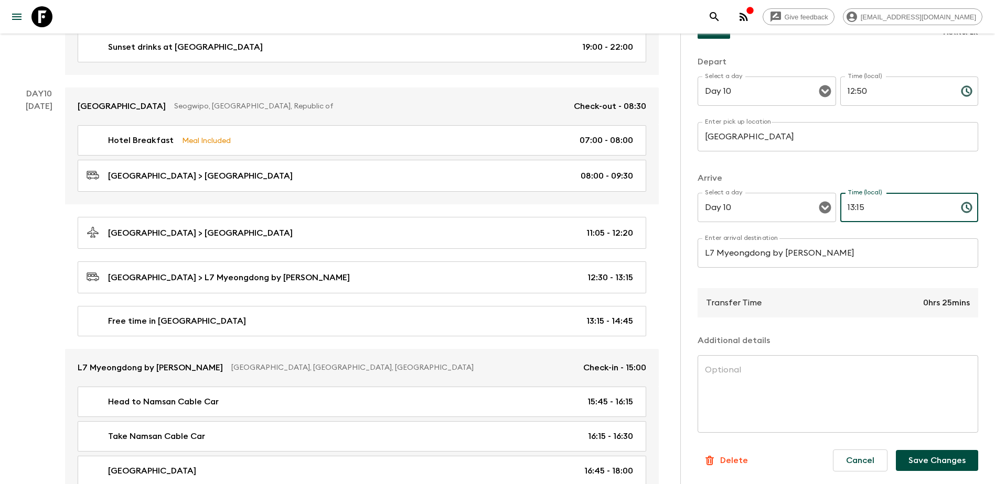
click at [537, 203] on input "13:15" at bounding box center [896, 207] width 112 height 29
click at [537, 277] on button "Save Changes" at bounding box center [937, 460] width 82 height 21
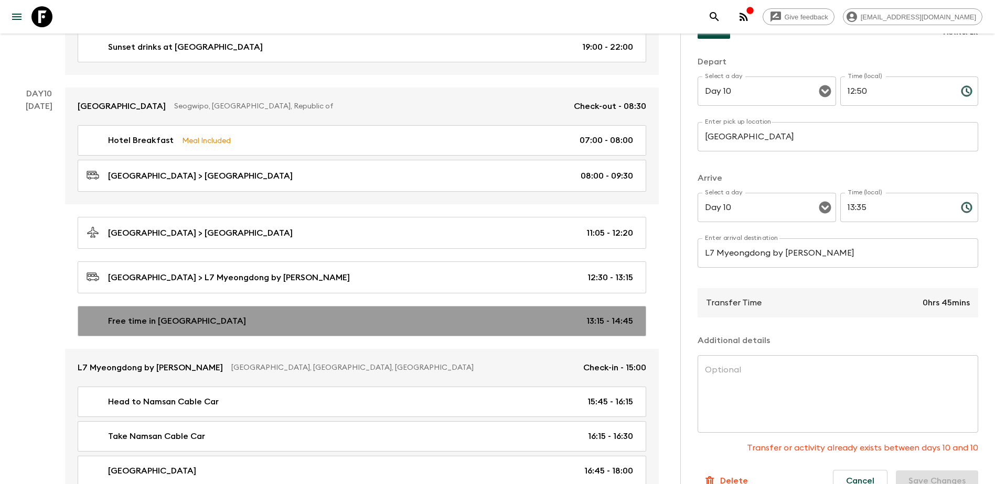
click at [537, 277] on p "13:15 - 14:45" at bounding box center [609, 321] width 47 height 13
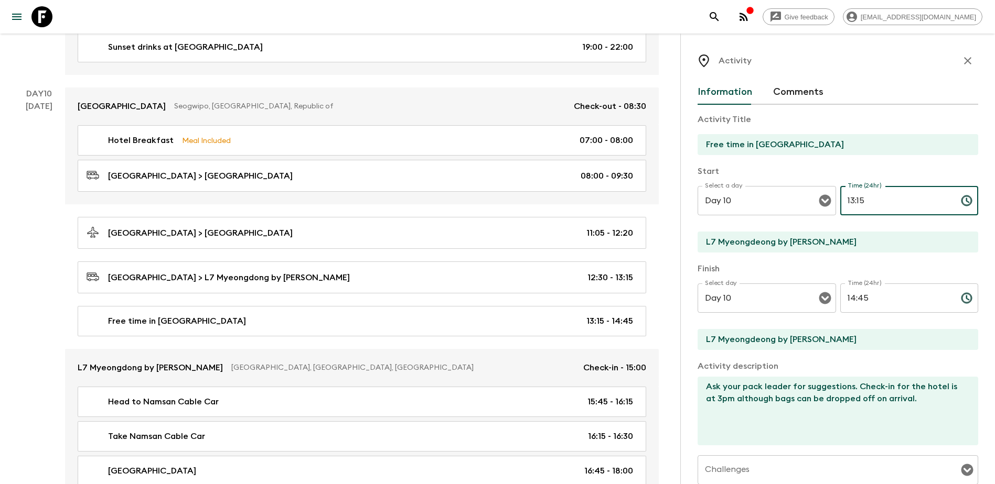
click at [537, 199] on input "13:15" at bounding box center [896, 200] width 112 height 29
drag, startPoint x: 852, startPoint y: 199, endPoint x: 865, endPoint y: 199, distance: 12.6
click at [537, 199] on input "13:13" at bounding box center [896, 200] width 112 height 29
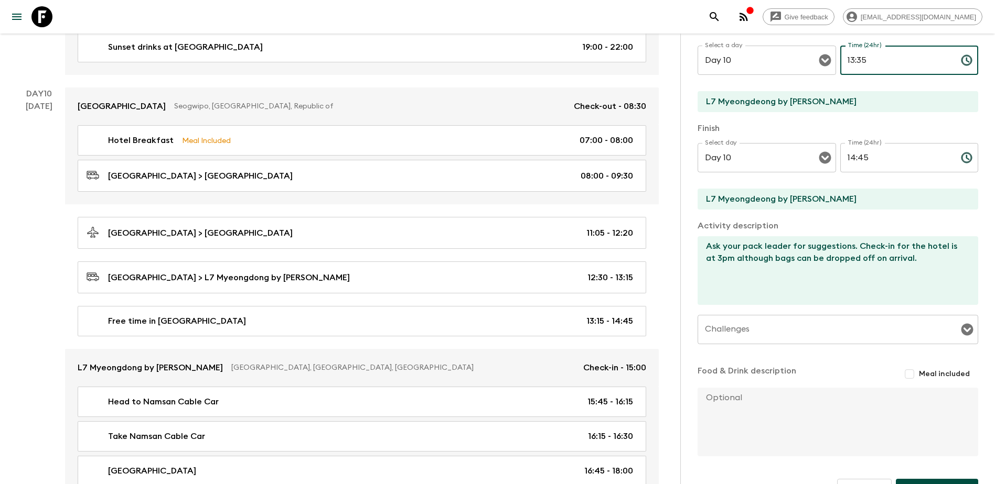
scroll to position [157, 0]
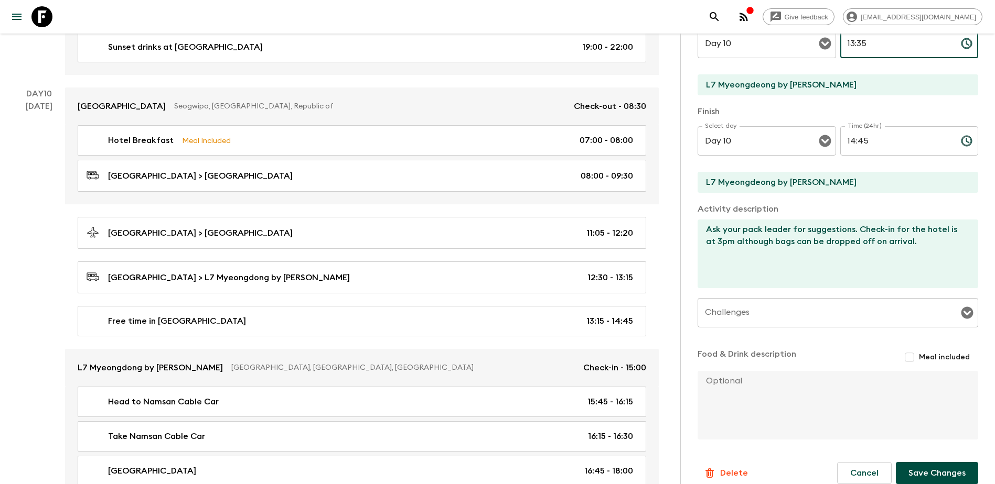
click at [537, 277] on button "Save Changes" at bounding box center [937, 473] width 82 height 22
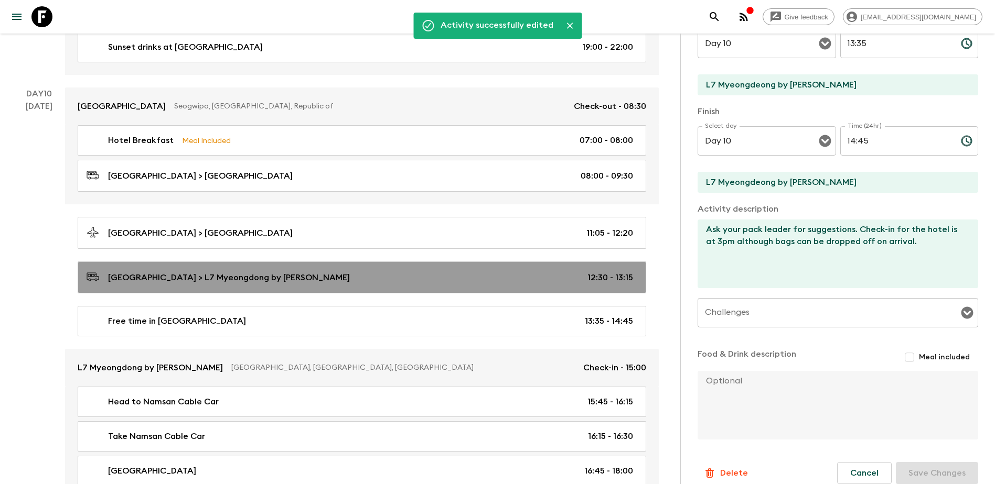
click at [537, 276] on div "[GEOGRAPHIC_DATA] > L7 Myeongdong by LOTTE 12:30 - 13:15" at bounding box center [360, 278] width 546 height 14
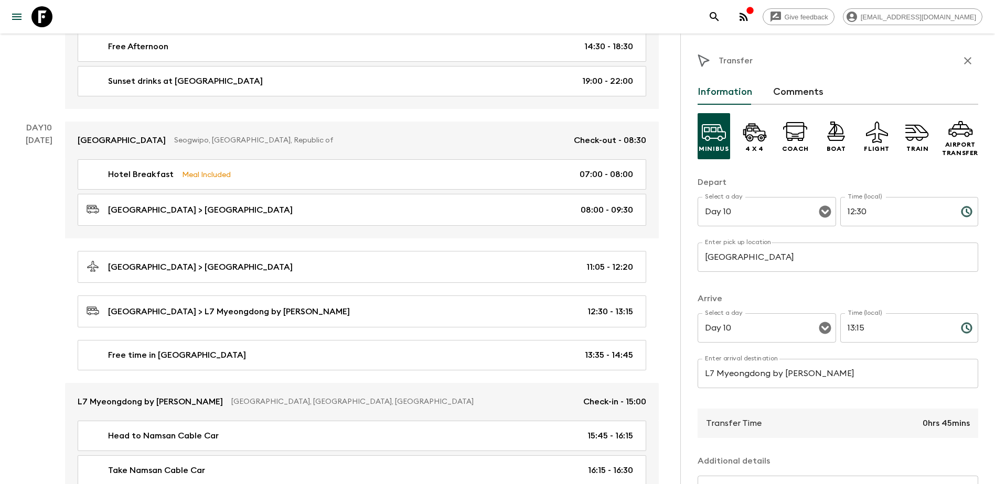
scroll to position [3105, 0]
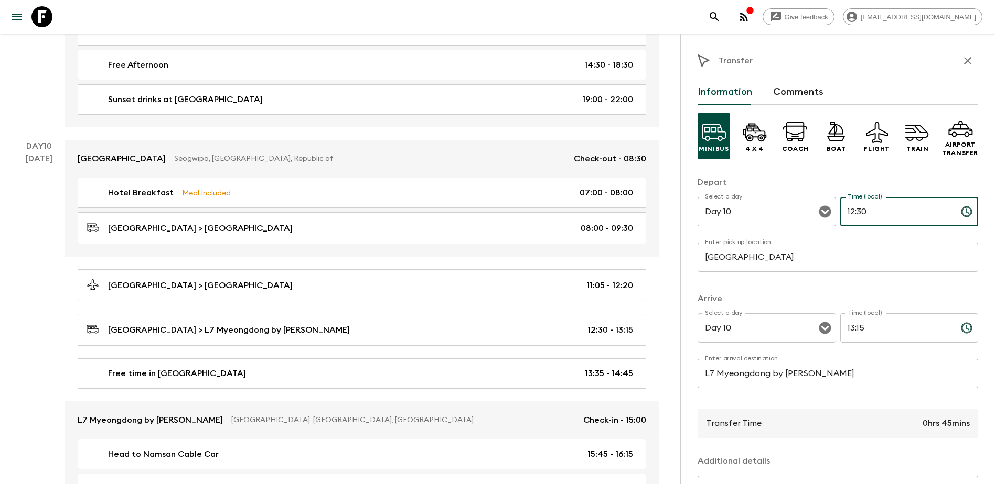
drag, startPoint x: 856, startPoint y: 210, endPoint x: 908, endPoint y: 213, distance: 52.0
click at [537, 213] on input "12:30" at bounding box center [896, 211] width 112 height 29
drag, startPoint x: 854, startPoint y: 209, endPoint x: 893, endPoint y: 211, distance: 39.9
click at [537, 211] on input "12:30" at bounding box center [896, 211] width 112 height 29
click at [537, 277] on input "13:15" at bounding box center [896, 328] width 112 height 29
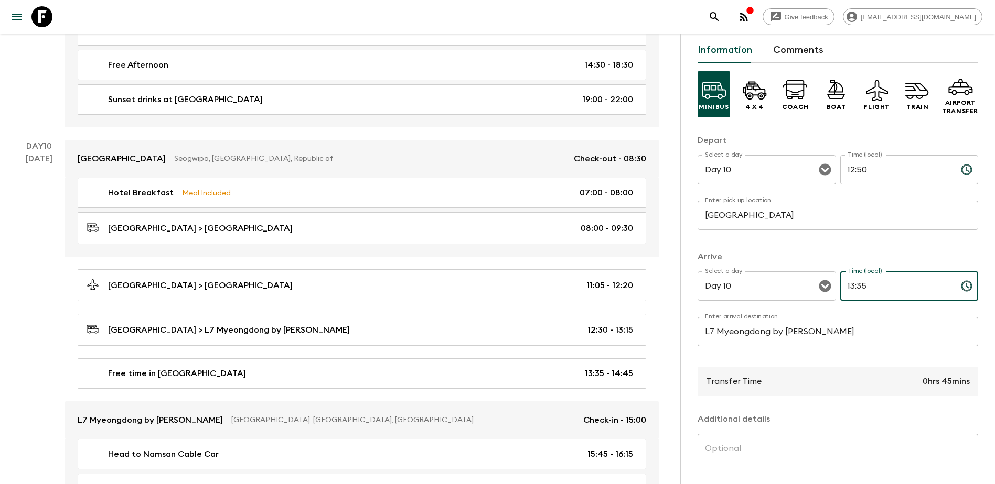
scroll to position [121, 0]
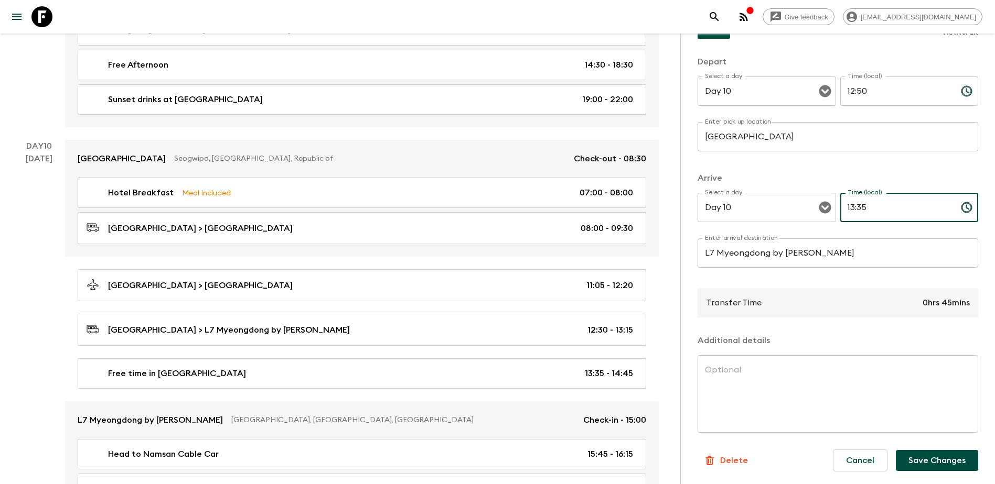
click at [537, 277] on button "Save Changes" at bounding box center [937, 460] width 82 height 21
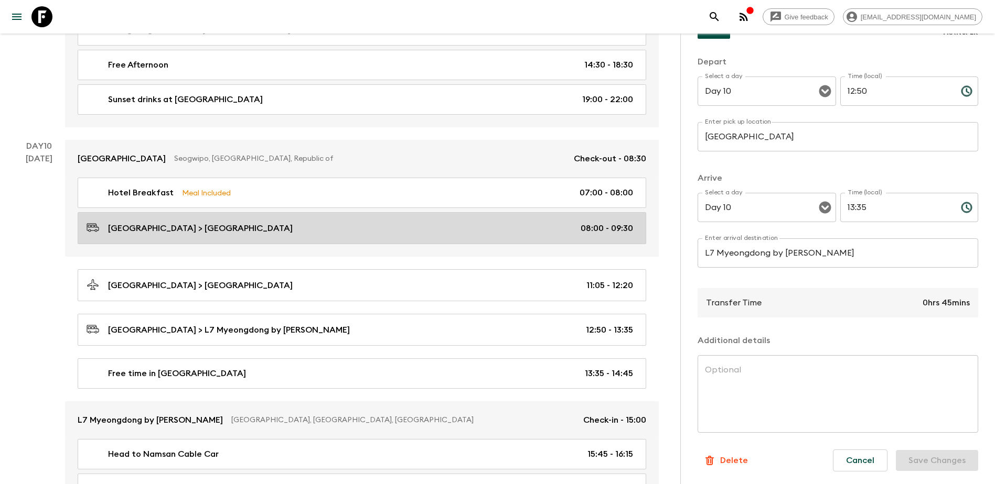
click at [537, 234] on div "[GEOGRAPHIC_DATA] > [GEOGRAPHIC_DATA] 08:00 - 09:30" at bounding box center [360, 228] width 546 height 14
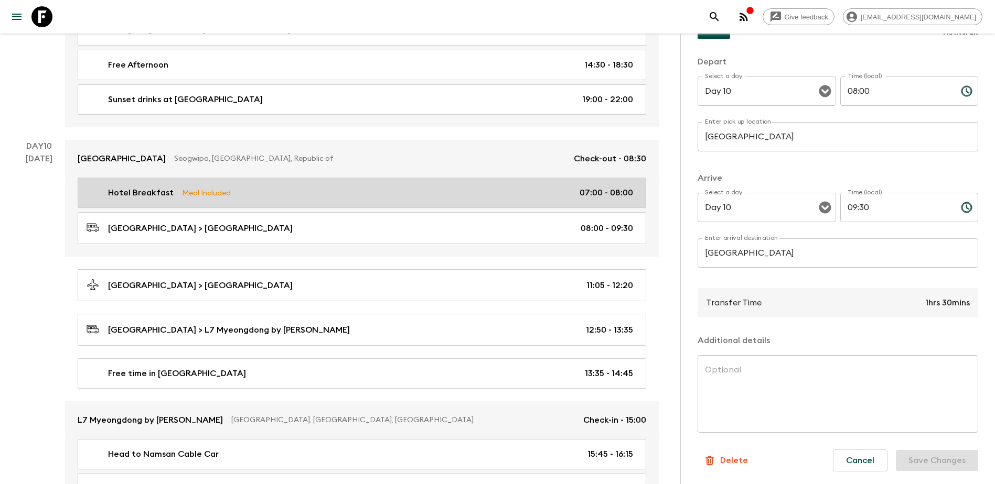
click at [532, 204] on link "Hotel Breakfast Meal Included 07:00 - 08:00" at bounding box center [362, 193] width 568 height 30
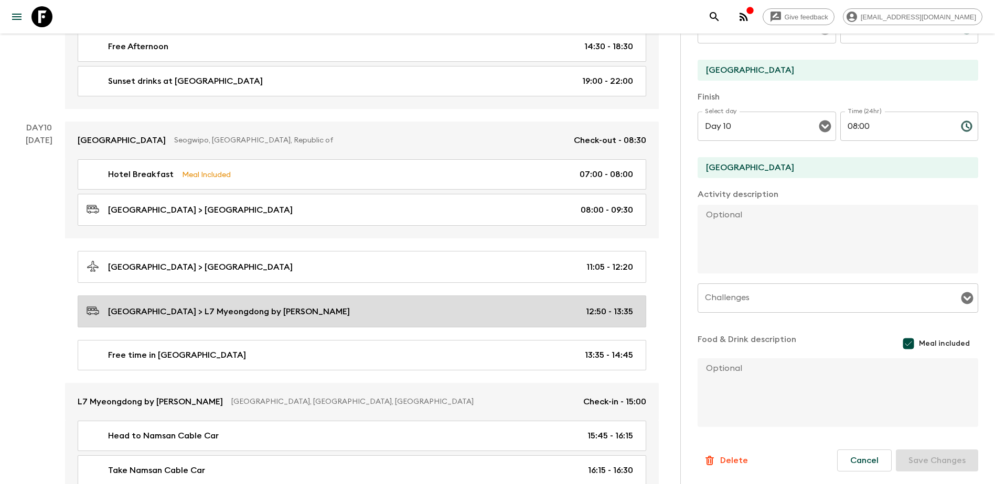
scroll to position [3105, 0]
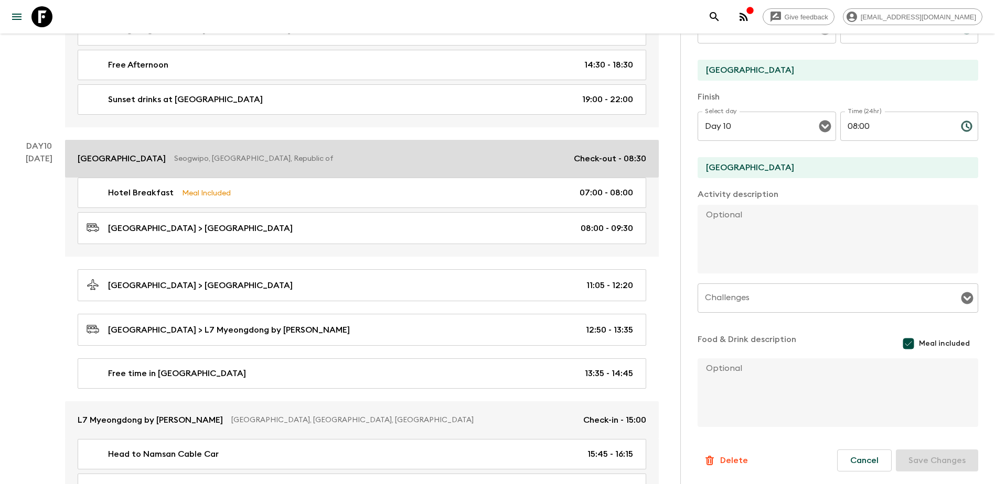
click at [478, 153] on div "[GEOGRAPHIC_DATA] [GEOGRAPHIC_DATA], [GEOGRAPHIC_DATA], [GEOGRAPHIC_DATA] of Ch…" at bounding box center [362, 159] width 568 height 13
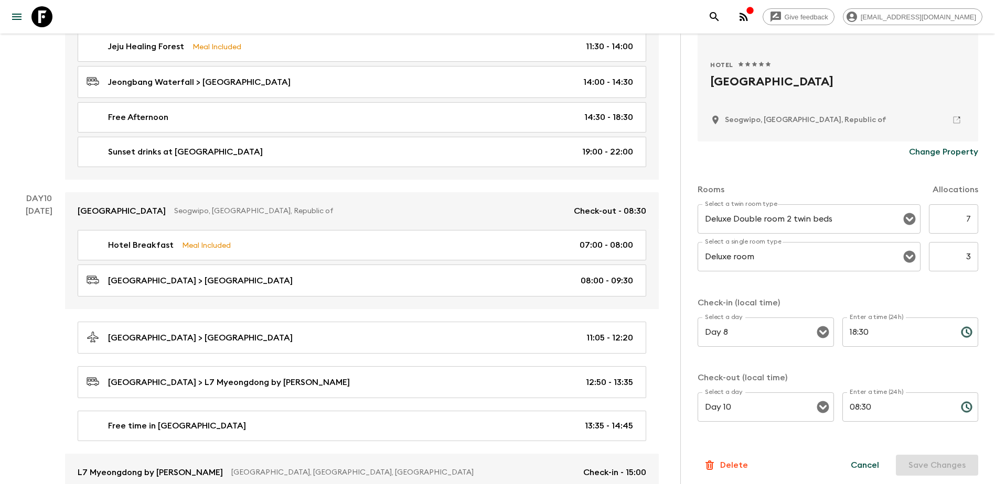
scroll to position [206, 0]
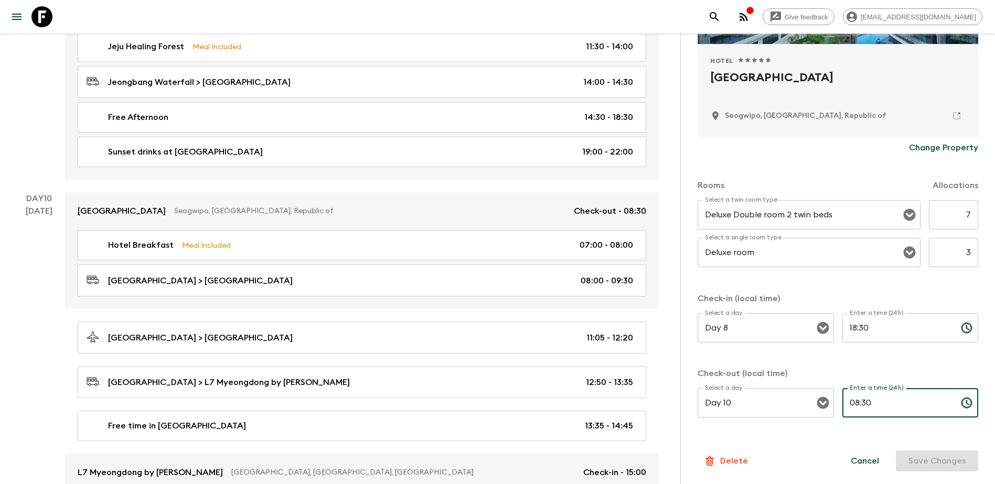
drag, startPoint x: 859, startPoint y: 403, endPoint x: 956, endPoint y: 401, distance: 97.5
click at [537, 277] on div "08:30 Enter a time (24h)" at bounding box center [910, 403] width 136 height 29
click at [537, 277] on button "Save Changes" at bounding box center [937, 461] width 82 height 21
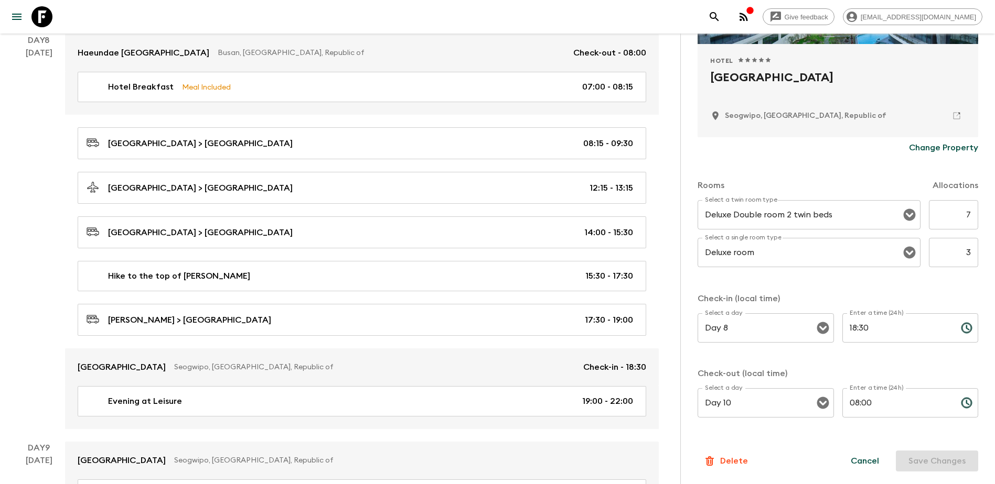
scroll to position [2439, 0]
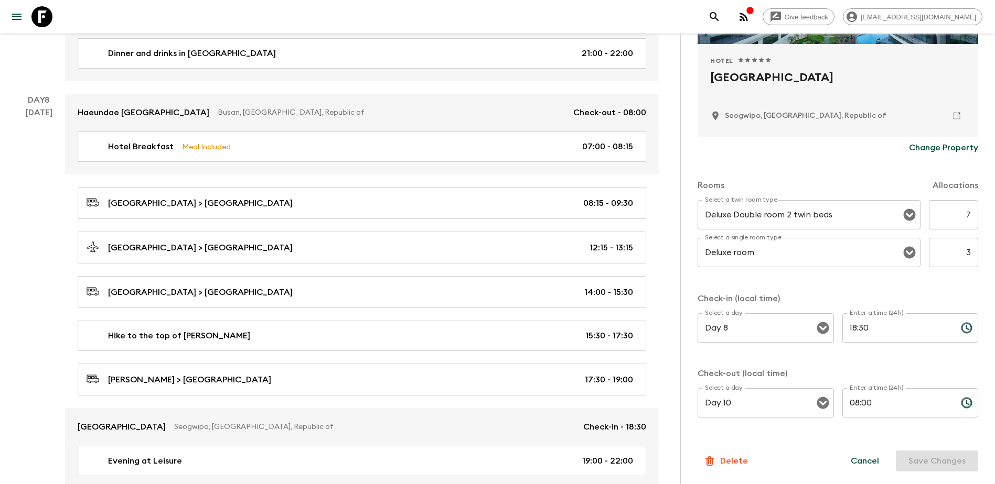
click at [537, 18] on button "button" at bounding box center [743, 16] width 21 height 21
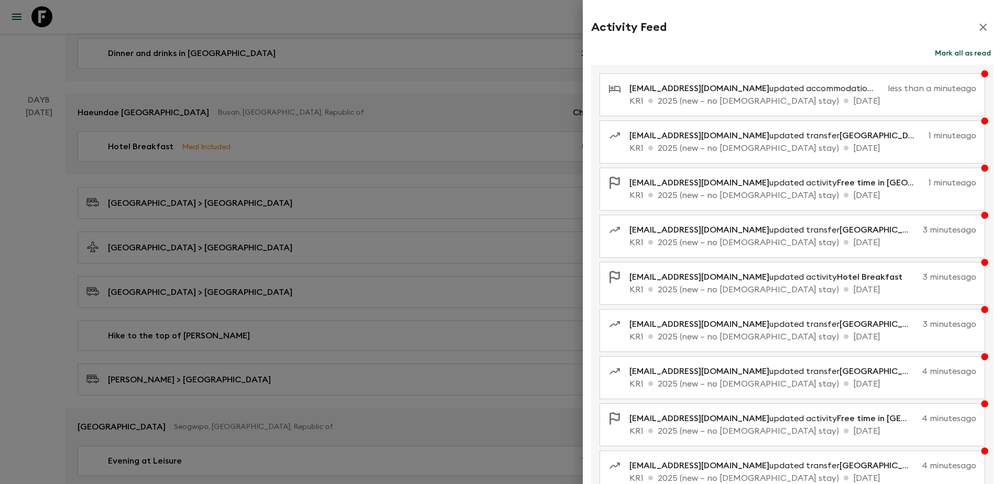
click at [537, 34] on button "button" at bounding box center [983, 27] width 21 height 21
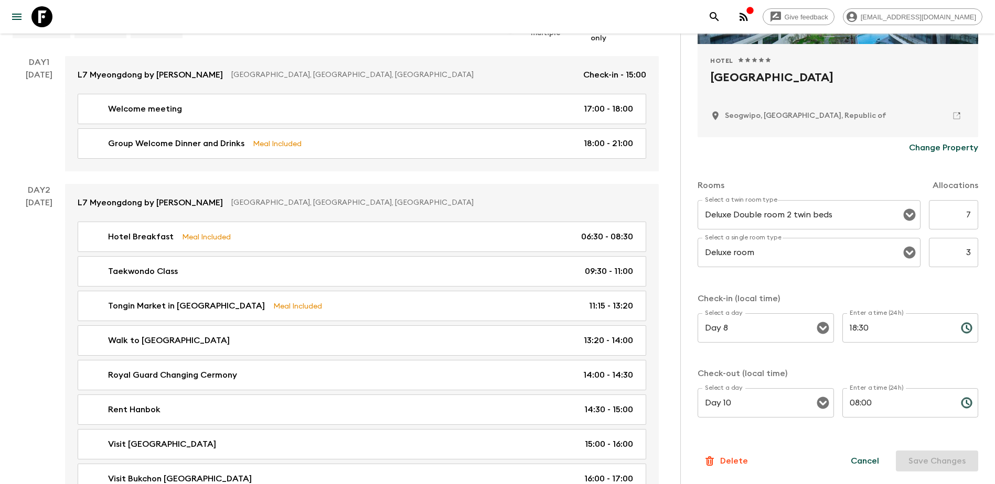
scroll to position [0, 0]
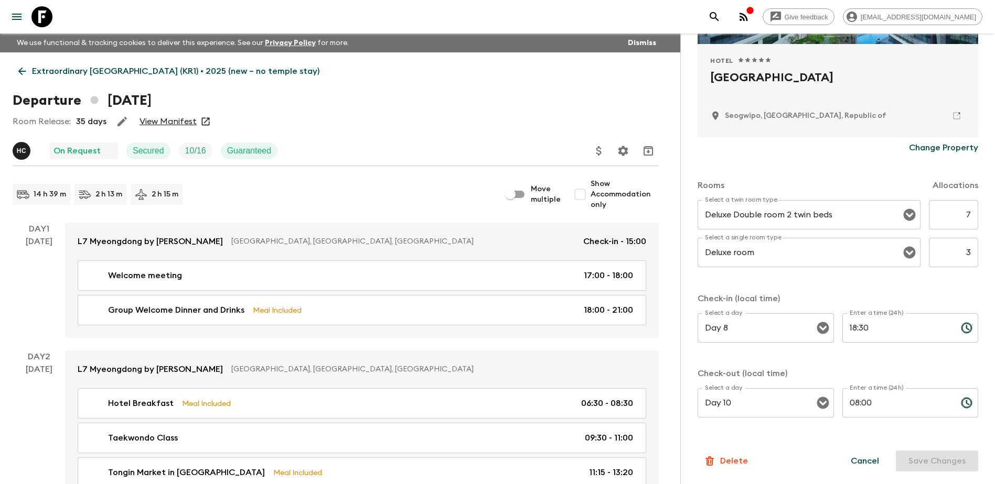
click at [378, 202] on div "14 h 39 m 2 h 13 m 2 h 15 m" at bounding box center [257, 194] width 488 height 21
